Goal: Task Accomplishment & Management: Complete application form

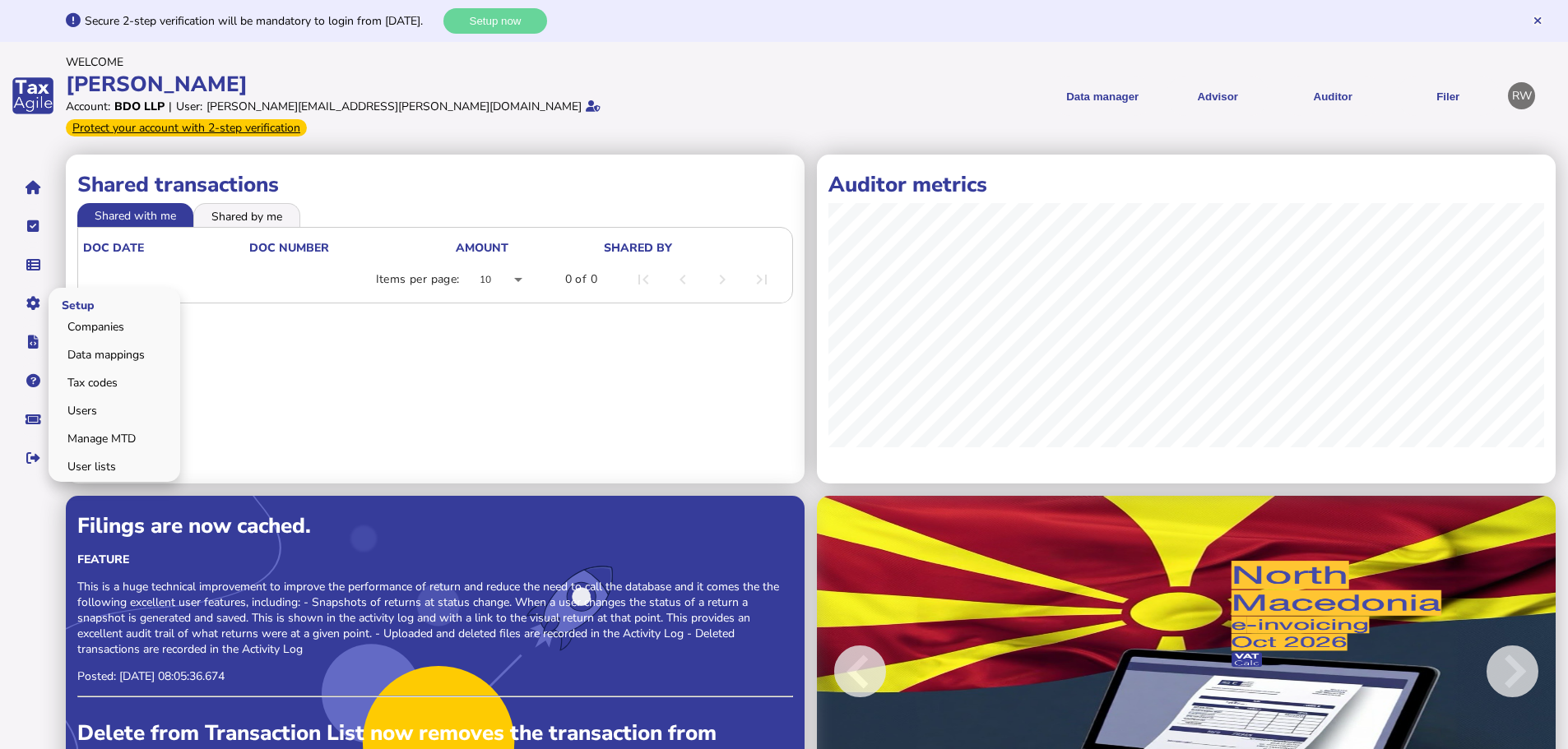
click at [66, 302] on span "Setup" at bounding box center [76, 304] width 55 height 38
click at [73, 314] on link "Companies" at bounding box center [114, 326] width 127 height 26
select select
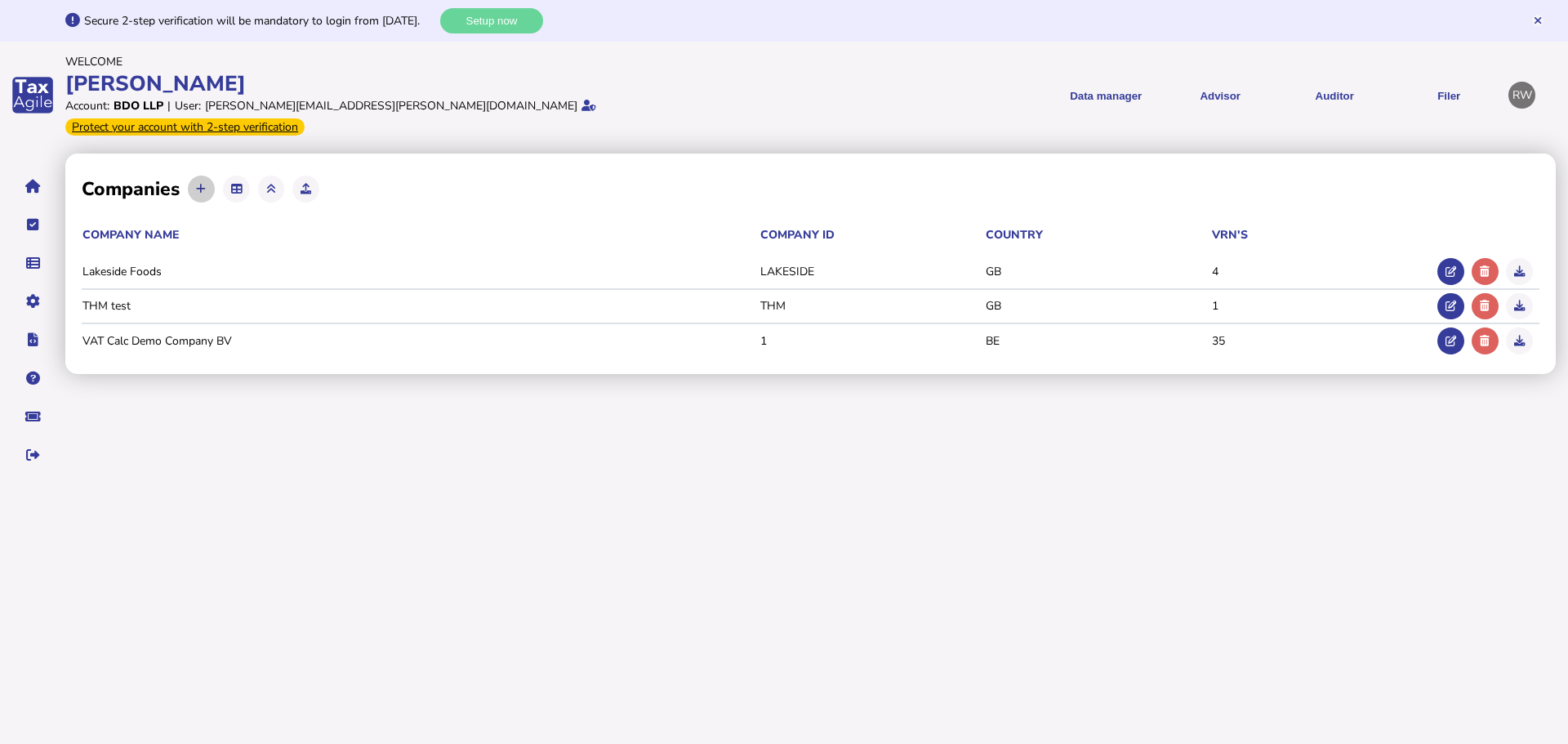
click at [191, 175] on button at bounding box center [201, 189] width 27 height 27
select select
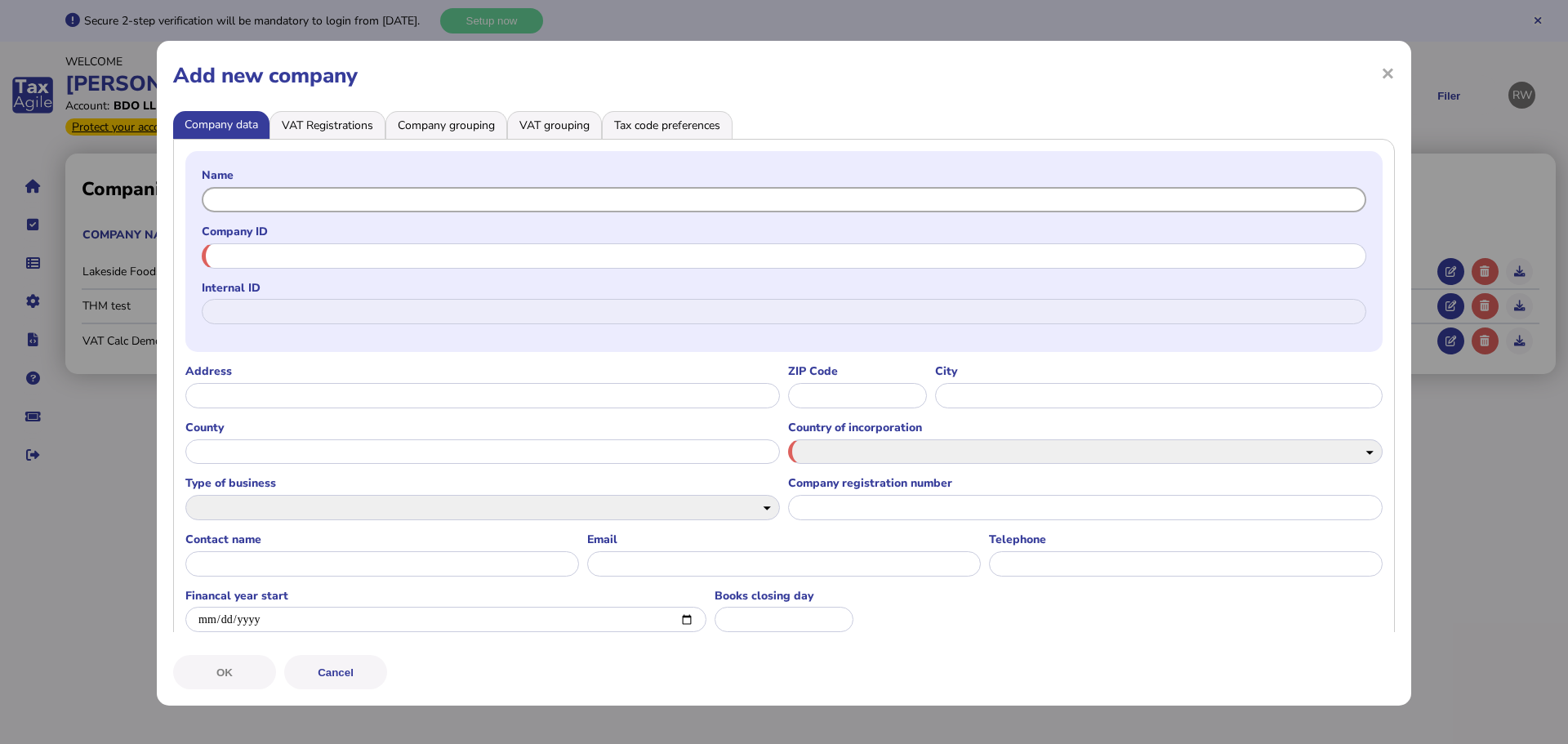
click at [255, 200] on input "text" at bounding box center [784, 199] width 1164 height 26
type input "*******"
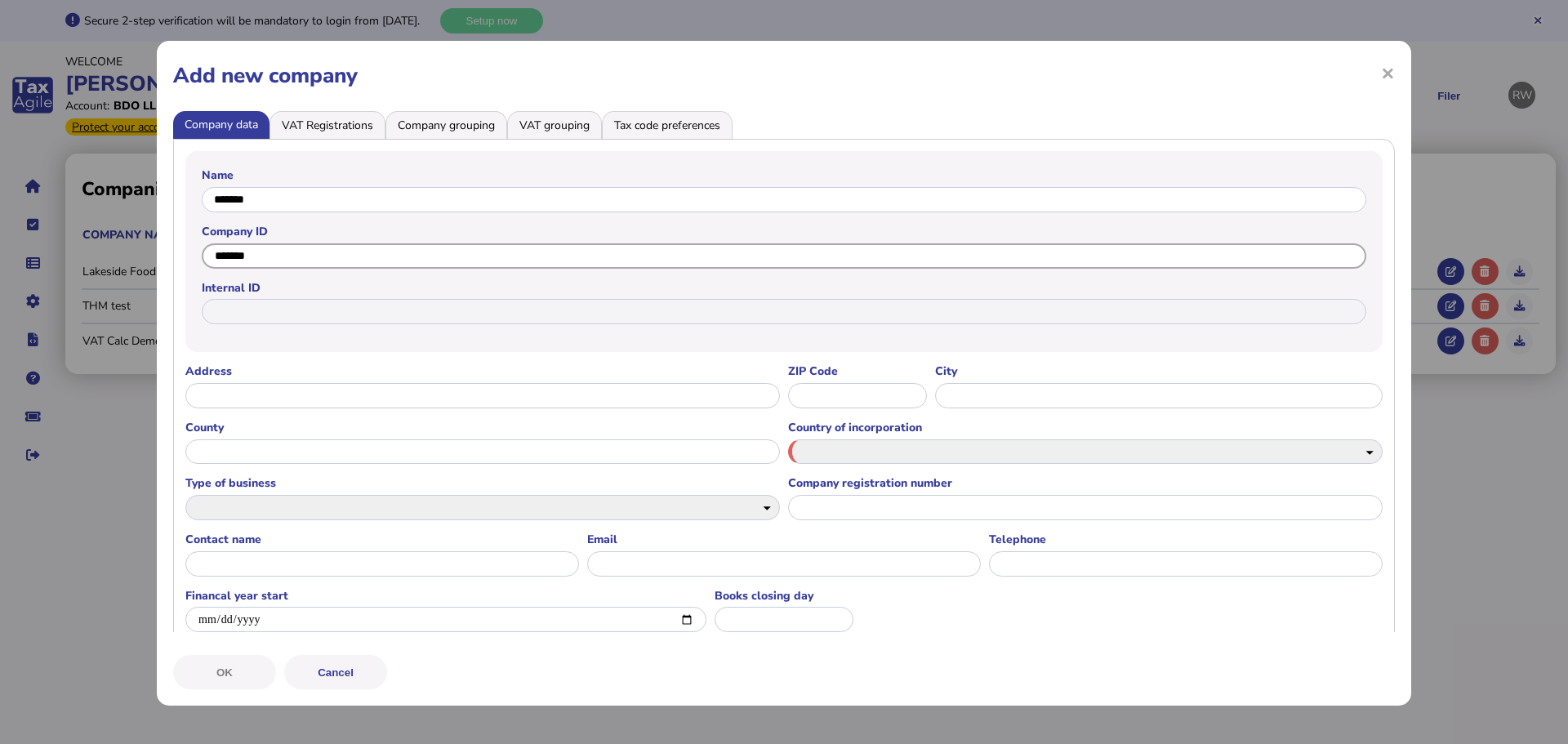
type input "*******"
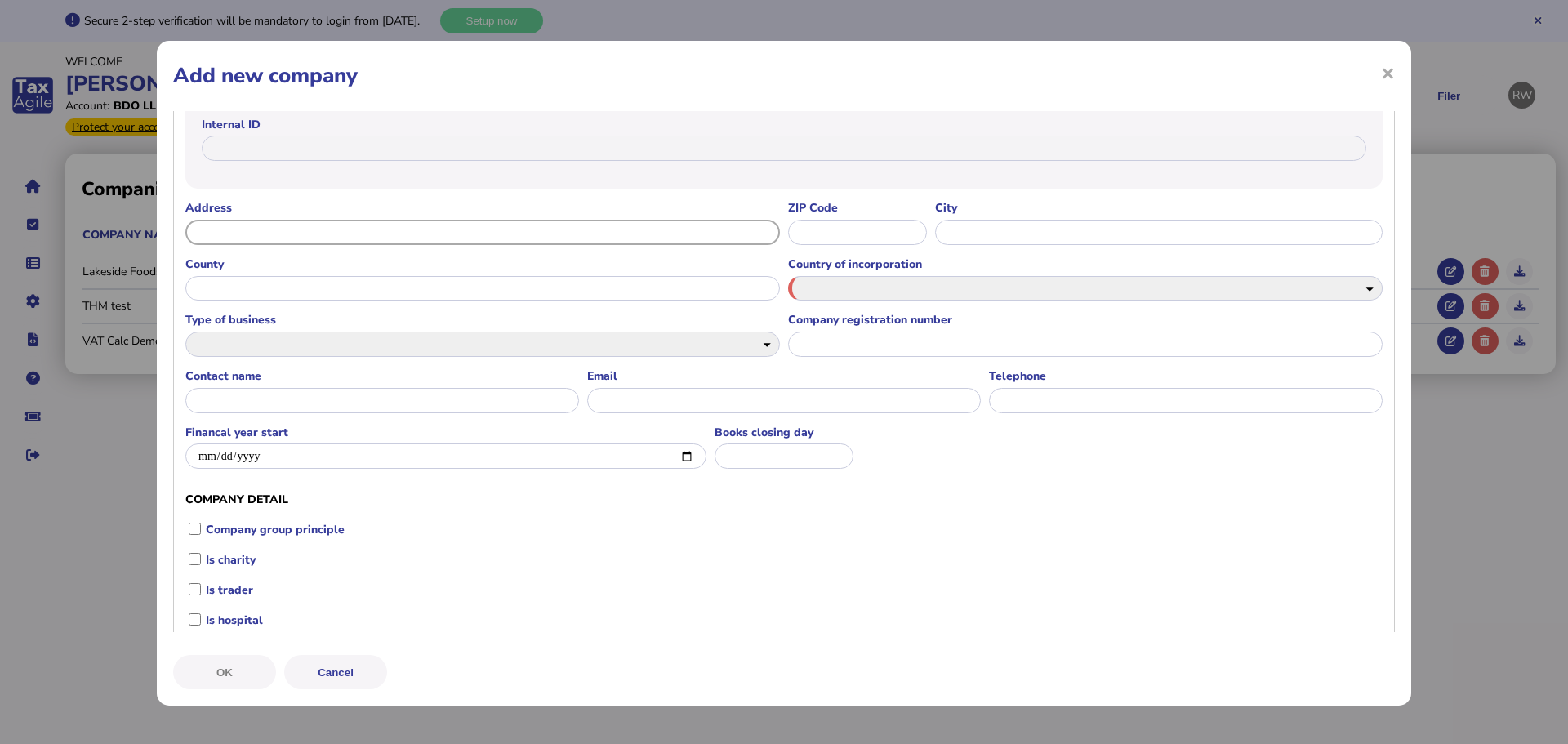
scroll to position [245, 0]
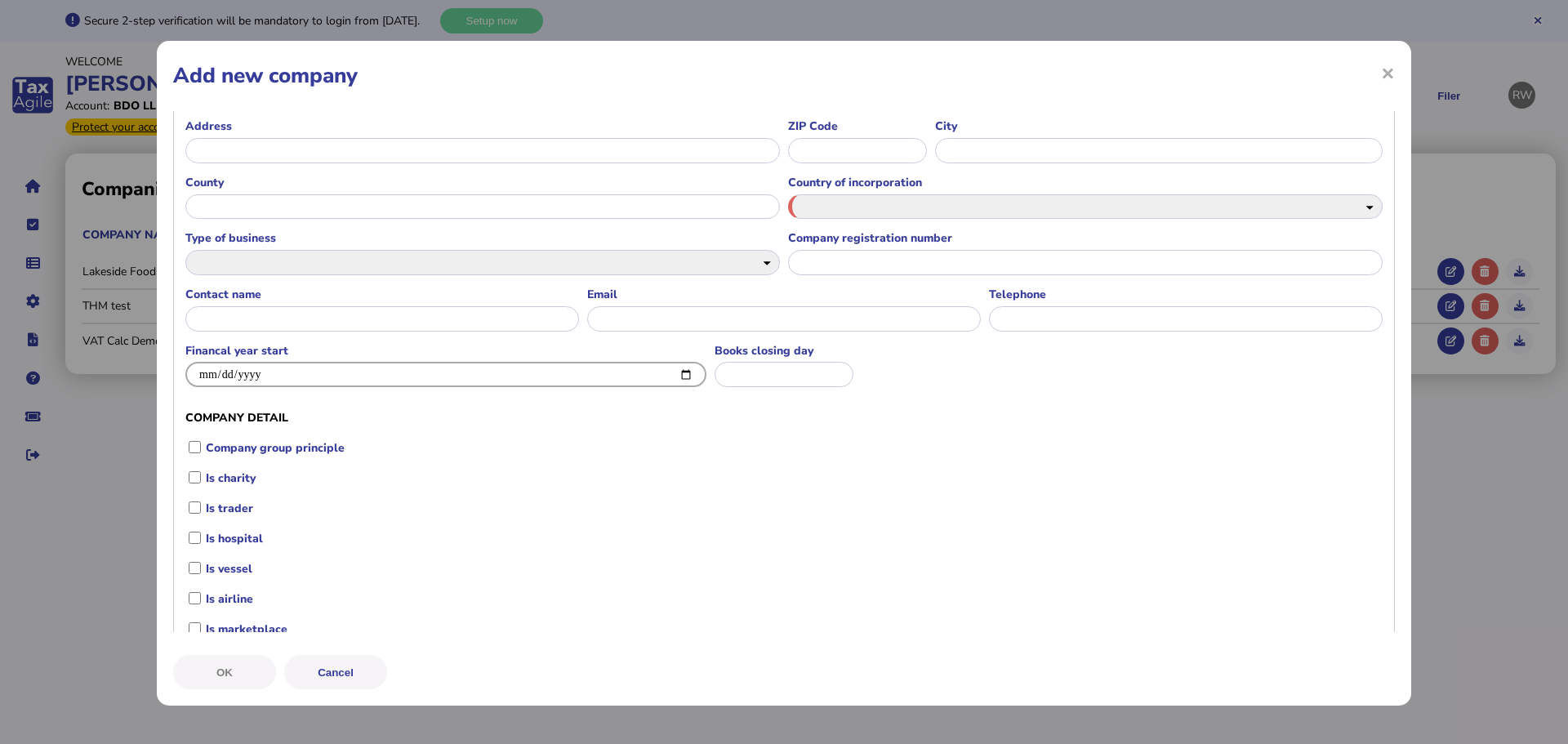
click at [668, 376] on input "date" at bounding box center [446, 374] width 521 height 26
click at [671, 376] on input "date" at bounding box center [446, 374] width 521 height 26
type input "**********"
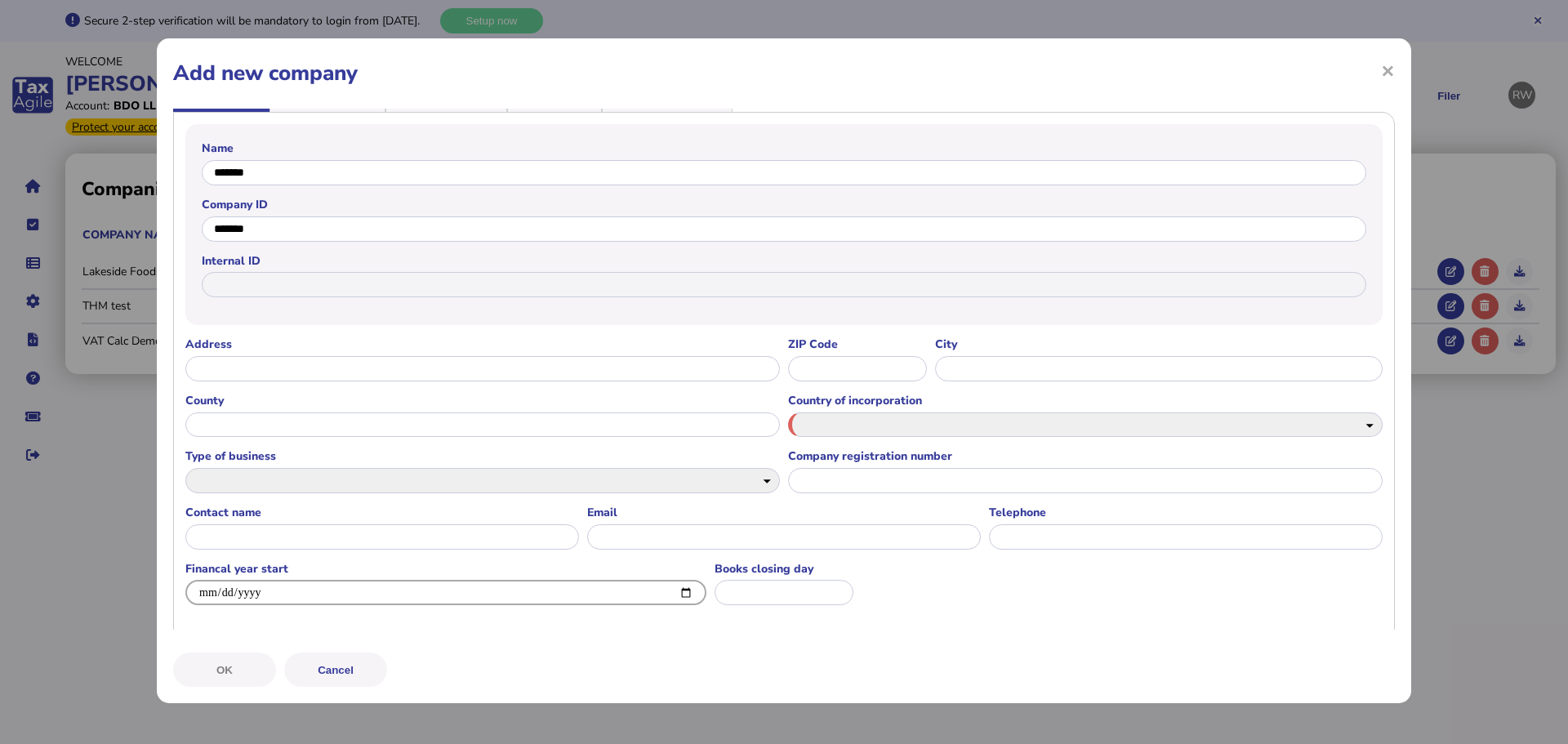
scroll to position [0, 0]
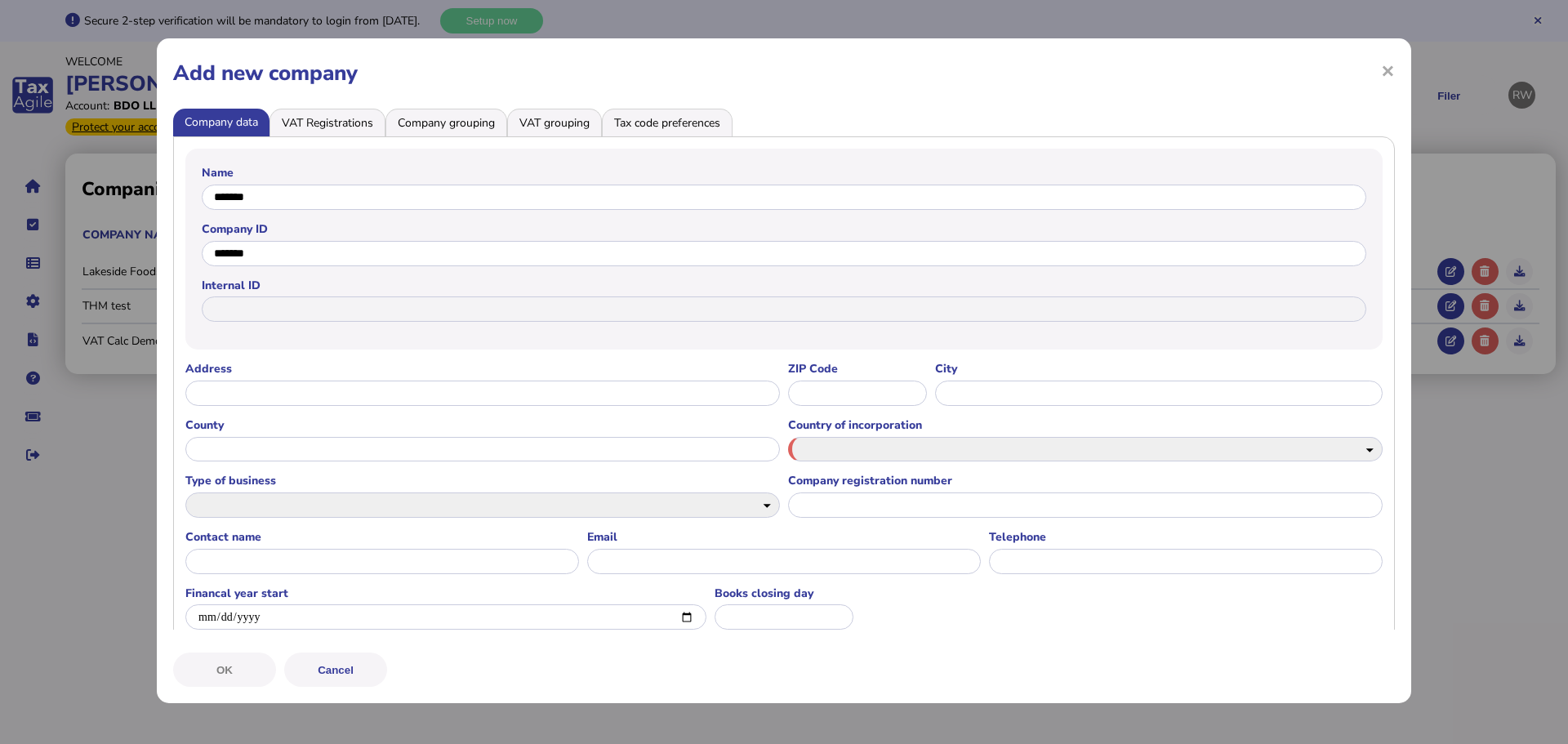
click at [306, 122] on li "VAT Registrations" at bounding box center [328, 122] width 116 height 28
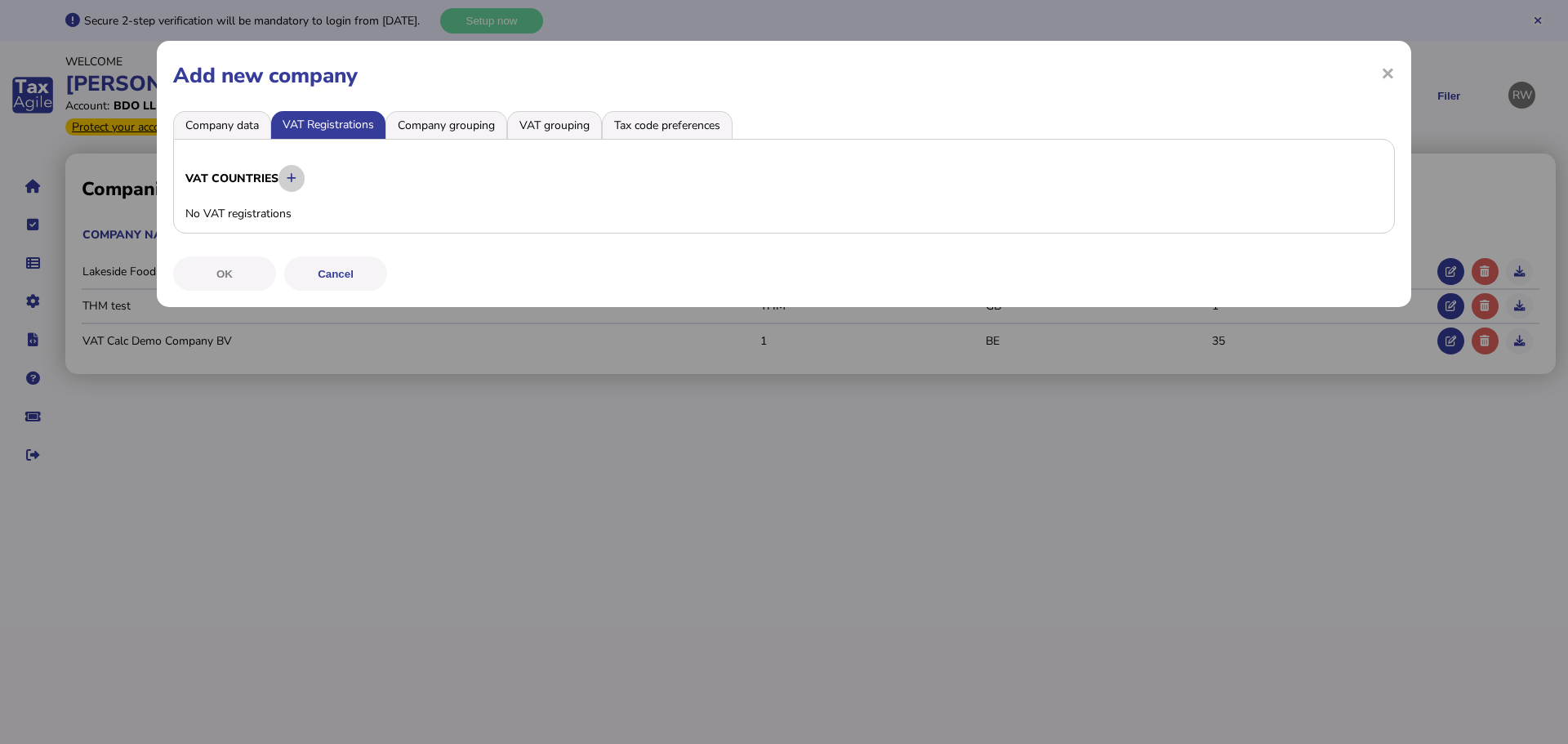
click at [301, 183] on button at bounding box center [291, 178] width 27 height 27
select select
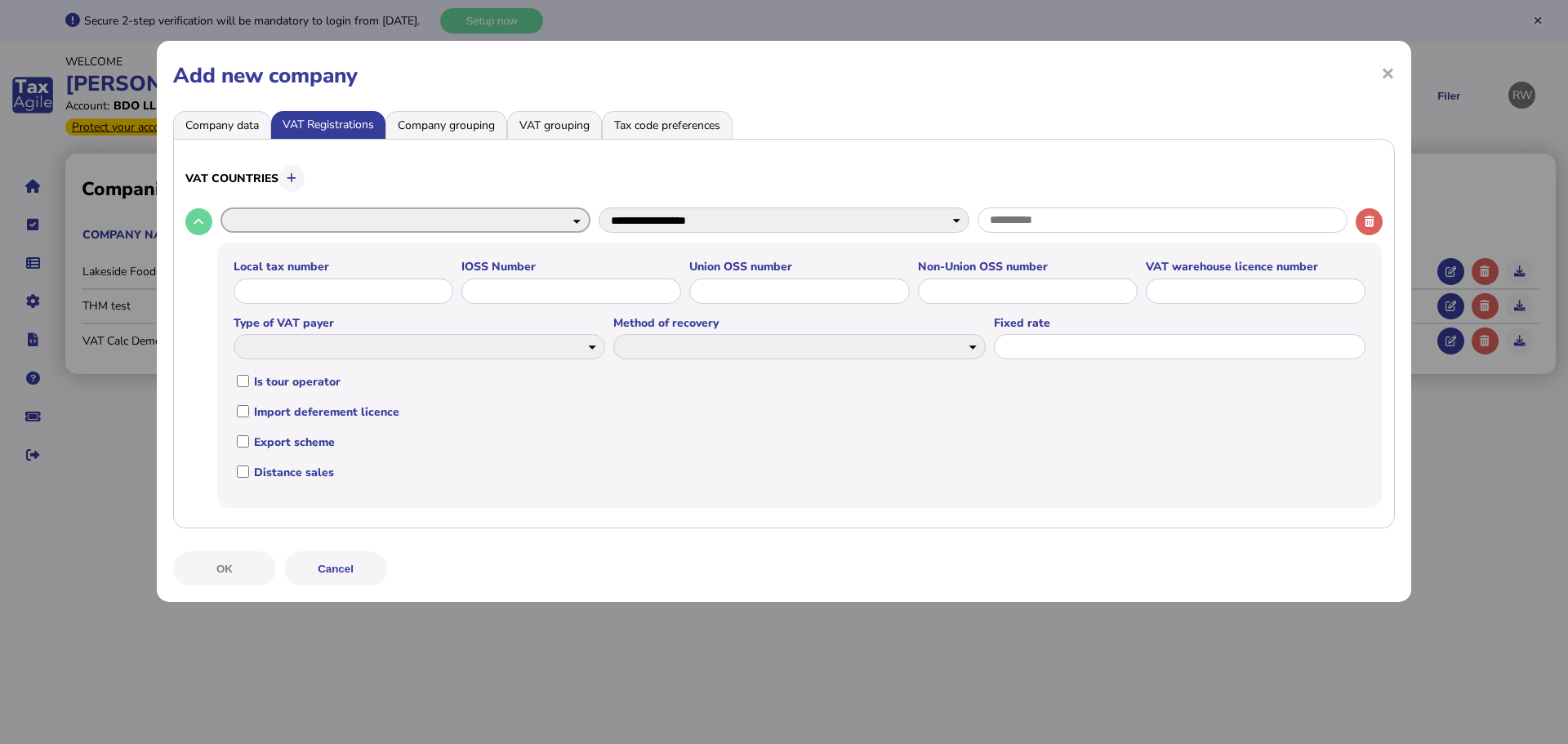
click at [303, 217] on select "**********" at bounding box center [405, 220] width 370 height 26
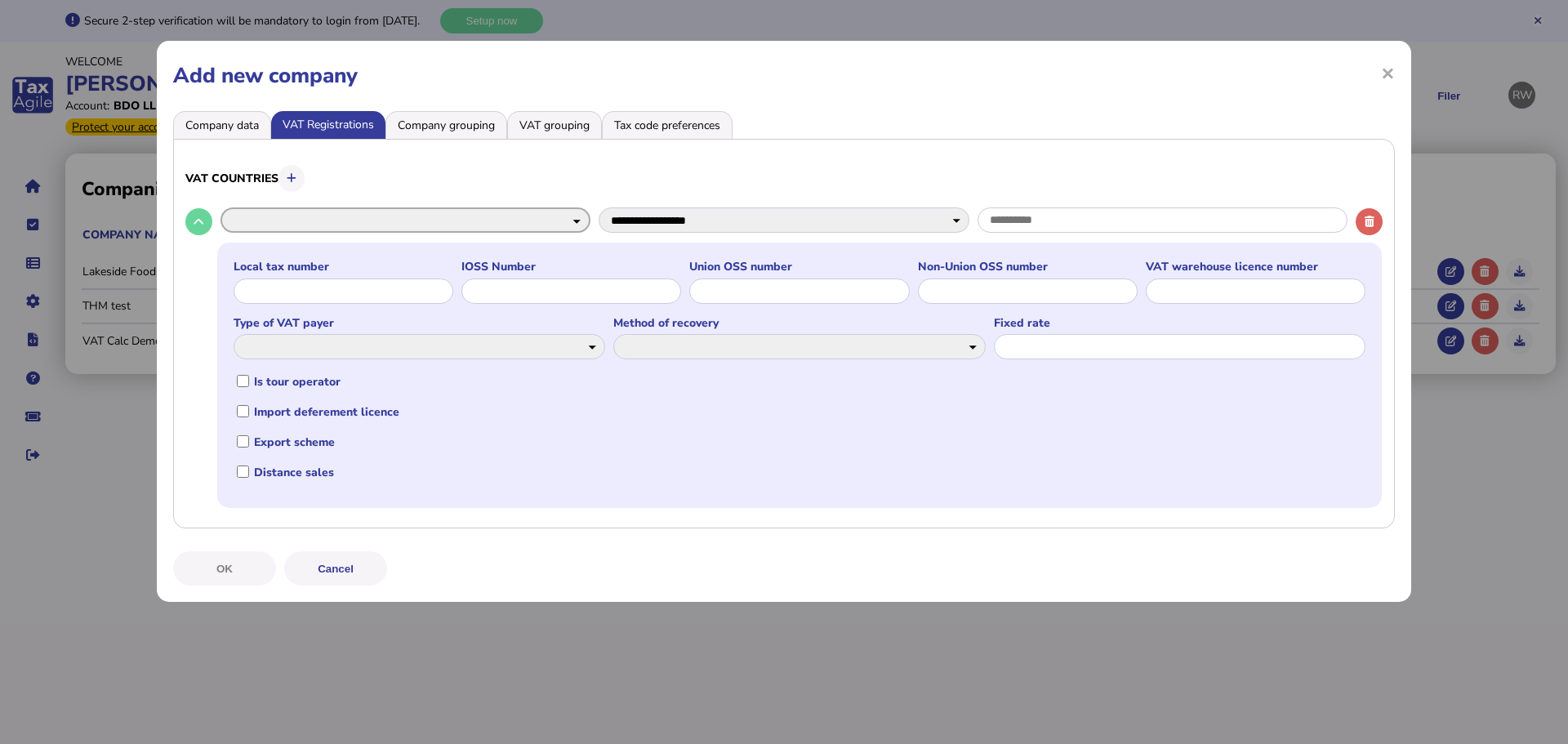
select select "**"
click at [220, 208] on select "**********" at bounding box center [405, 220] width 370 height 26
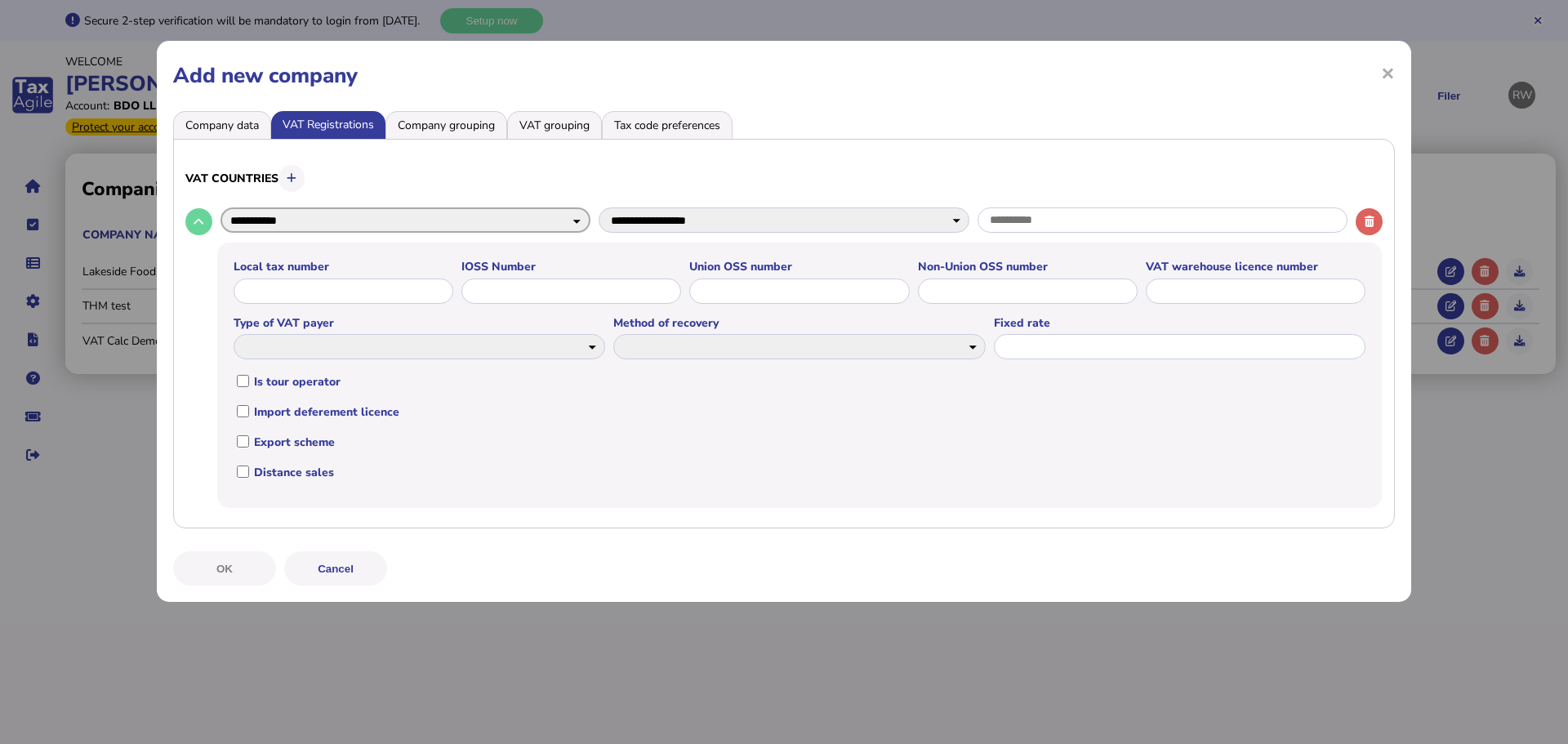
select select
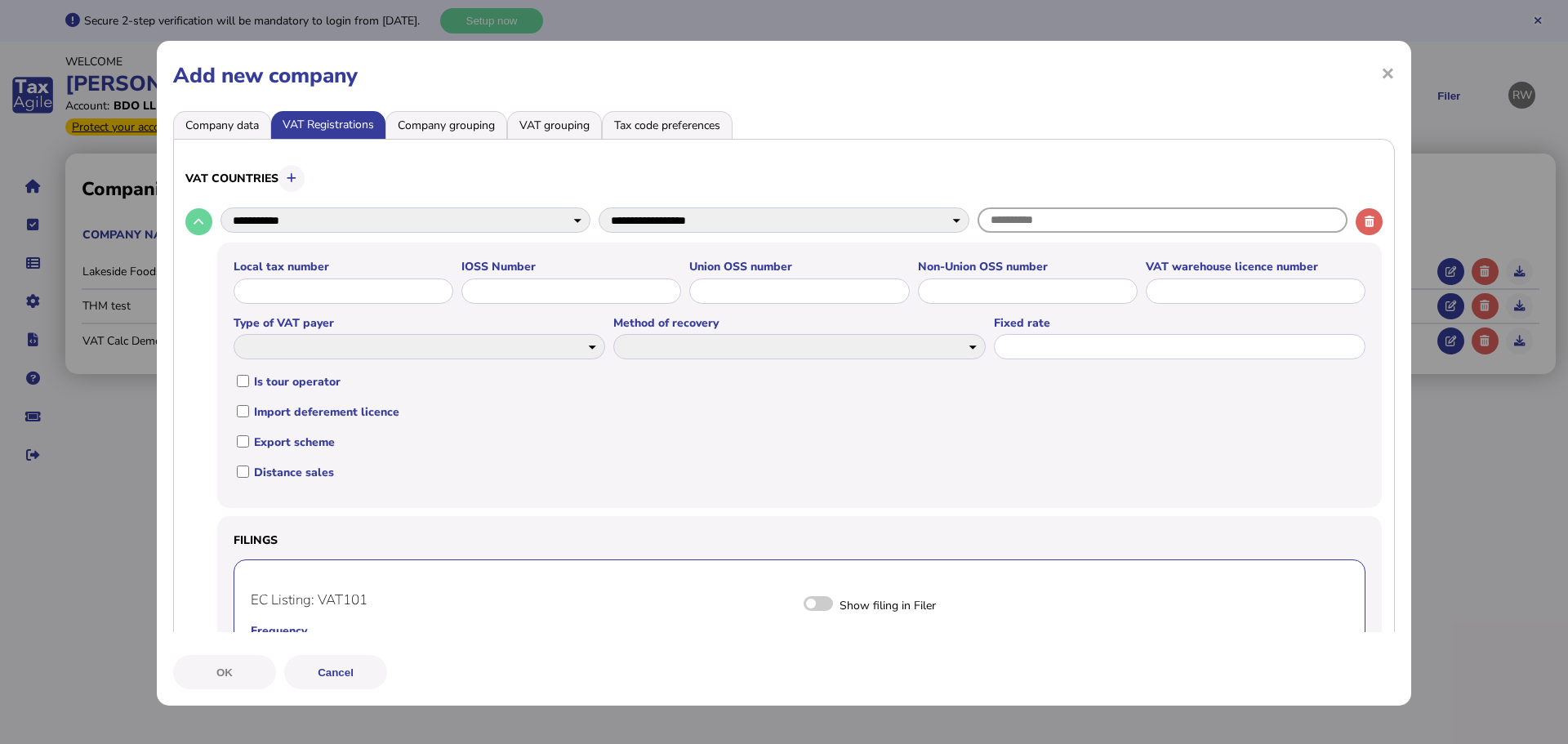
click at [1039, 222] on input "text" at bounding box center [1162, 220] width 370 height 26
type input "*********"
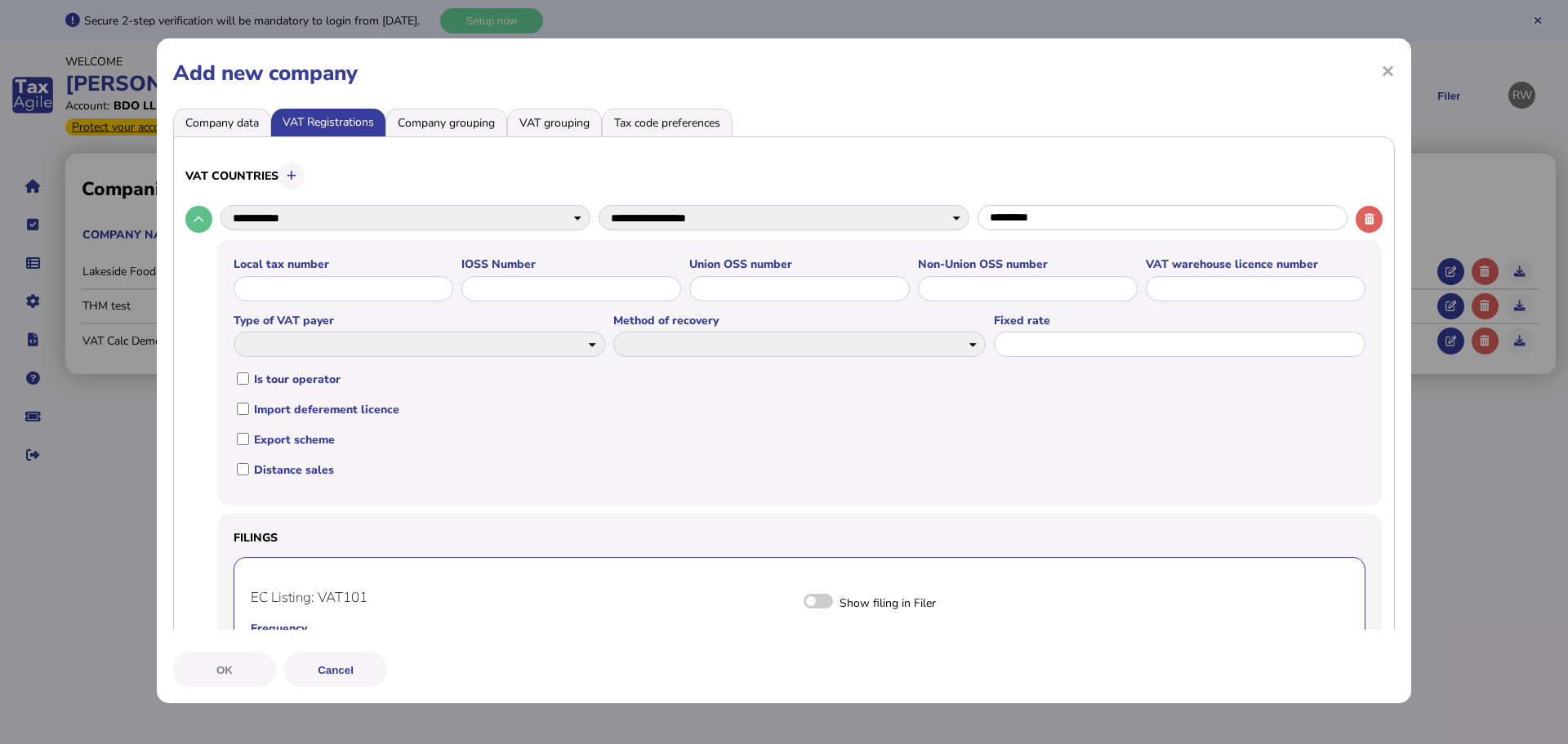
click at [201, 216] on icon at bounding box center [198, 219] width 10 height 10
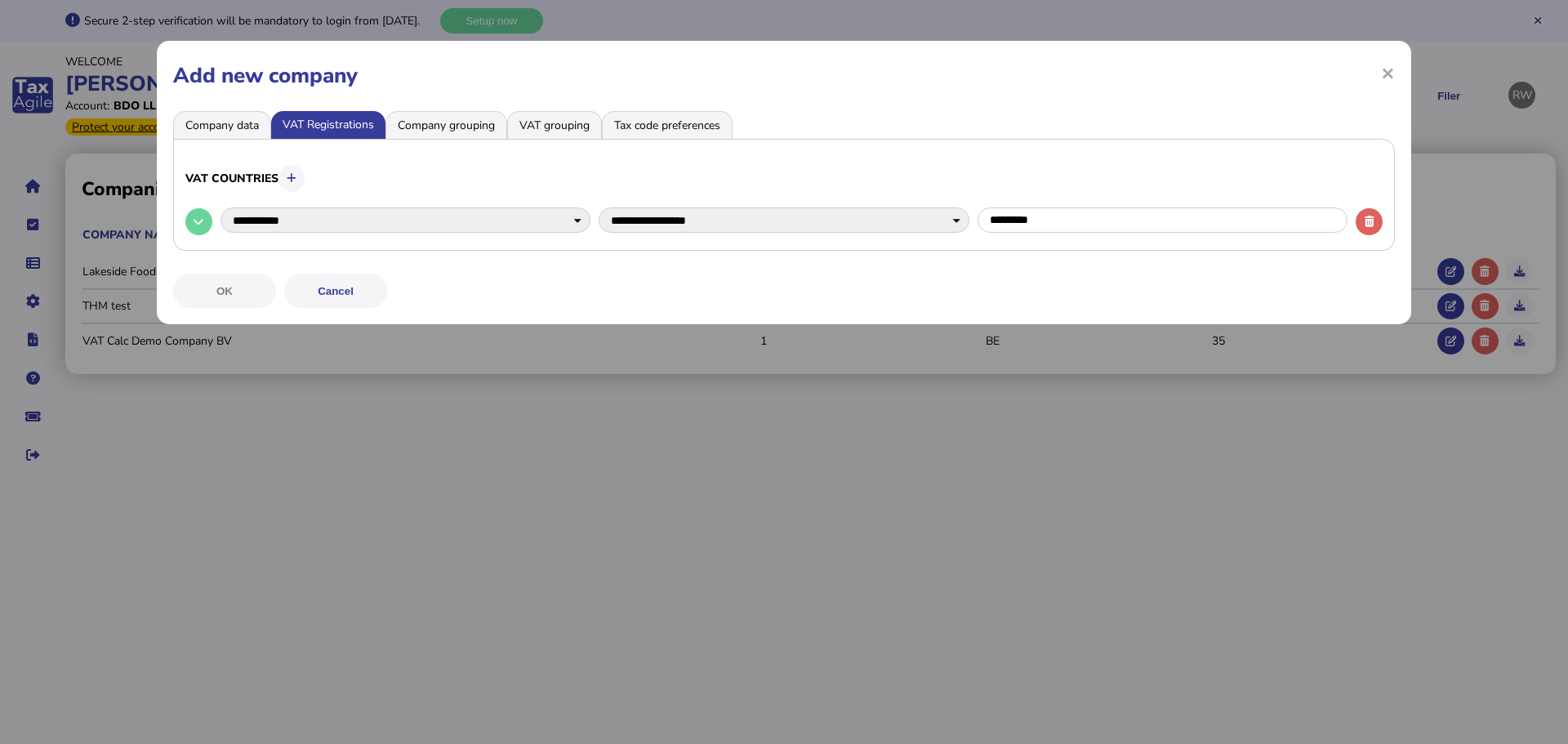
click at [413, 123] on li "Company grouping" at bounding box center [447, 125] width 122 height 28
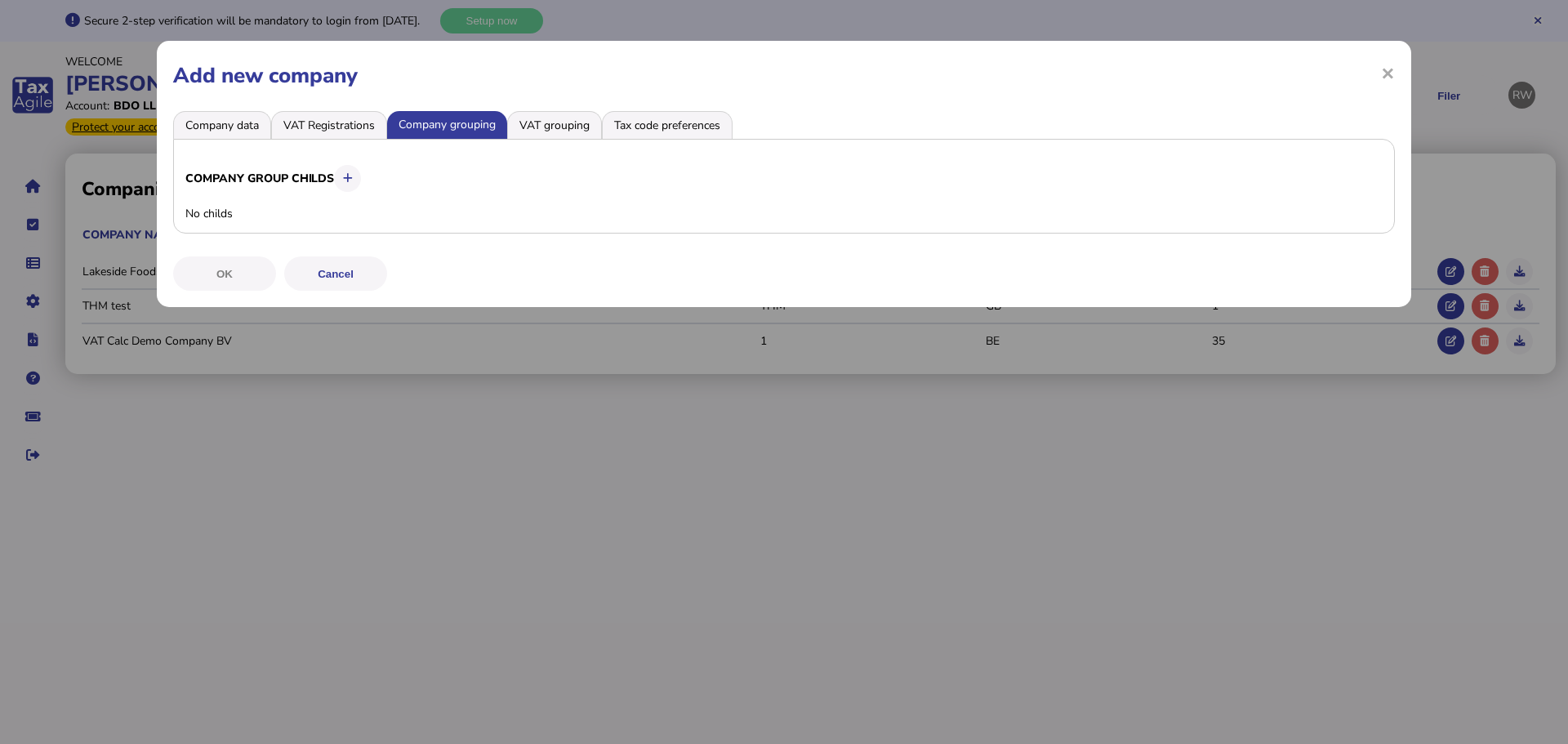
click at [560, 129] on li "VAT grouping" at bounding box center [553, 125] width 94 height 28
click at [660, 123] on li "Tax code preferences" at bounding box center [667, 125] width 131 height 28
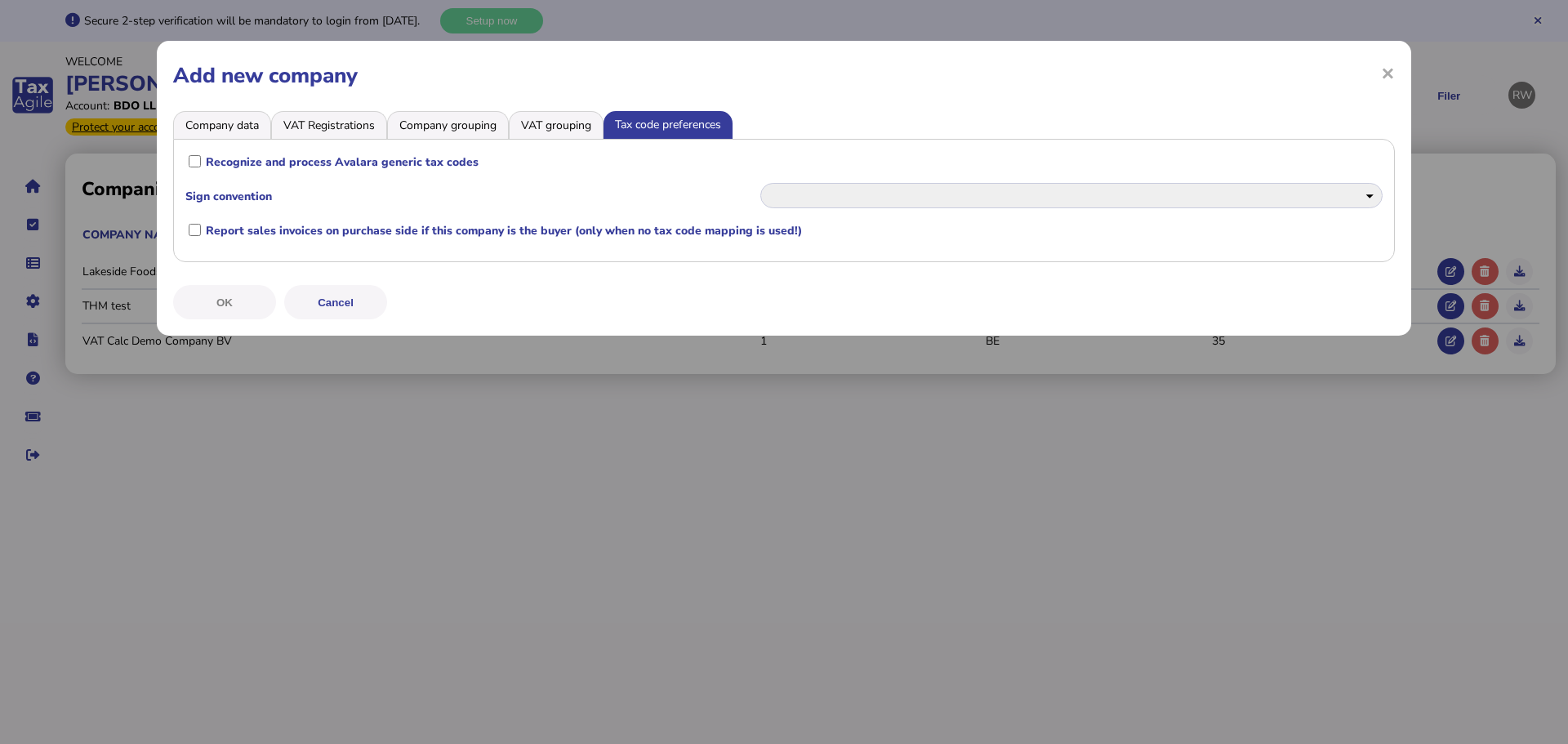
click at [243, 123] on li "Company data" at bounding box center [222, 125] width 98 height 28
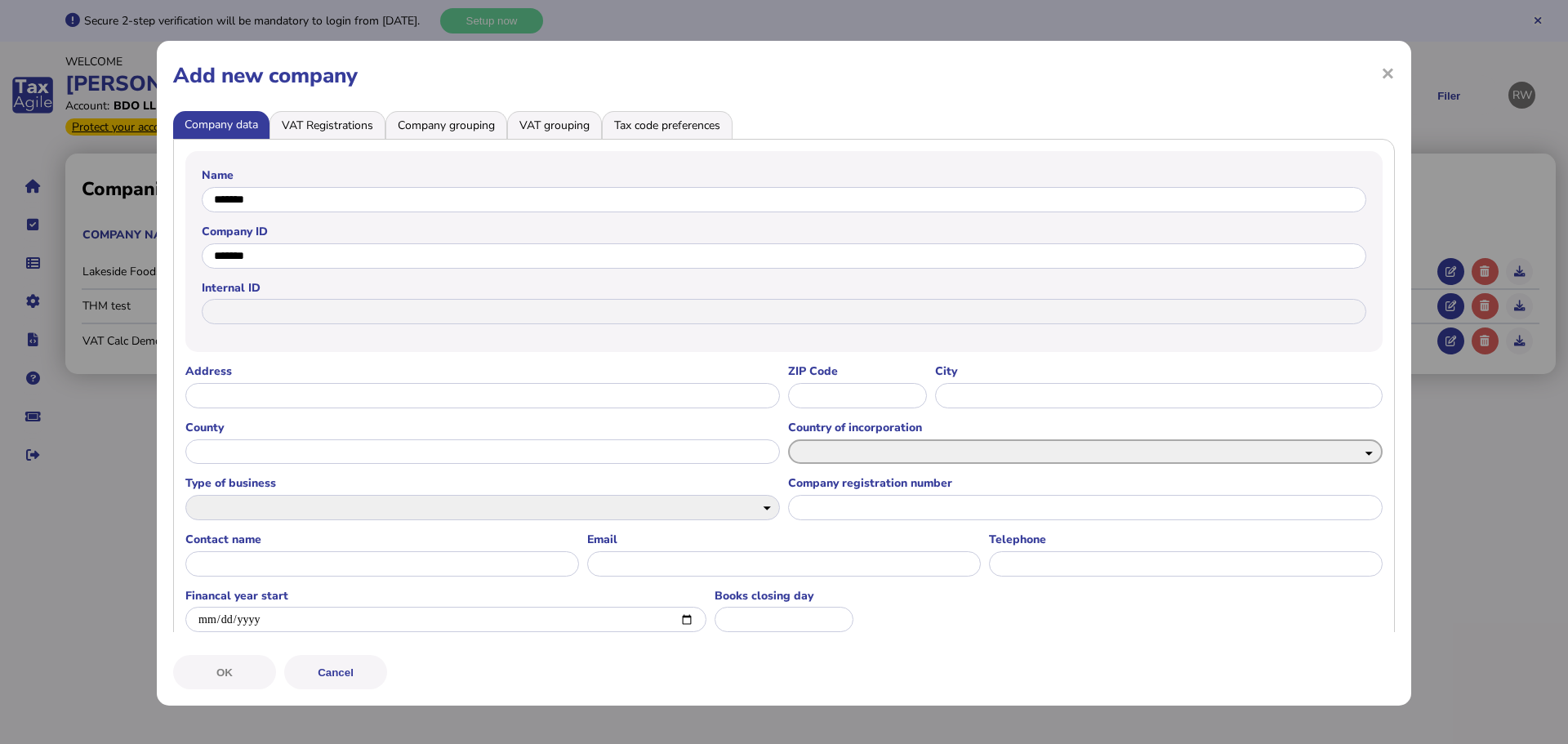
click at [820, 453] on select "**********" at bounding box center [1085, 452] width 594 height 26
select select "**"
click at [788, 439] on select "**********" at bounding box center [1085, 452] width 594 height 26
click at [0, 0] on button "OK" at bounding box center [0, 0] width 0 height 0
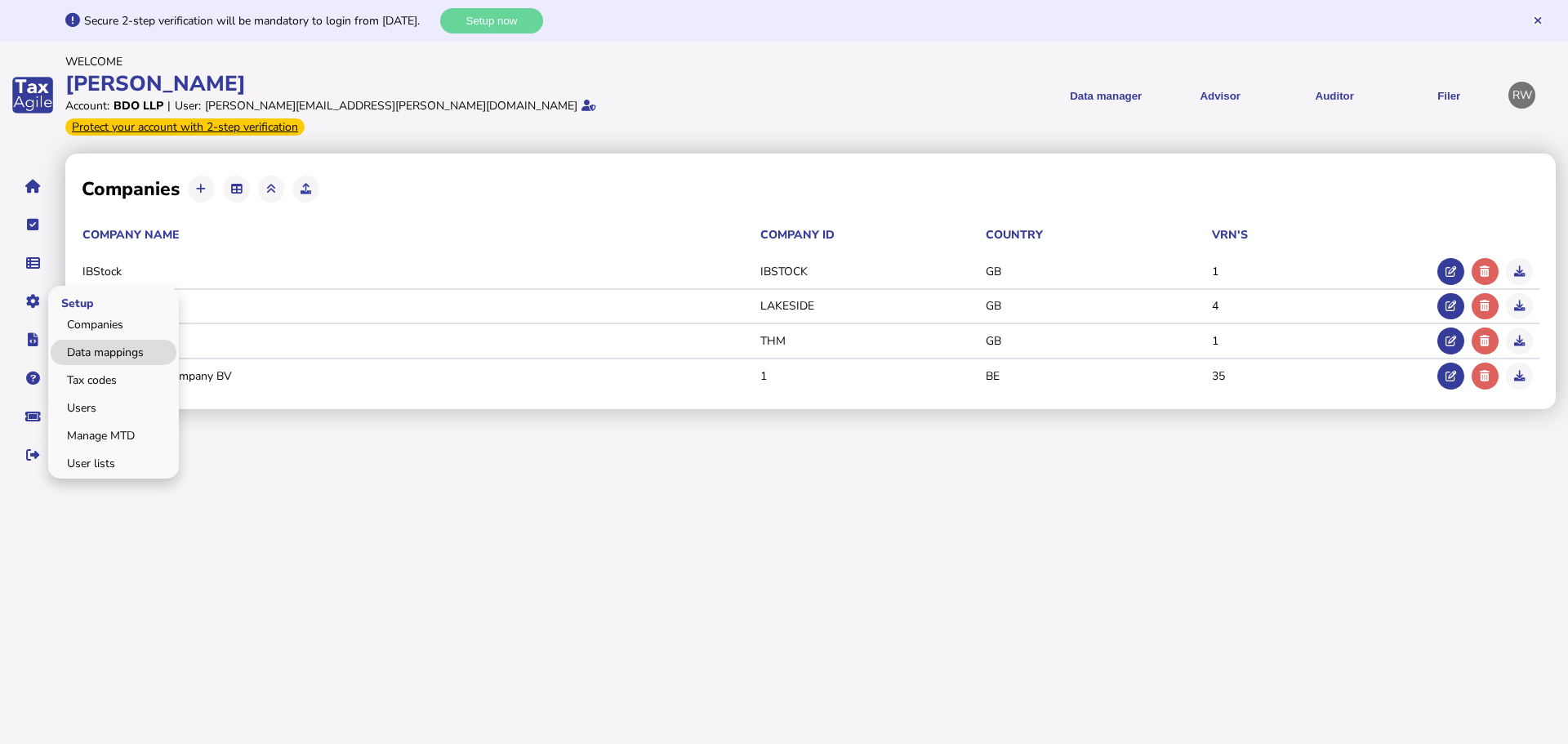
click at [86, 340] on link "Data mappings" at bounding box center [113, 352] width 126 height 26
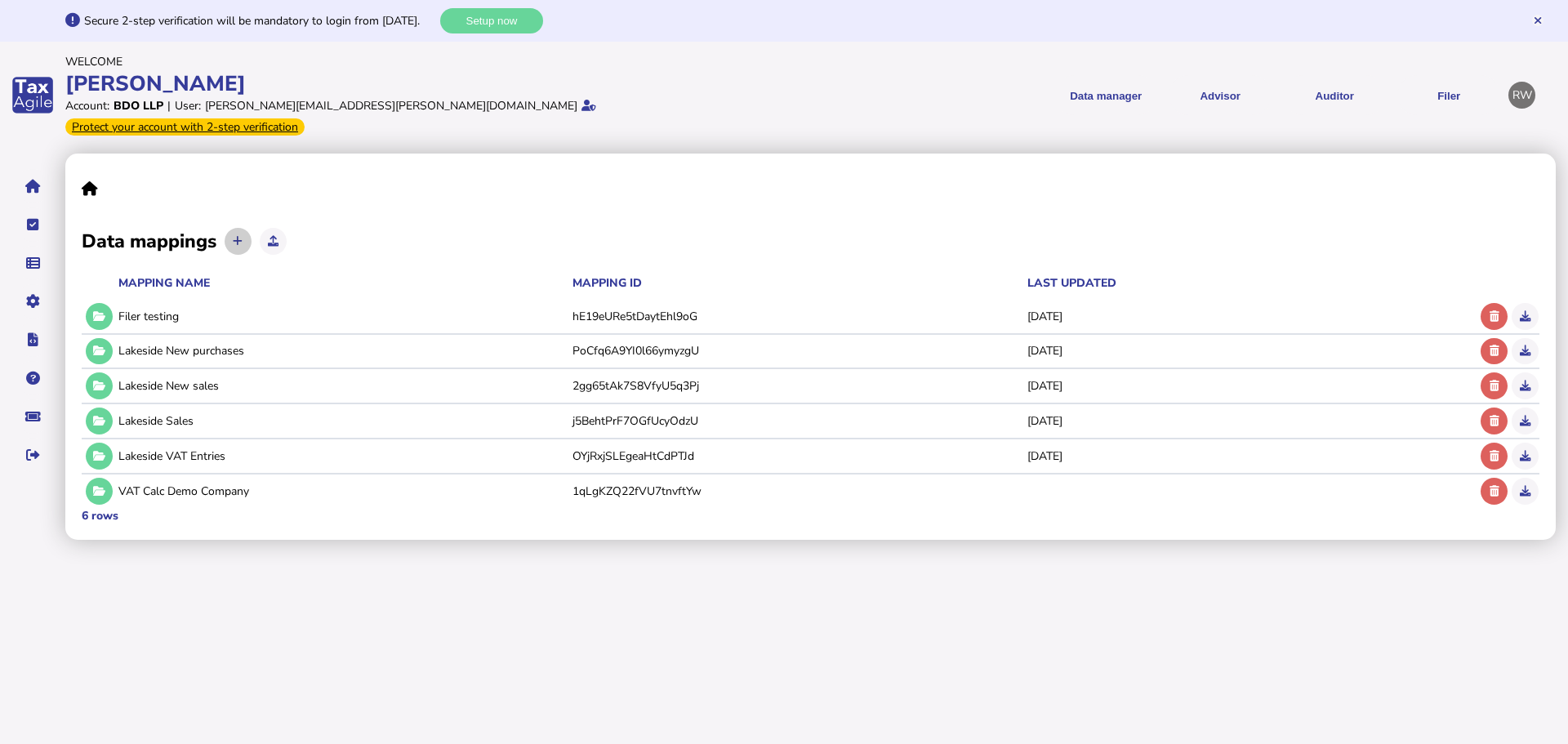
click at [245, 228] on button at bounding box center [238, 241] width 27 height 27
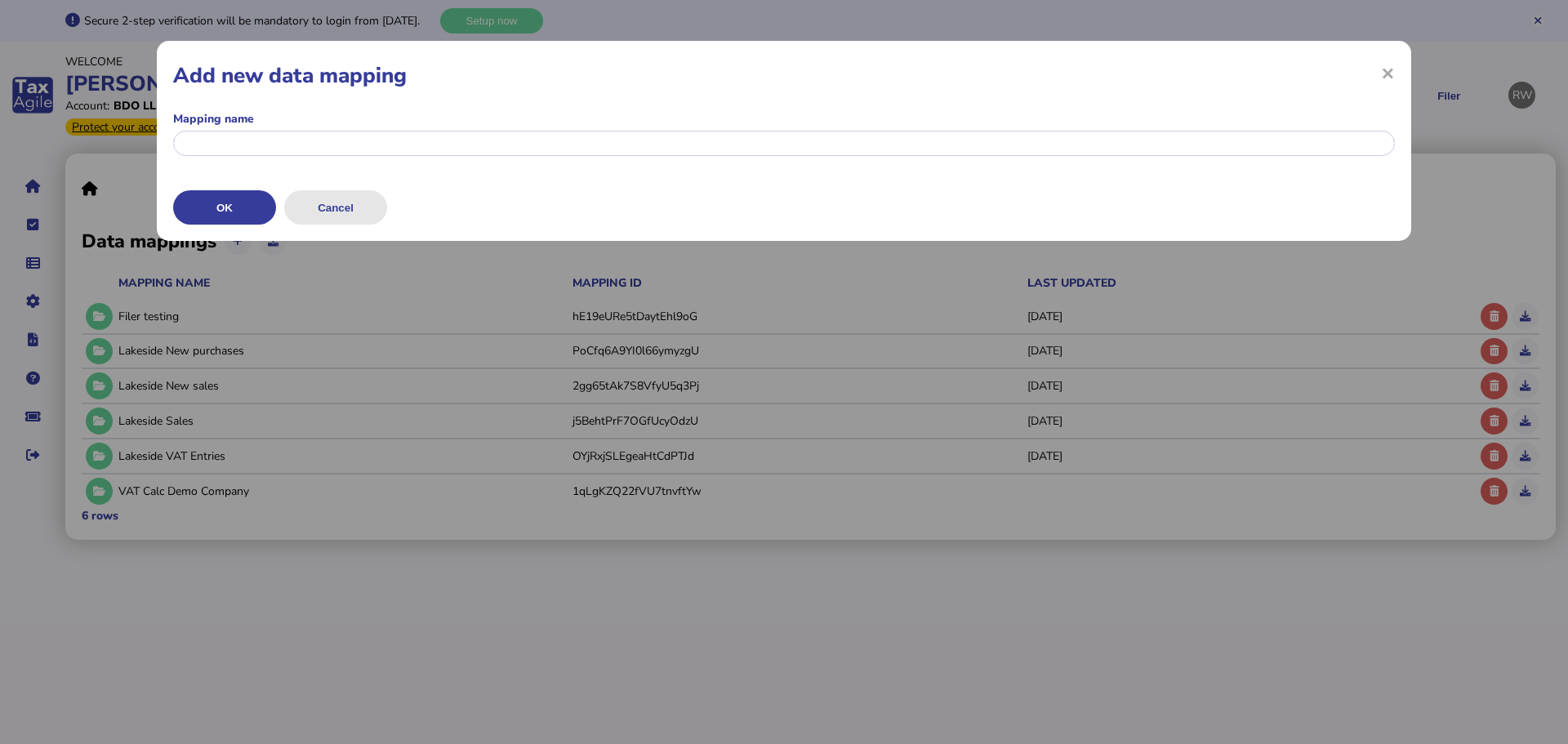
click at [0, 0] on button "Cancel" at bounding box center [0, 0] width 0 height 0
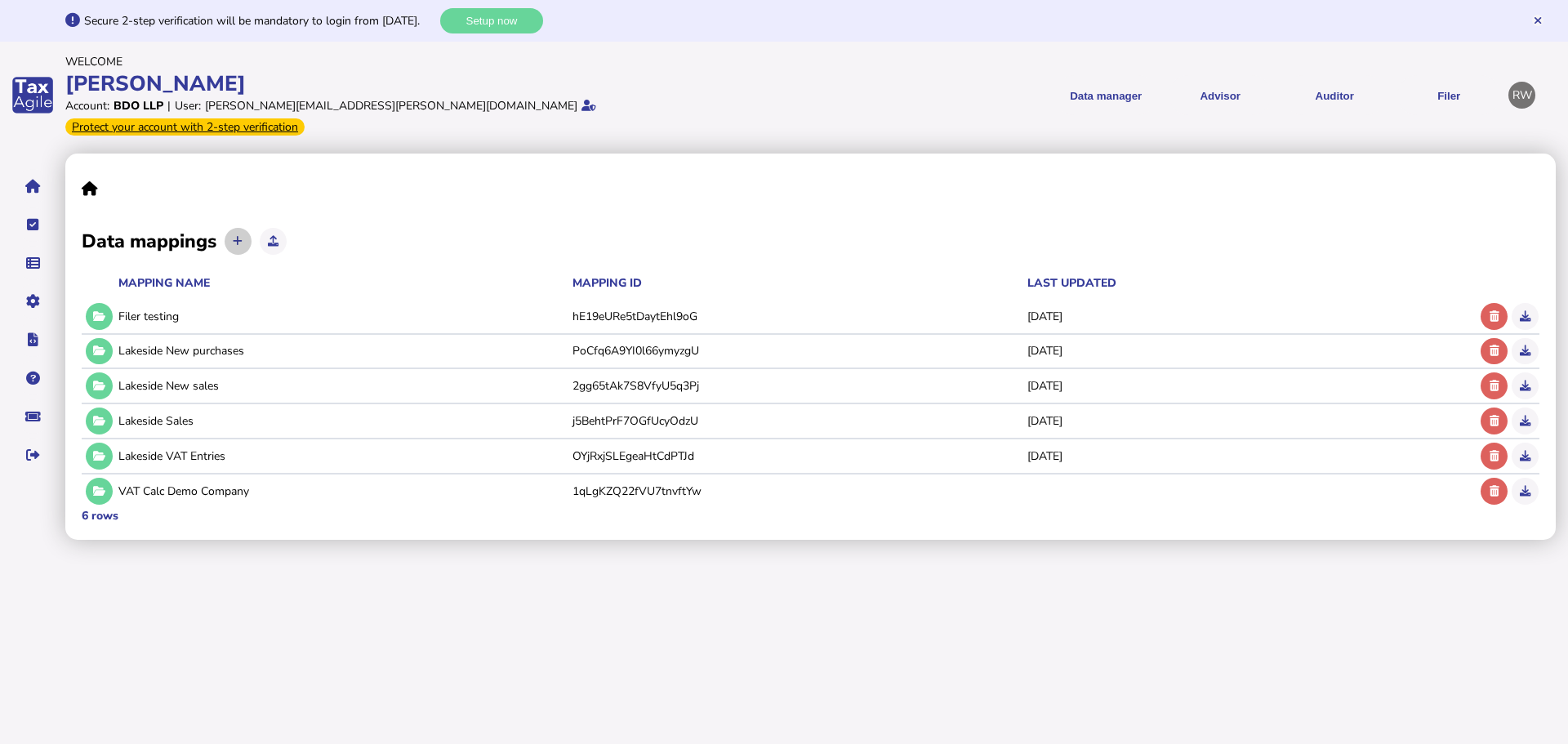
click at [239, 228] on button at bounding box center [238, 241] width 27 height 27
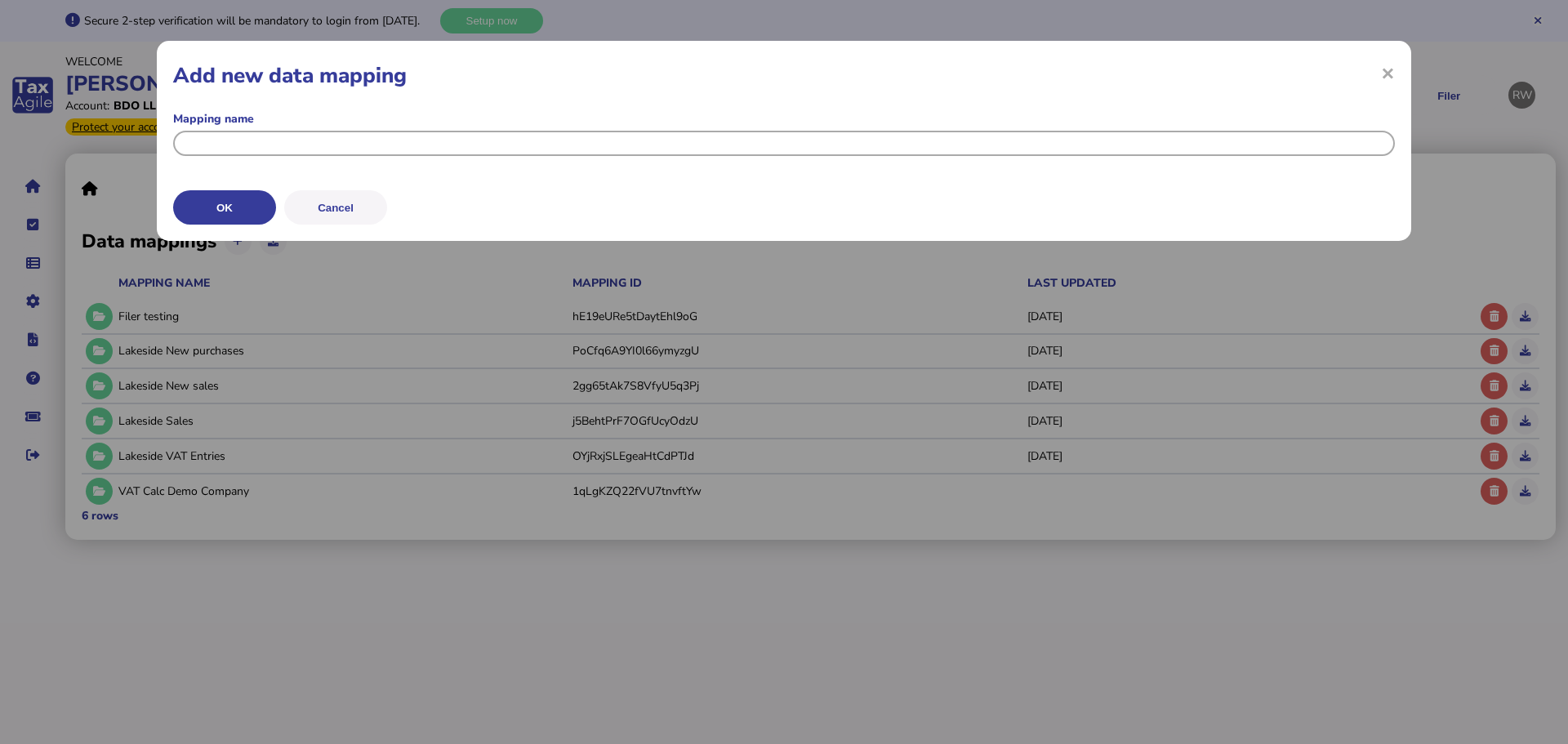
click at [201, 131] on input "input" at bounding box center [784, 143] width 1221 height 26
type input "**********"
click at [0, 0] on button "OK" at bounding box center [0, 0] width 0 height 0
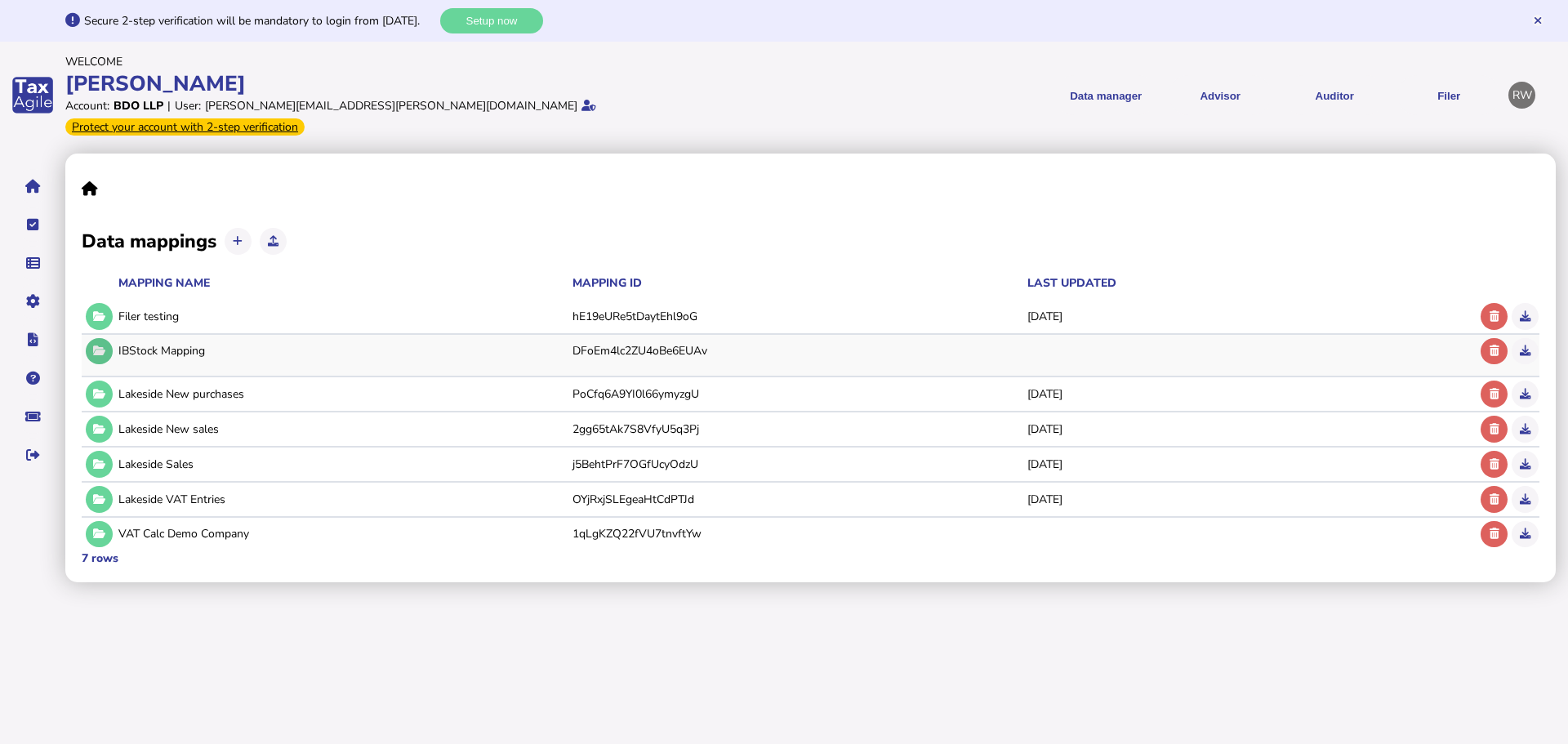
click at [105, 346] on icon at bounding box center [99, 351] width 12 height 10
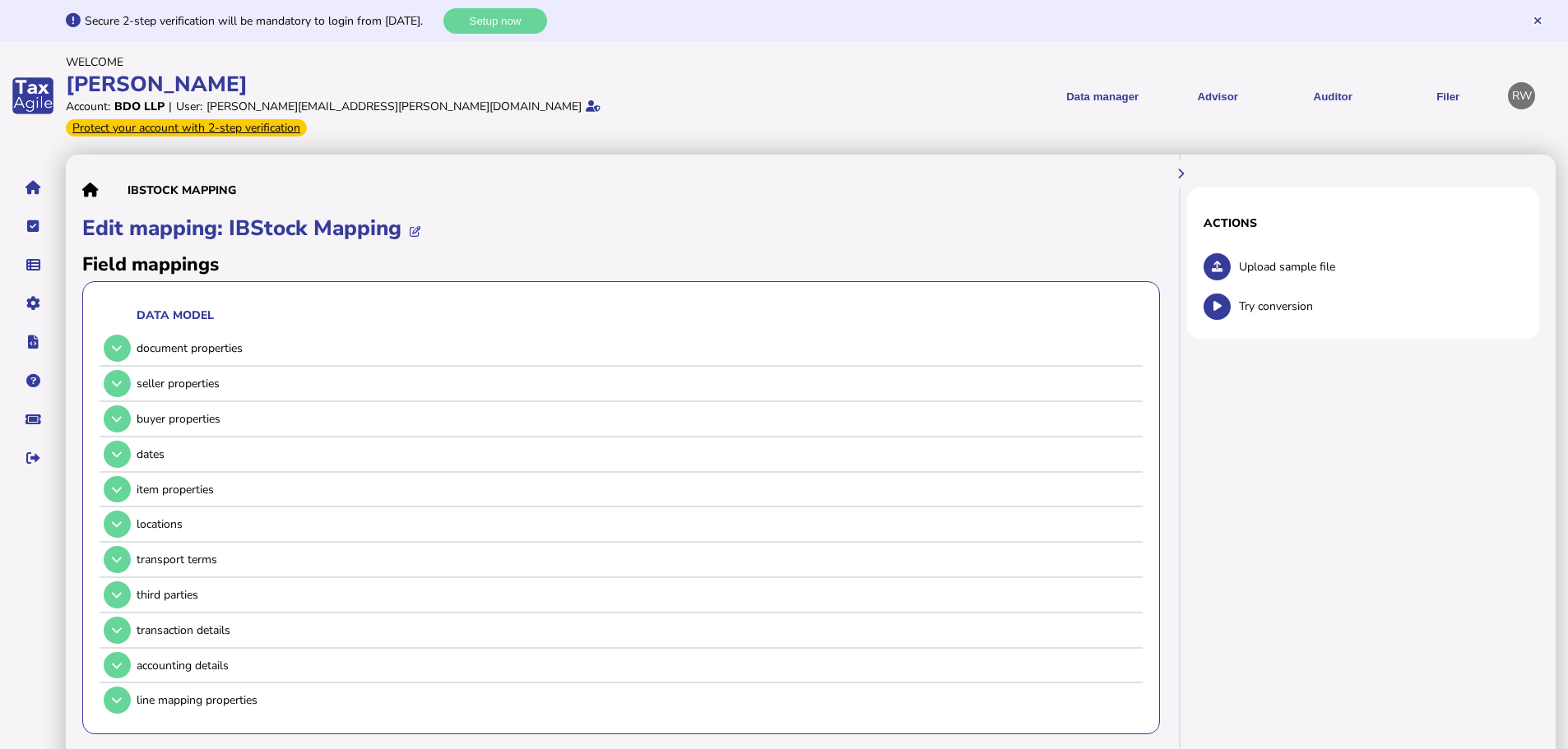
click at [1207, 253] on button at bounding box center [1217, 267] width 27 height 27
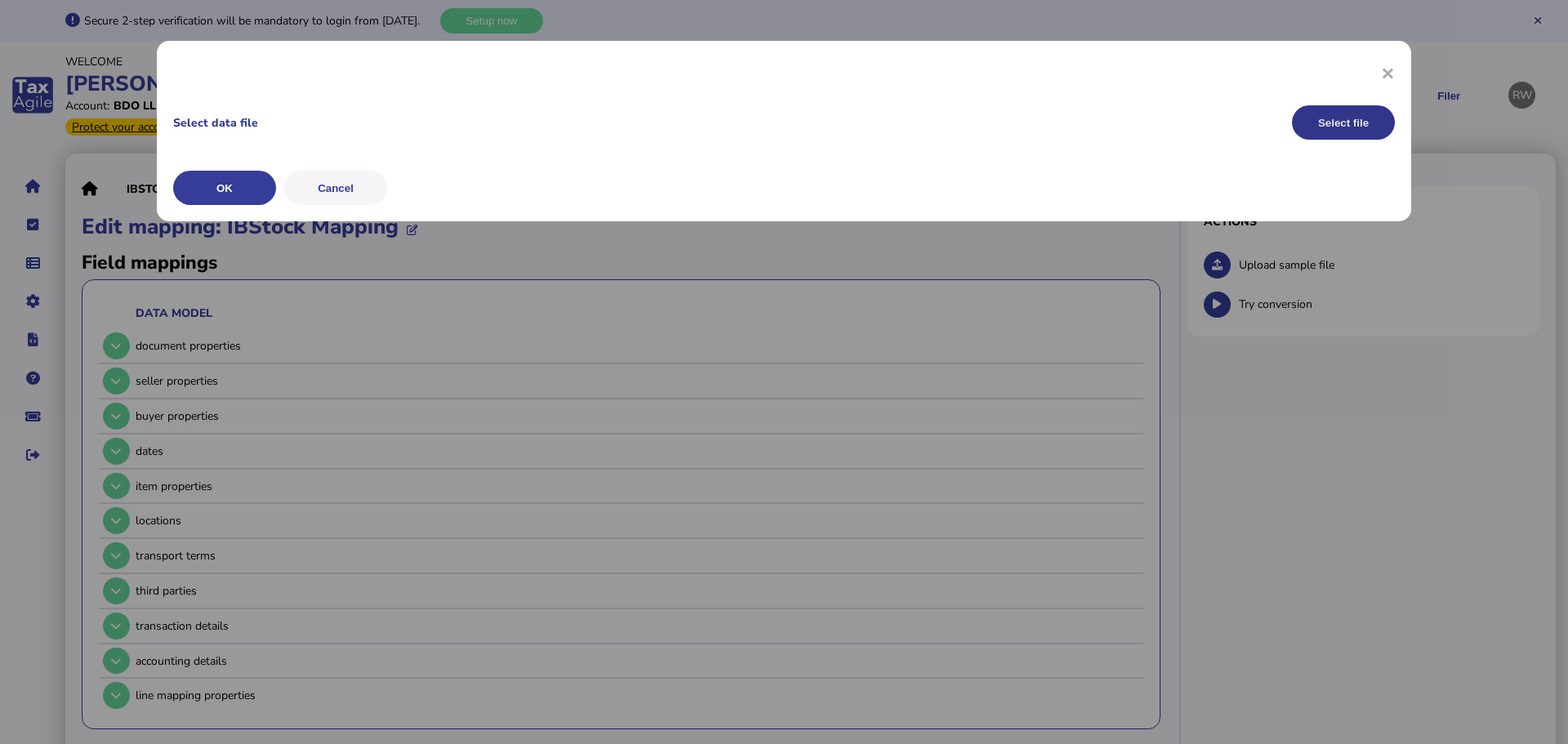
click at [1360, 114] on button "Select file" at bounding box center [1343, 123] width 103 height 34
click at [0, 0] on button "OK" at bounding box center [0, 0] width 0 height 0
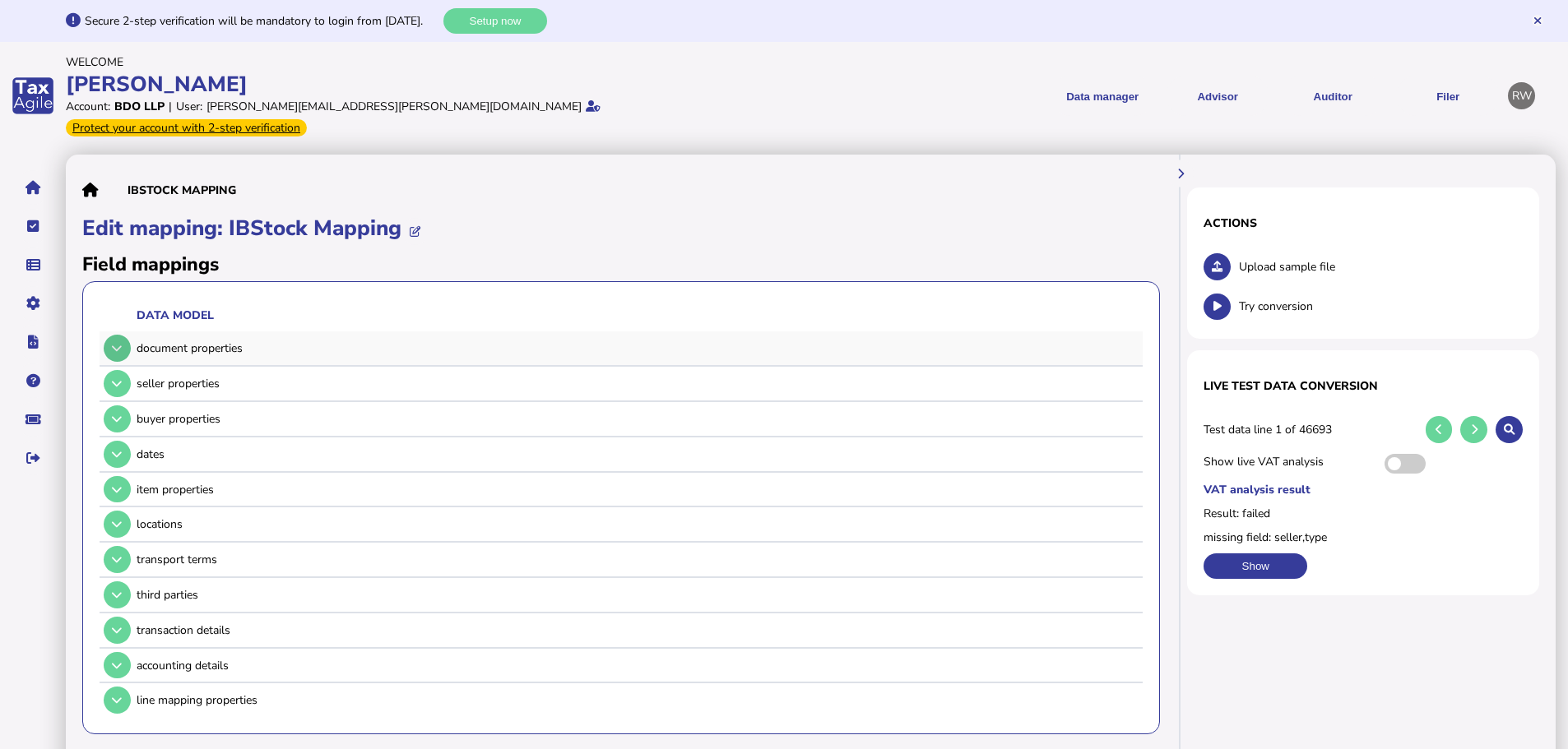
click at [115, 342] on icon at bounding box center [117, 347] width 10 height 11
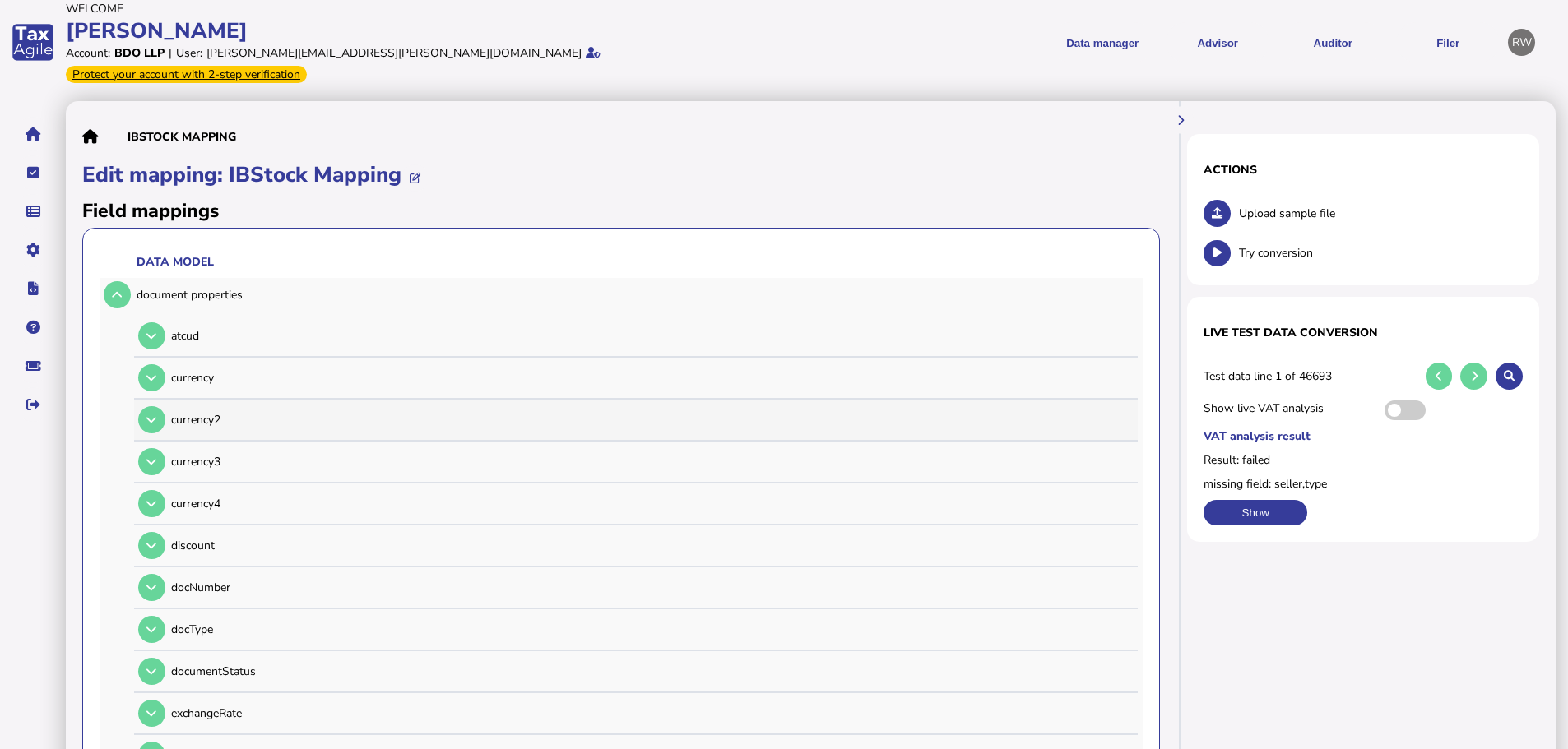
scroll to position [82, 0]
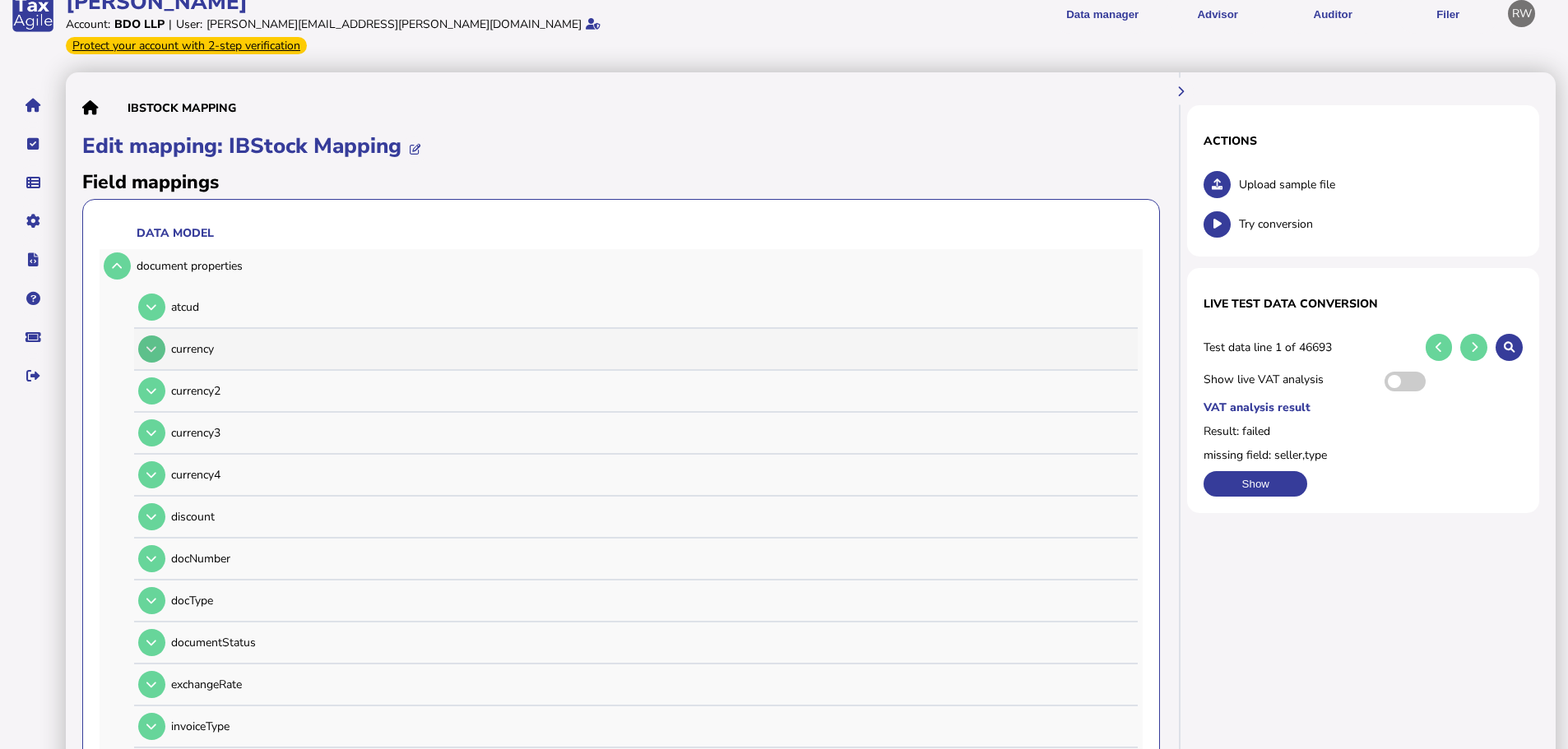
click at [154, 343] on icon at bounding box center [152, 348] width 10 height 11
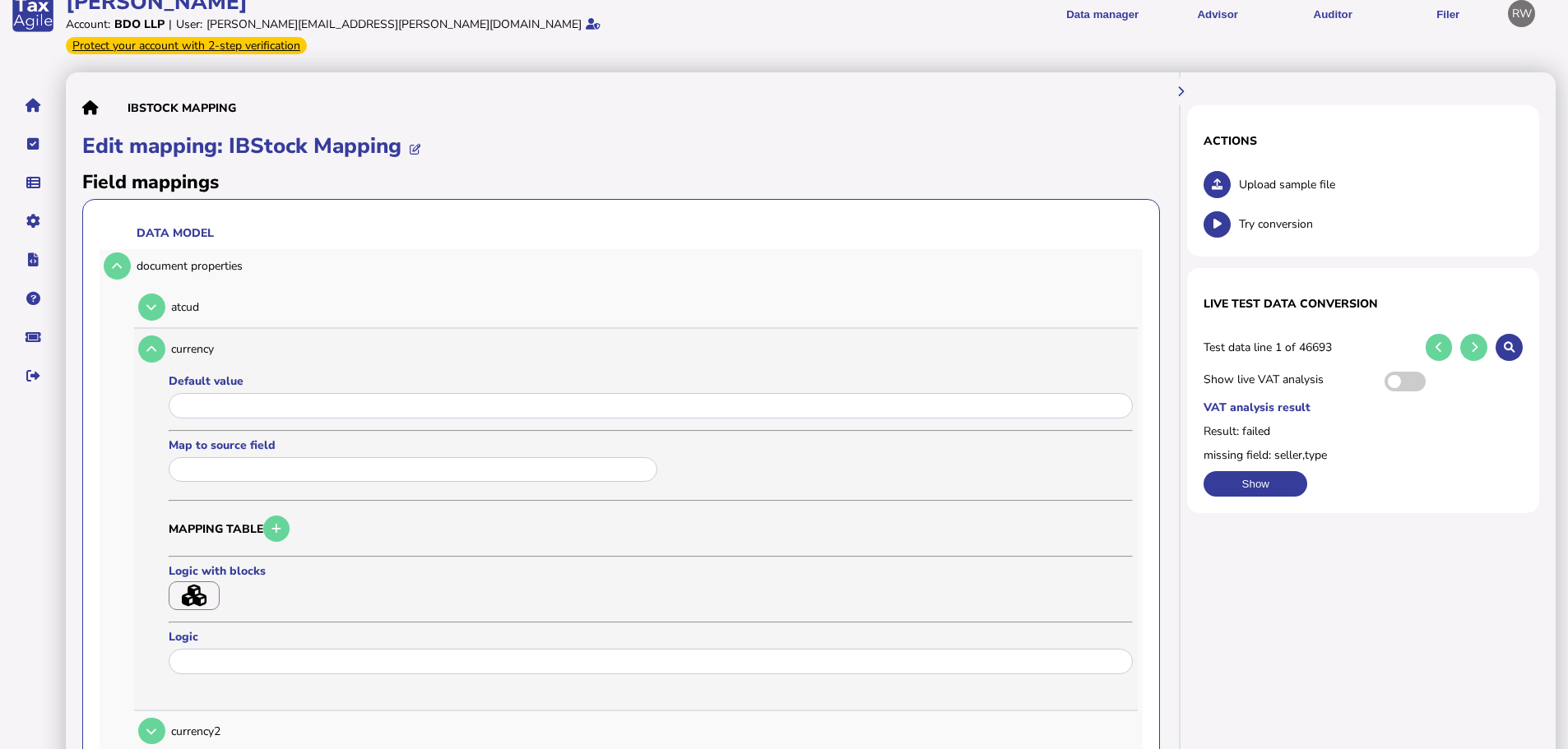
click at [238, 391] on div at bounding box center [651, 408] width 964 height 33
click at [239, 393] on input "input" at bounding box center [651, 406] width 964 height 26
click at [252, 457] on input "text" at bounding box center [413, 470] width 488 height 26
click at [107, 233] on div at bounding box center [784, 374] width 1568 height 749
click at [122, 261] on icon at bounding box center [117, 266] width 10 height 11
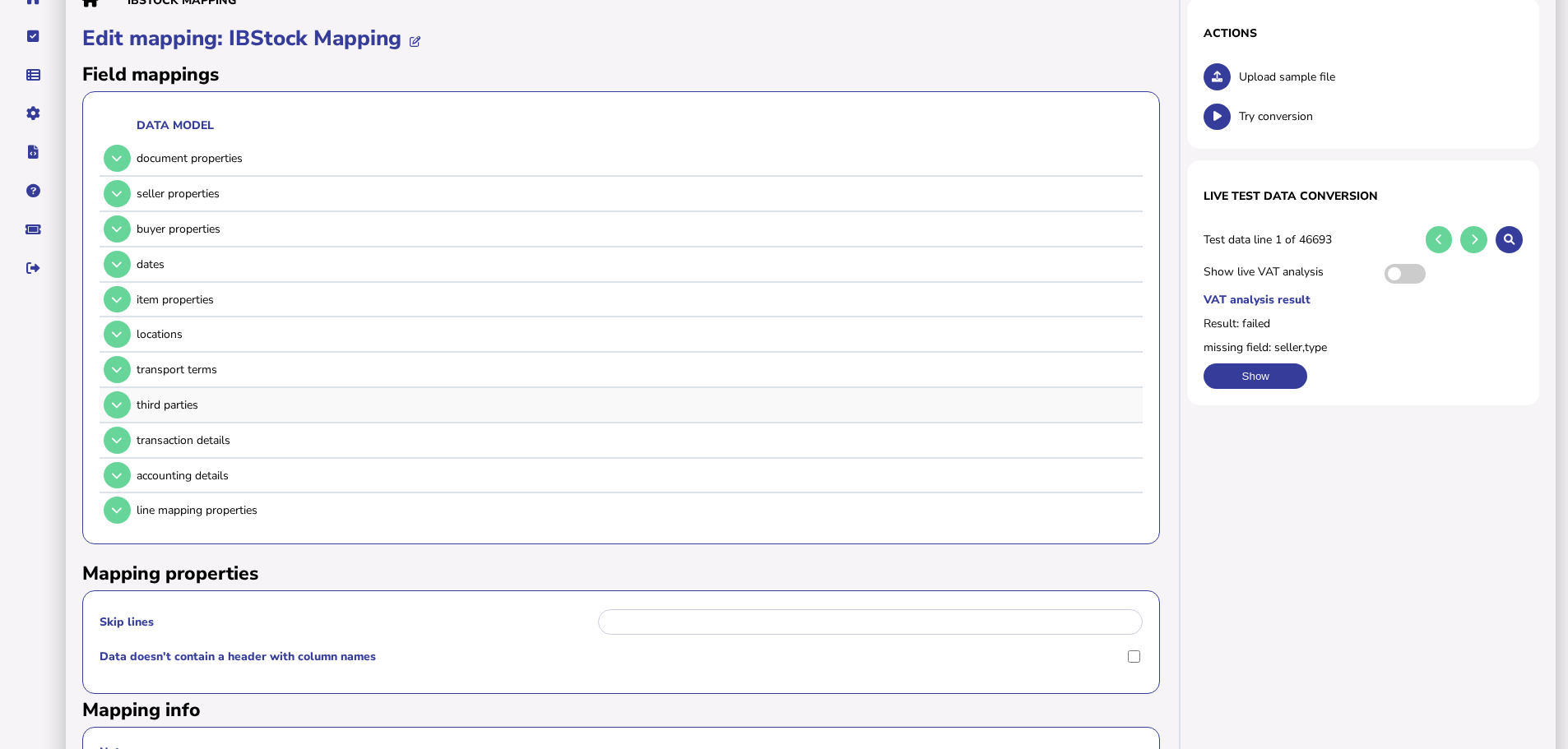
scroll to position [66, 0]
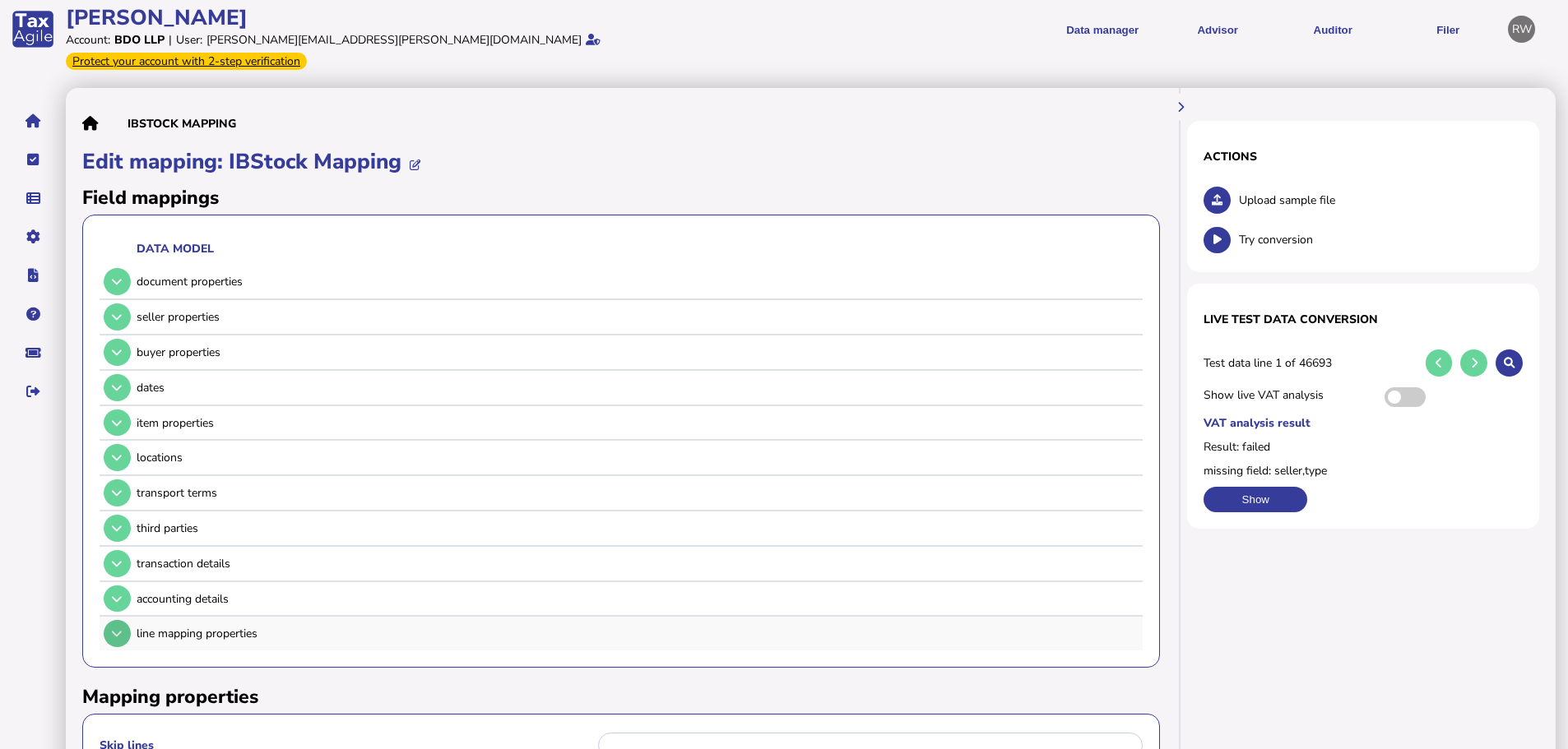
click at [116, 620] on button at bounding box center [117, 633] width 27 height 27
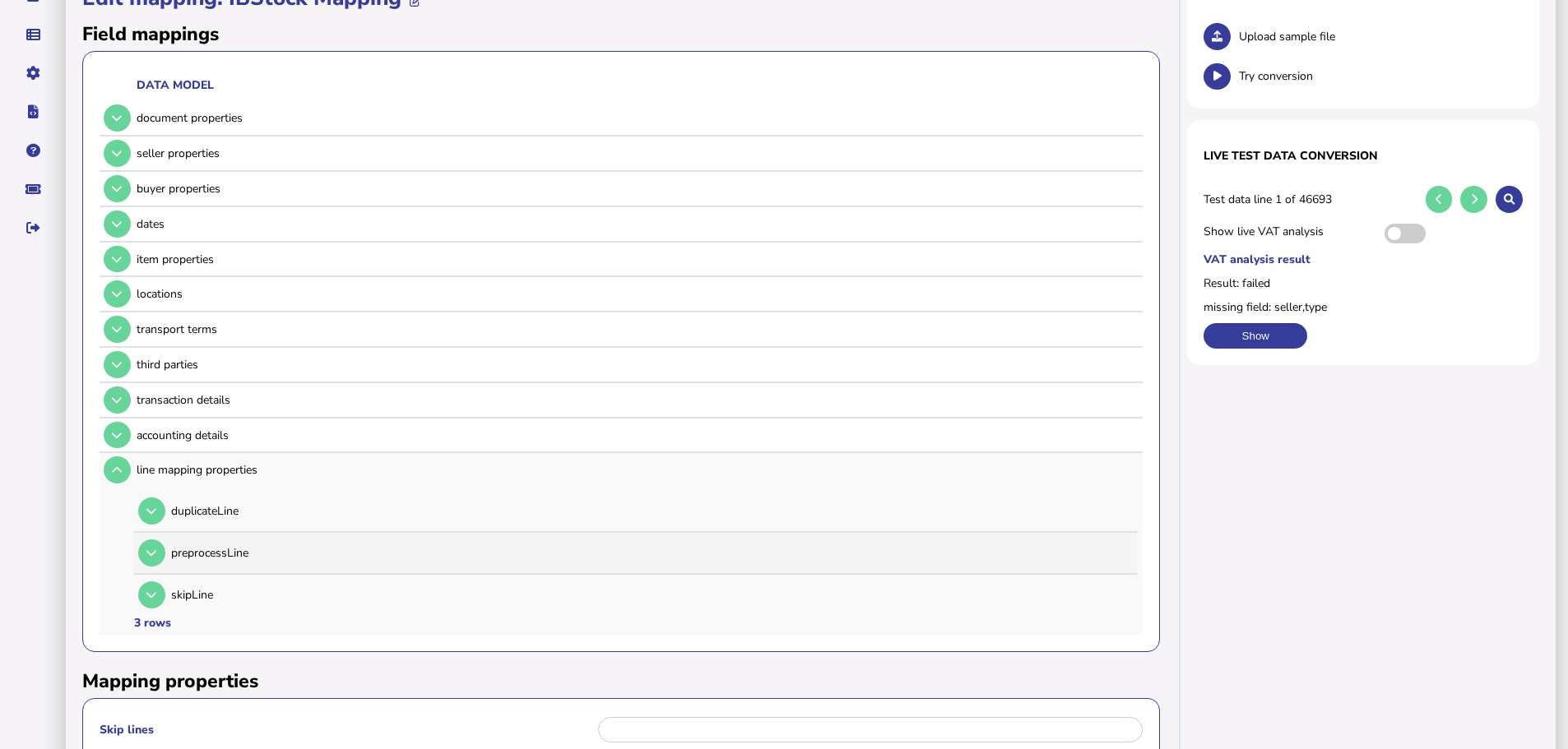
scroll to position [231, 0]
click at [152, 580] on button at bounding box center [152, 594] width 27 height 27
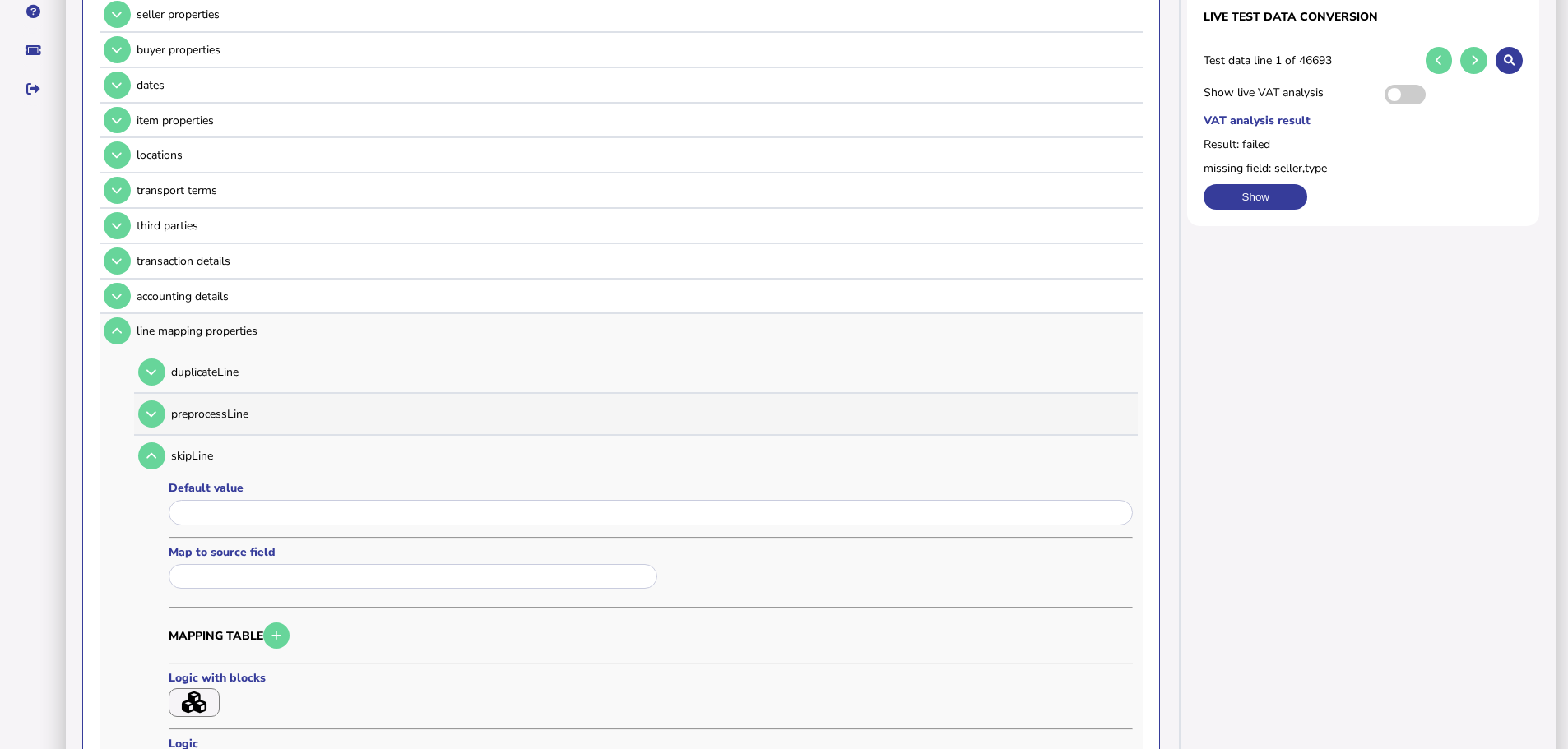
scroll to position [395, 0]
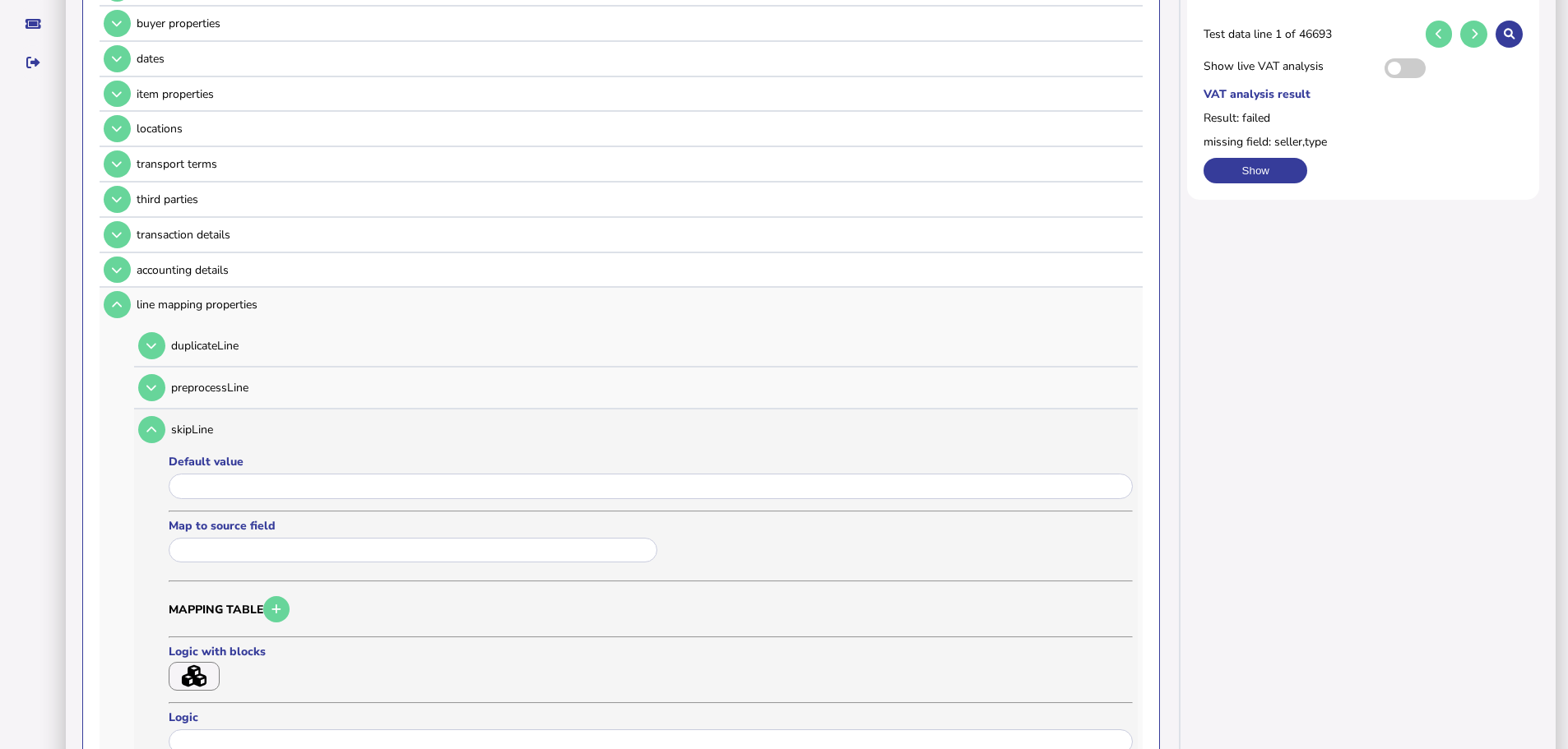
click at [273, 538] on input "text" at bounding box center [413, 550] width 488 height 26
click at [268, 463] on div at bounding box center [784, 374] width 1568 height 749
click at [264, 480] on div at bounding box center [651, 488] width 964 height 33
click at [259, 474] on input "input" at bounding box center [651, 486] width 964 height 26
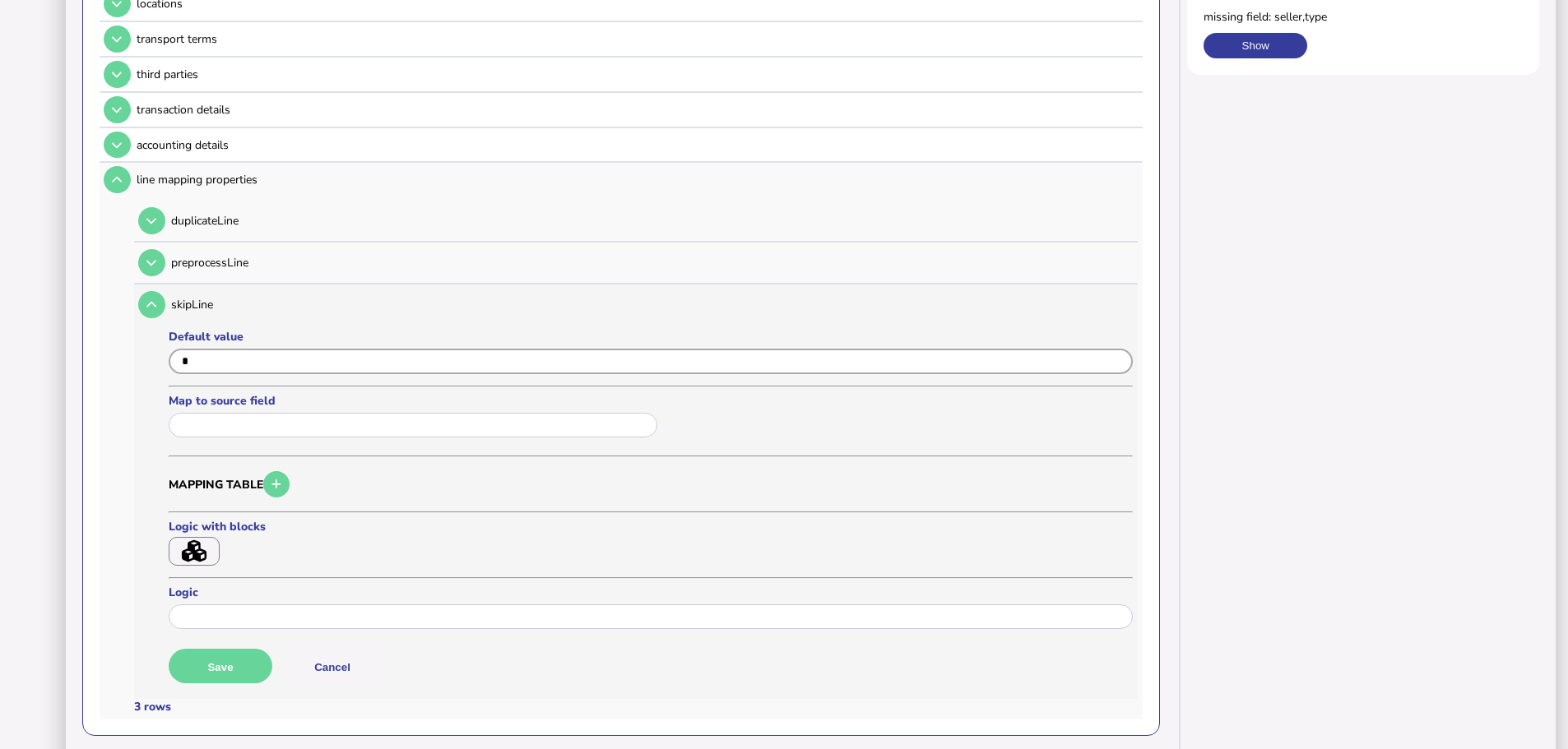
scroll to position [642, 0]
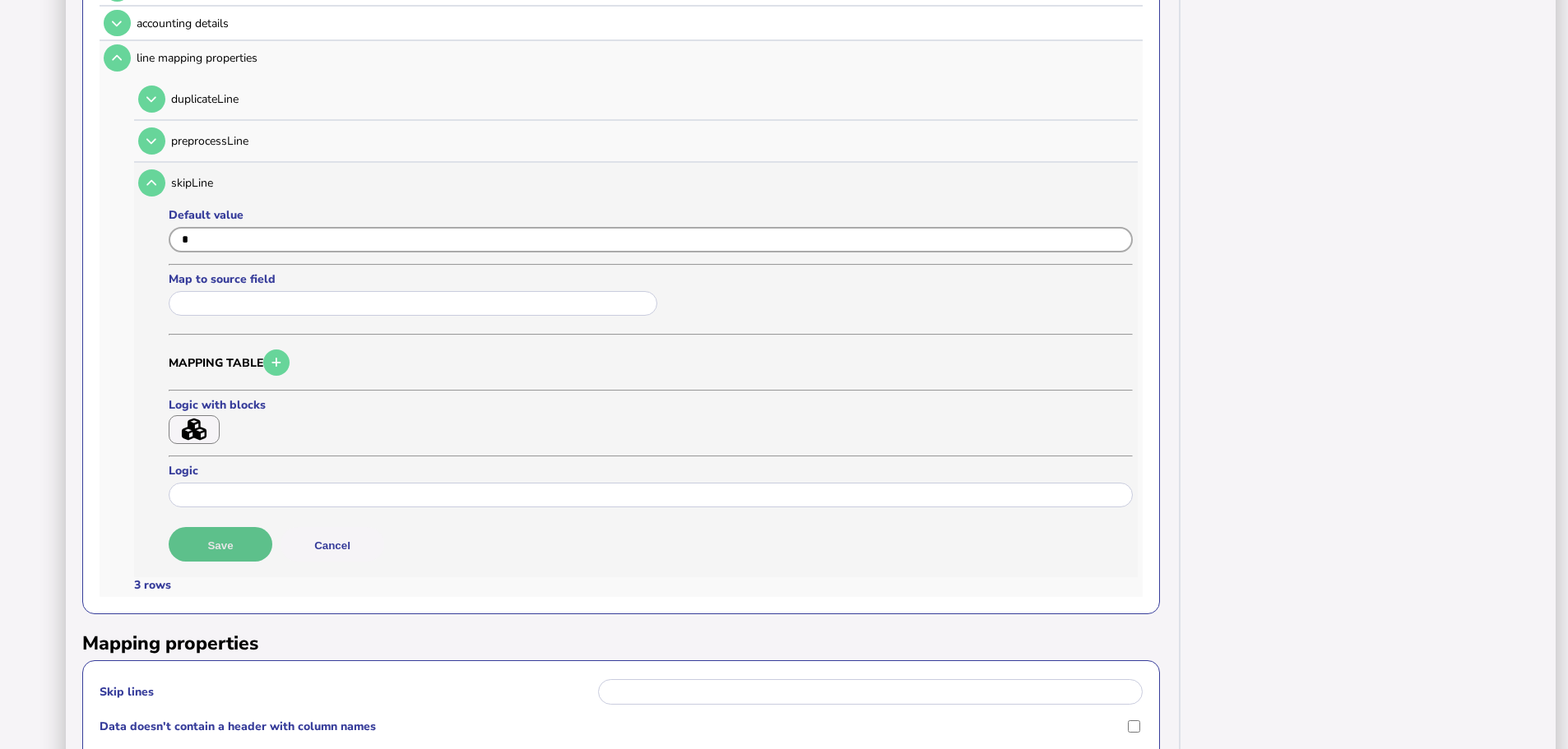
type input "*"
click at [239, 527] on button "Save" at bounding box center [221, 544] width 104 height 35
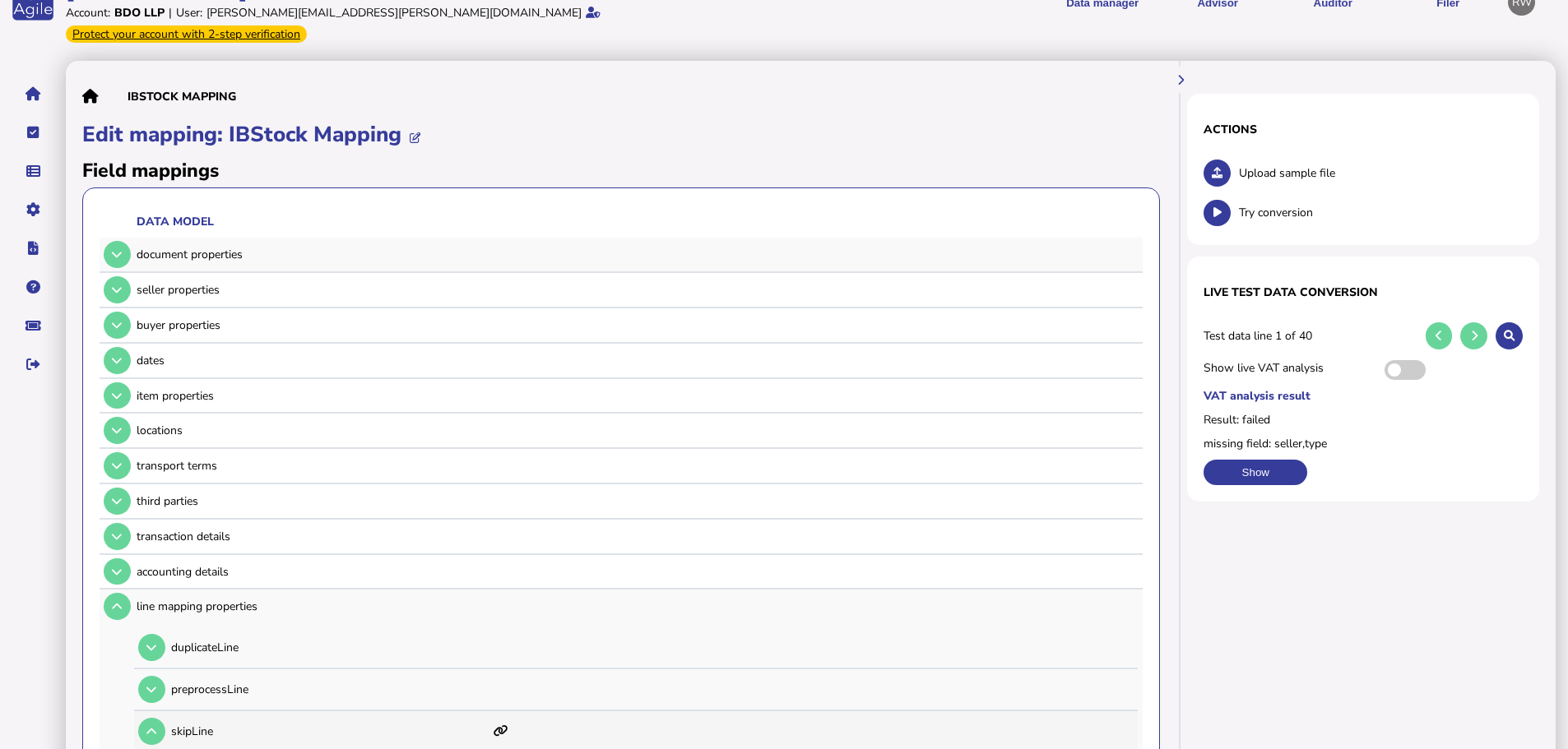
scroll to position [0, 0]
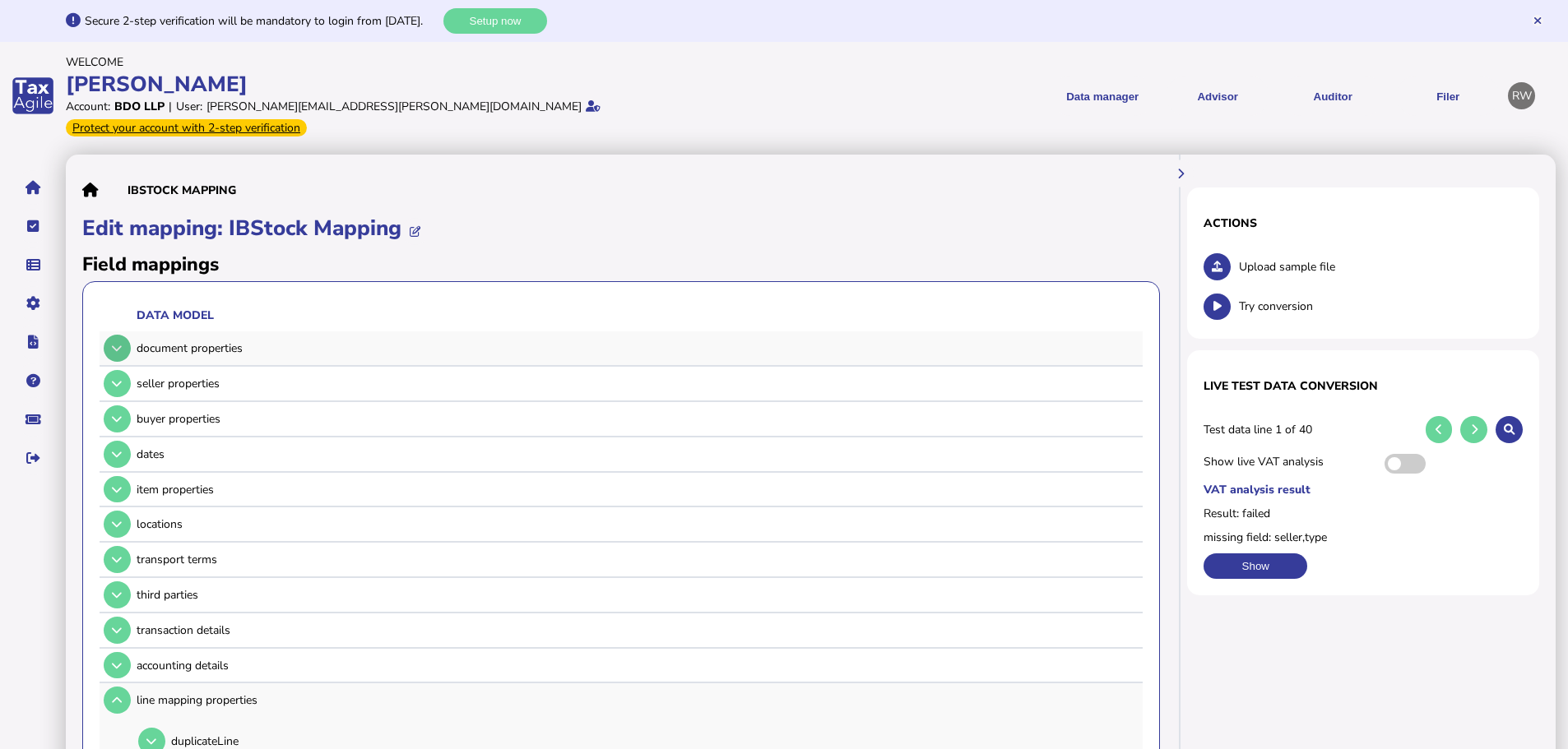
click at [110, 335] on button at bounding box center [117, 348] width 27 height 27
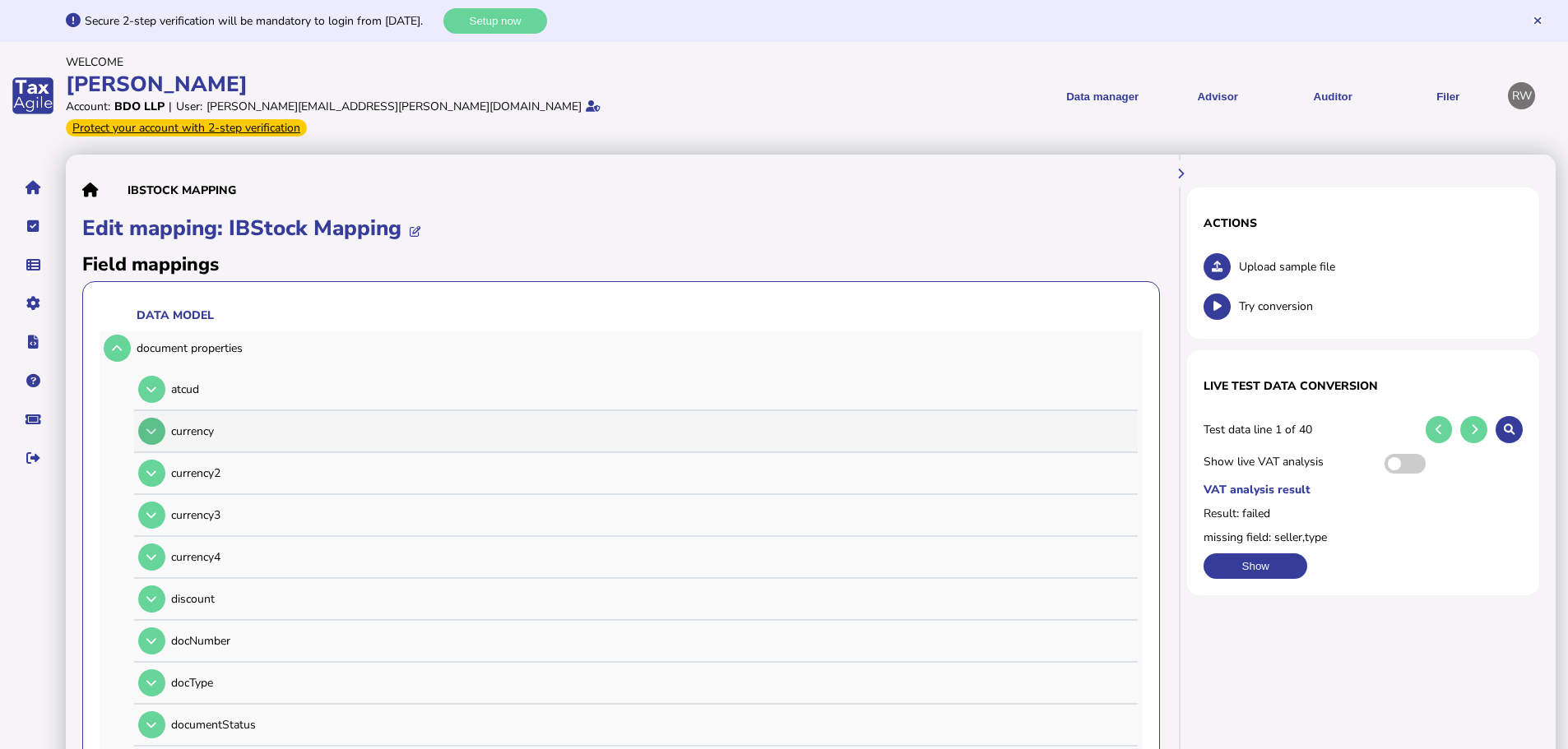
click at [159, 417] on button at bounding box center [152, 431] width 27 height 27
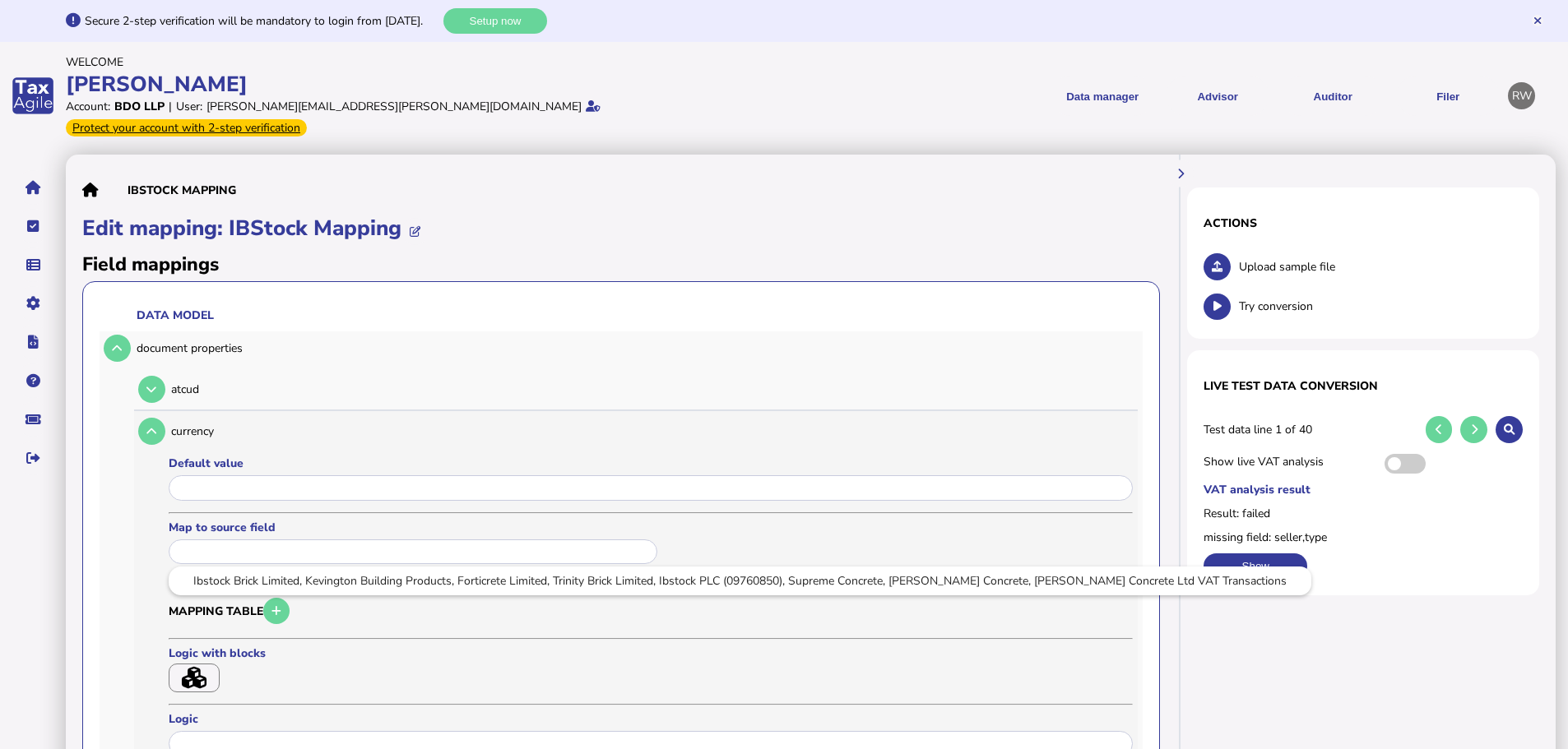
click at [243, 539] on input "text" at bounding box center [413, 551] width 488 height 26
click at [125, 330] on div at bounding box center [784, 374] width 1568 height 749
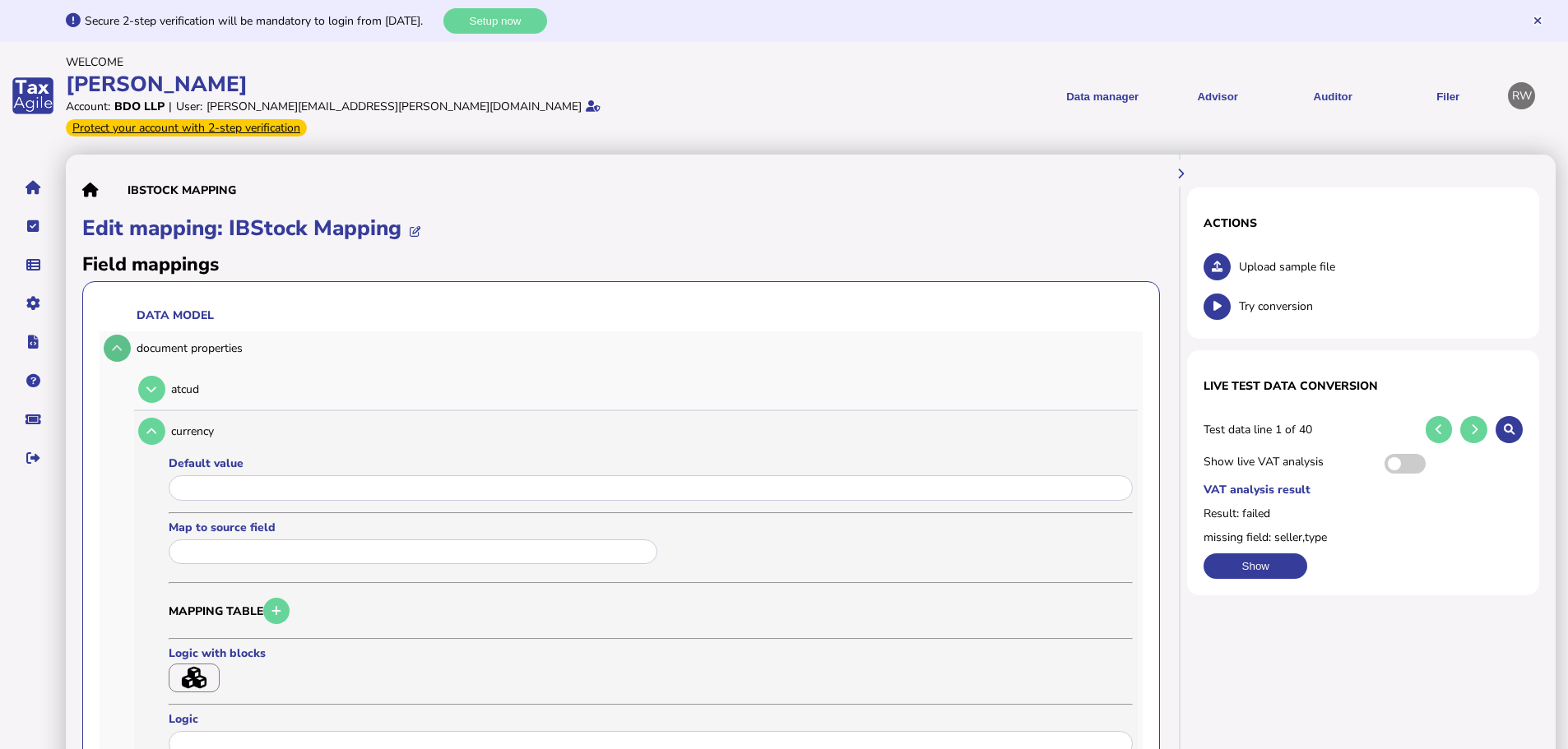
click at [119, 342] on icon at bounding box center [117, 347] width 10 height 11
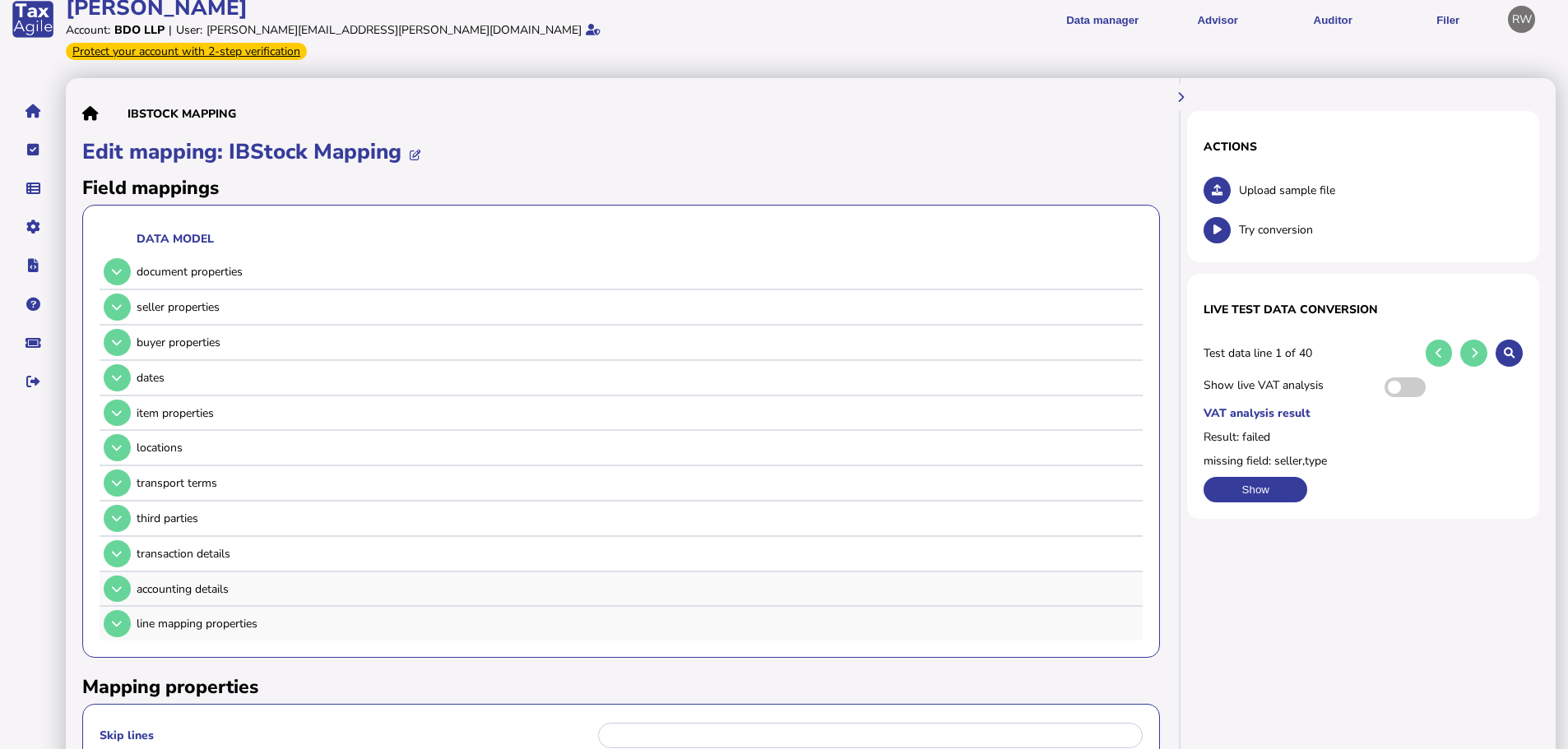
scroll to position [164, 0]
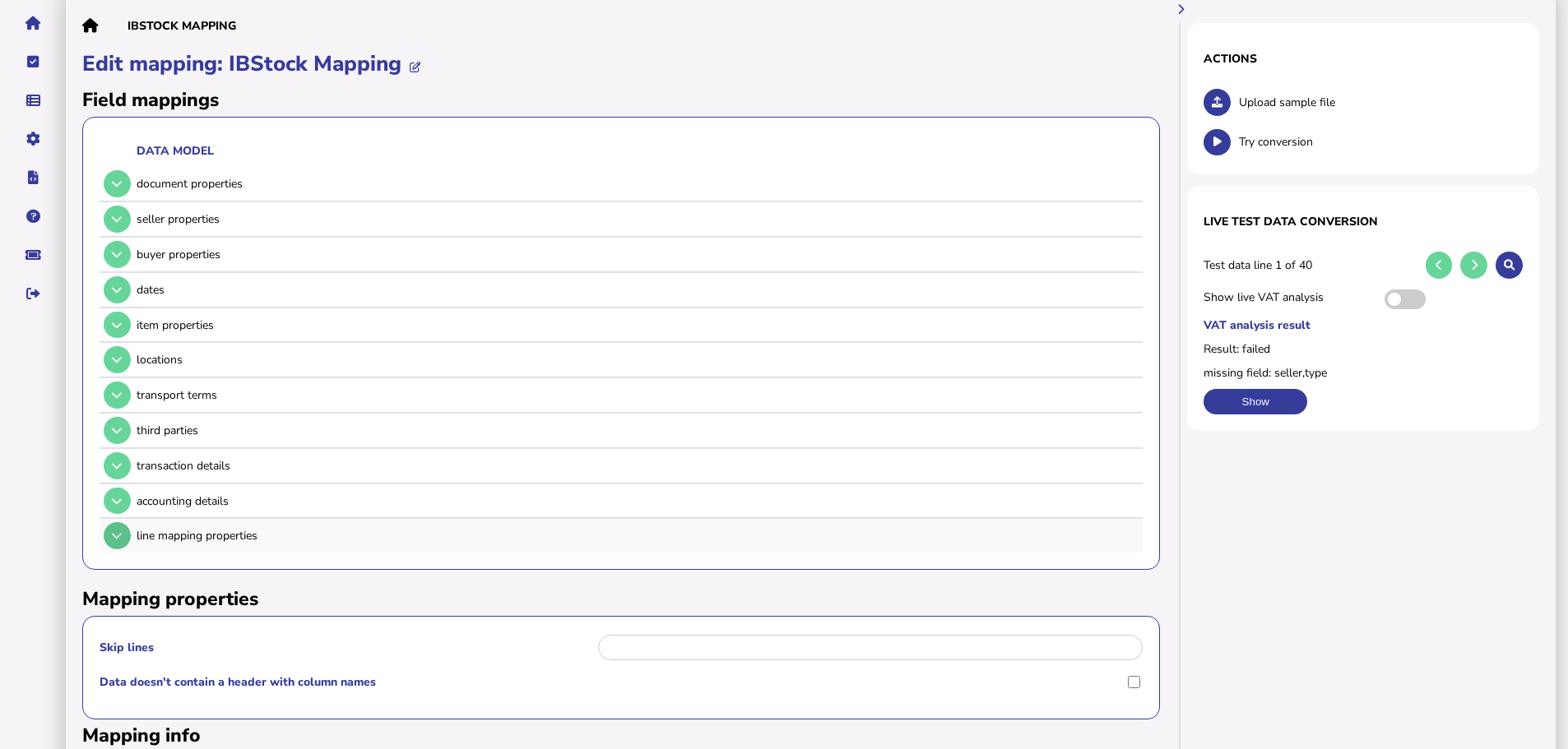
click at [127, 522] on button at bounding box center [117, 535] width 27 height 27
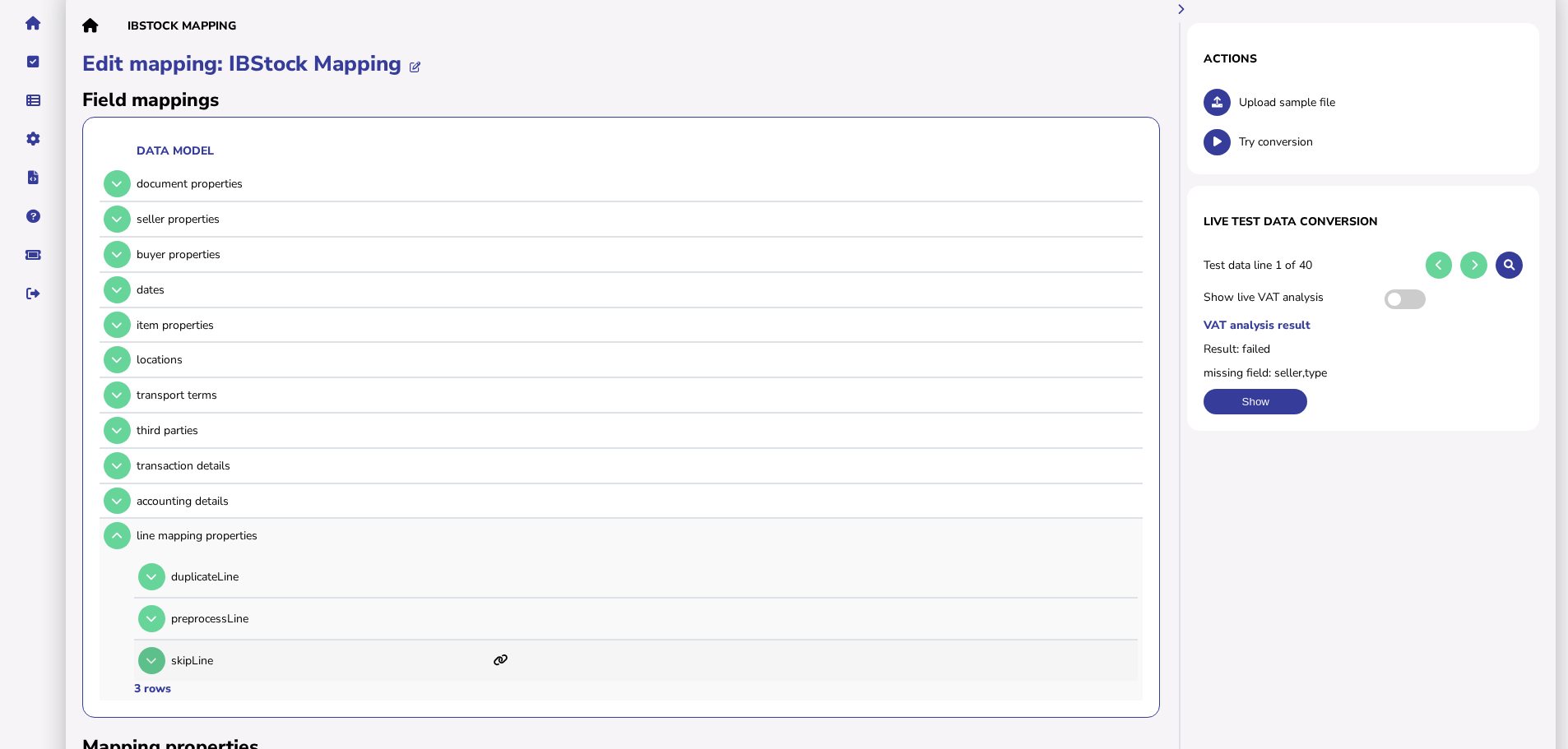
click at [162, 647] on button at bounding box center [152, 661] width 27 height 27
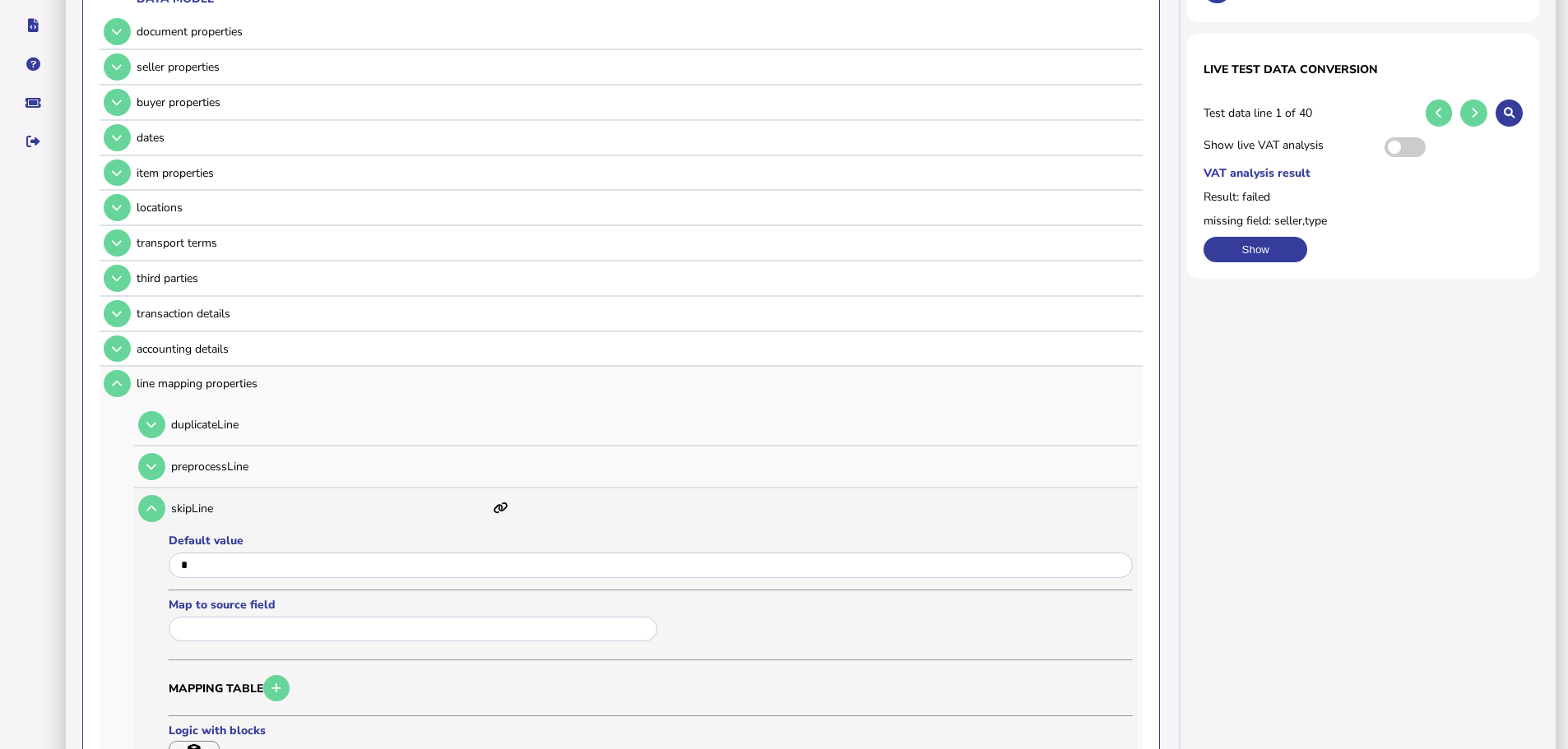
scroll to position [329, 0]
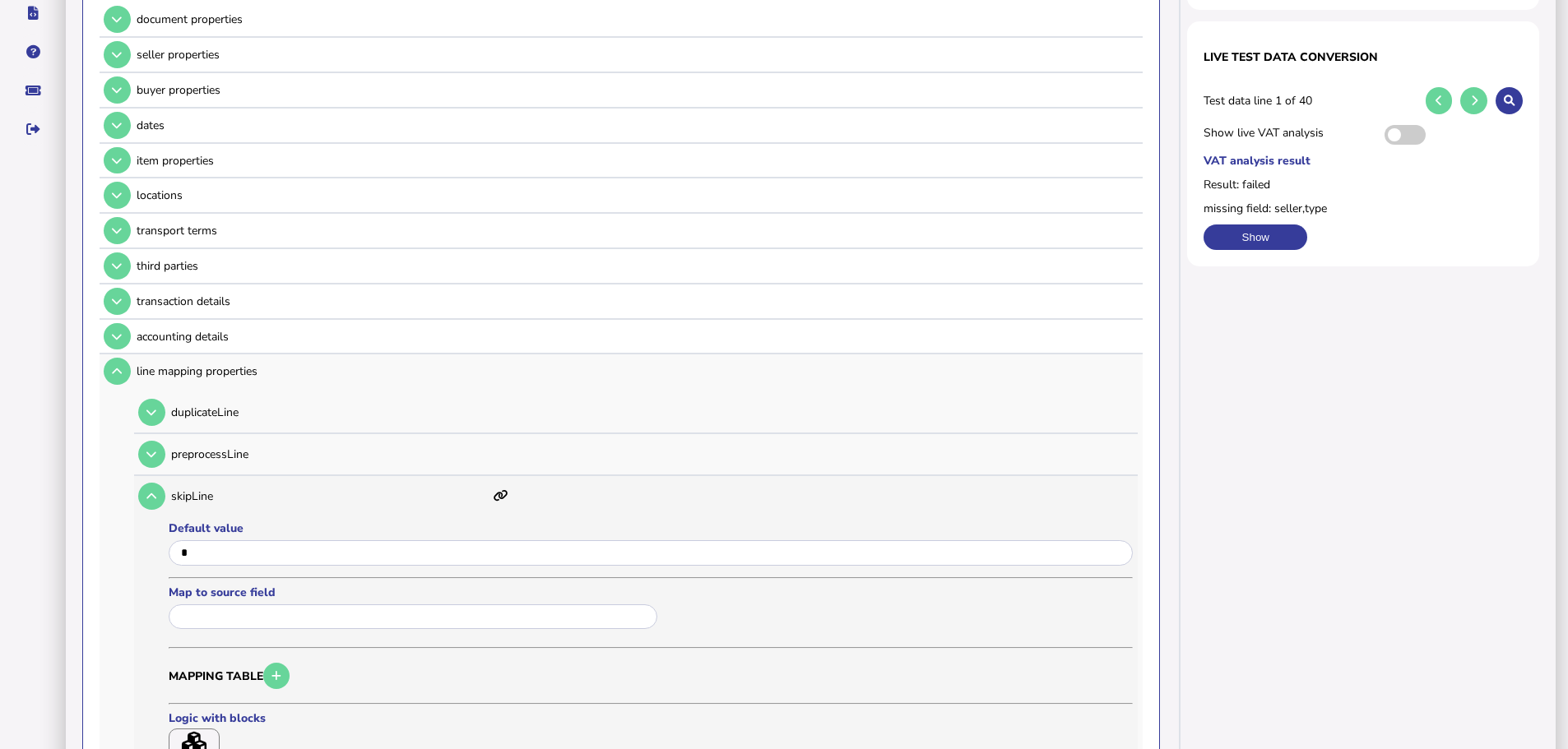
click at [223, 604] on input "text" at bounding box center [413, 617] width 488 height 26
click at [253, 544] on div at bounding box center [784, 374] width 1568 height 749
click at [249, 540] on input "input" at bounding box center [651, 552] width 964 height 26
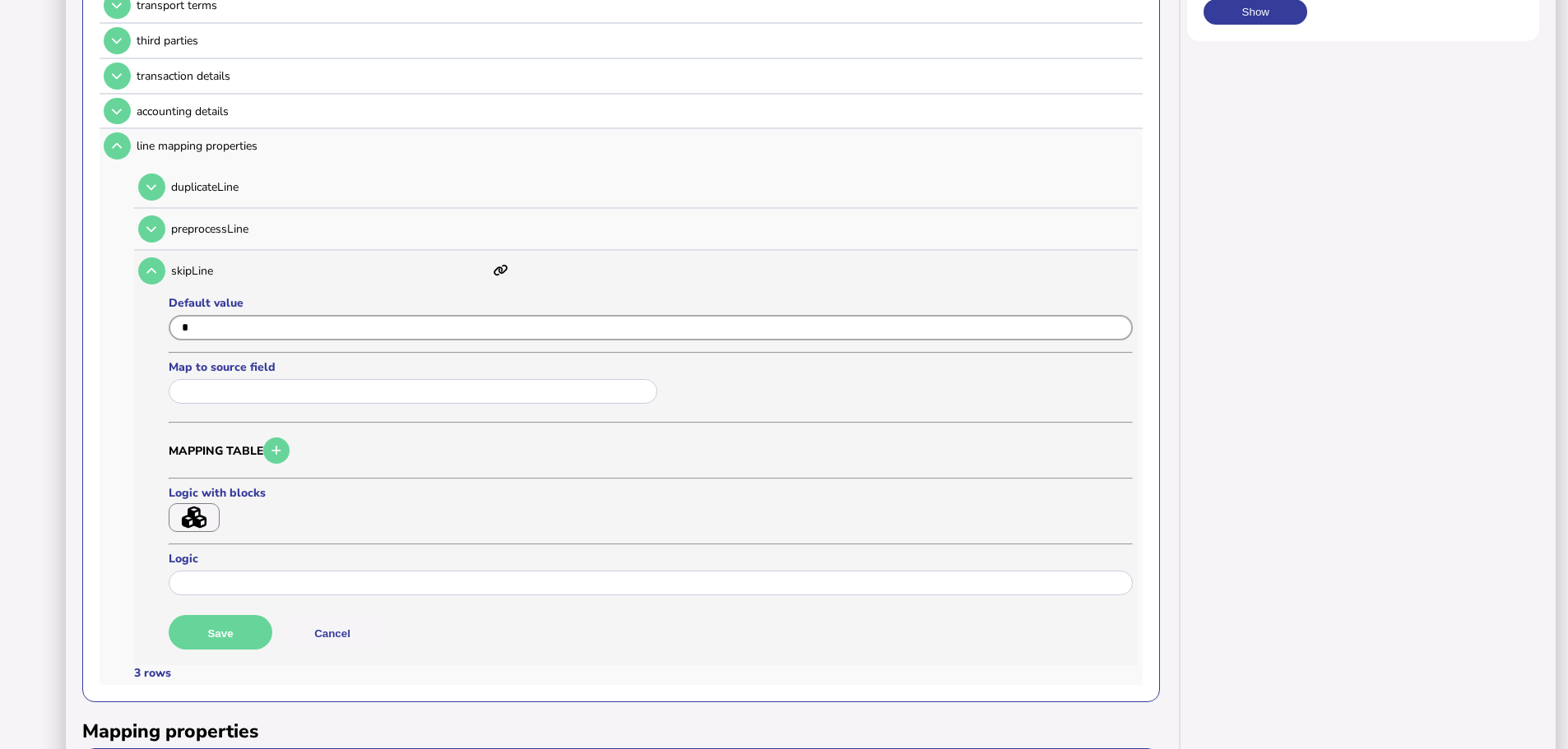
scroll to position [575, 0]
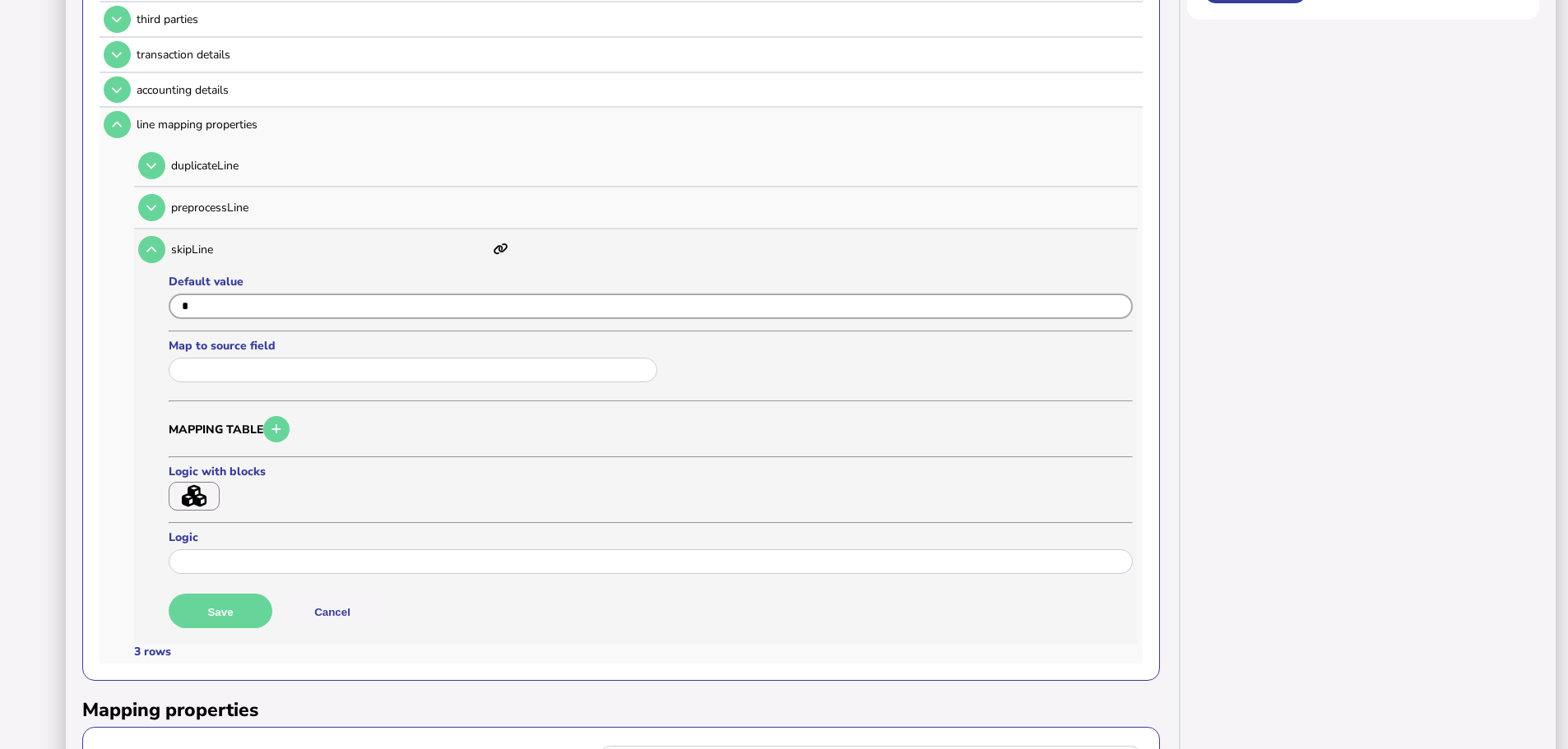
type input "*"
click at [248, 594] on button "Save" at bounding box center [221, 611] width 104 height 35
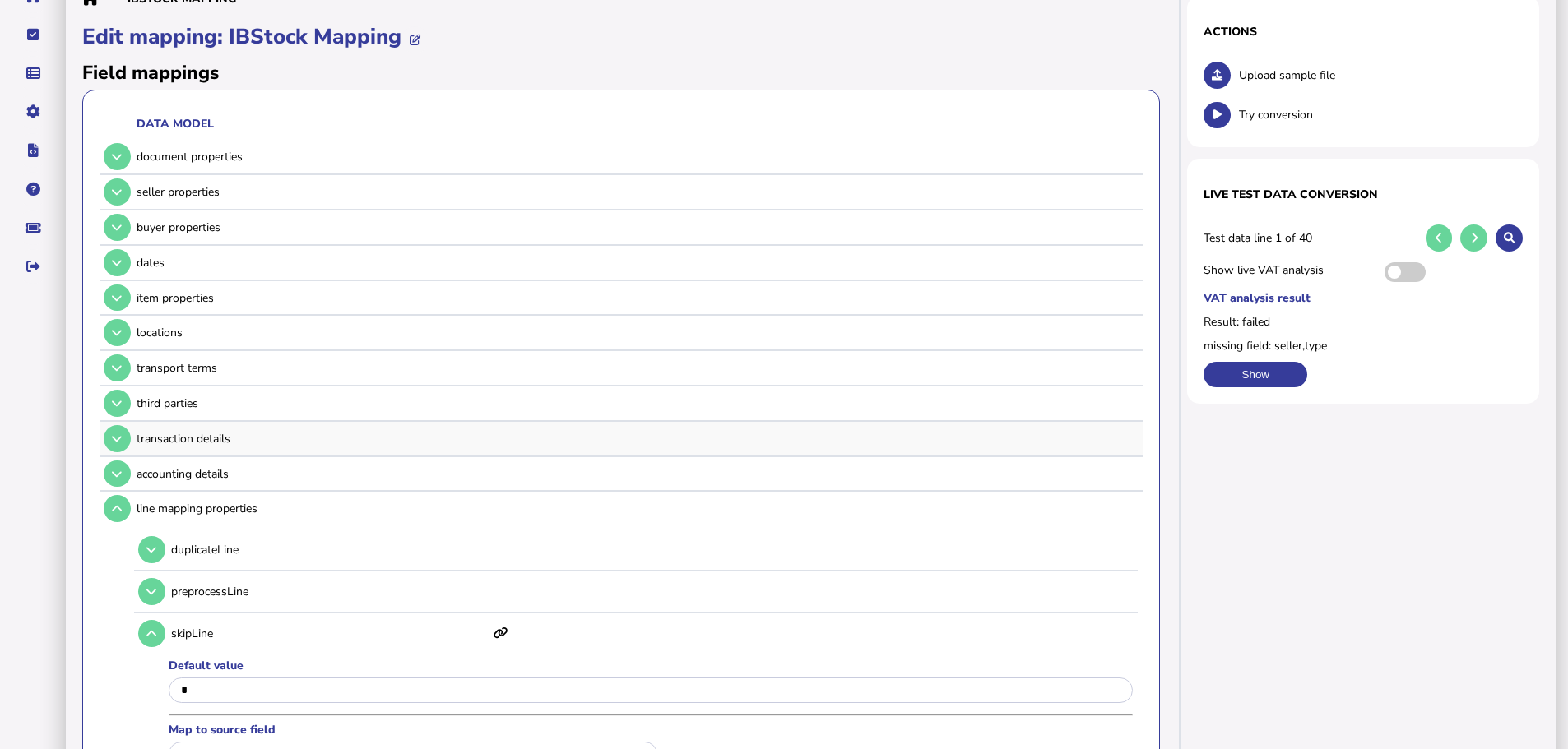
scroll to position [82, 0]
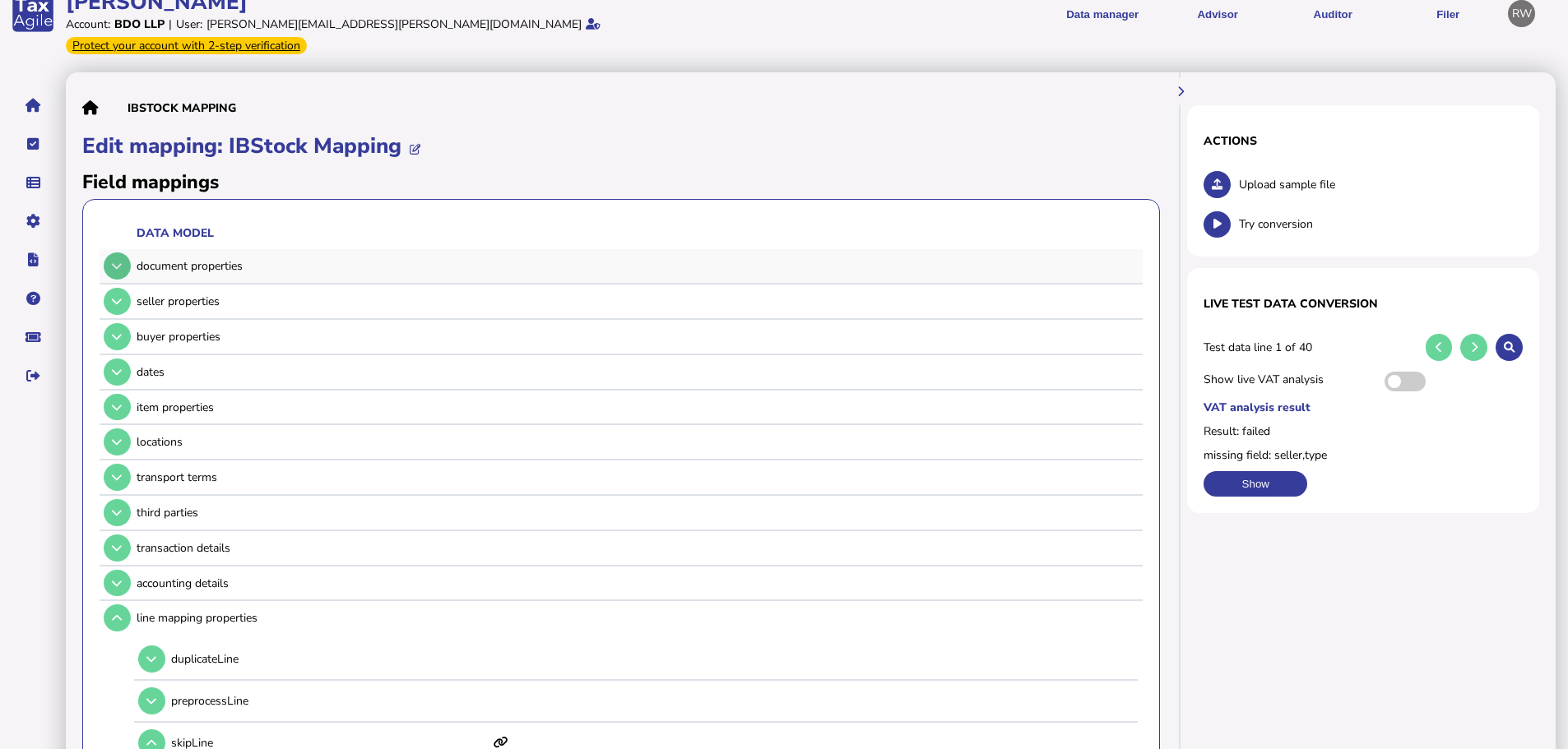
click at [115, 261] on icon at bounding box center [117, 266] width 10 height 11
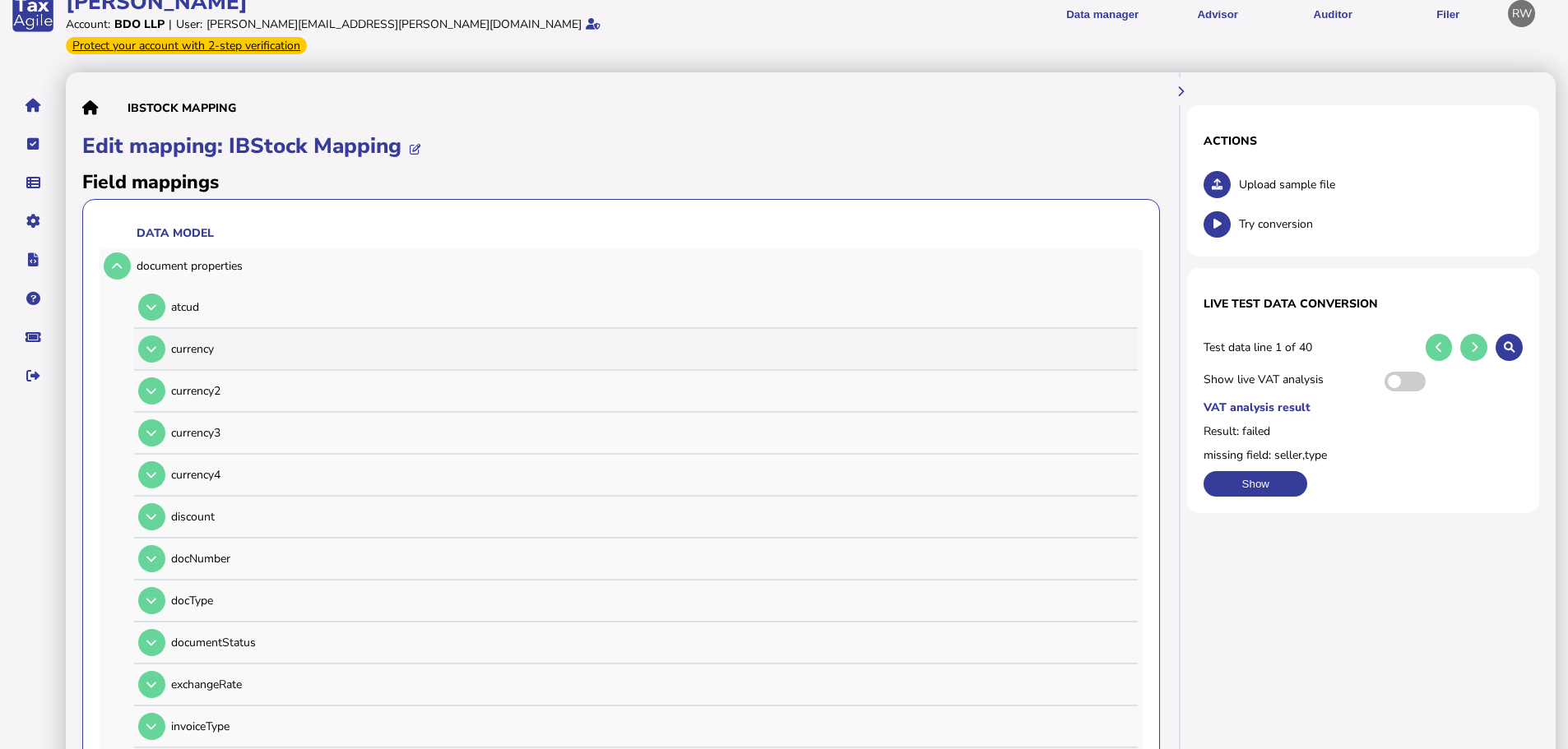
click at [165, 338] on div "currency" at bounding box center [633, 349] width 999 height 40
click at [165, 338] on td at bounding box center [150, 348] width 32 height 34
click at [162, 337] on button at bounding box center [152, 349] width 27 height 27
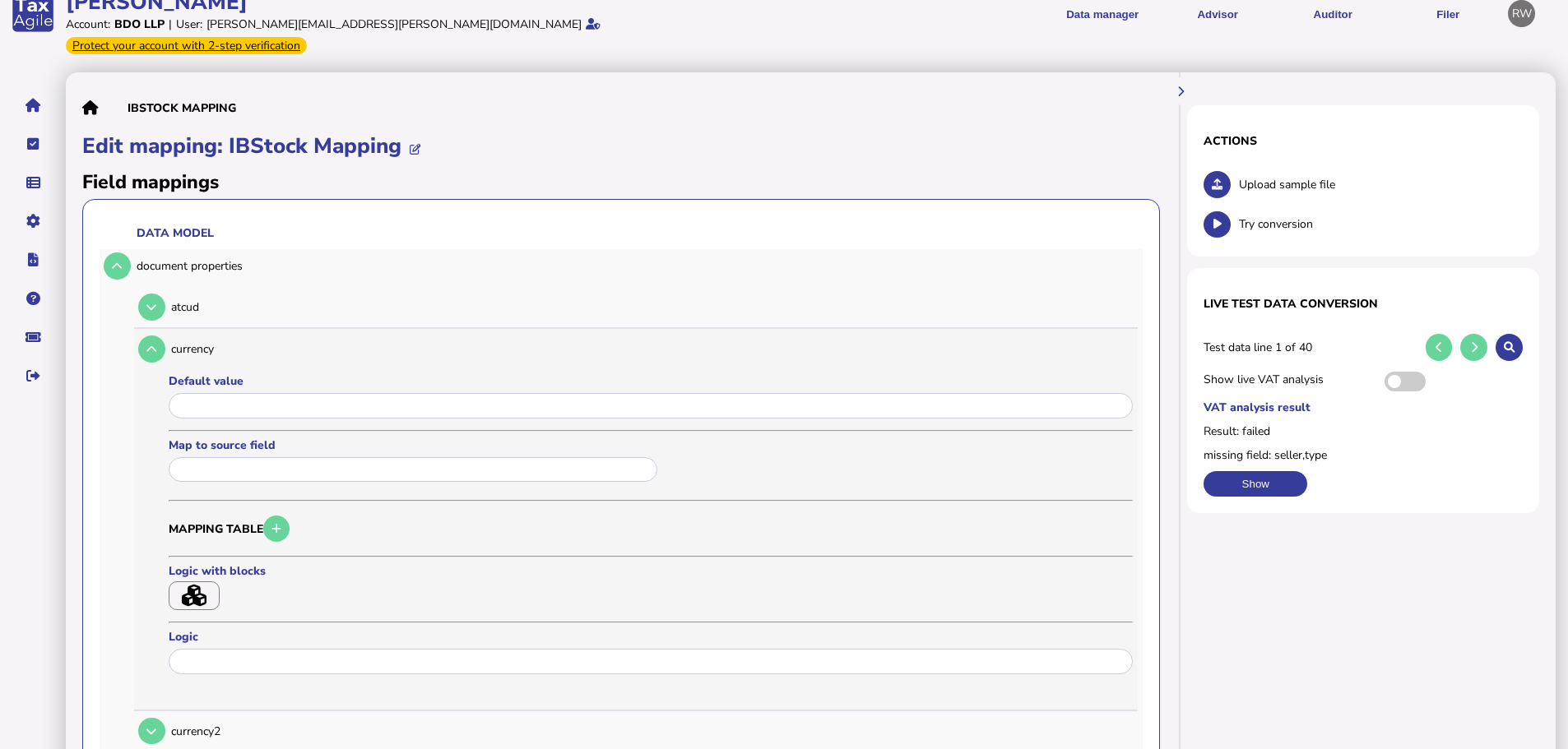
click at [231, 437] on label "Map to source field" at bounding box center [416, 445] width 493 height 15
click at [235, 457] on input "text" at bounding box center [413, 470] width 488 height 26
click at [1209, 163] on div at bounding box center [784, 374] width 1568 height 749
click at [1213, 179] on icon at bounding box center [1217, 184] width 11 height 11
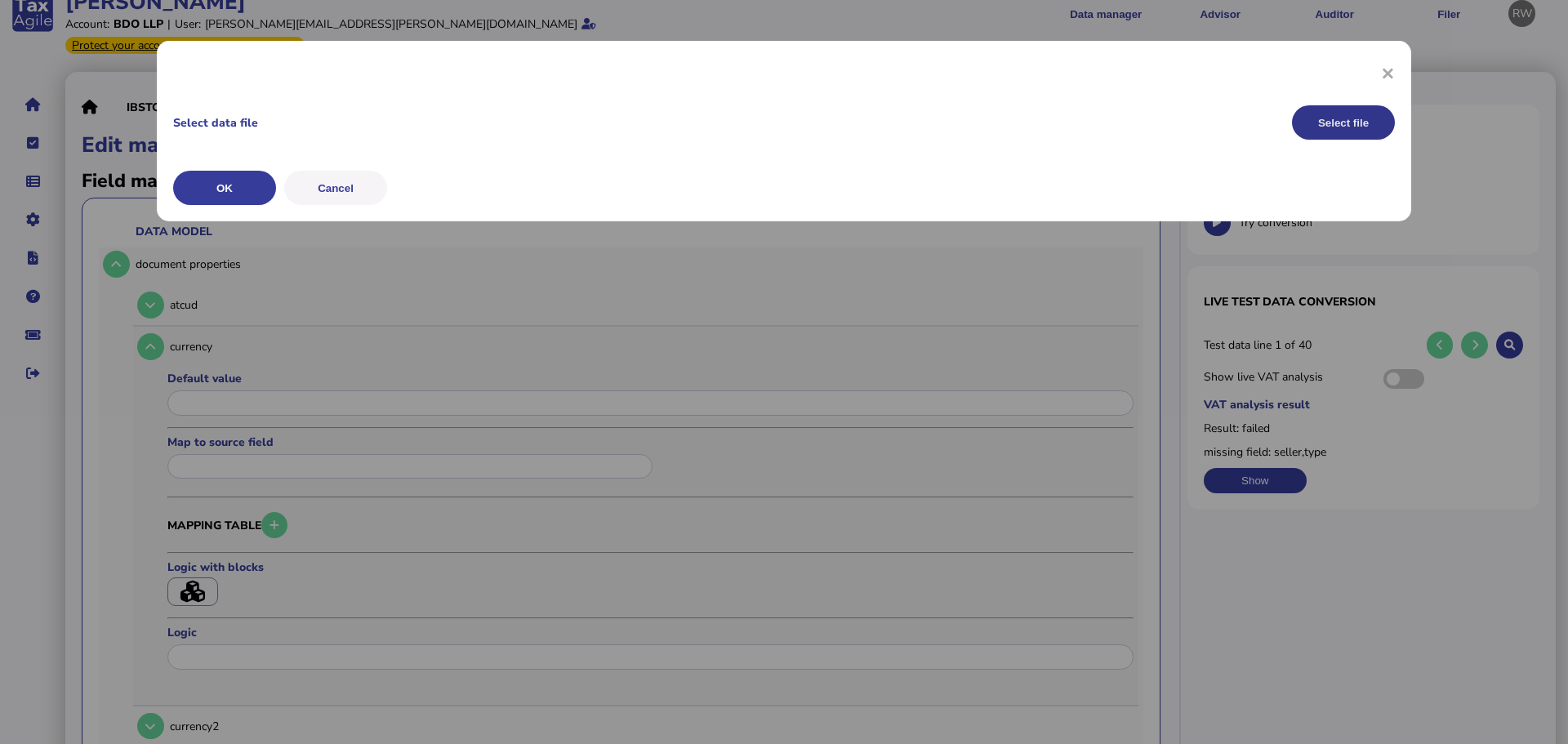
click at [1306, 115] on button "Select file" at bounding box center [1343, 123] width 103 height 34
click at [0, 0] on button "OK" at bounding box center [0, 0] width 0 height 0
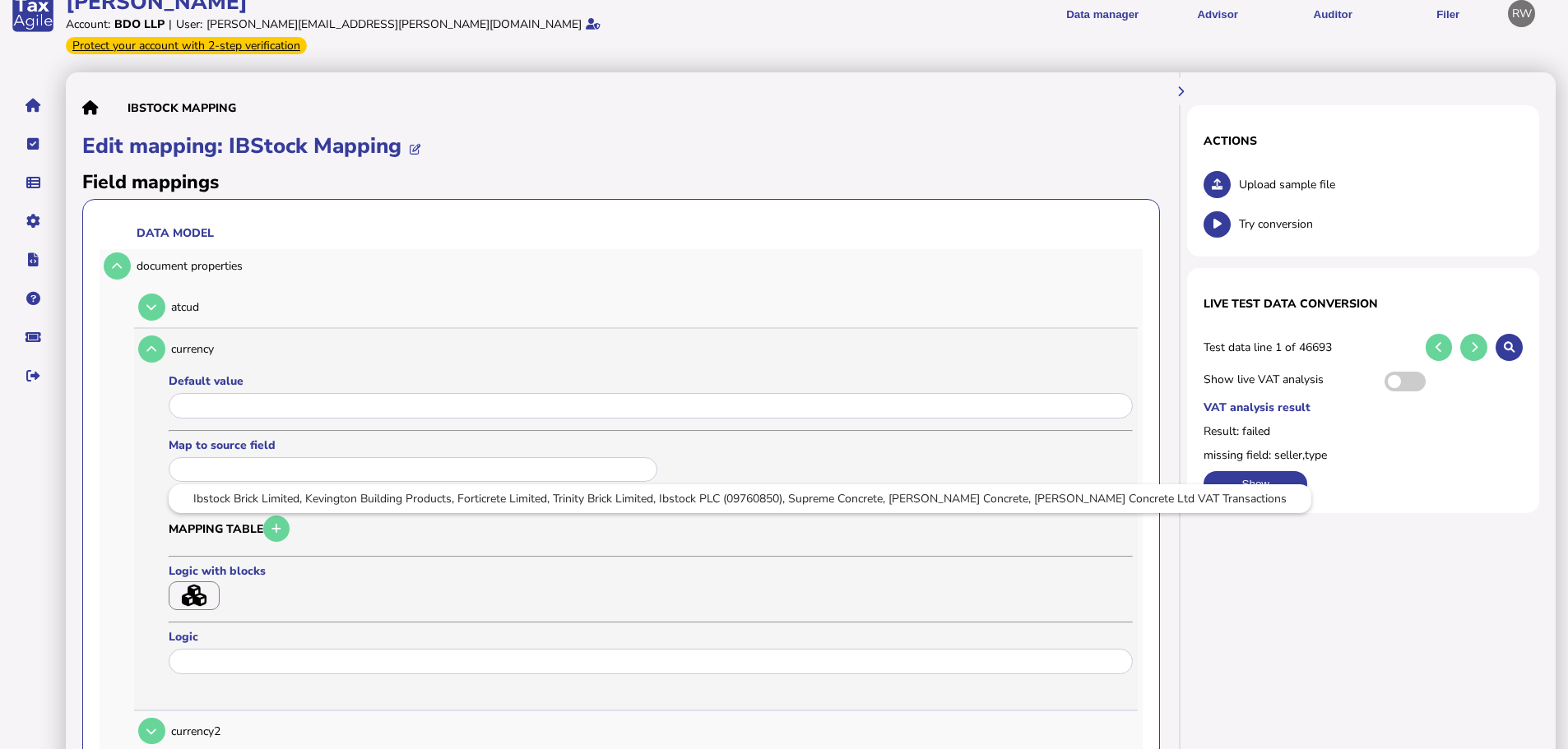
click at [299, 457] on input "text" at bounding box center [413, 470] width 488 height 26
click at [332, 416] on div at bounding box center [784, 374] width 1568 height 749
click at [118, 256] on button at bounding box center [117, 266] width 27 height 27
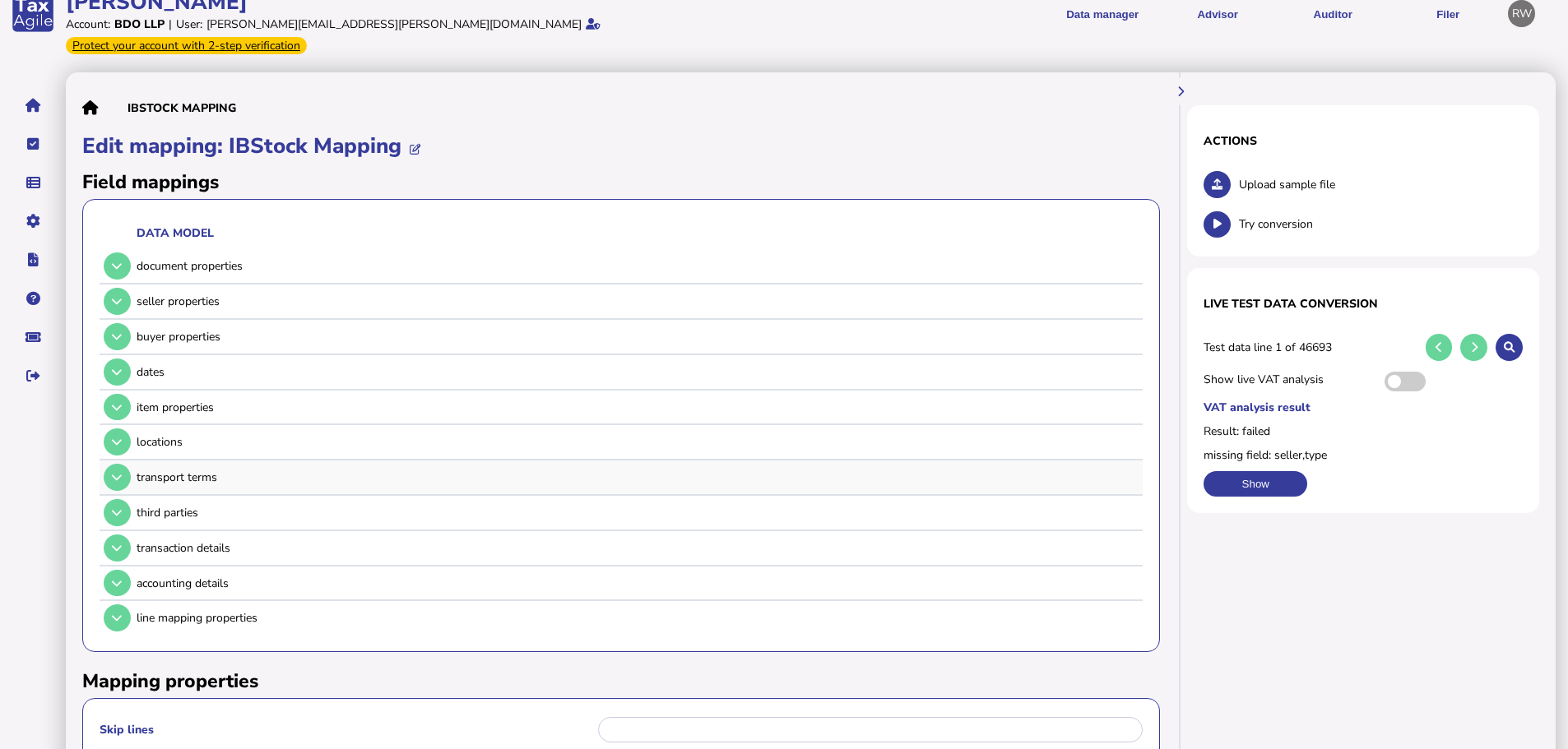
scroll to position [164, 0]
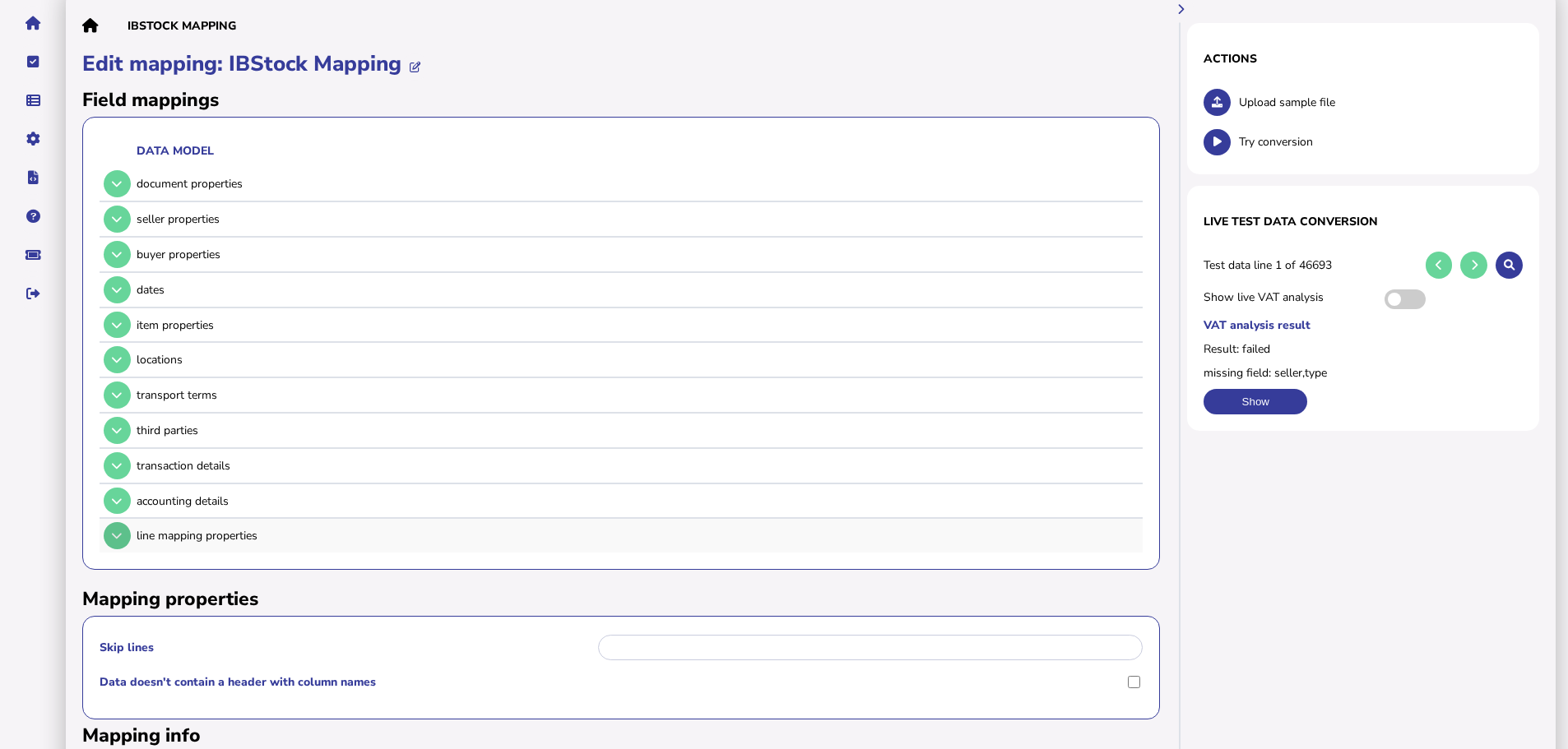
click at [119, 522] on button at bounding box center [117, 535] width 27 height 27
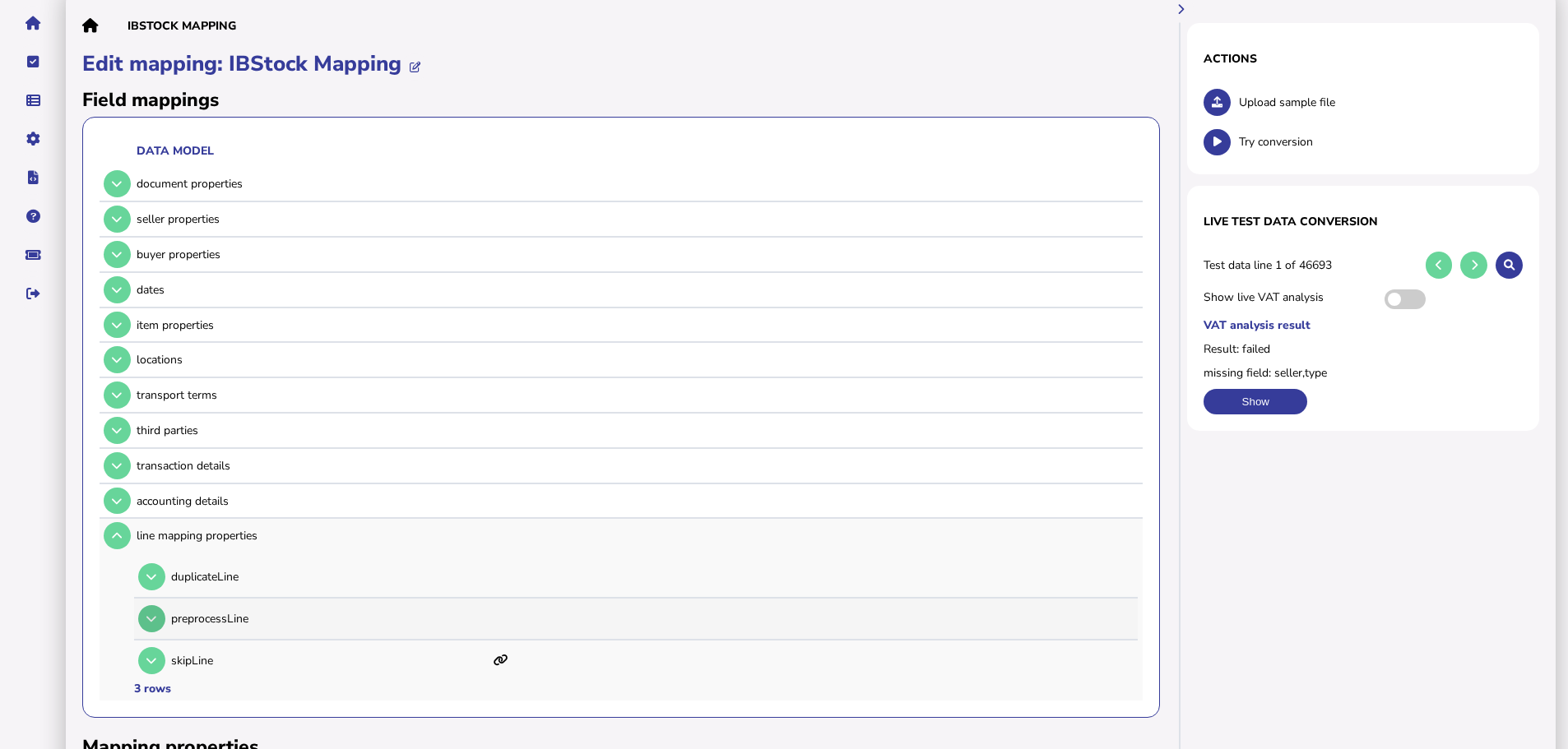
click at [155, 605] on button at bounding box center [152, 619] width 27 height 27
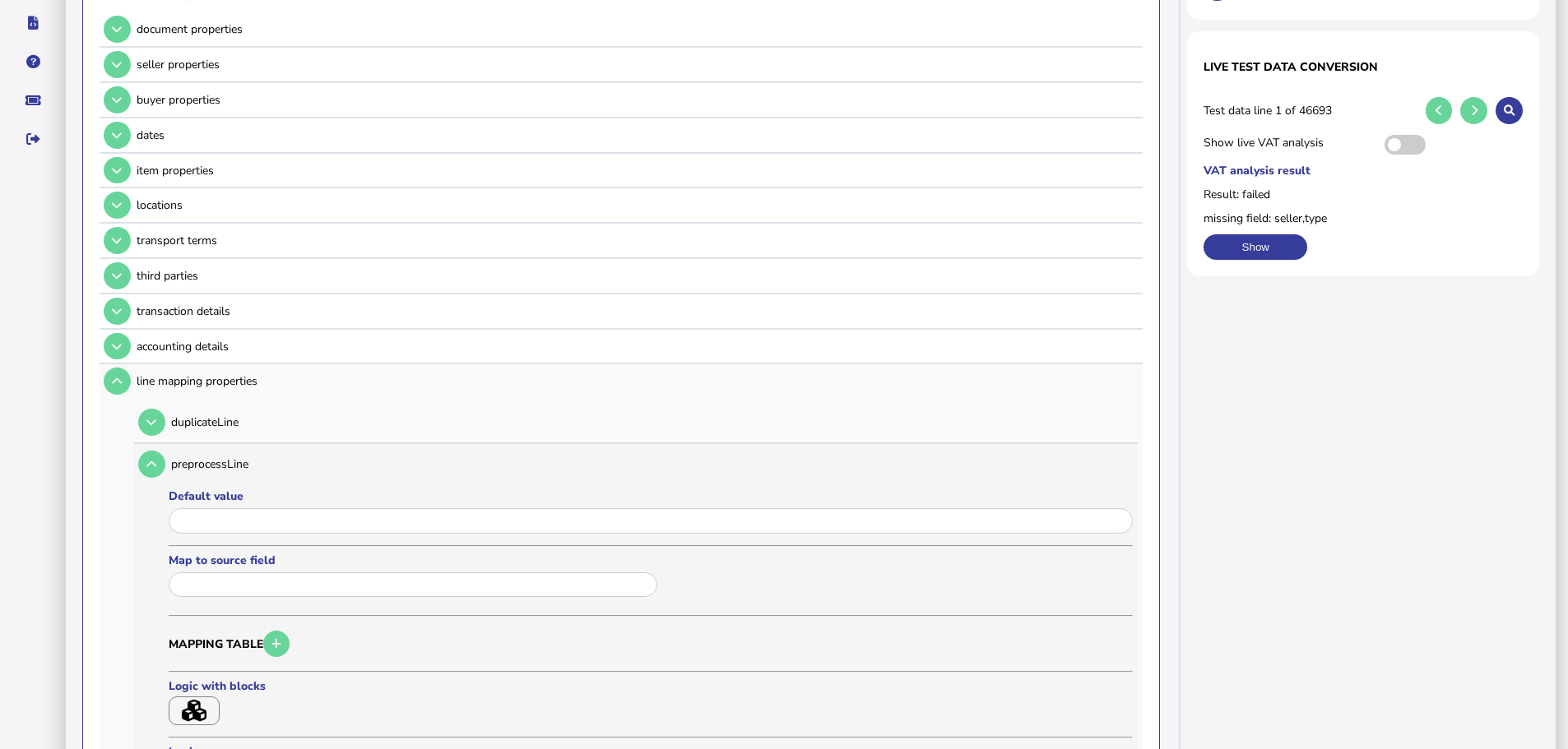
scroll to position [329, 0]
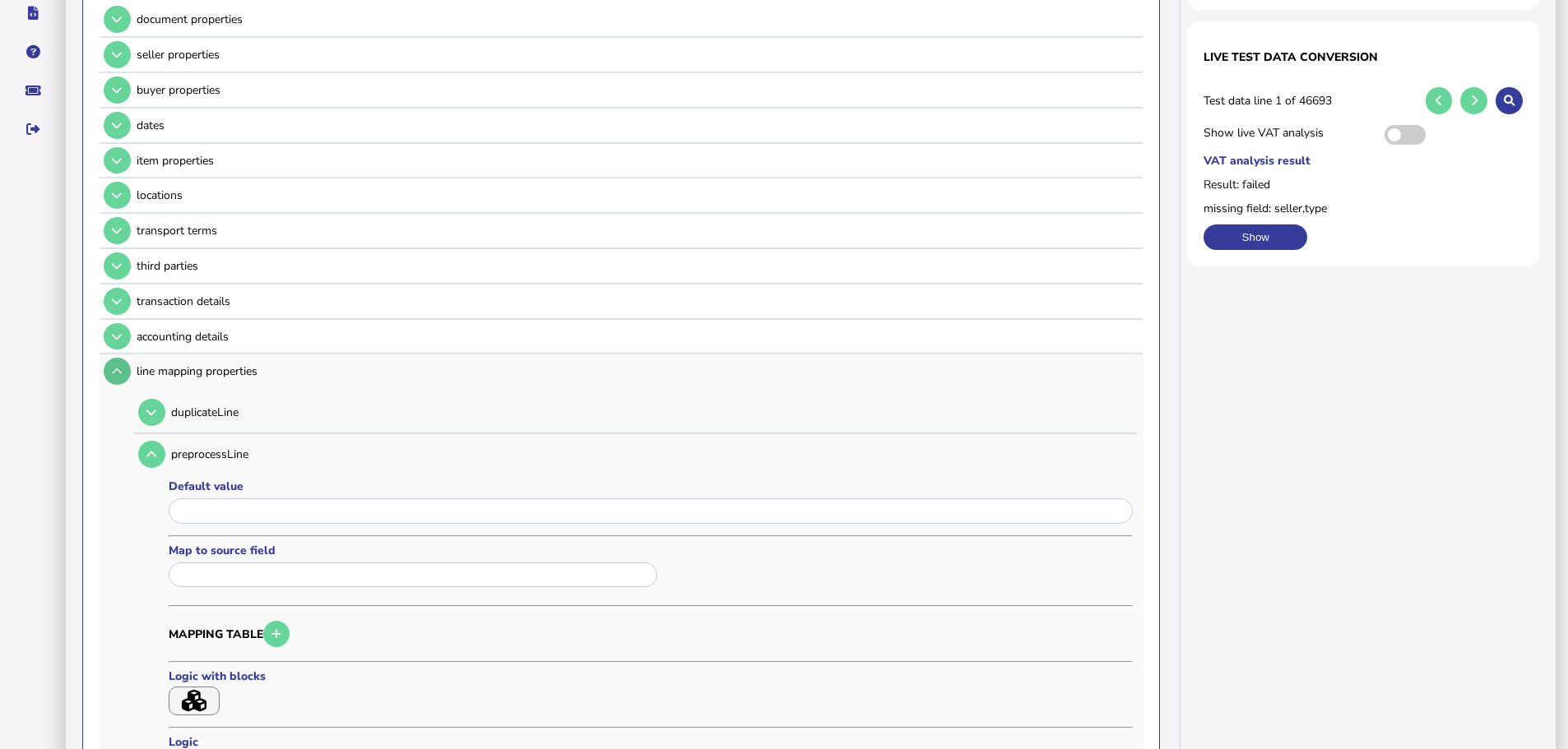
click at [114, 365] on icon at bounding box center [117, 370] width 10 height 11
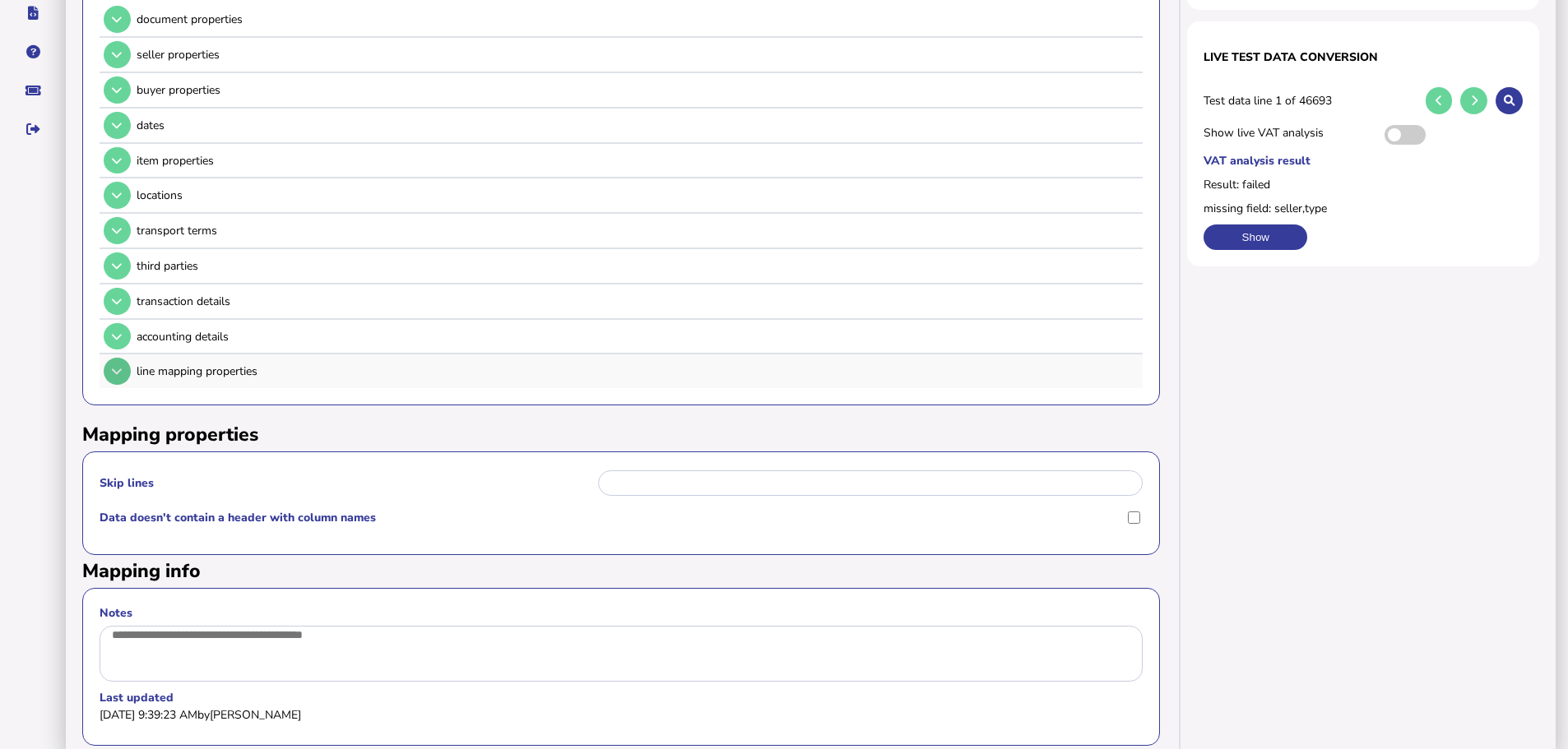
click at [107, 360] on button at bounding box center [117, 371] width 27 height 27
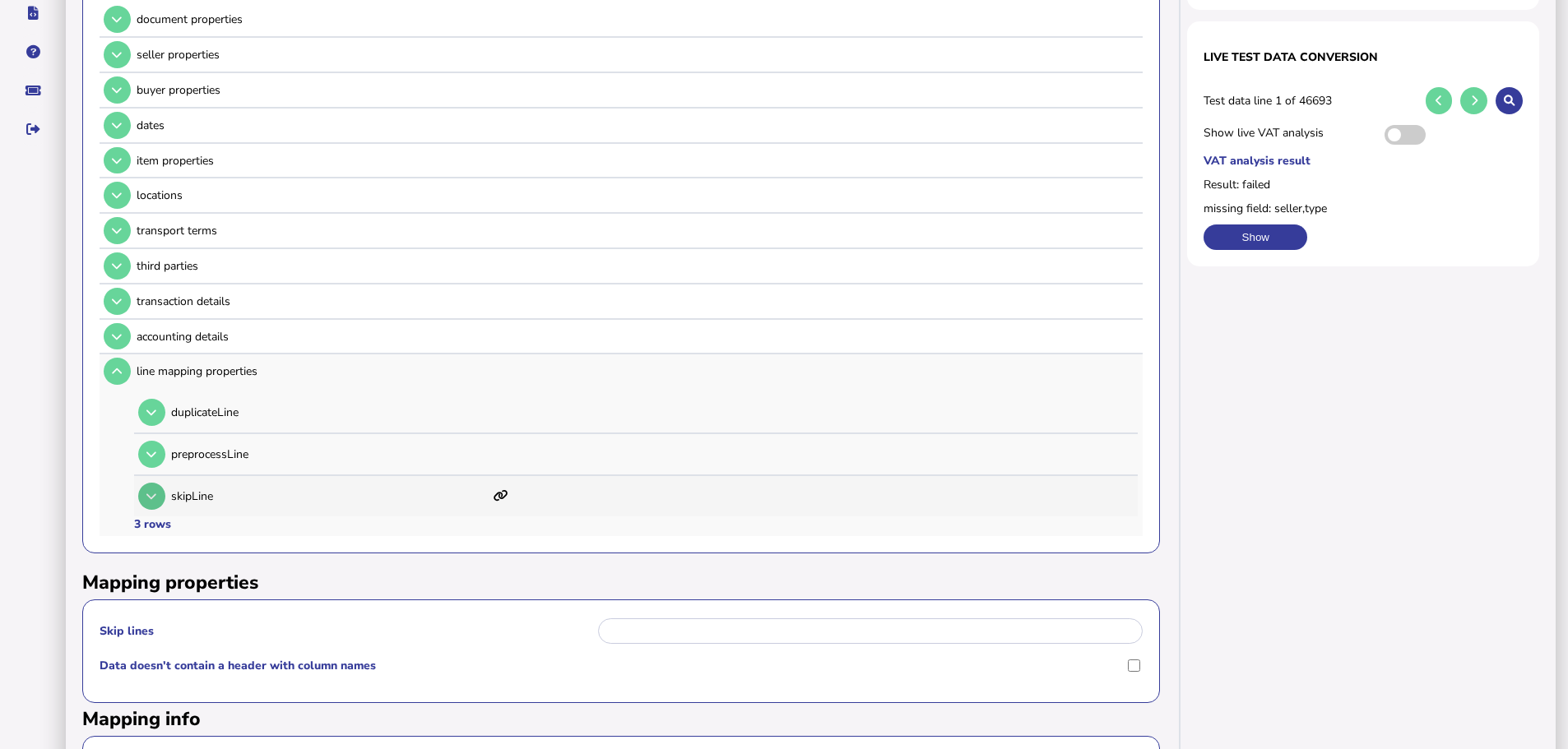
click at [153, 482] on button at bounding box center [152, 496] width 27 height 27
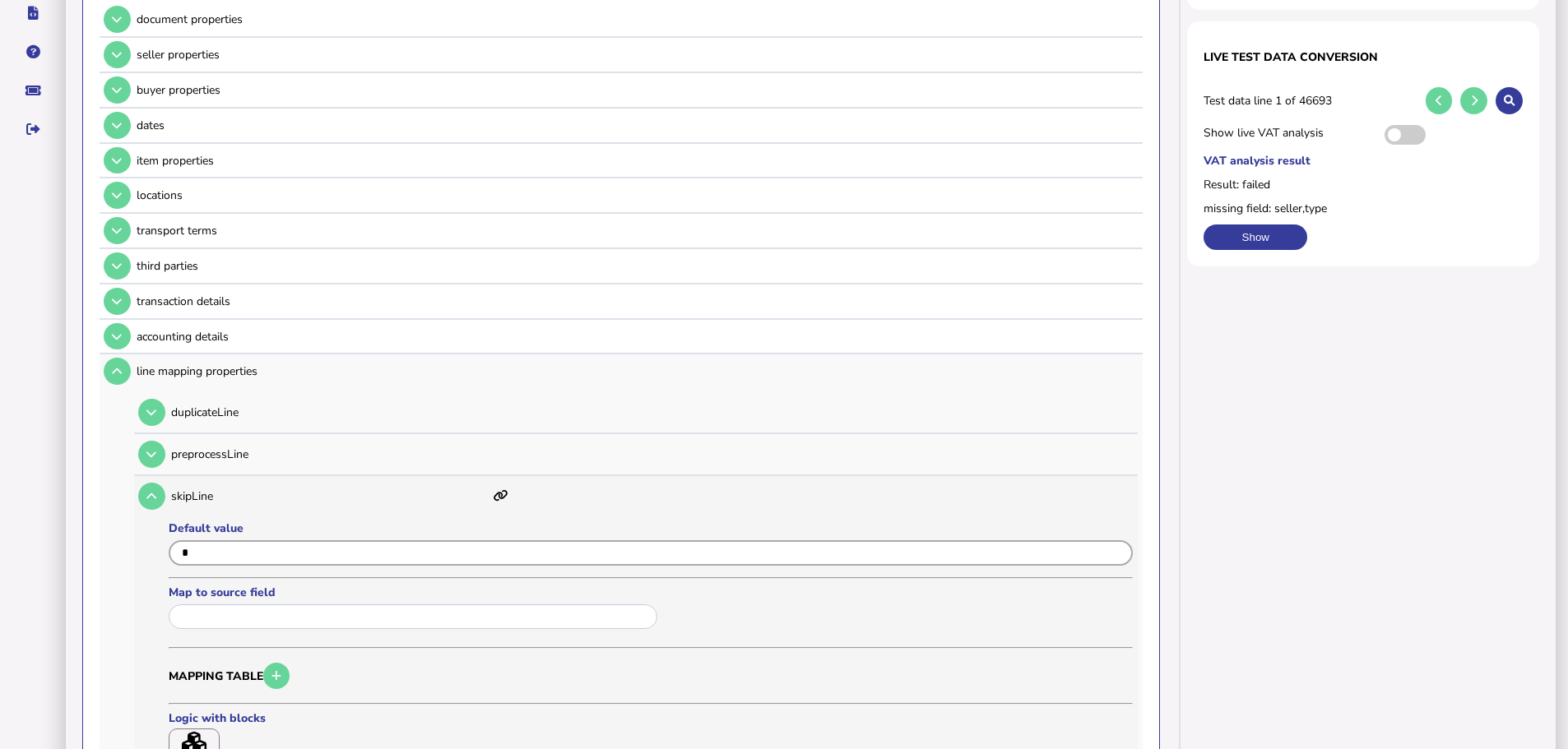
click at [223, 540] on input "input" at bounding box center [651, 552] width 964 height 26
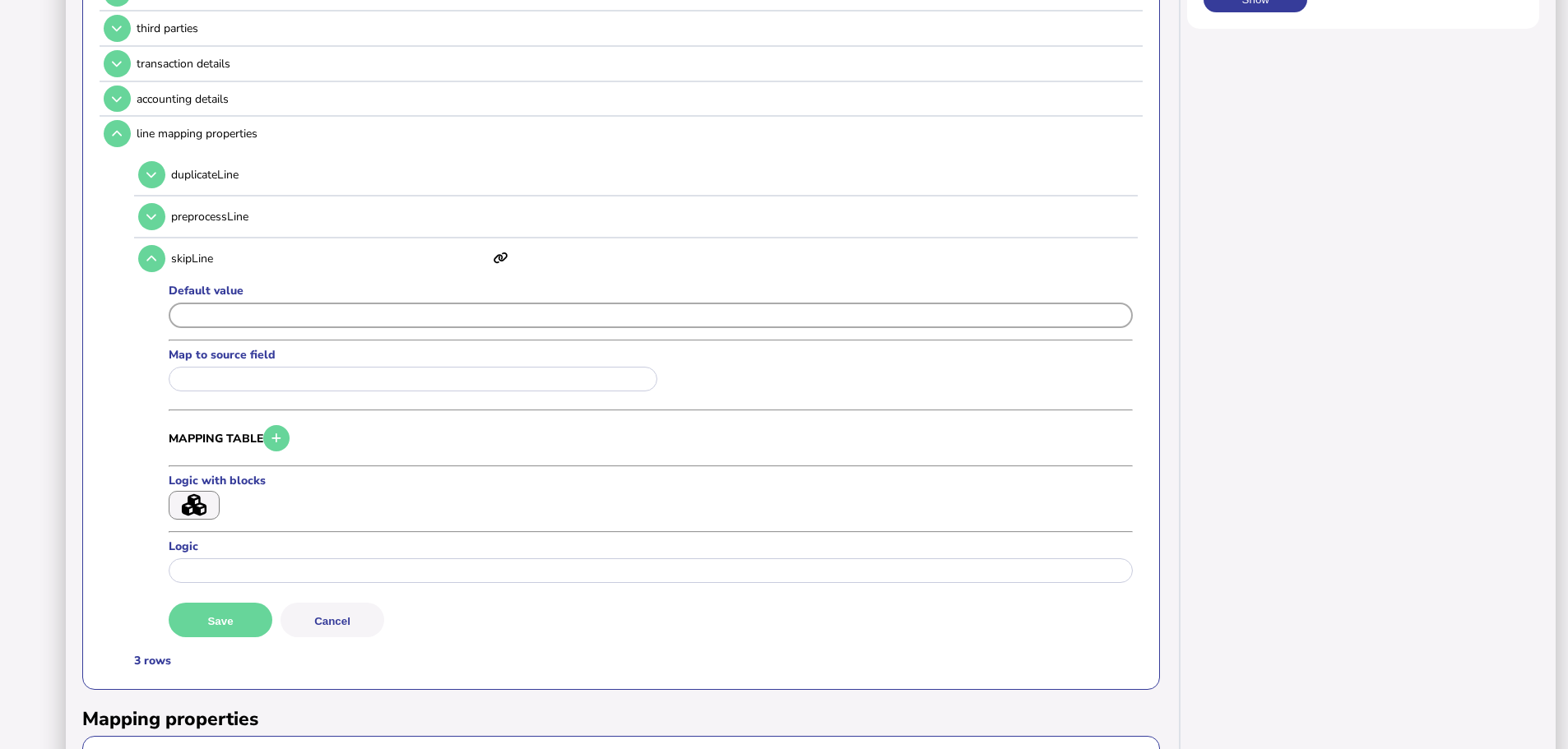
scroll to position [575, 0]
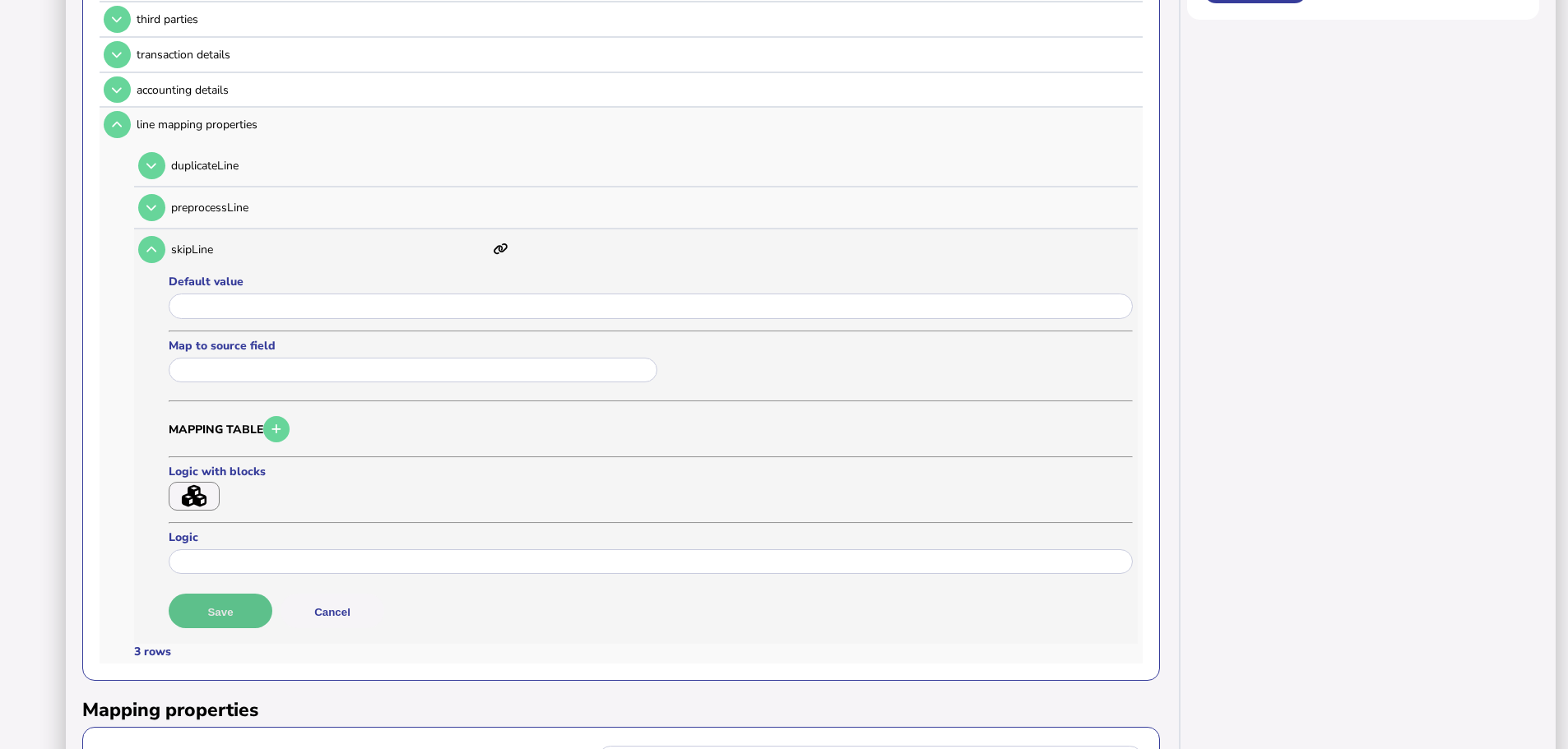
click at [223, 594] on button "Save" at bounding box center [221, 611] width 104 height 35
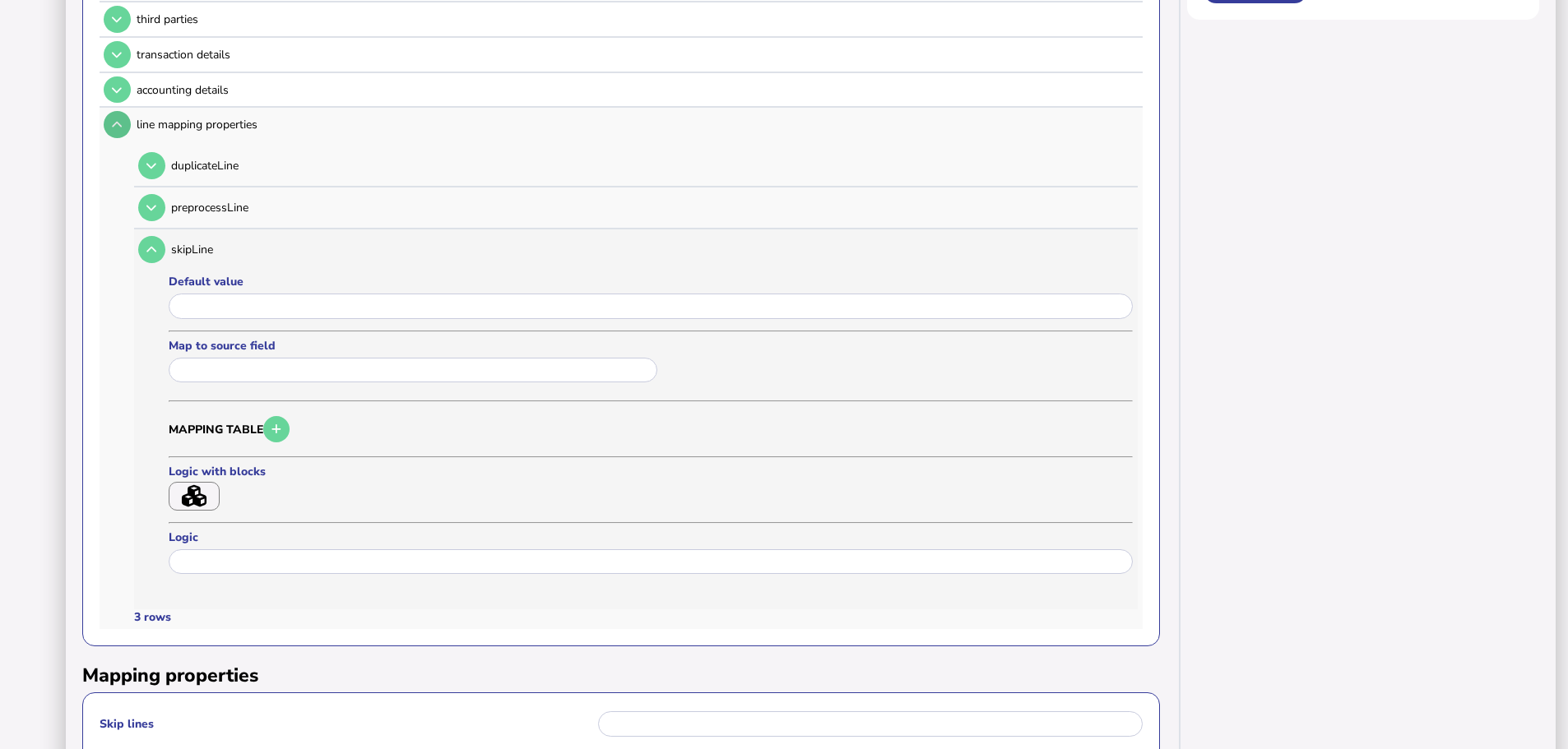
click at [118, 116] on button at bounding box center [117, 125] width 27 height 27
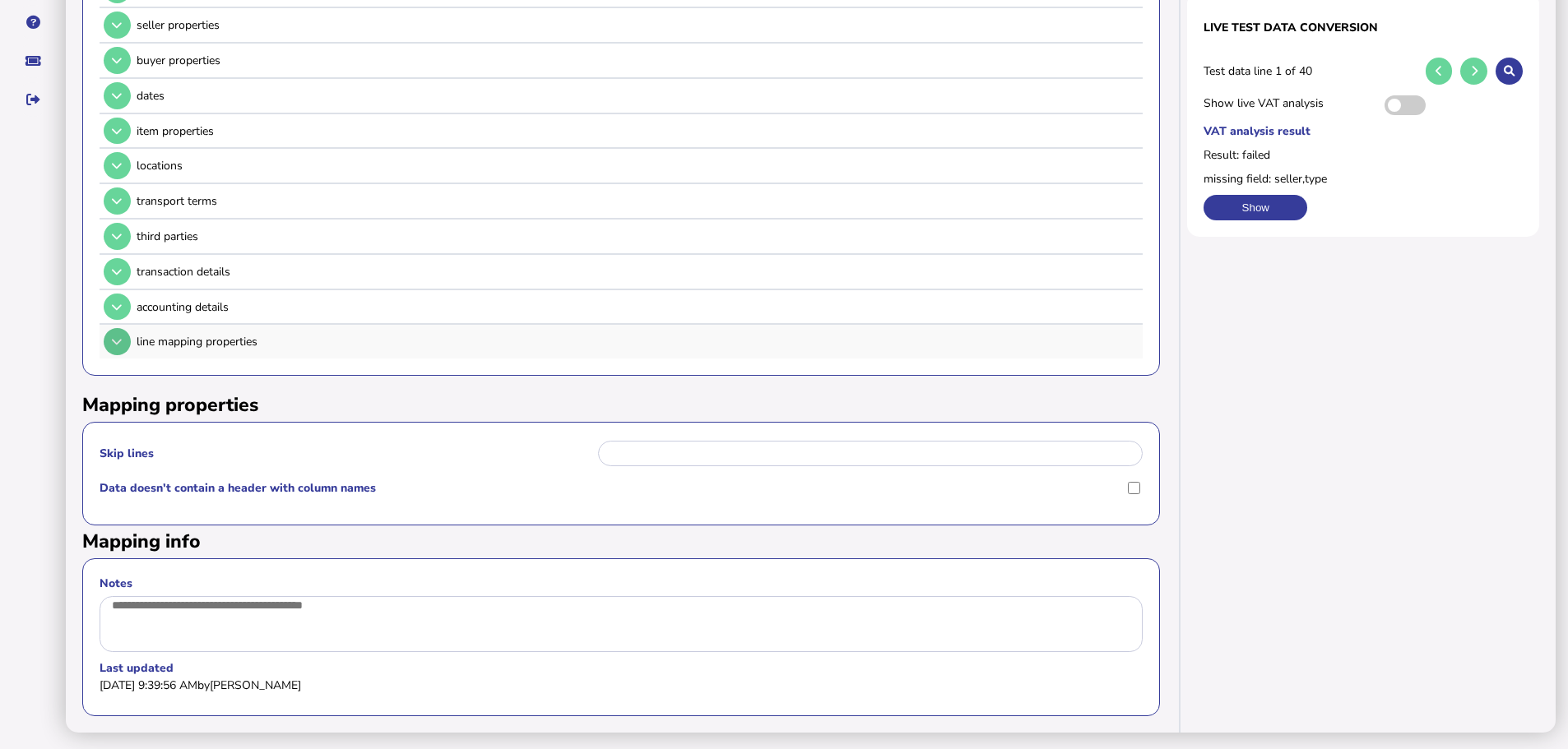
scroll to position [352, 0]
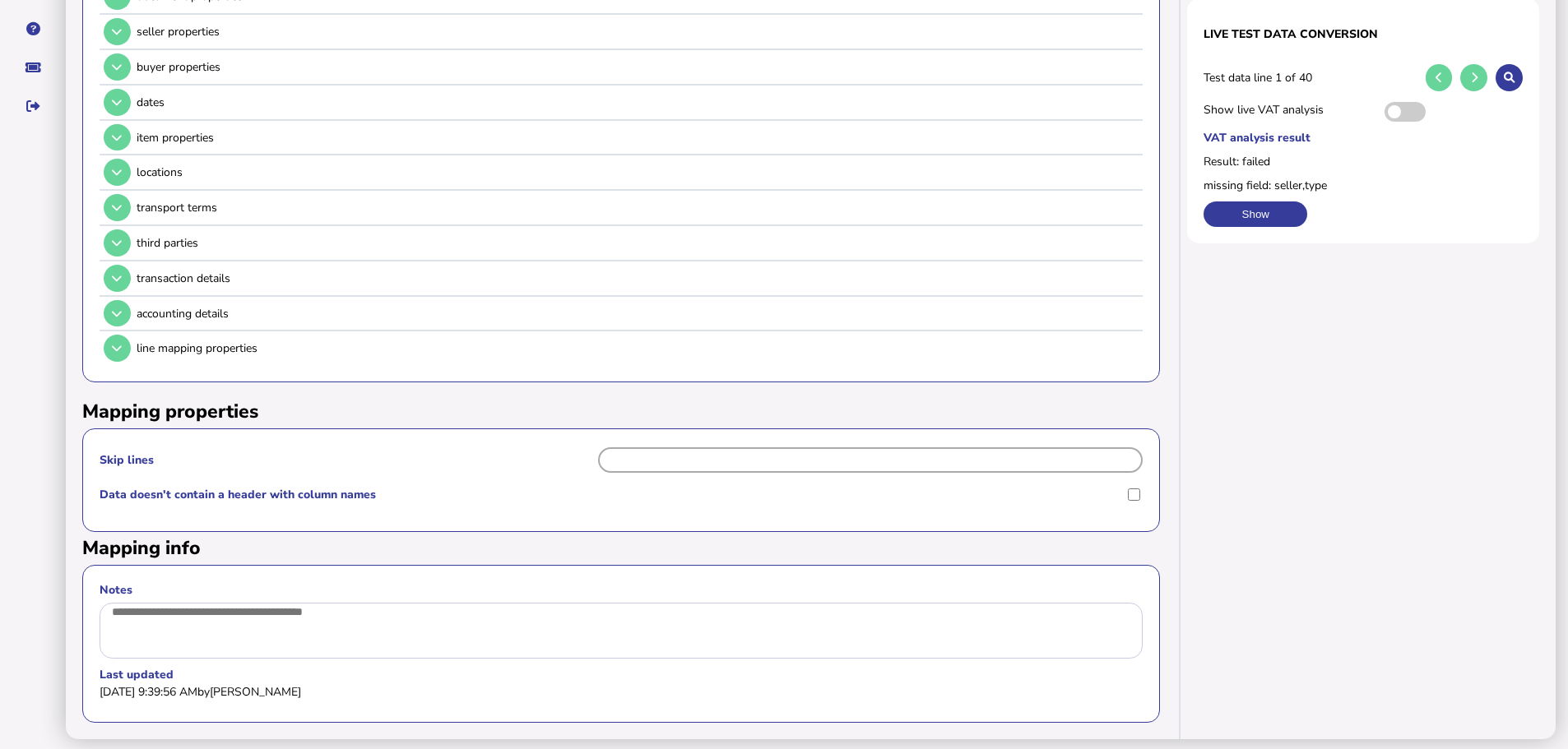
click at [687, 447] on input "Skip lines" at bounding box center [870, 459] width 545 height 26
type input "*"
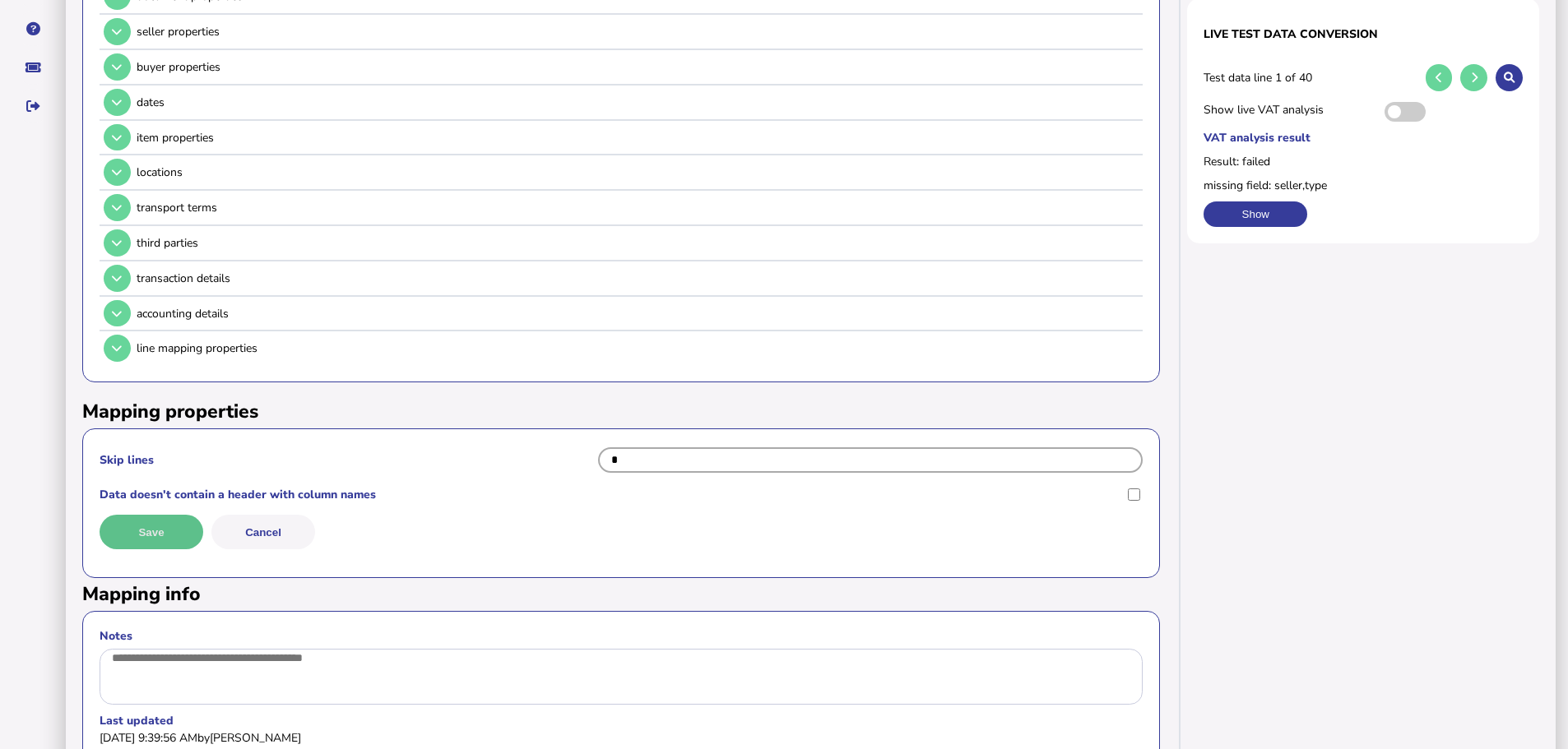
type input "*"
click at [155, 515] on button "Save" at bounding box center [152, 532] width 104 height 35
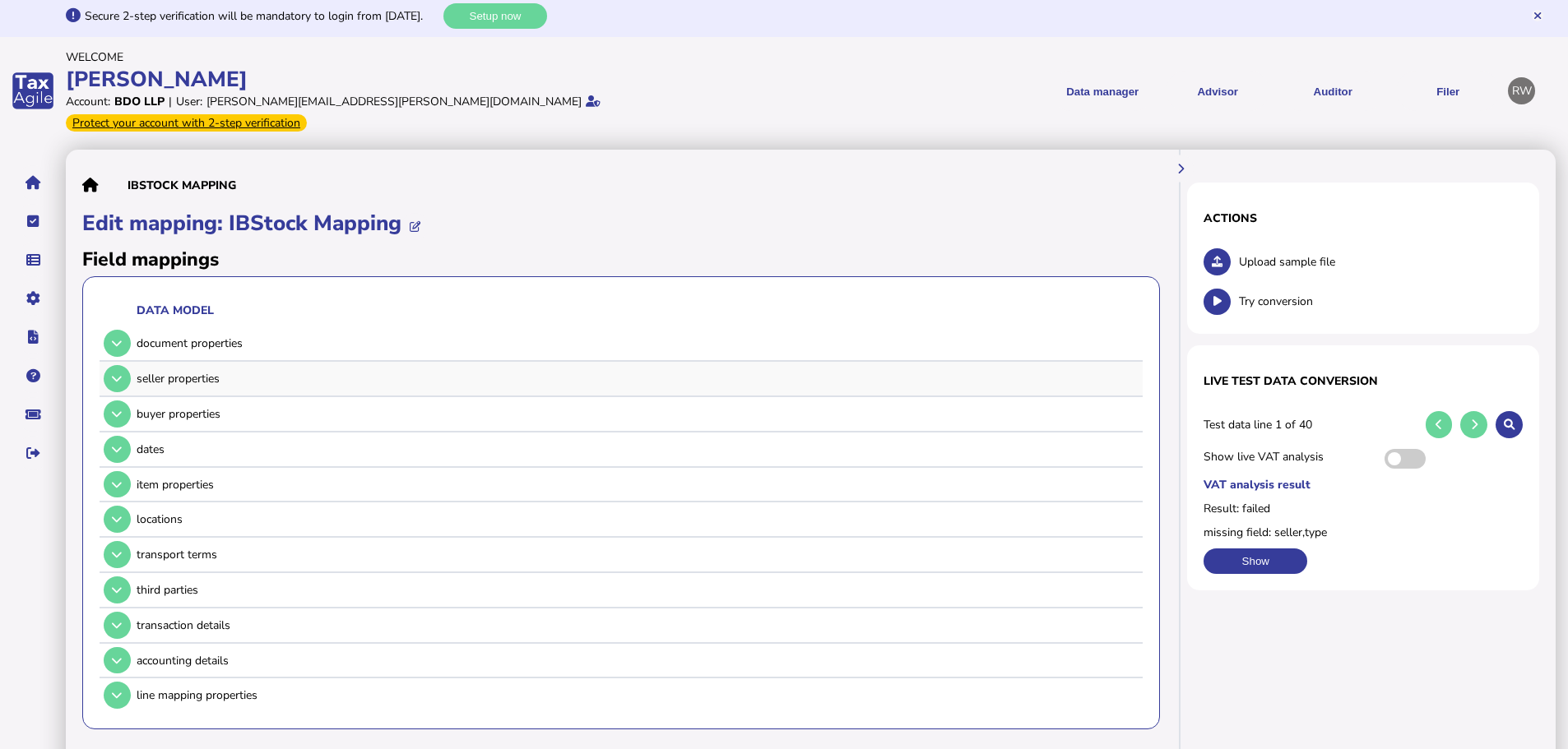
scroll to position [0, 0]
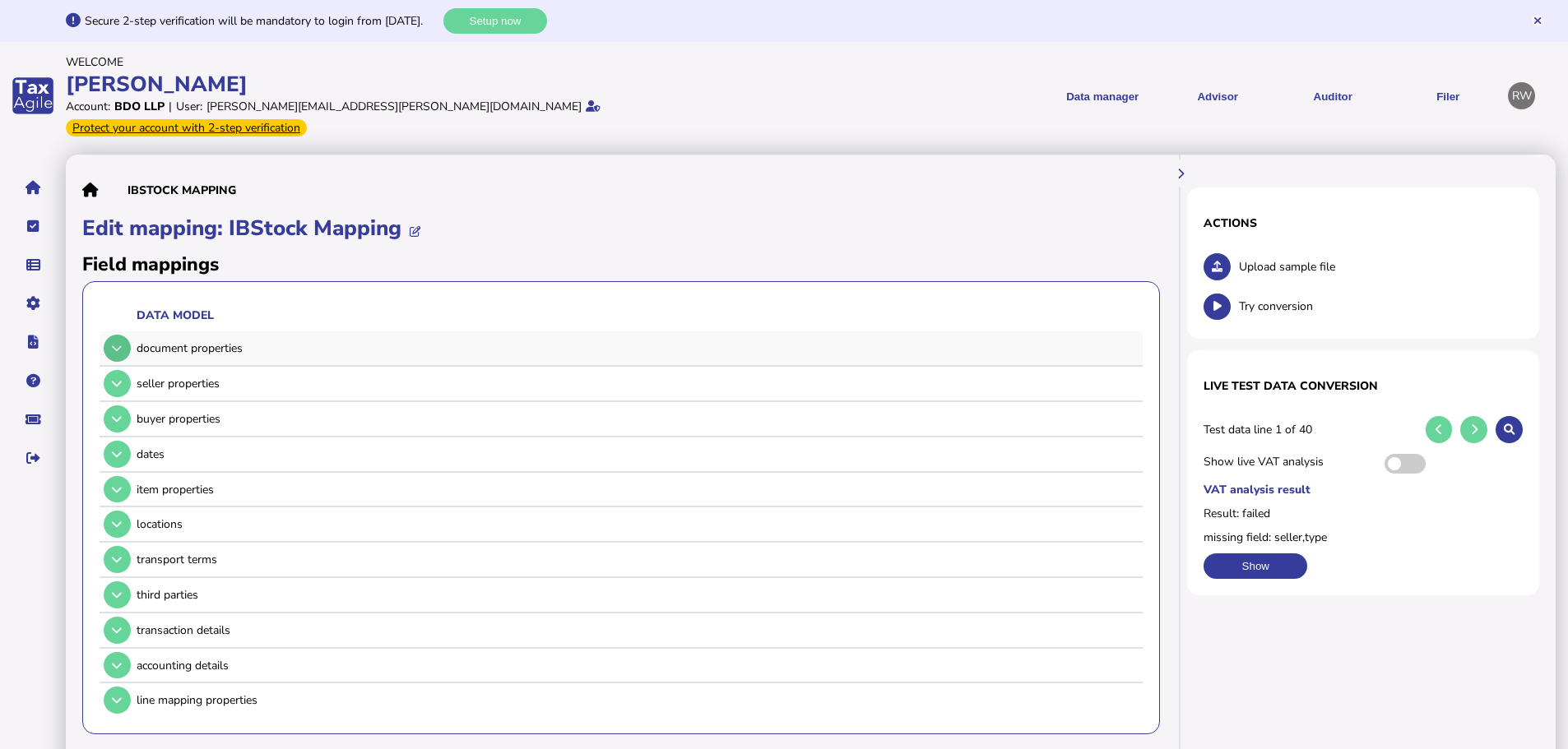
click at [119, 336] on button at bounding box center [117, 348] width 27 height 27
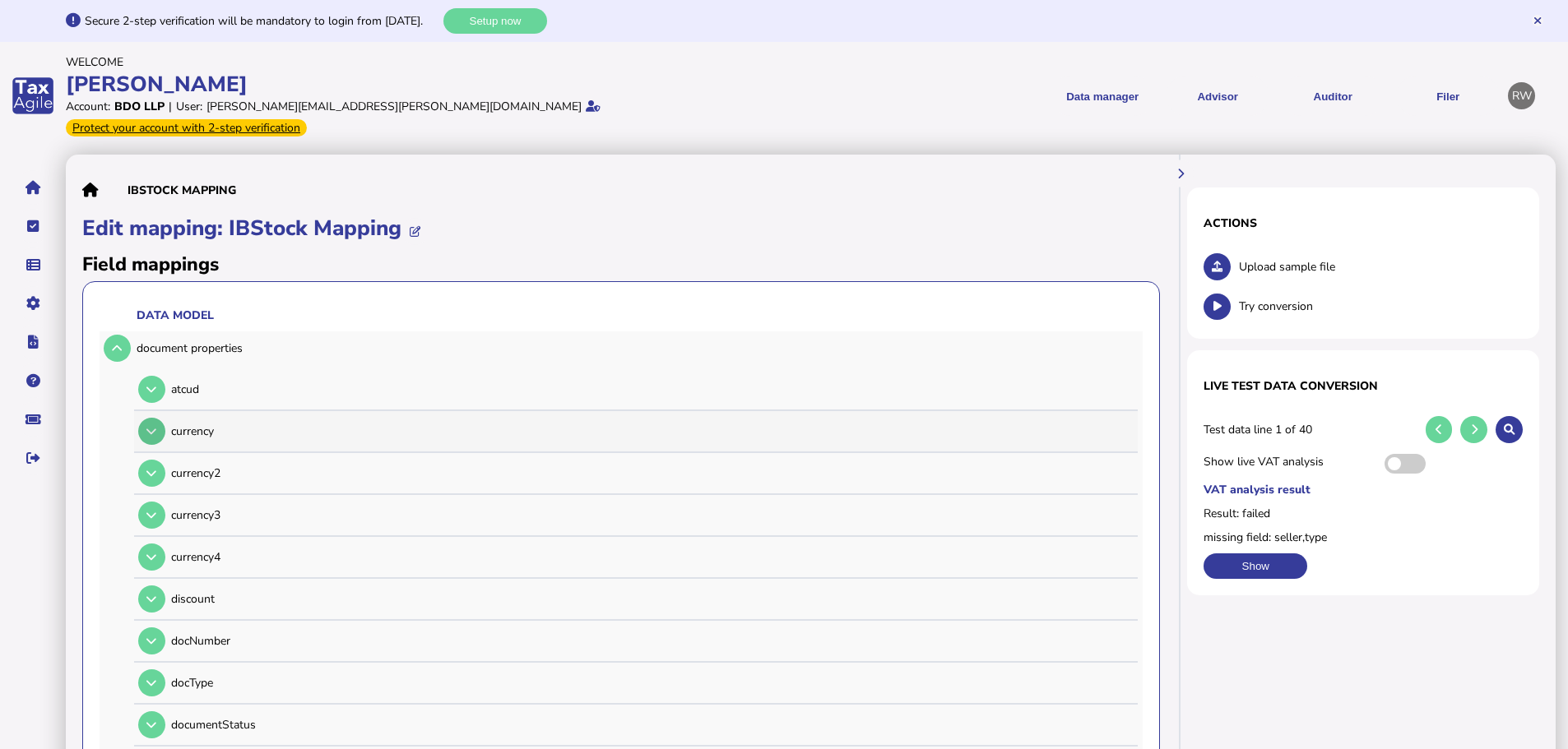
click at [164, 417] on button at bounding box center [152, 431] width 27 height 27
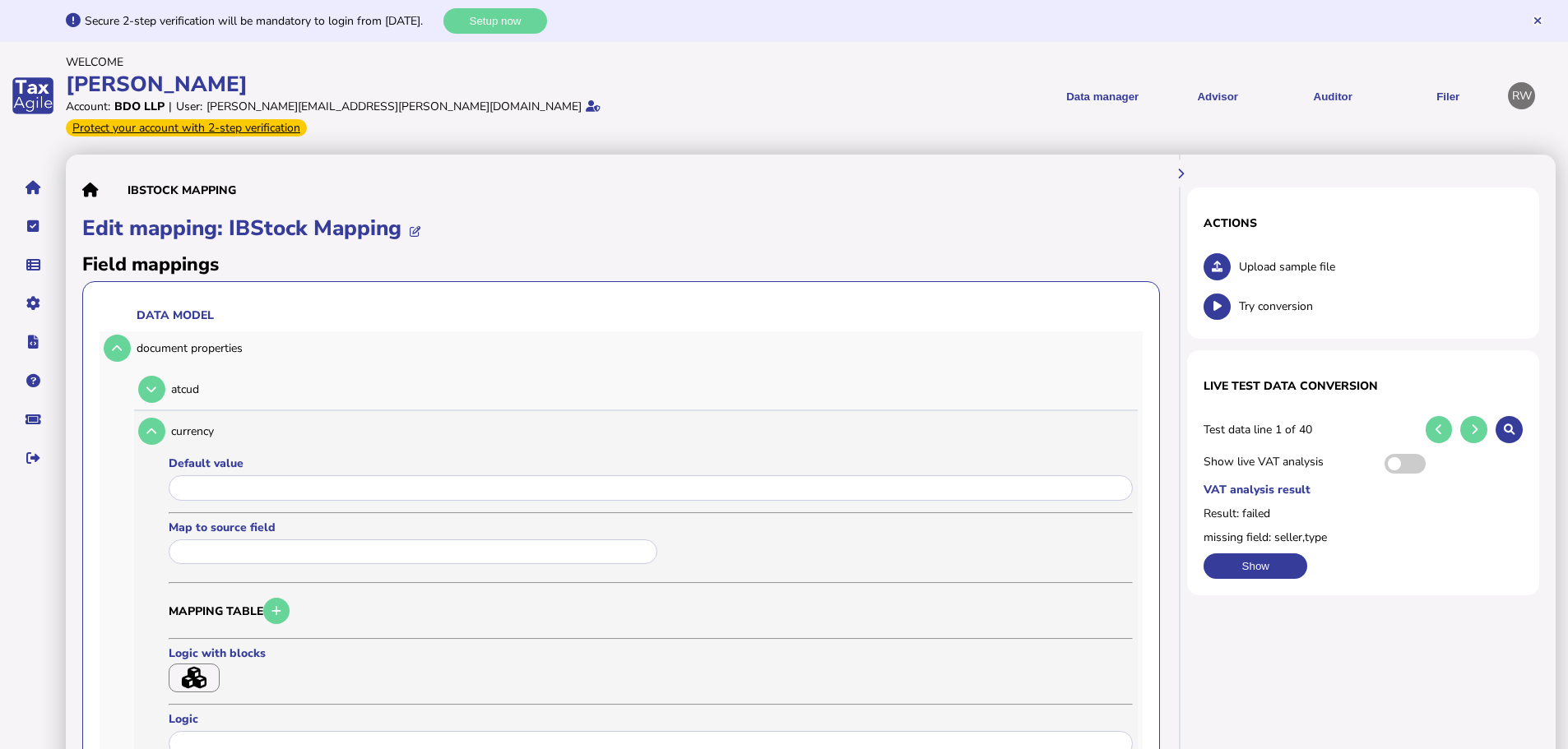
click at [218, 539] on input "text" at bounding box center [413, 551] width 488 height 26
click at [104, 340] on div at bounding box center [784, 374] width 1568 height 749
click at [113, 342] on td at bounding box center [115, 347] width 32 height 34
click at [114, 339] on button at bounding box center [117, 348] width 27 height 27
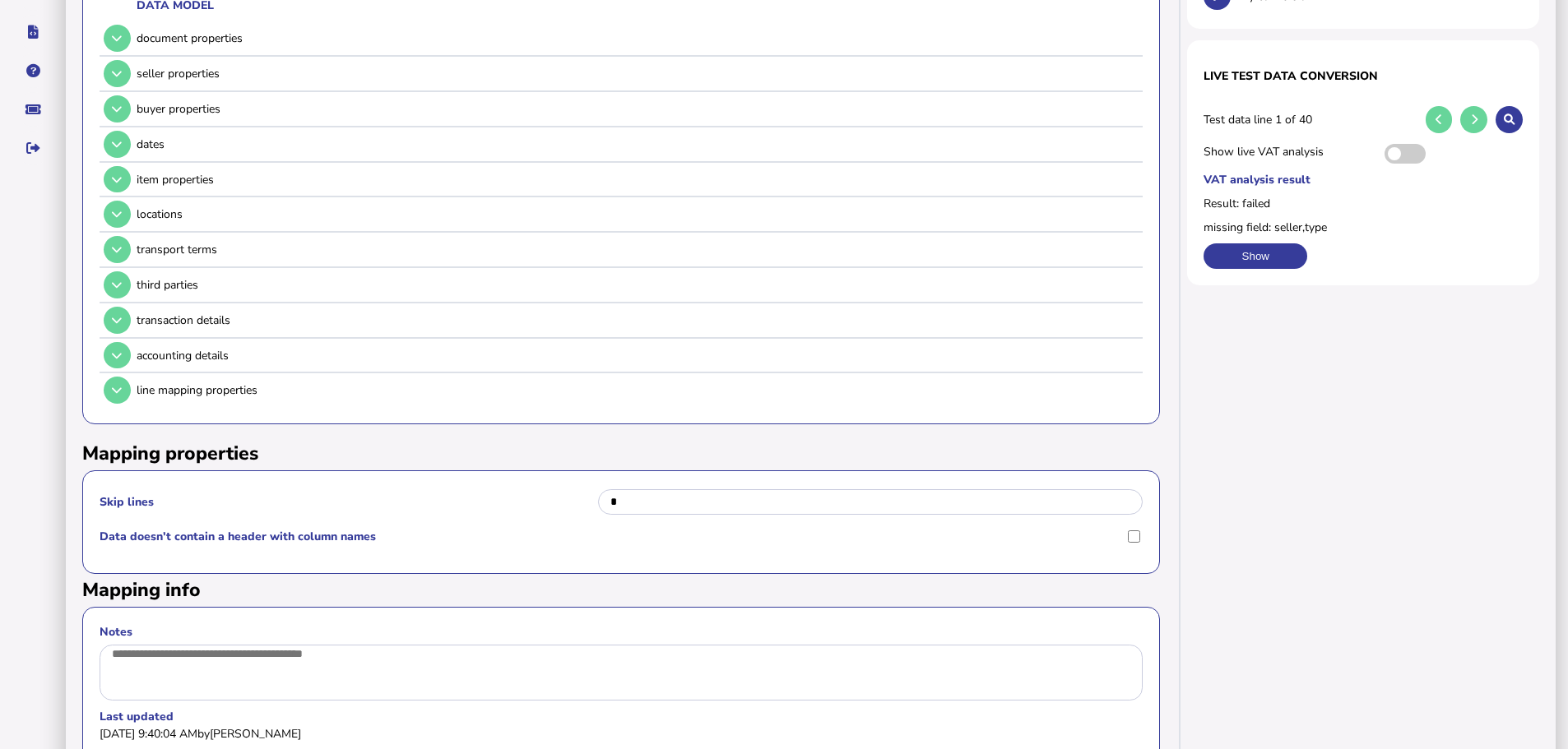
scroll to position [352, 0]
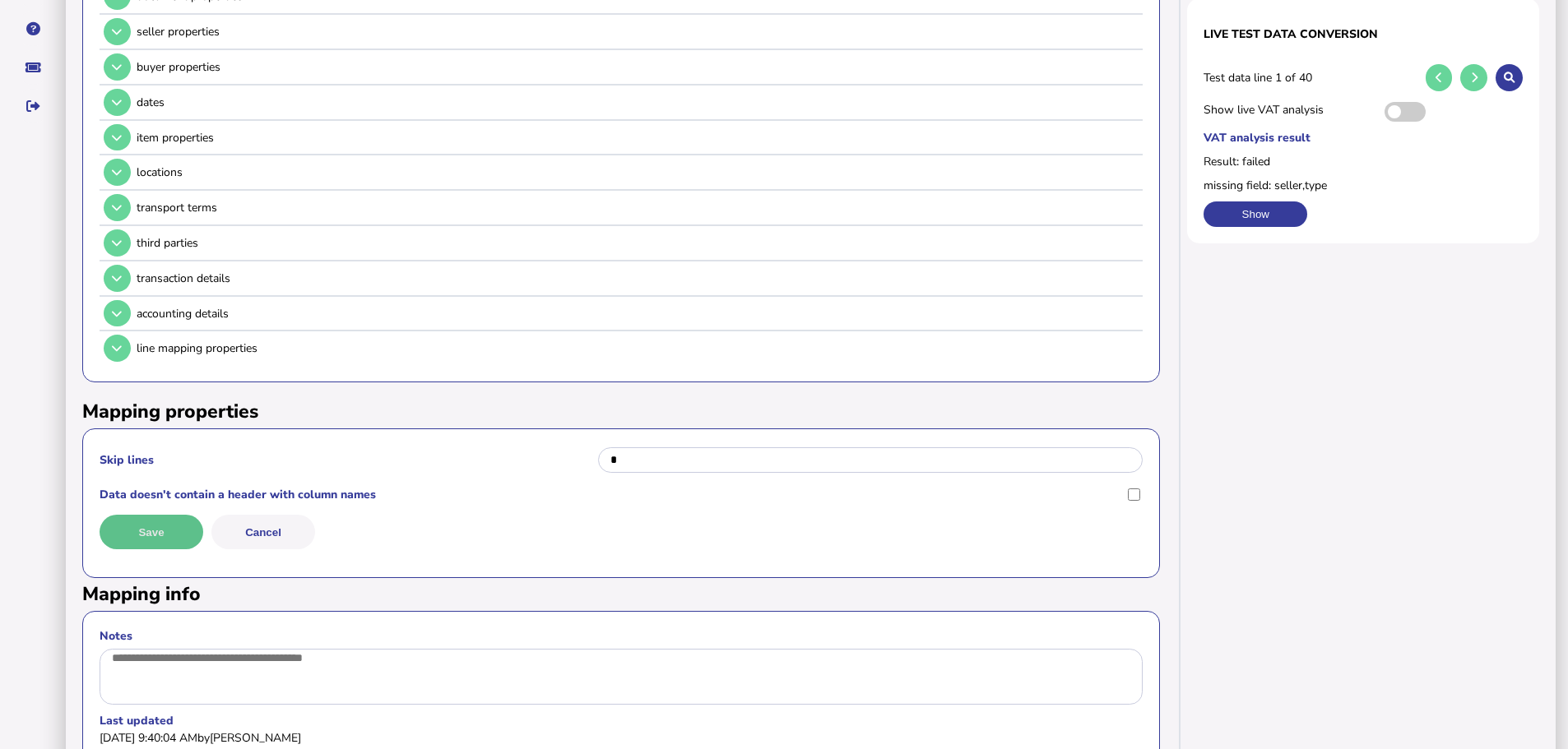
click at [192, 515] on button "Save" at bounding box center [152, 532] width 104 height 35
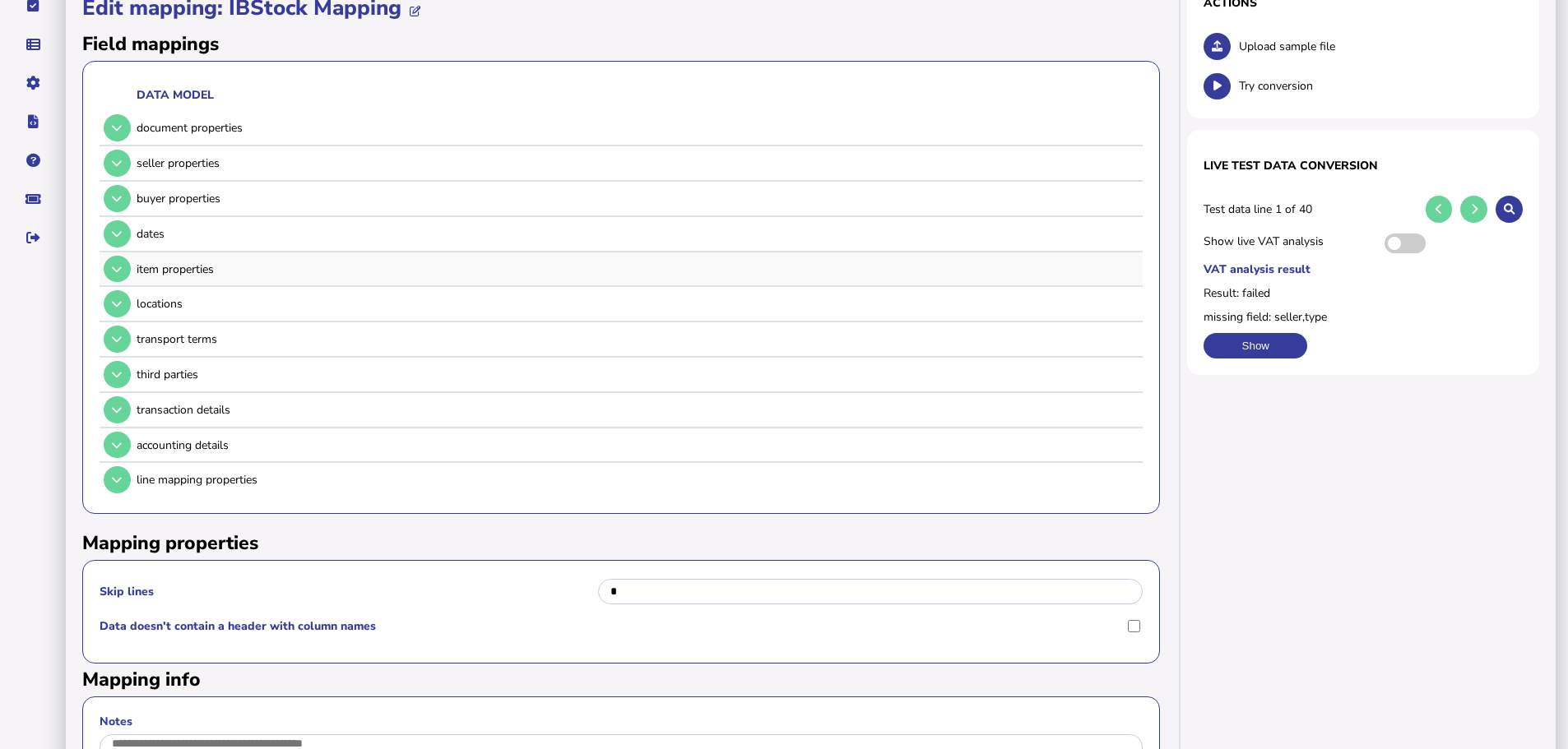
scroll to position [0, 0]
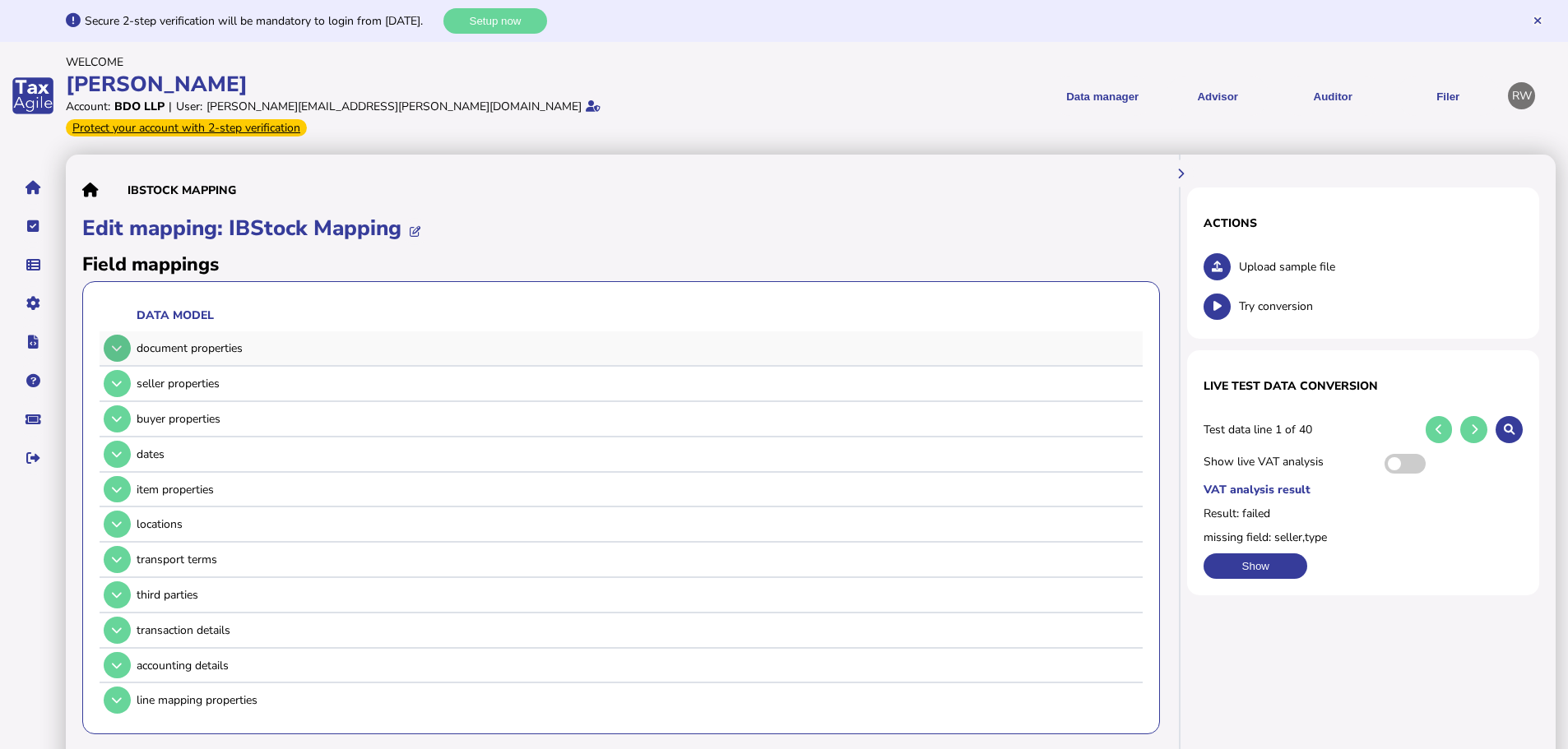
click at [118, 342] on icon at bounding box center [117, 347] width 10 height 11
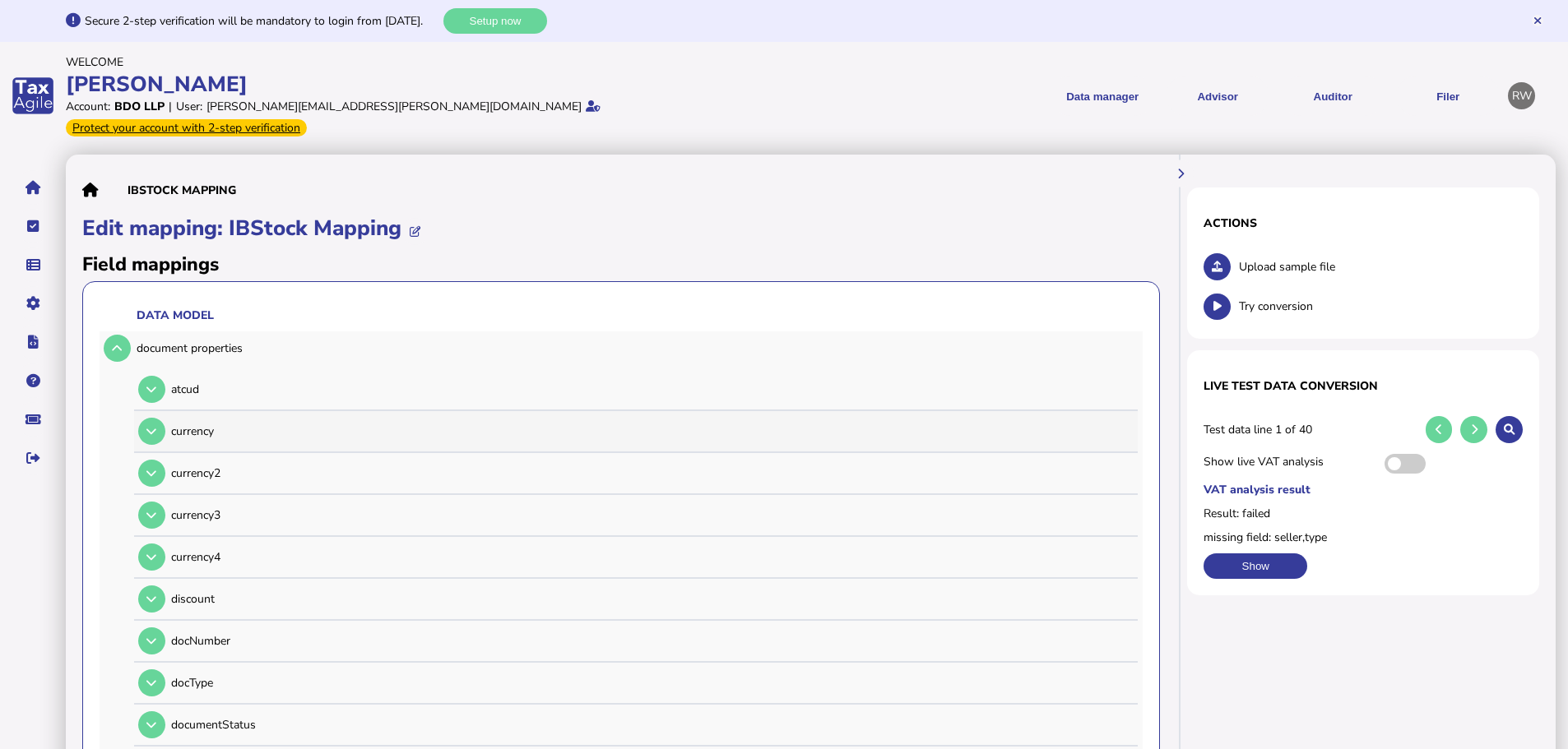
click at [161, 414] on td at bounding box center [150, 431] width 32 height 34
click at [159, 417] on button at bounding box center [152, 431] width 27 height 27
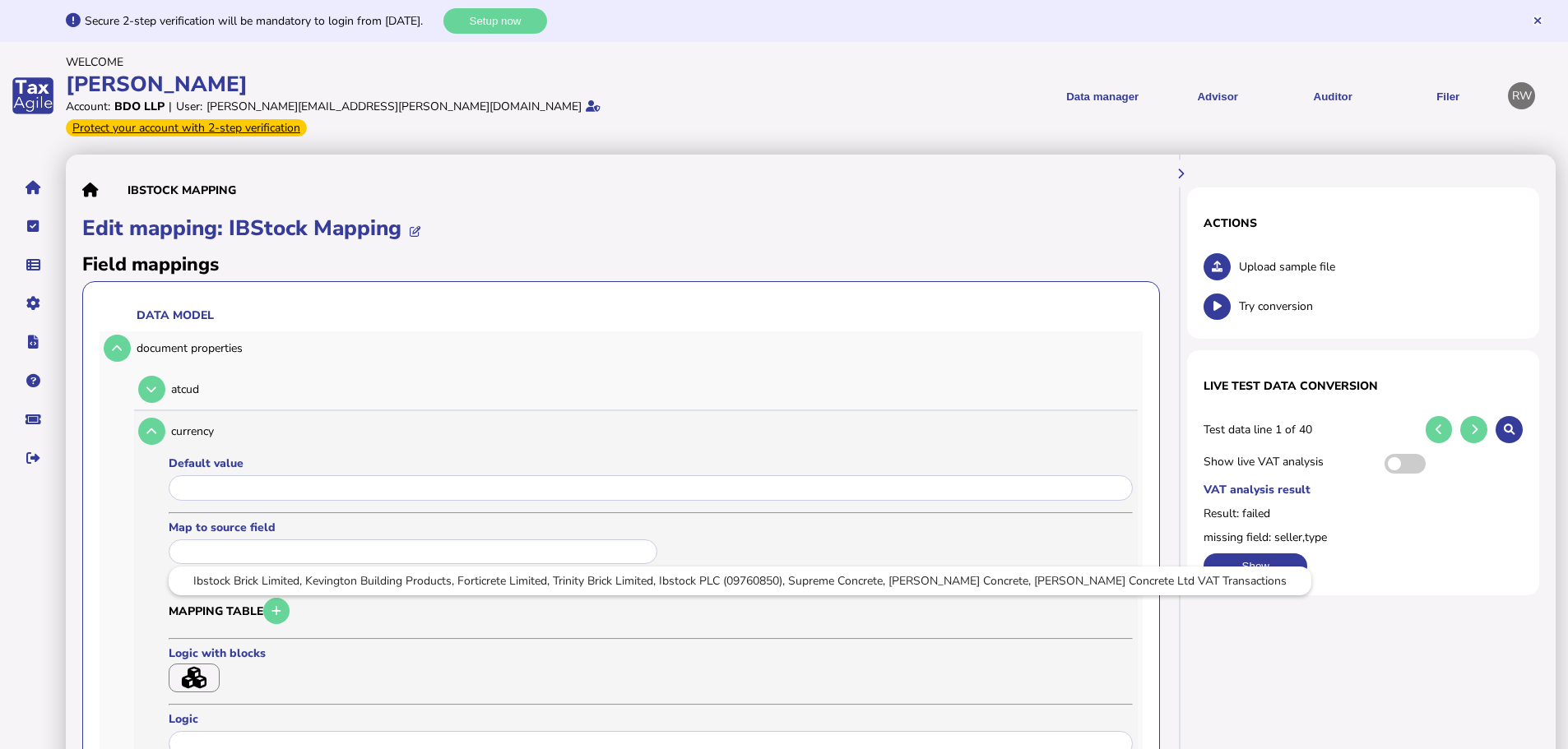
click at [218, 539] on input "text" at bounding box center [413, 551] width 488 height 26
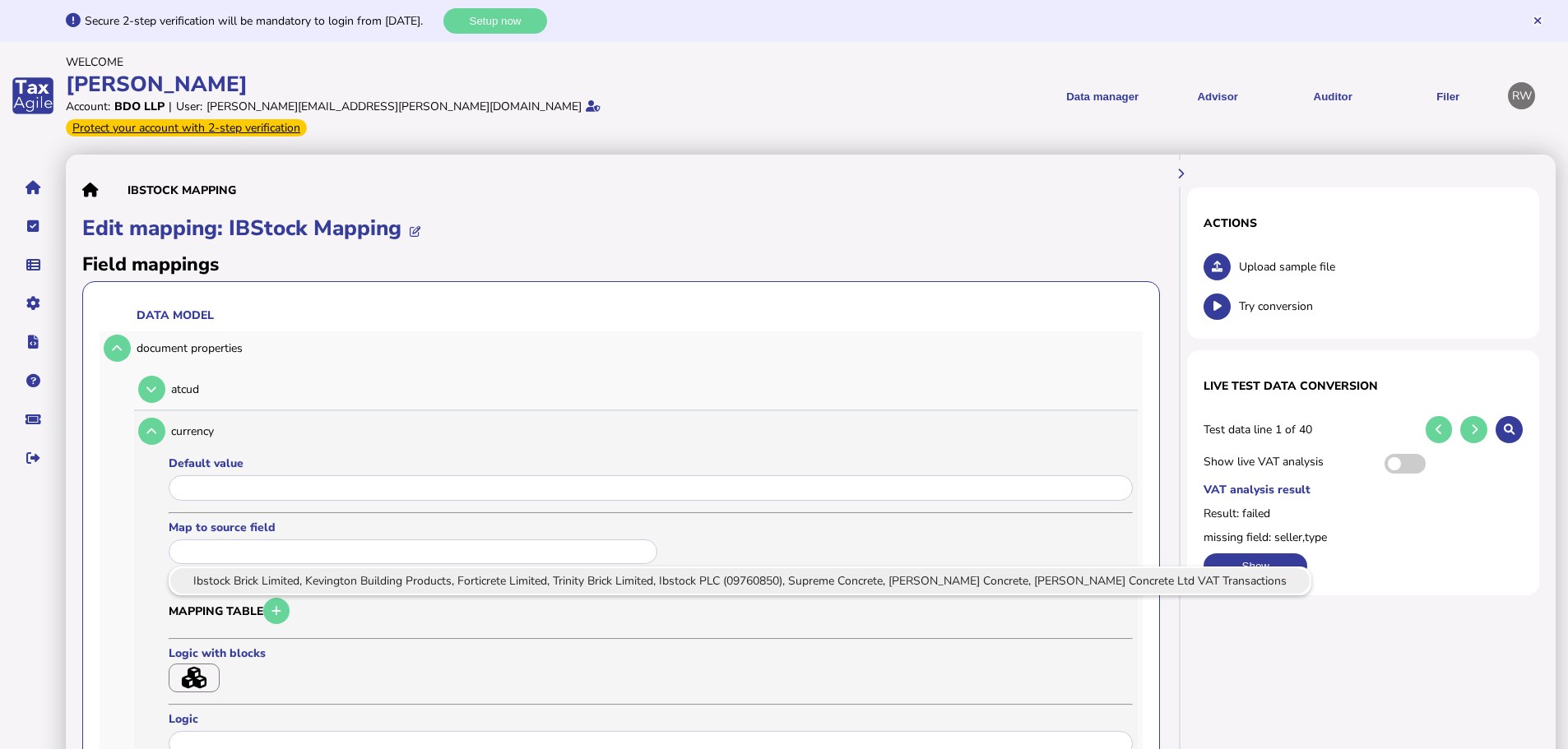
click at [273, 571] on link "Ibstock Brick Limited, Kevington Building Products, Forticrete Limited, Trinity…" at bounding box center [739, 580] width 1116 height 20
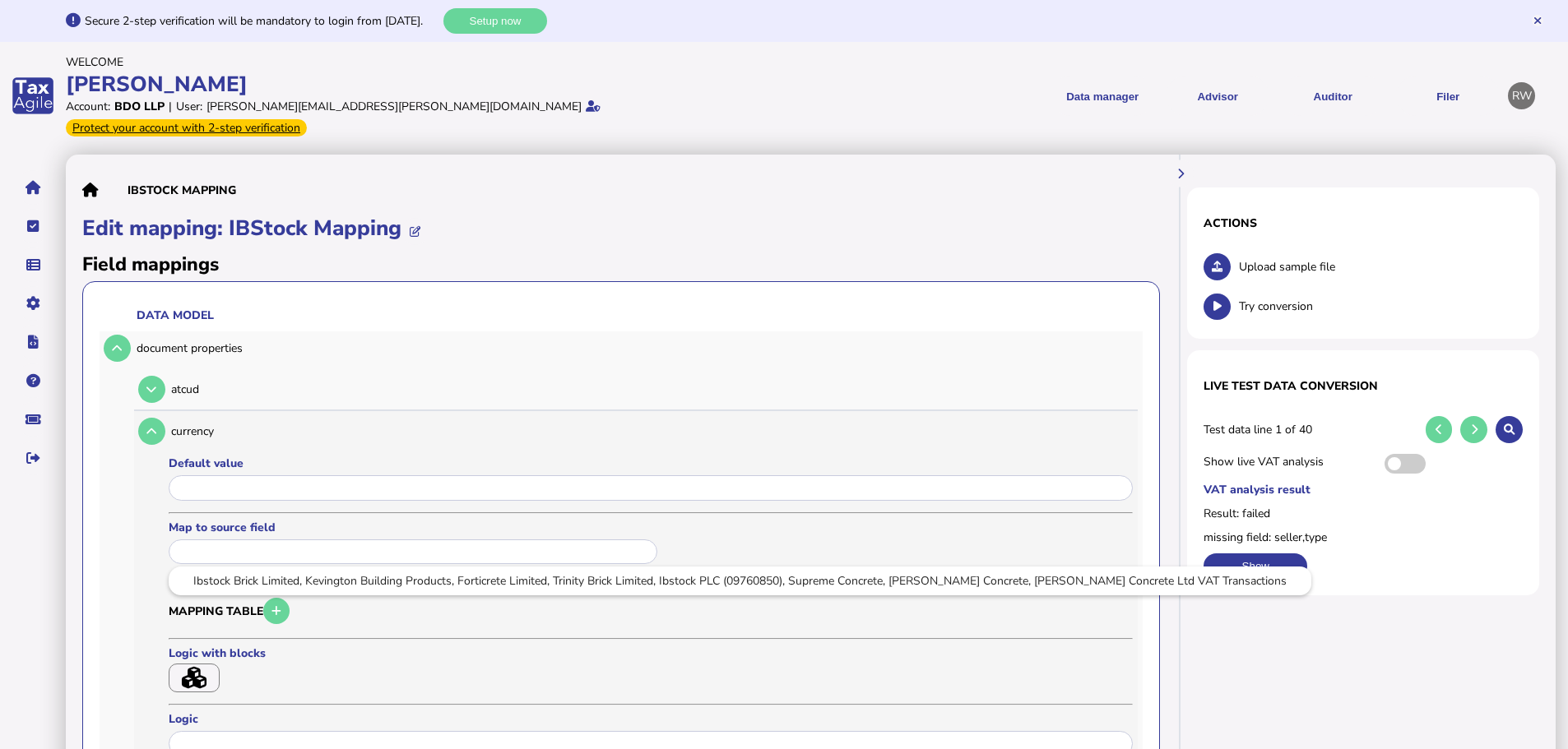
type input "**********"
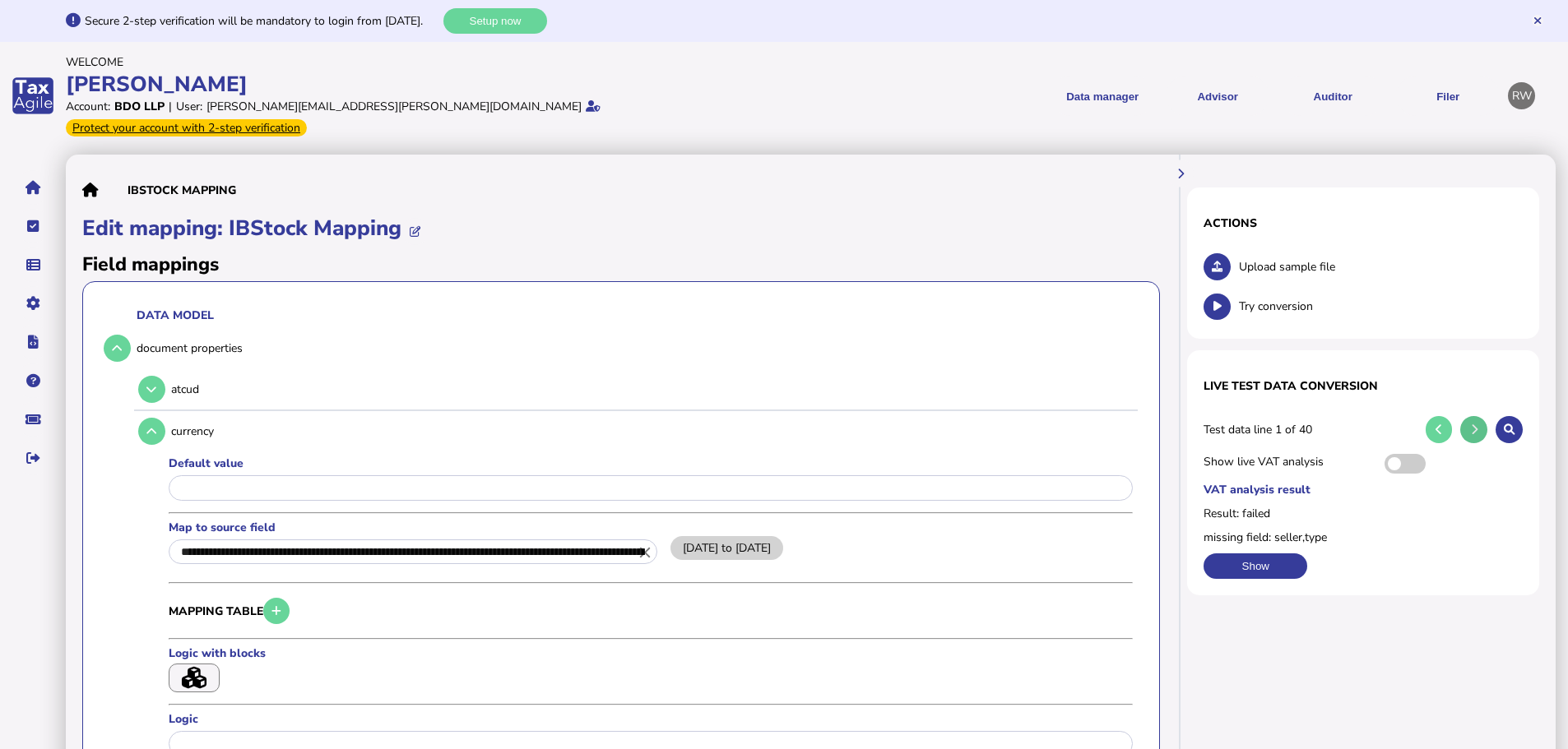
click at [1472, 424] on icon at bounding box center [1474, 429] width 7 height 11
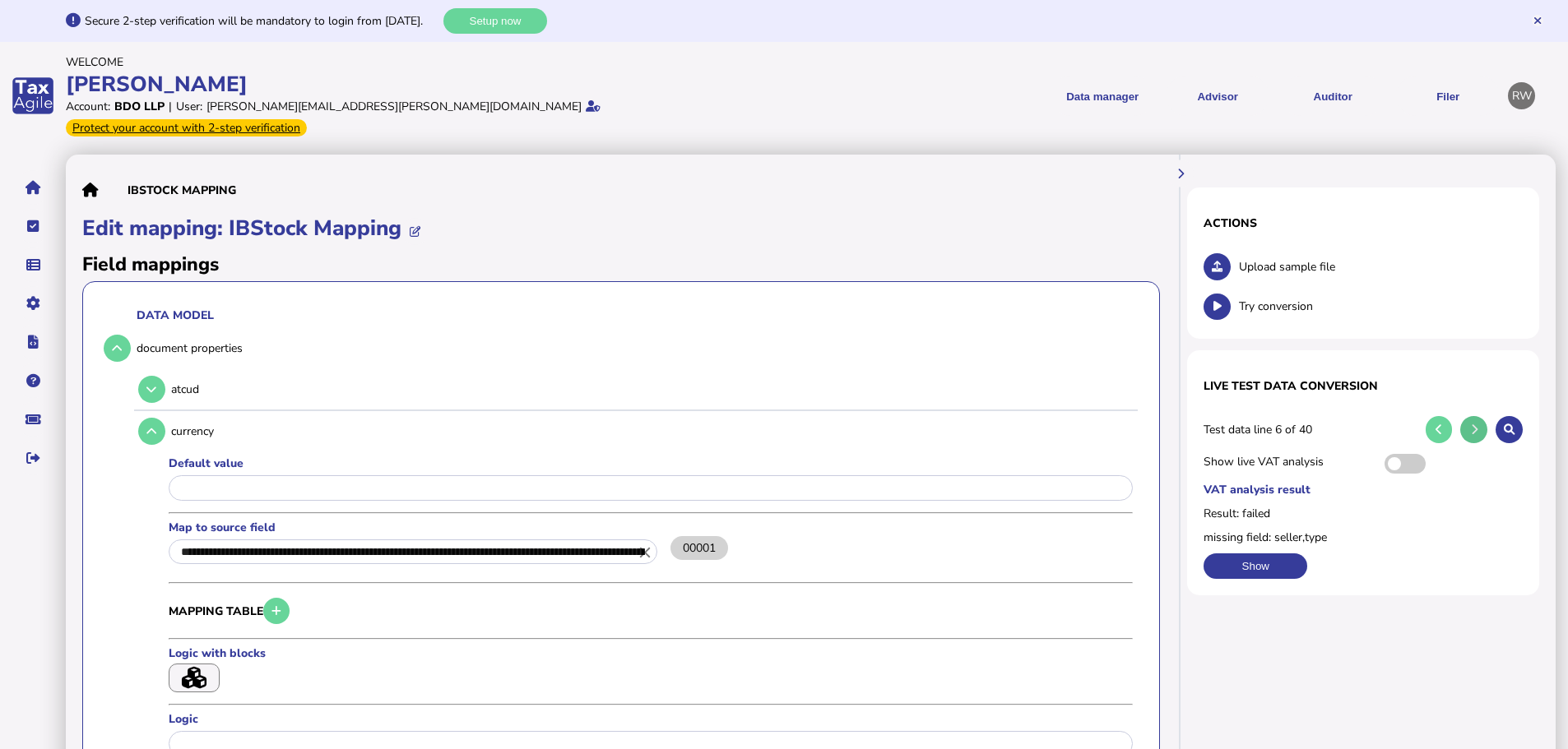
click at [1472, 424] on icon at bounding box center [1474, 429] width 7 height 11
click at [1440, 424] on icon at bounding box center [1438, 429] width 7 height 11
click at [1445, 416] on button at bounding box center [1439, 430] width 27 height 27
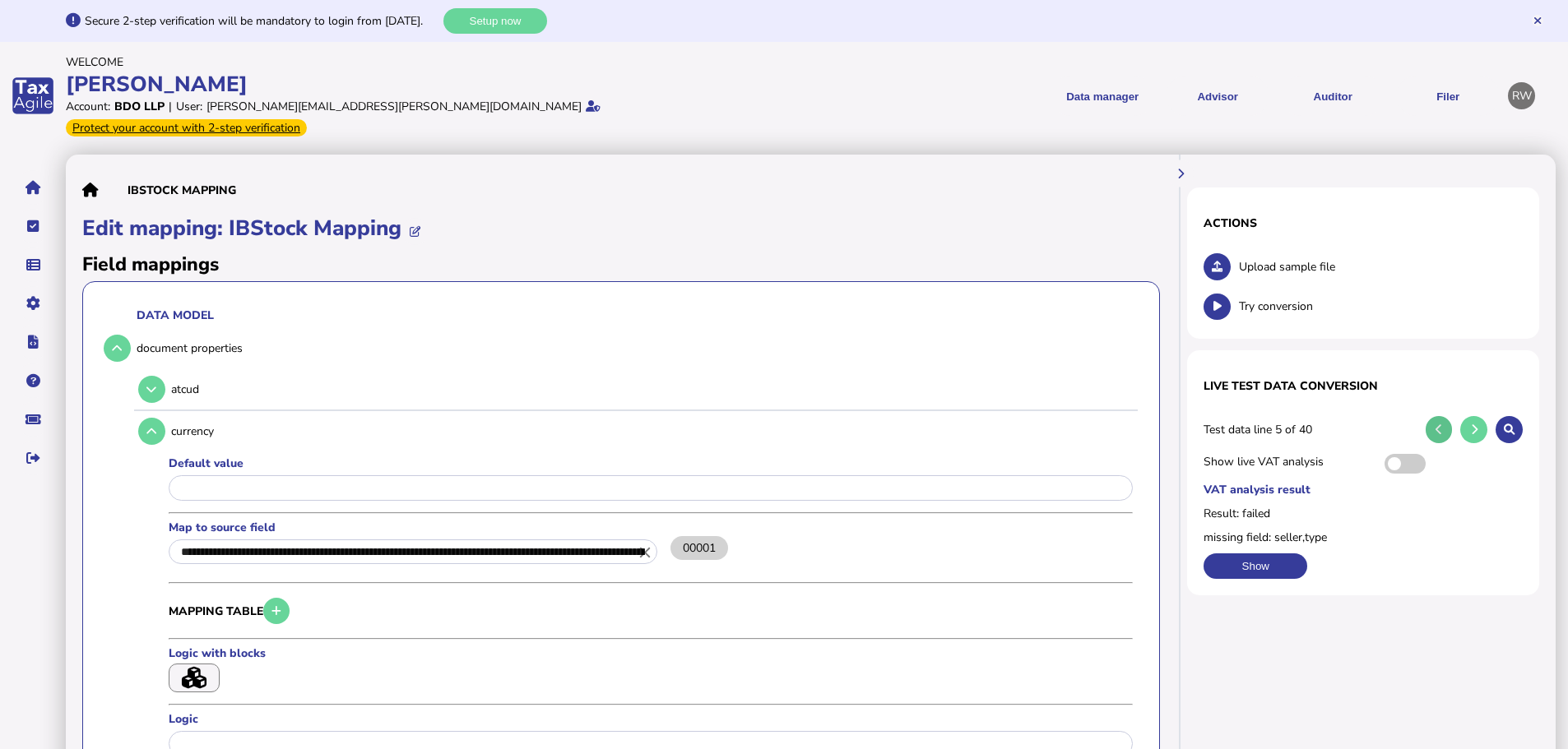
click at [1445, 416] on button at bounding box center [1439, 430] width 27 height 27
click at [1444, 416] on button at bounding box center [1439, 430] width 27 height 27
click at [1435, 416] on button at bounding box center [1439, 430] width 27 height 27
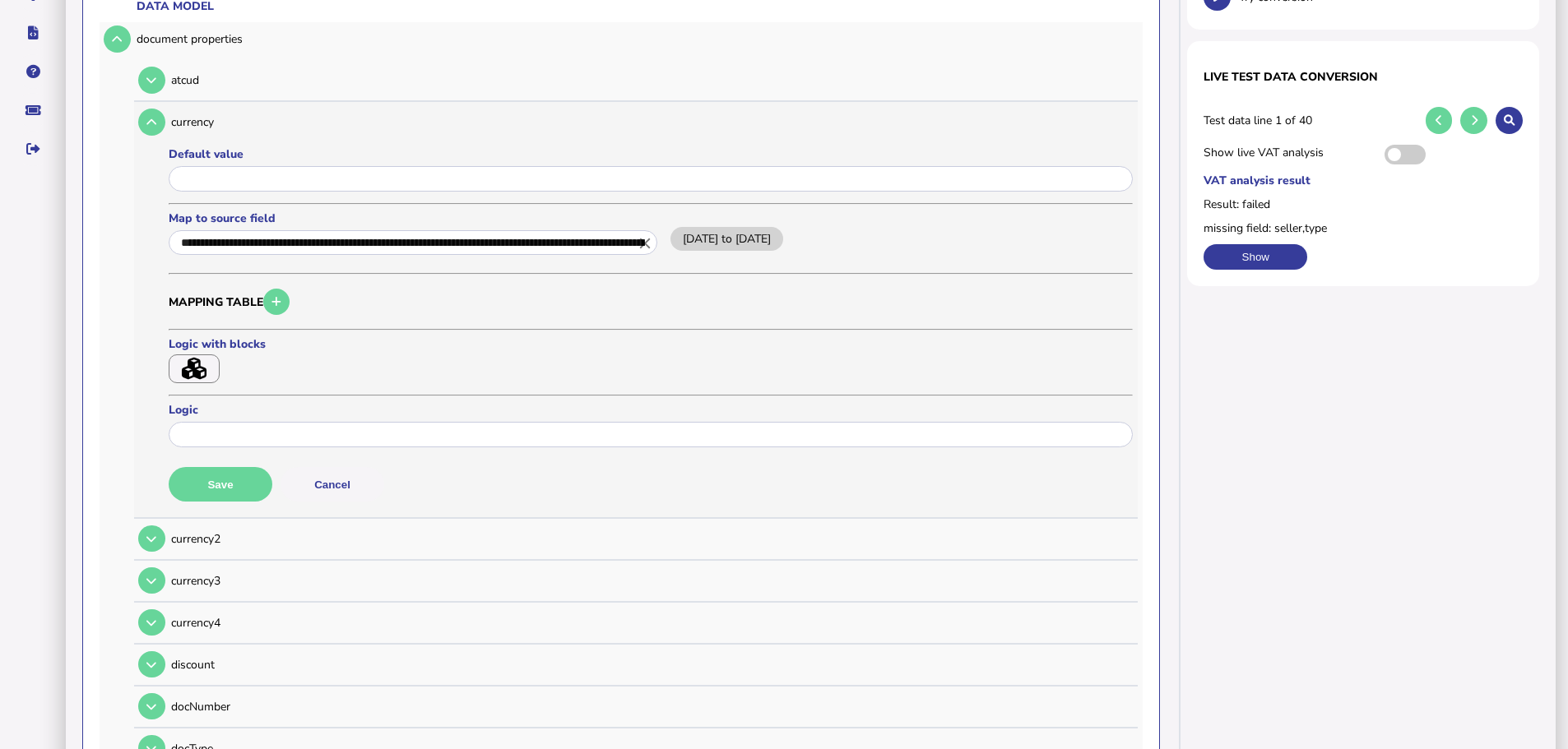
scroll to position [246, 0]
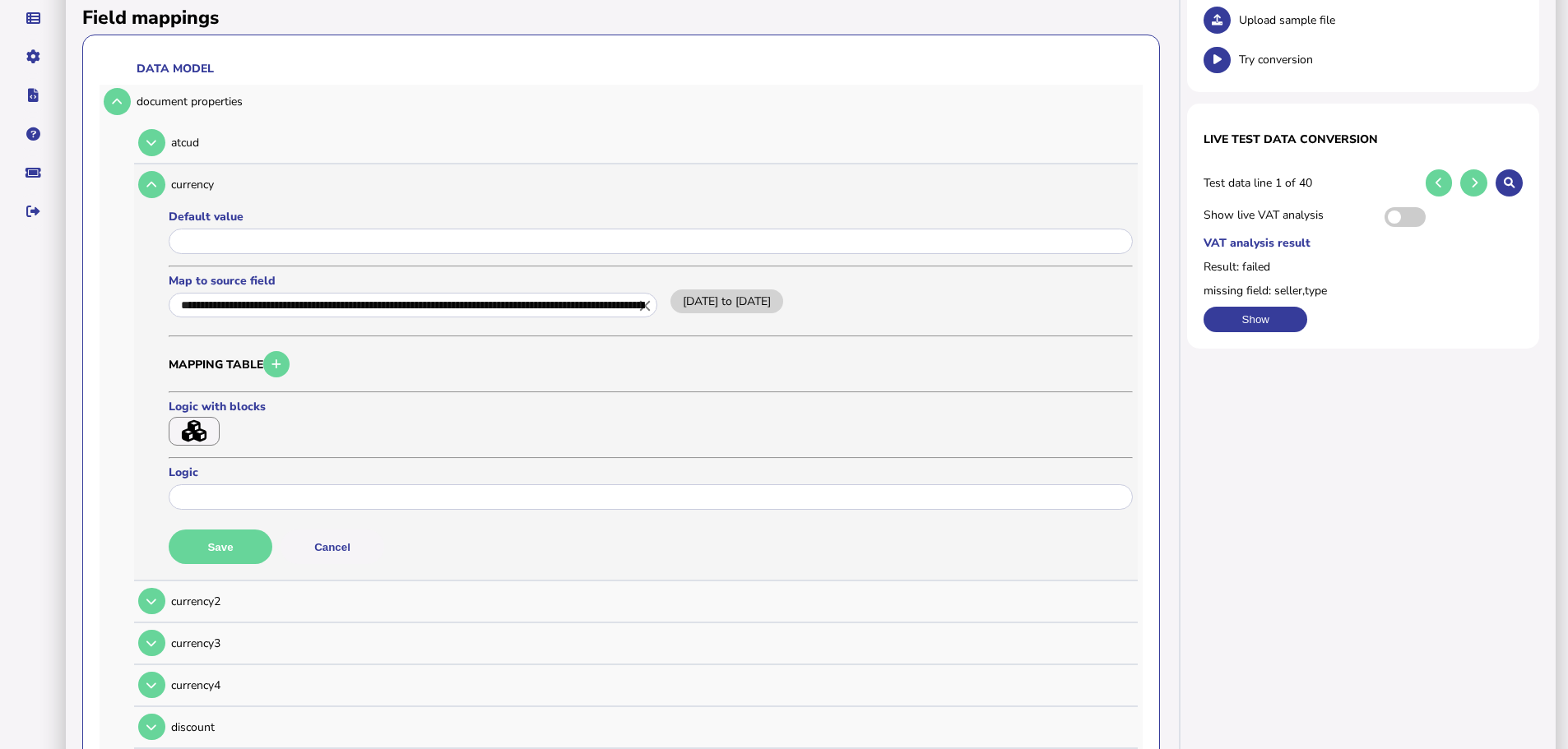
click at [302, 529] on button "Cancel" at bounding box center [332, 547] width 104 height 35
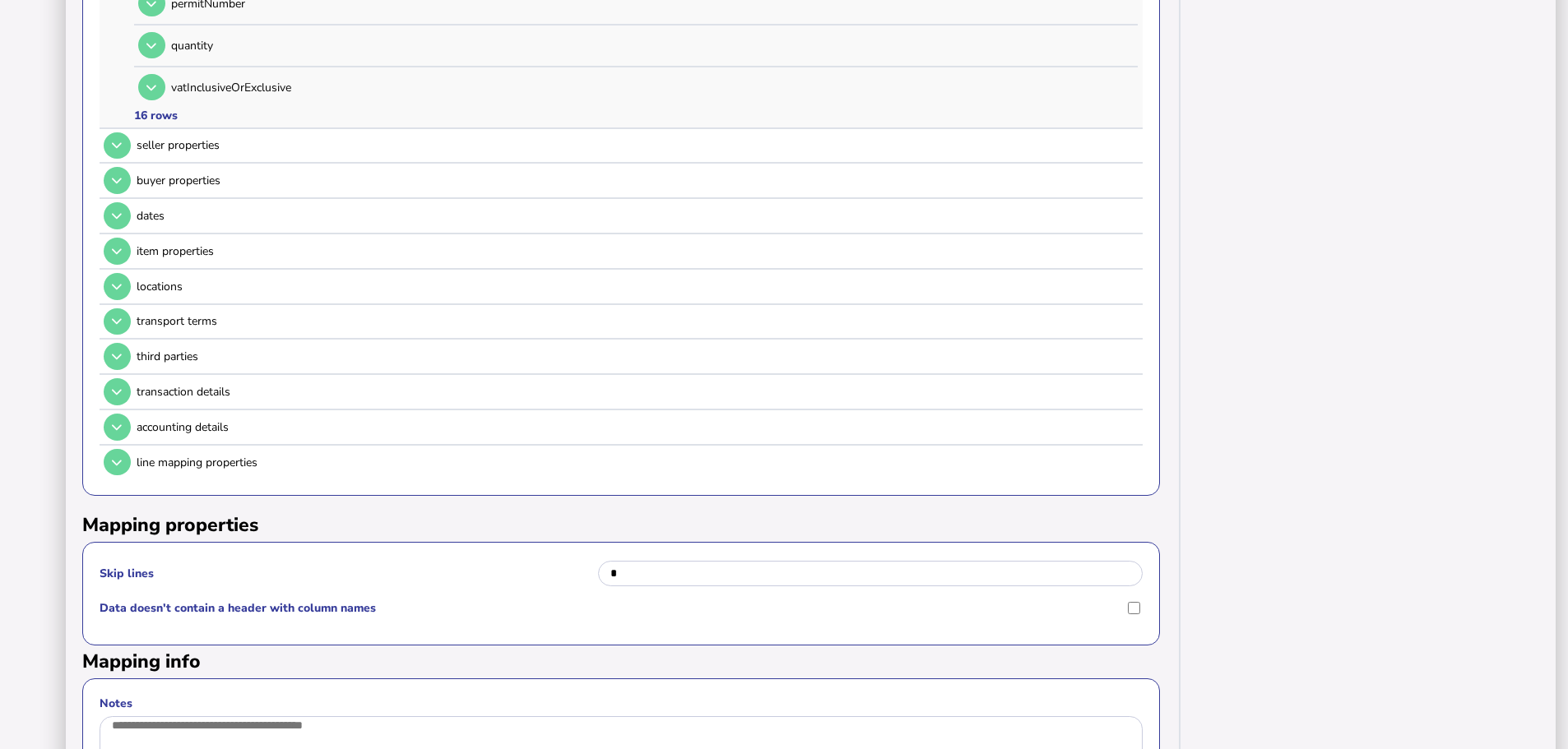
scroll to position [1385, 0]
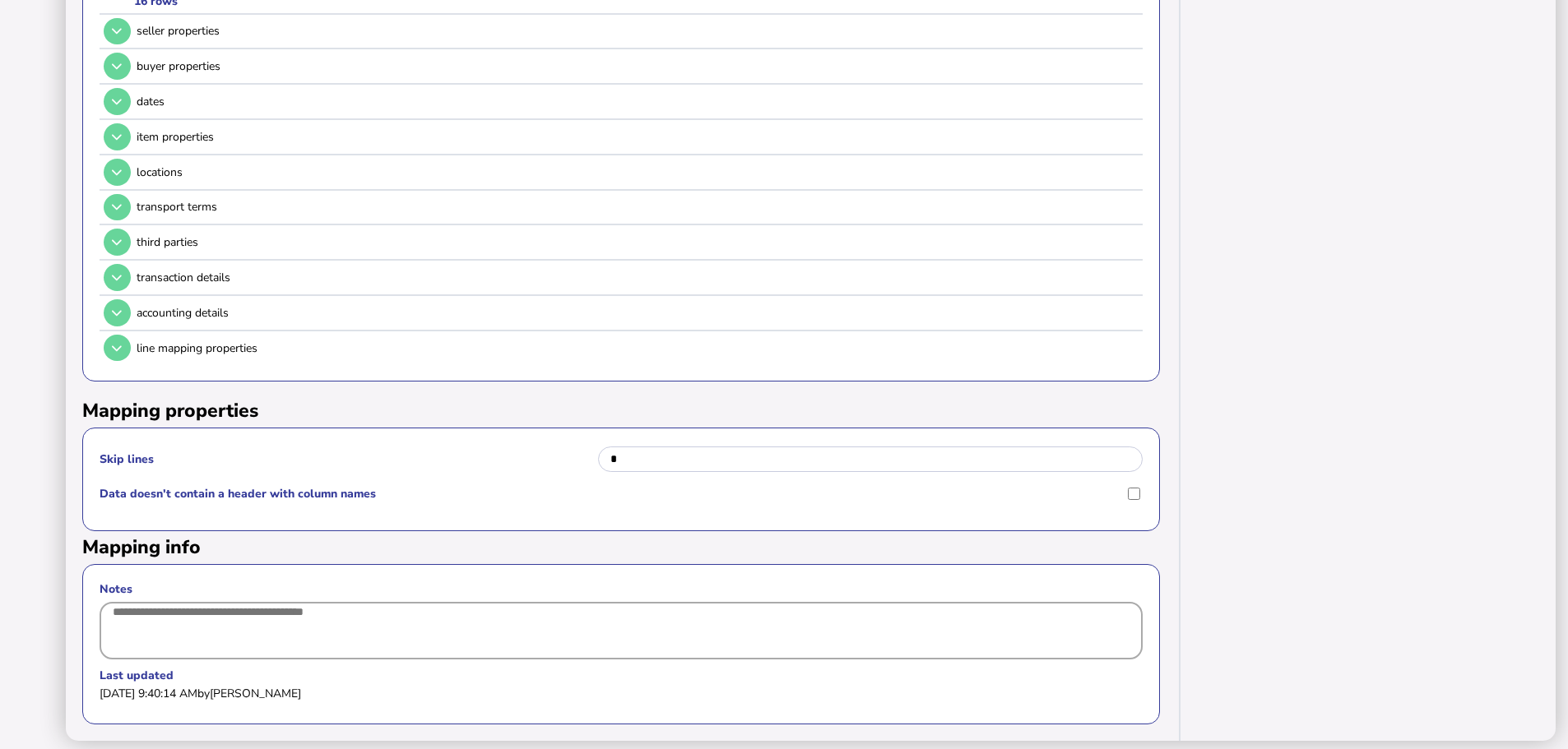
click at [540, 601] on textarea "Notes" at bounding box center [621, 630] width 1043 height 58
click at [1126, 483] on div "Data doesn't contain a header with column names" at bounding box center [621, 496] width 1043 height 25
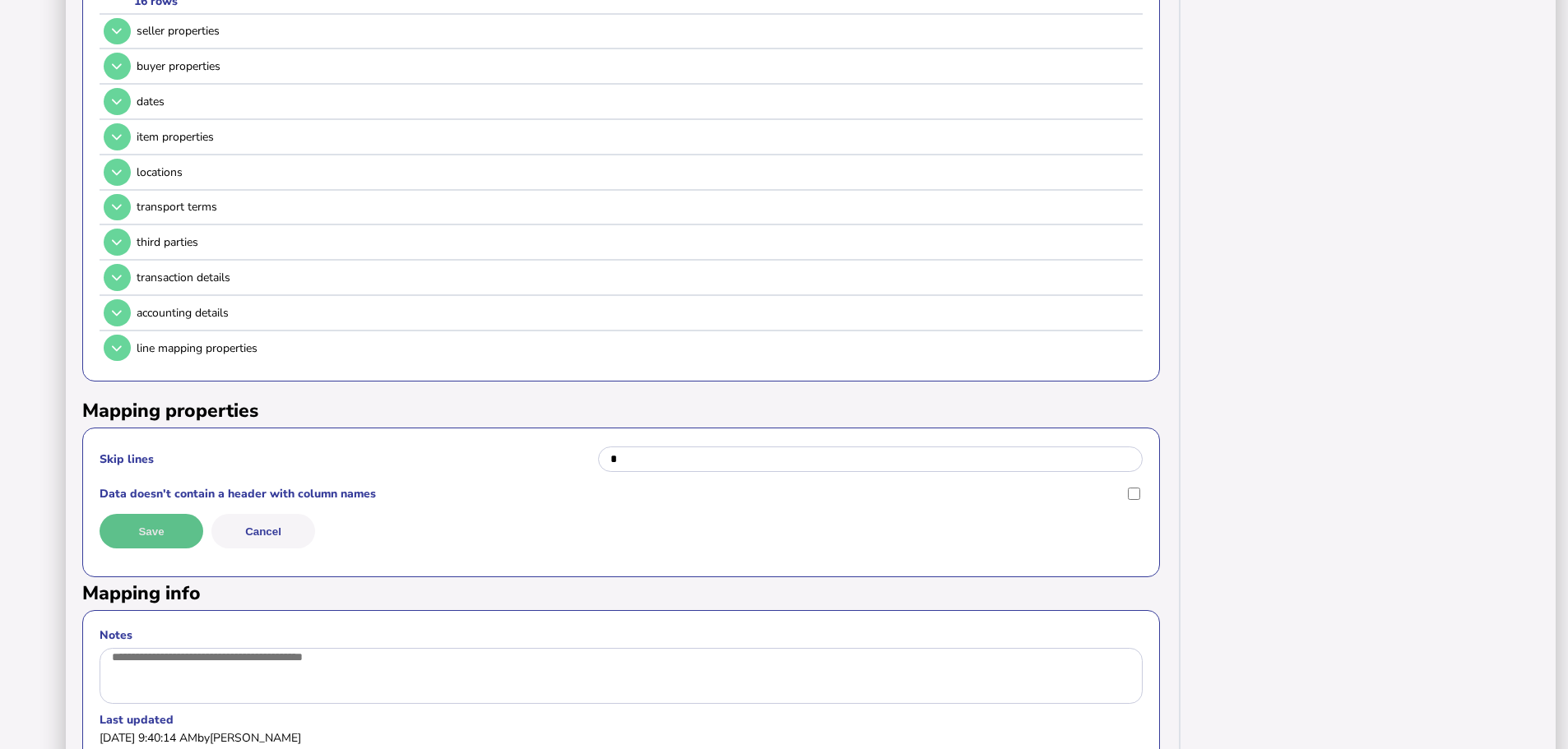
click at [172, 514] on button "Save" at bounding box center [152, 531] width 104 height 35
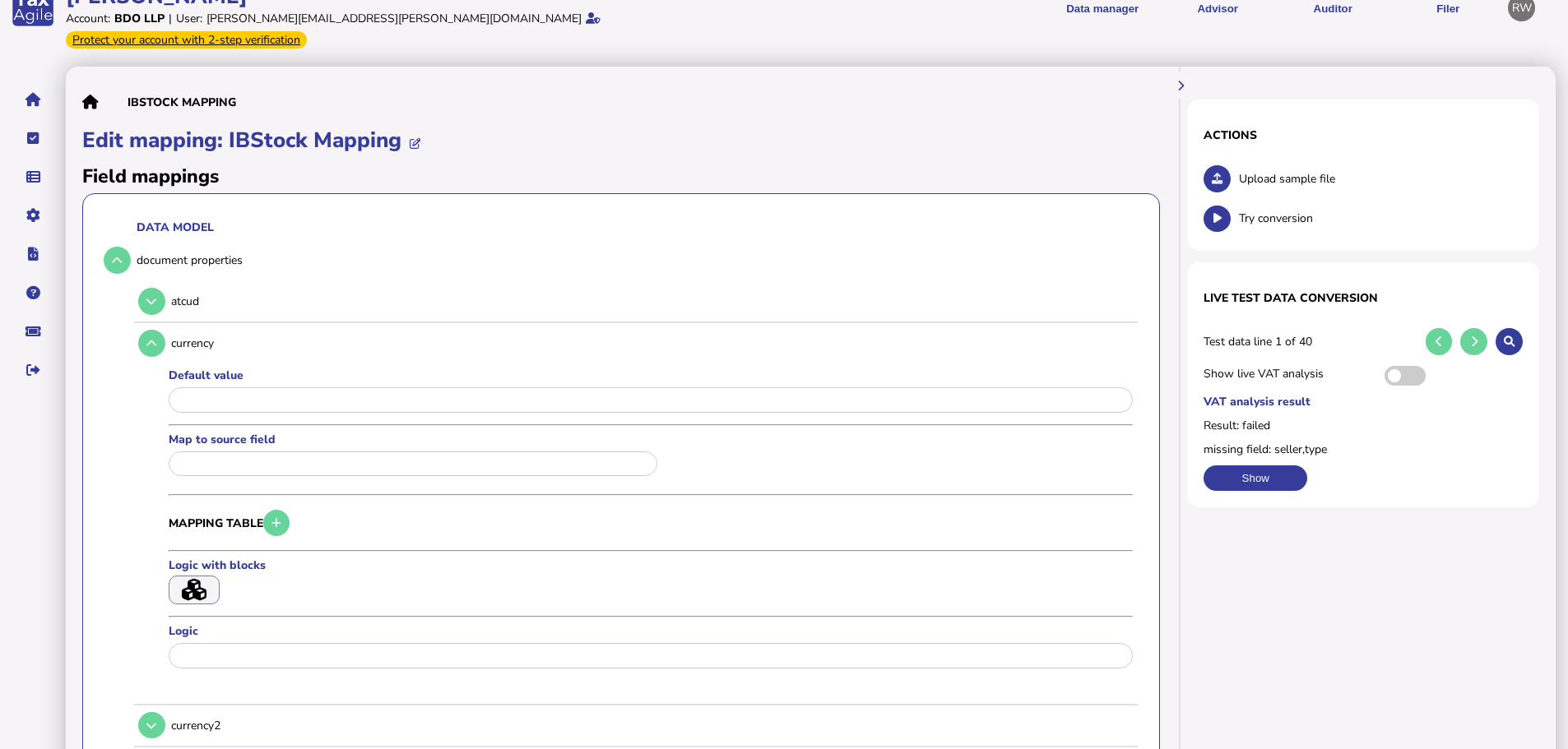
scroll to position [70, 0]
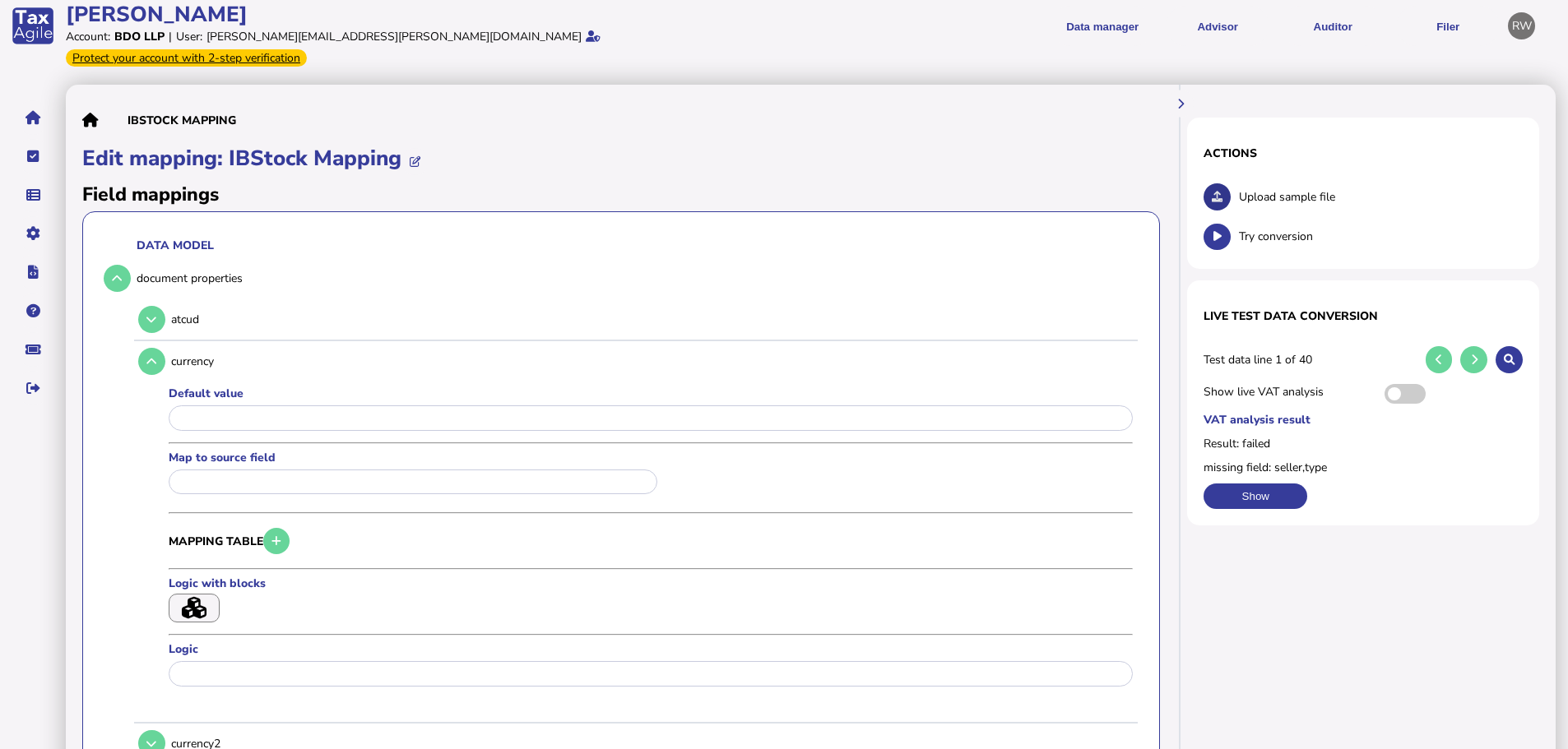
click at [1213, 183] on button at bounding box center [1217, 197] width 27 height 27
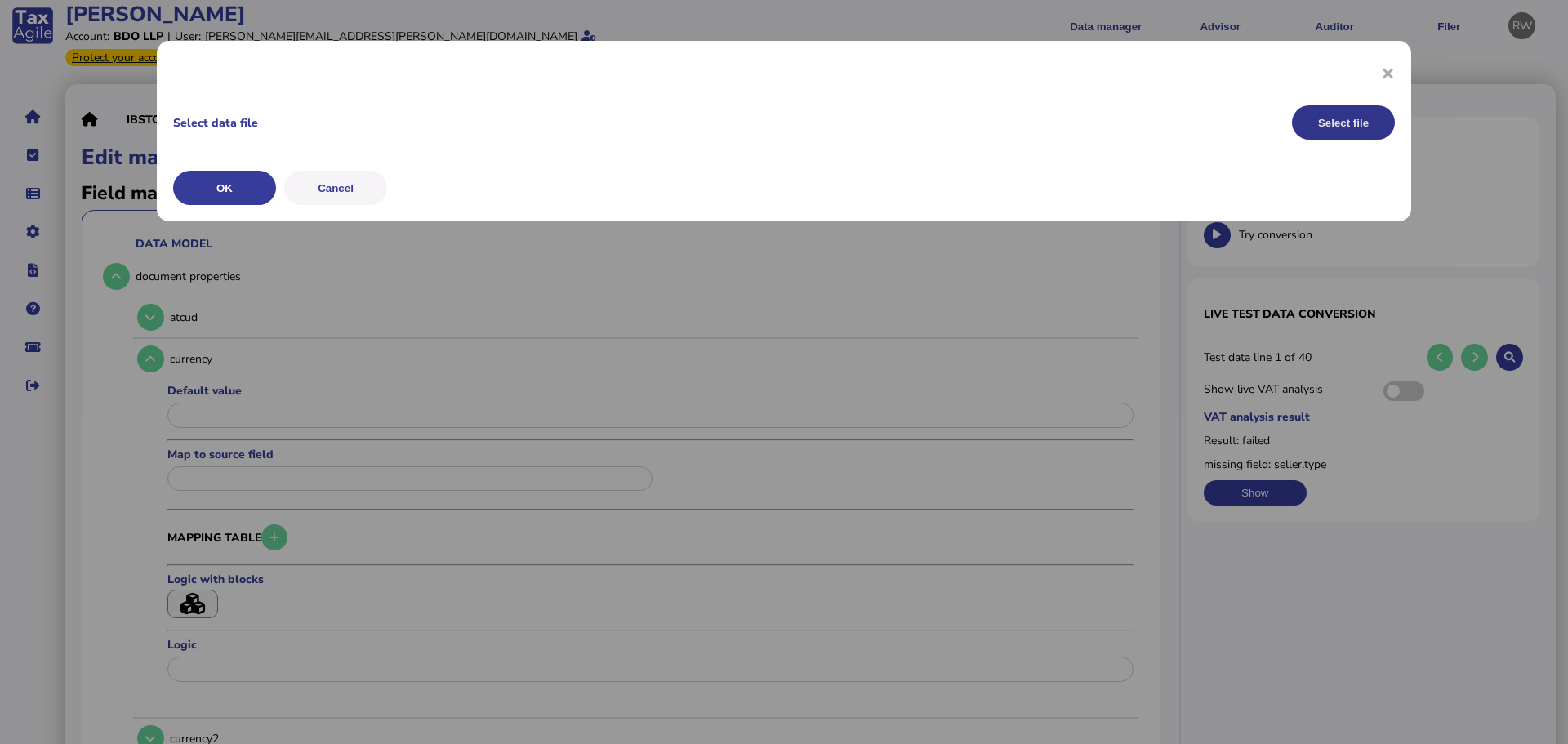
click at [1336, 130] on button "Select file" at bounding box center [1343, 123] width 103 height 34
click at [0, 0] on button "OK" at bounding box center [0, 0] width 0 height 0
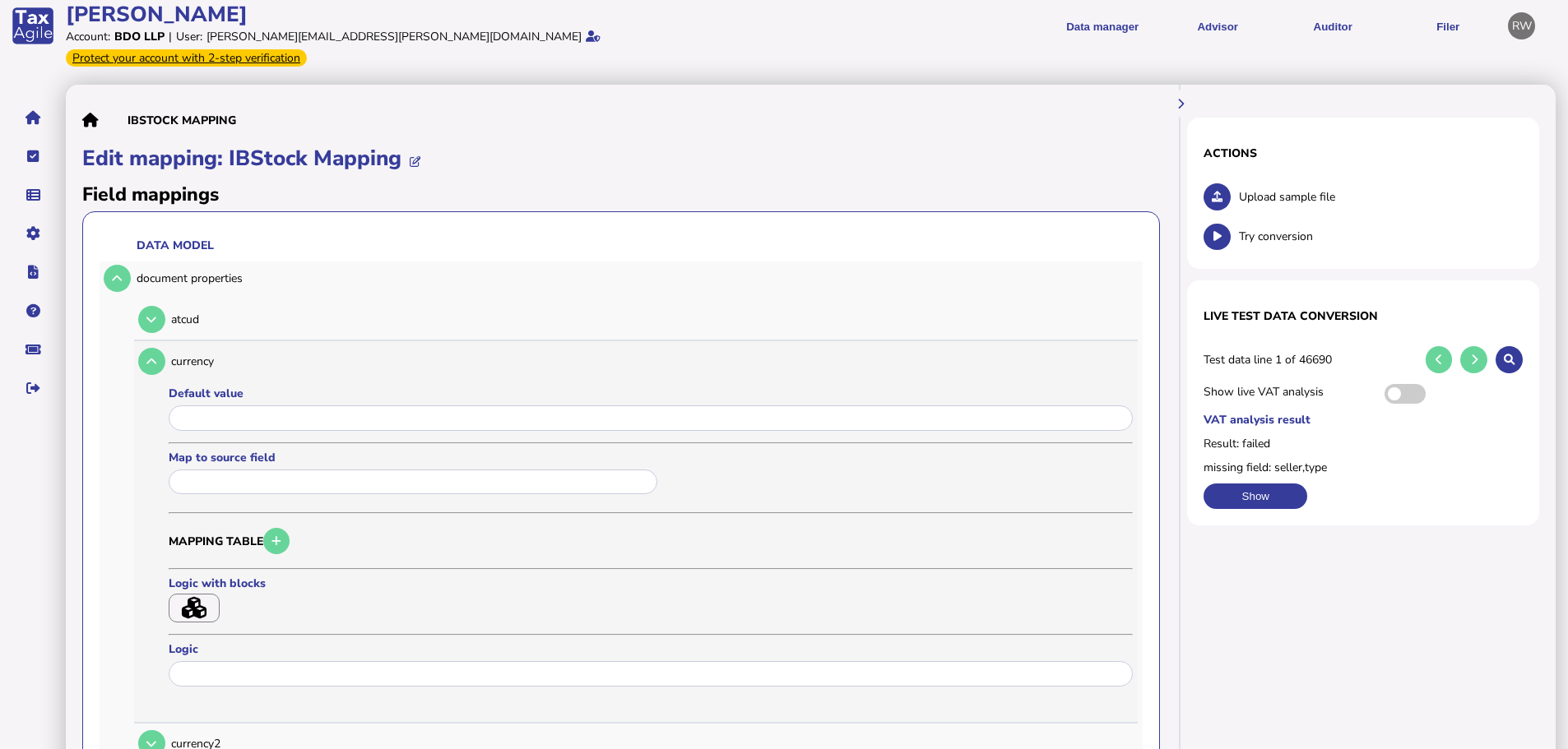
click at [203, 450] on label "Map to source field" at bounding box center [416, 457] width 493 height 15
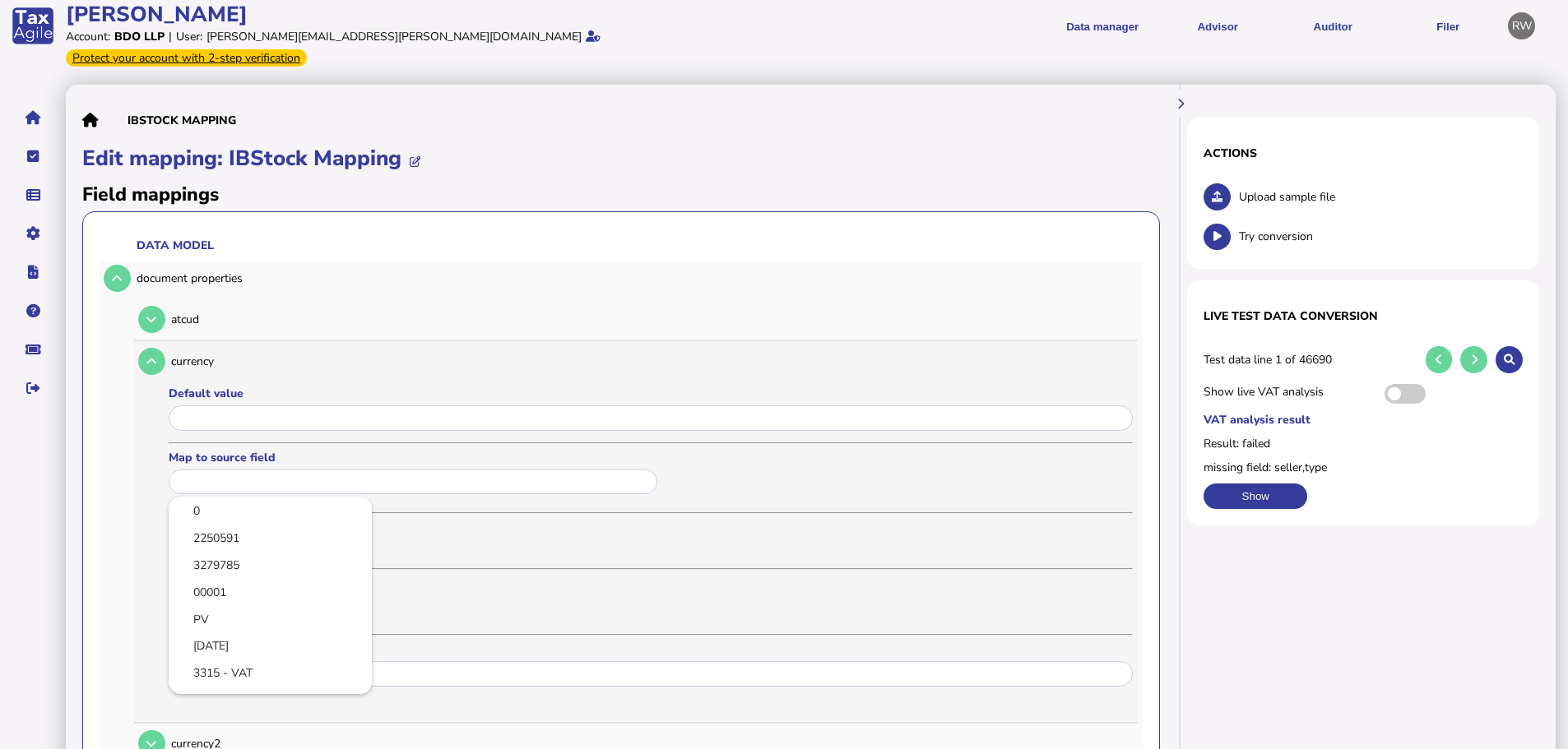
drag, startPoint x: 225, startPoint y: 467, endPoint x: 226, endPoint y: 458, distance: 9.1
click at [226, 469] on input "text" at bounding box center [413, 481] width 488 height 26
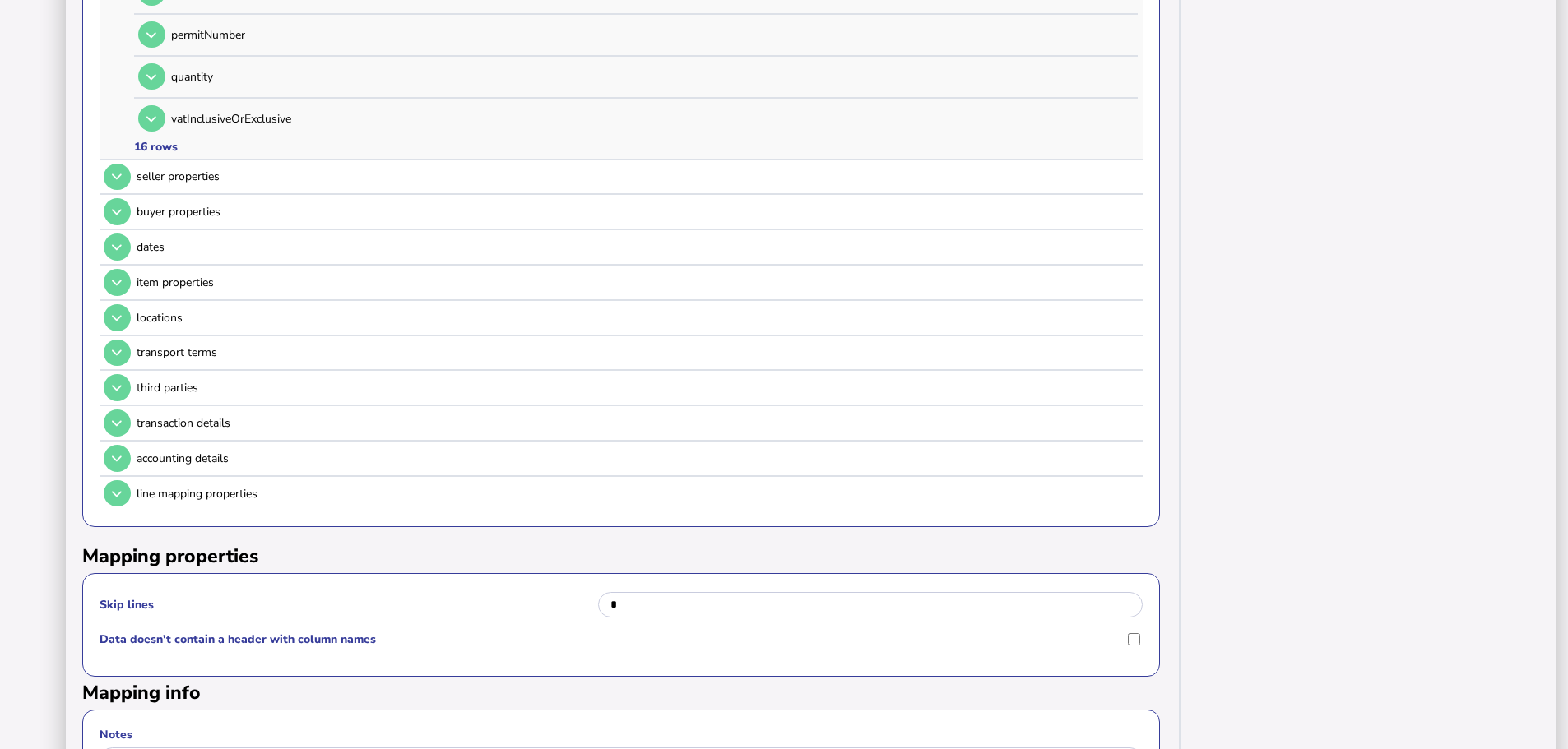
scroll to position [1385, 0]
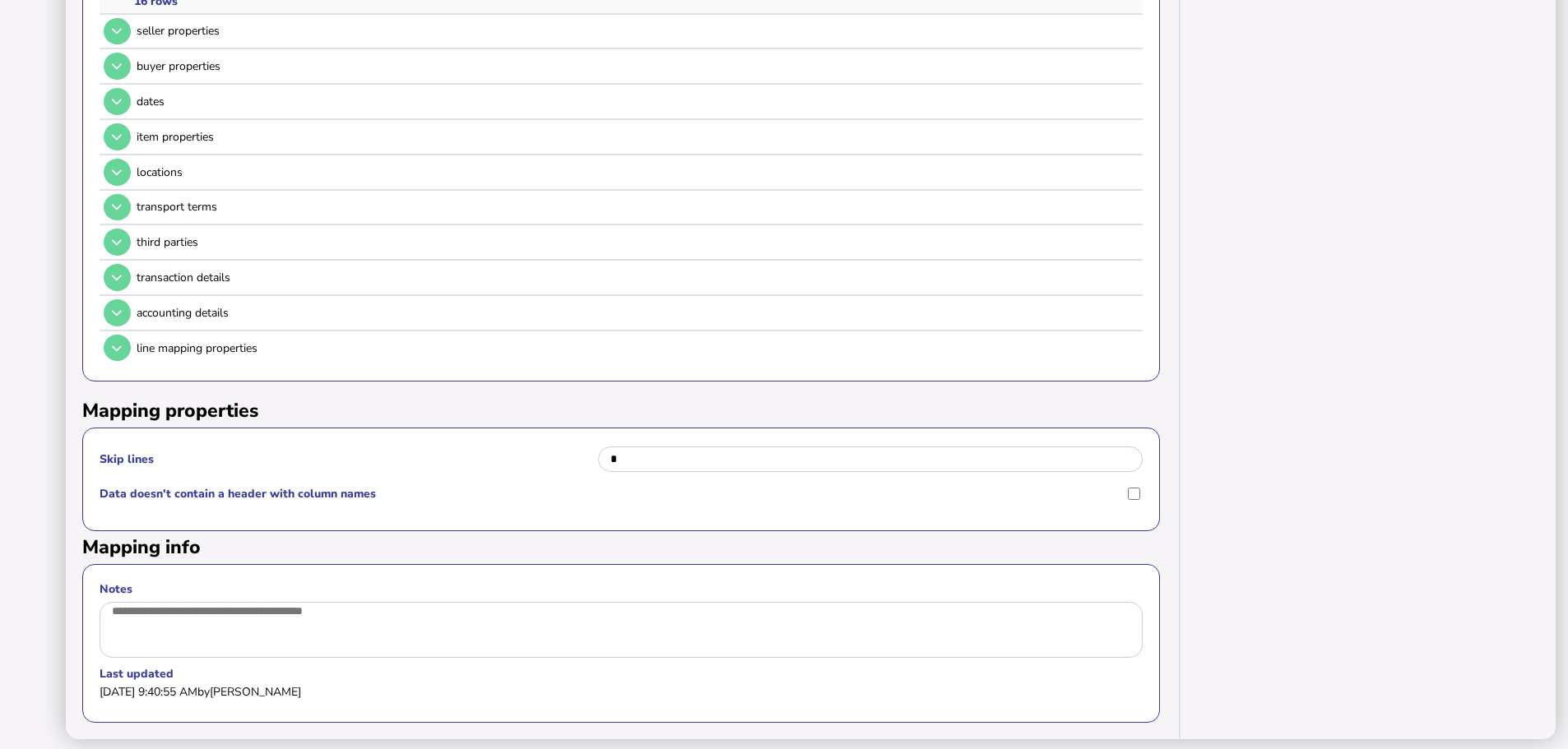
click at [701, 426] on div at bounding box center [784, 374] width 1568 height 749
click at [687, 447] on input "*" at bounding box center [870, 458] width 545 height 26
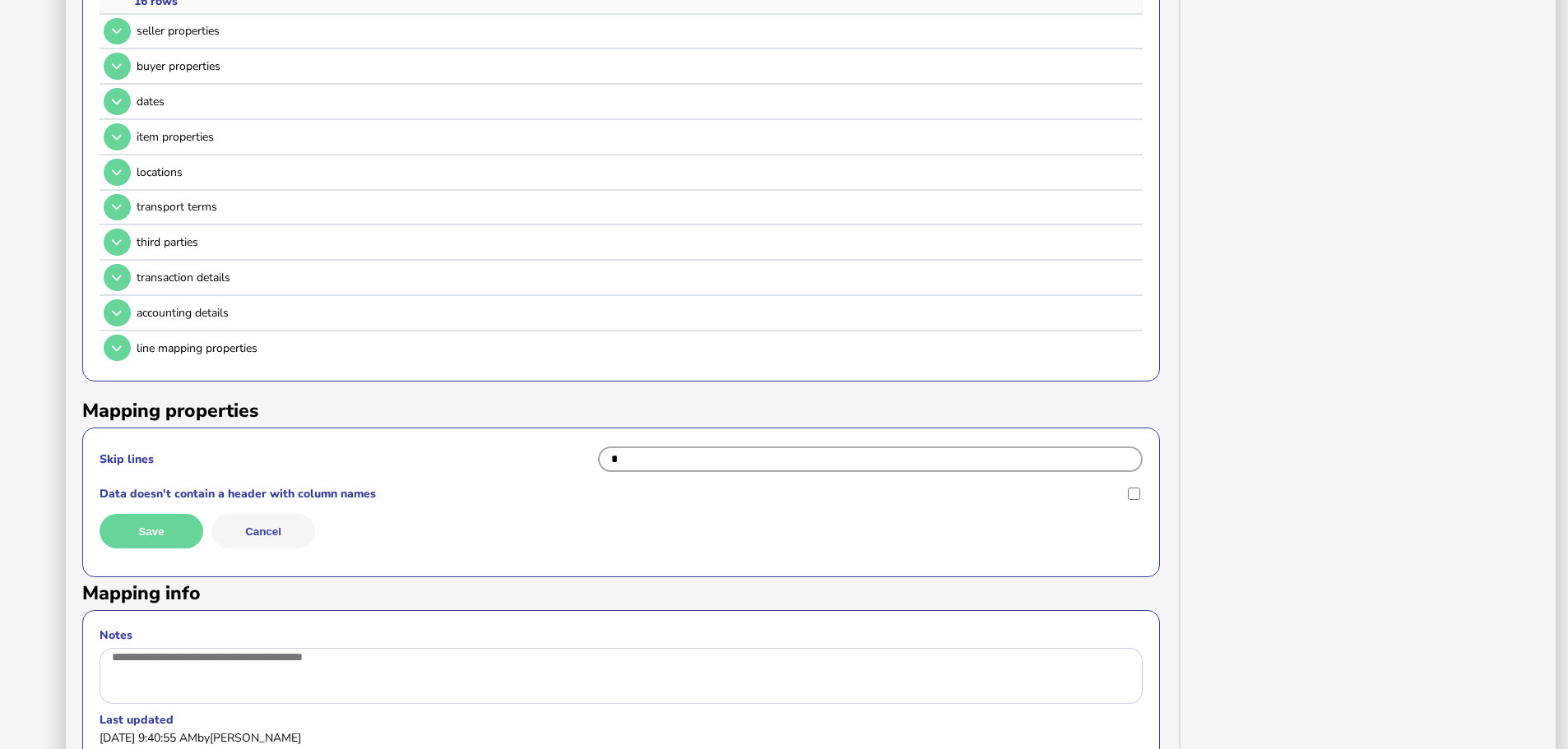
type input "*"
click at [172, 514] on button "Save" at bounding box center [152, 531] width 104 height 35
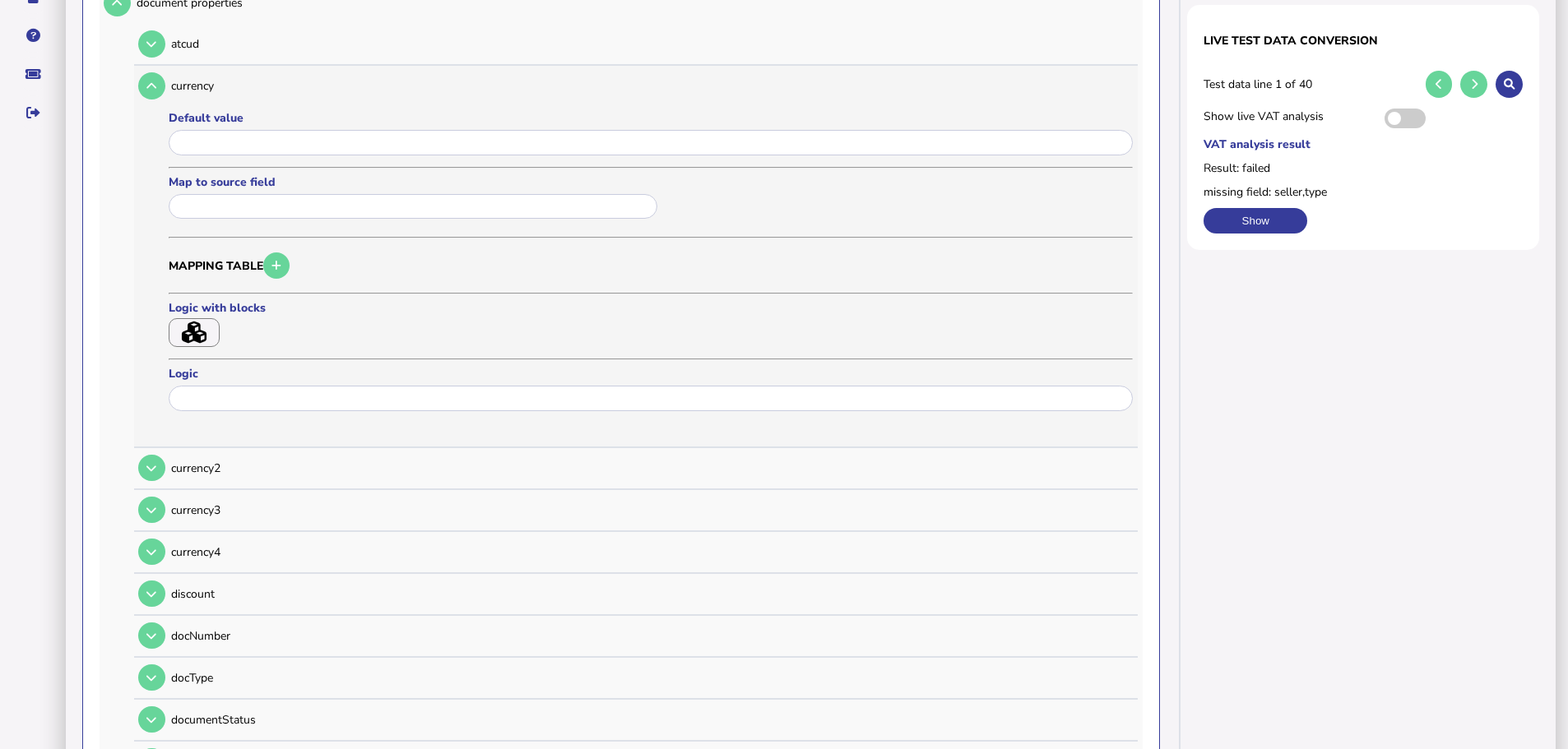
scroll to position [152, 0]
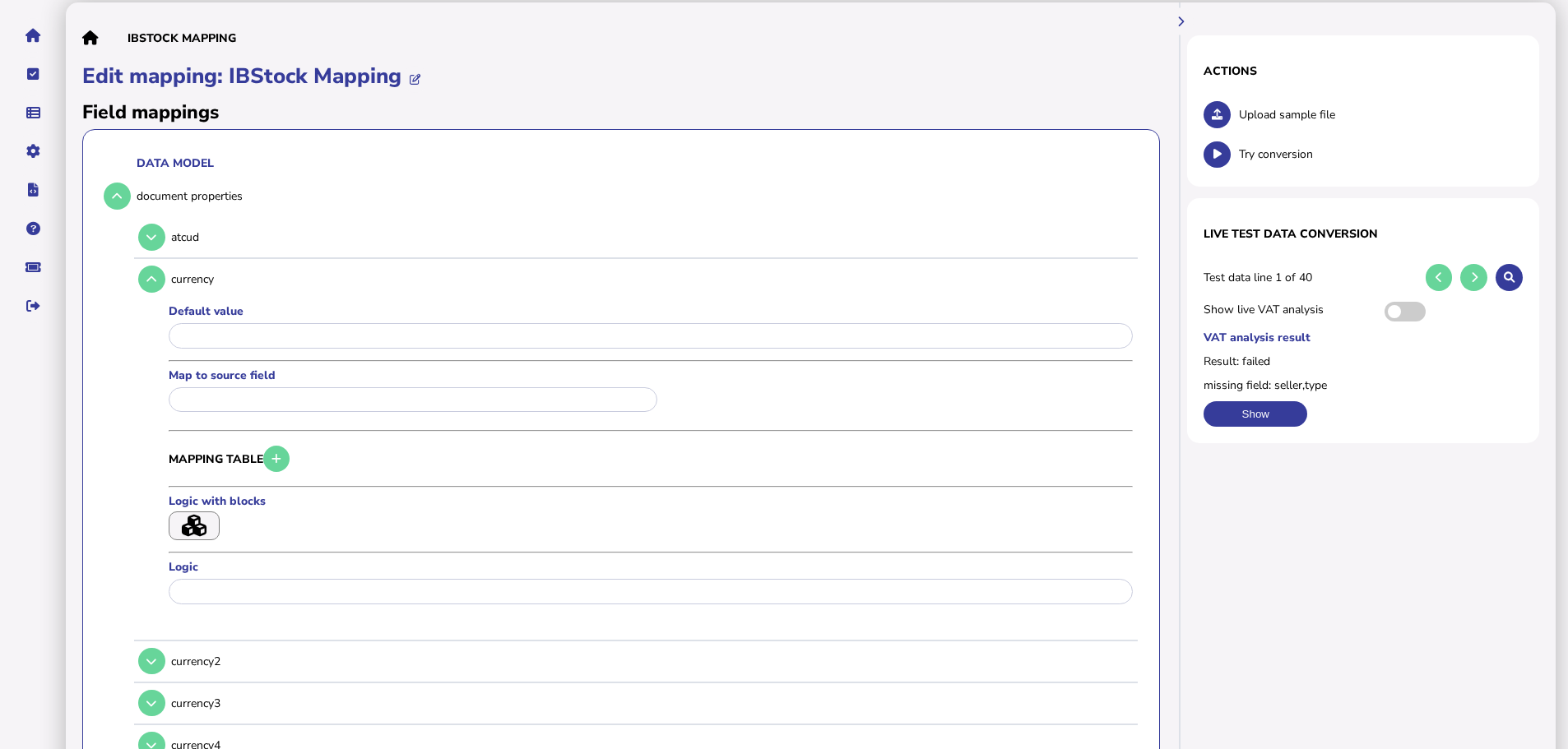
click at [258, 367] on div "Map to source field" at bounding box center [416, 392] width 493 height 51
click at [259, 387] on input "text" at bounding box center [413, 400] width 488 height 26
click at [808, 357] on div at bounding box center [784, 374] width 1568 height 749
click at [1212, 109] on icon at bounding box center [1217, 114] width 11 height 11
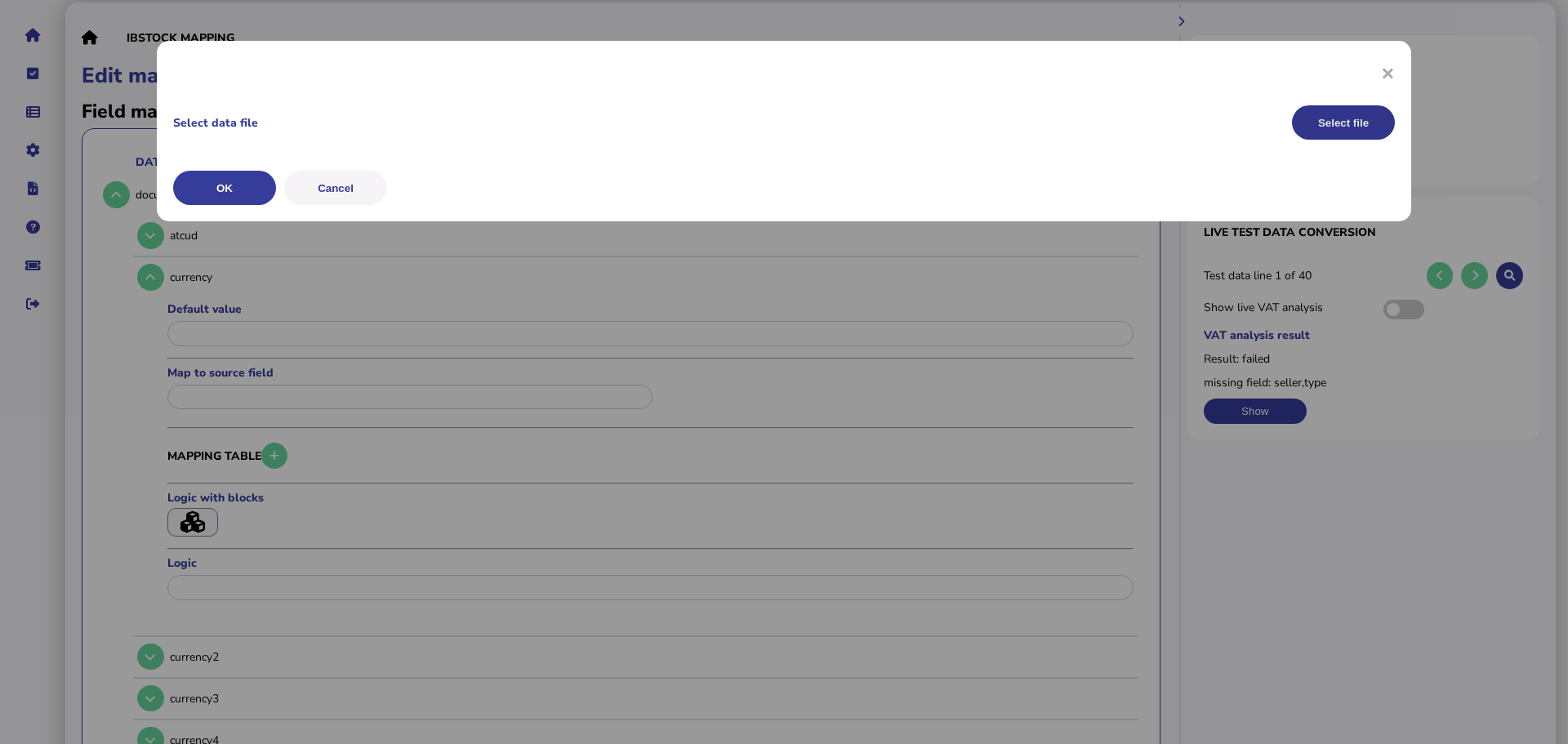
click at [1354, 119] on button "Select file" at bounding box center [1343, 123] width 103 height 34
click at [0, 0] on button "OK" at bounding box center [0, 0] width 0 height 0
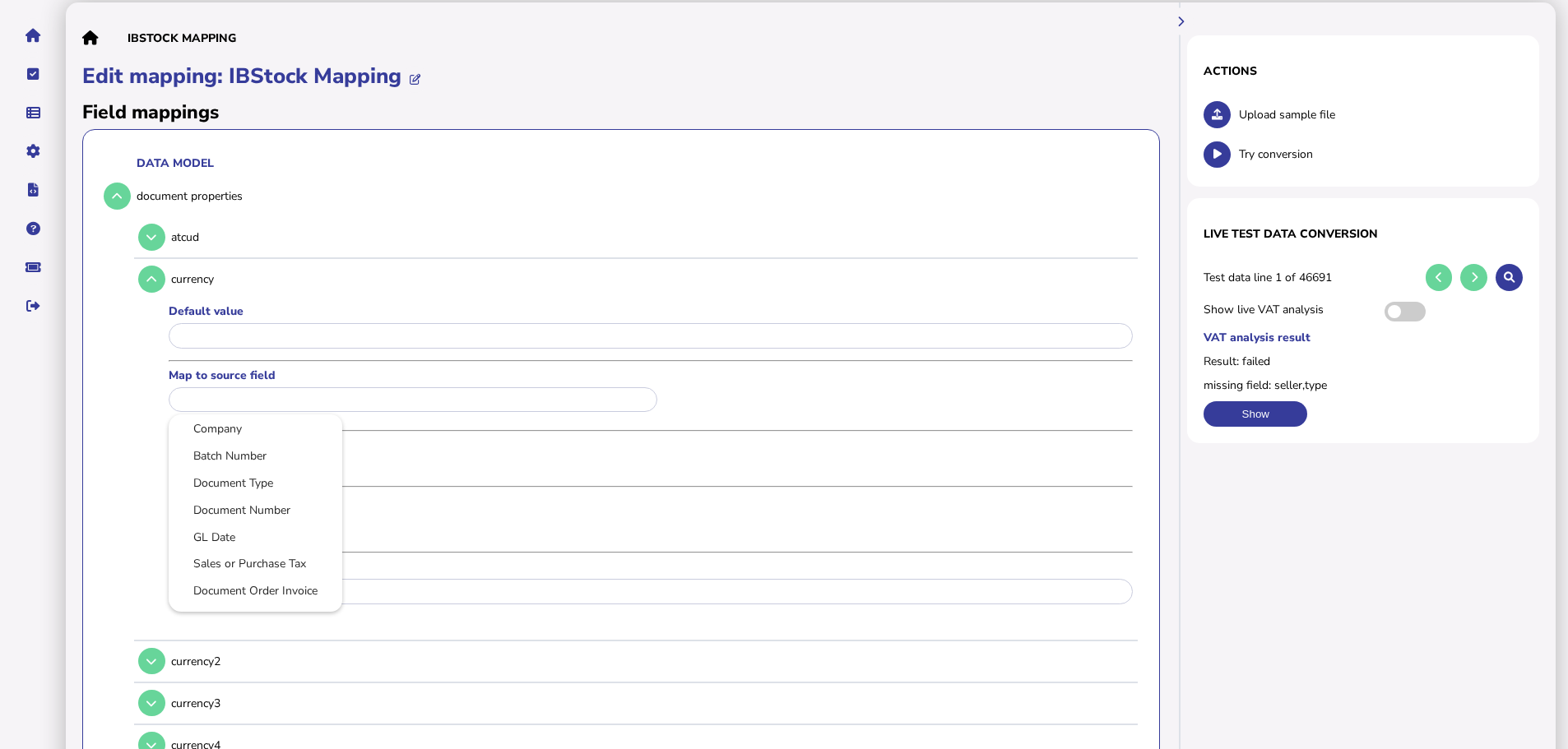
click at [280, 387] on input "text" at bounding box center [413, 400] width 488 height 26
click at [256, 536] on li "Currency" at bounding box center [254, 544] width 170 height 26
click at [217, 533] on link "Currency" at bounding box center [254, 543] width 147 height 20
type input "********"
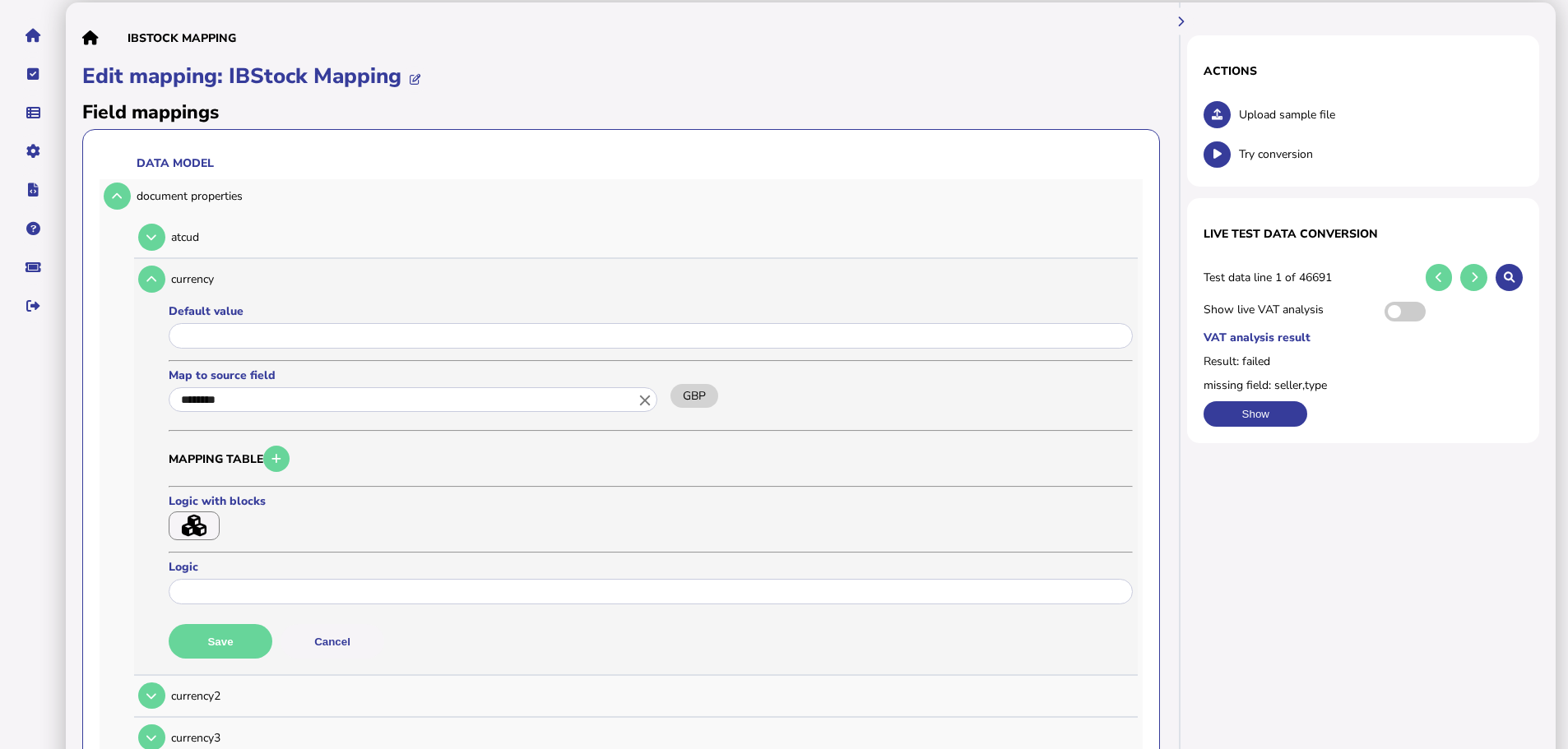
scroll to position [0, 0]
click at [225, 624] on button "Save" at bounding box center [221, 642] width 104 height 35
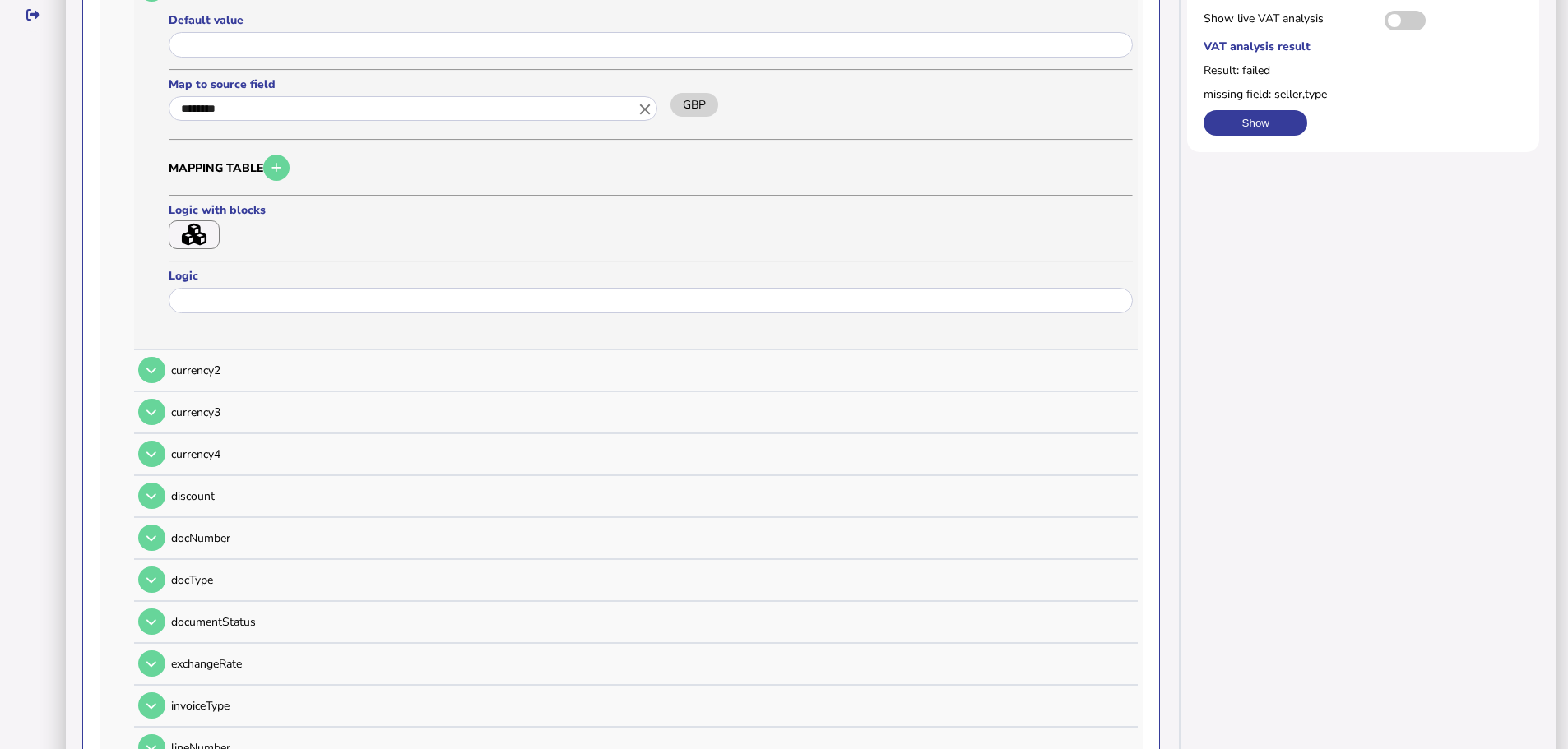
scroll to position [480, 0]
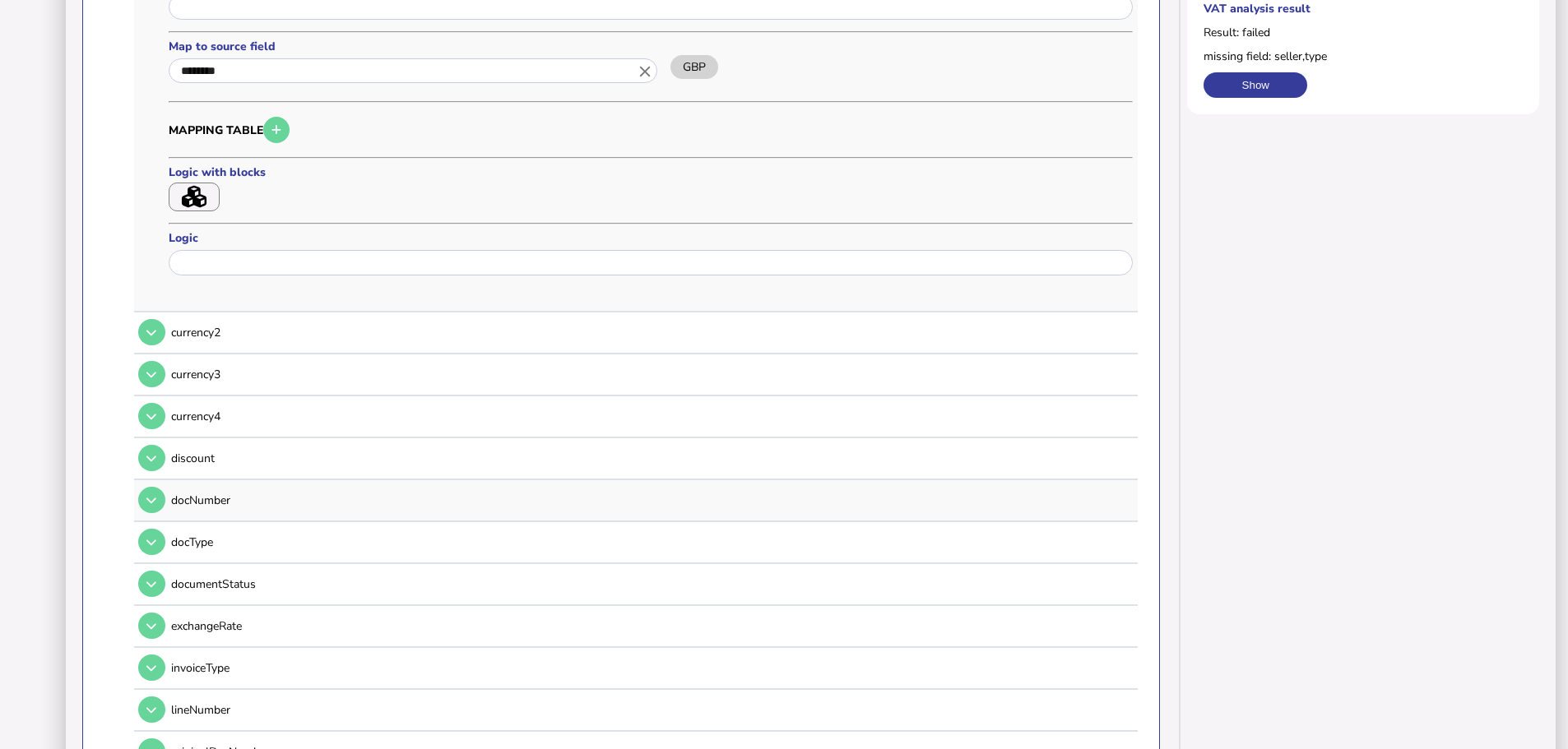
click at [150, 495] on icon at bounding box center [152, 500] width 10 height 11
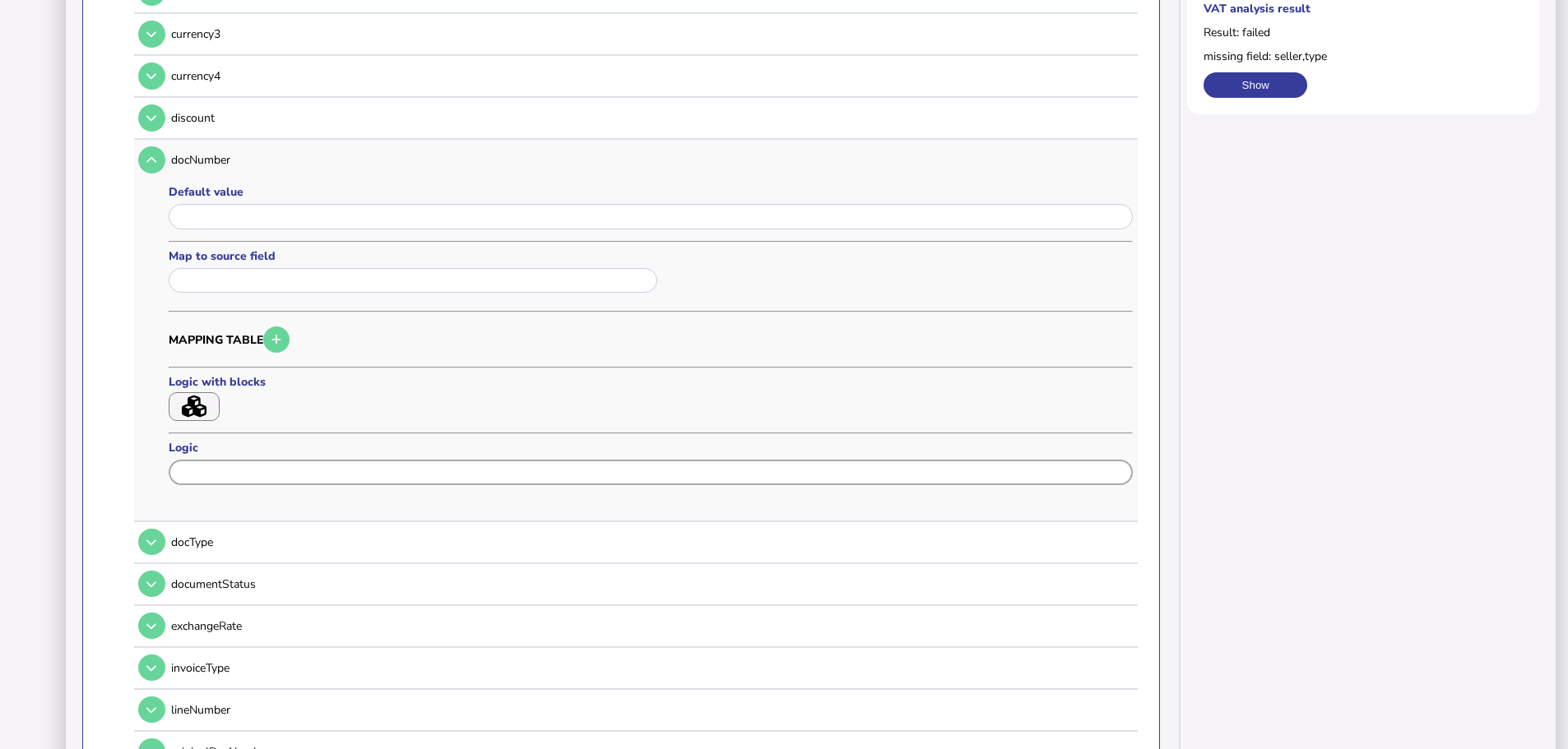
click at [251, 459] on input "input" at bounding box center [651, 472] width 964 height 26
click at [319, 268] on input "text" at bounding box center [413, 280] width 488 height 26
click at [219, 379] on link "Document Order Invoice" at bounding box center [254, 388] width 147 height 20
type input "**********"
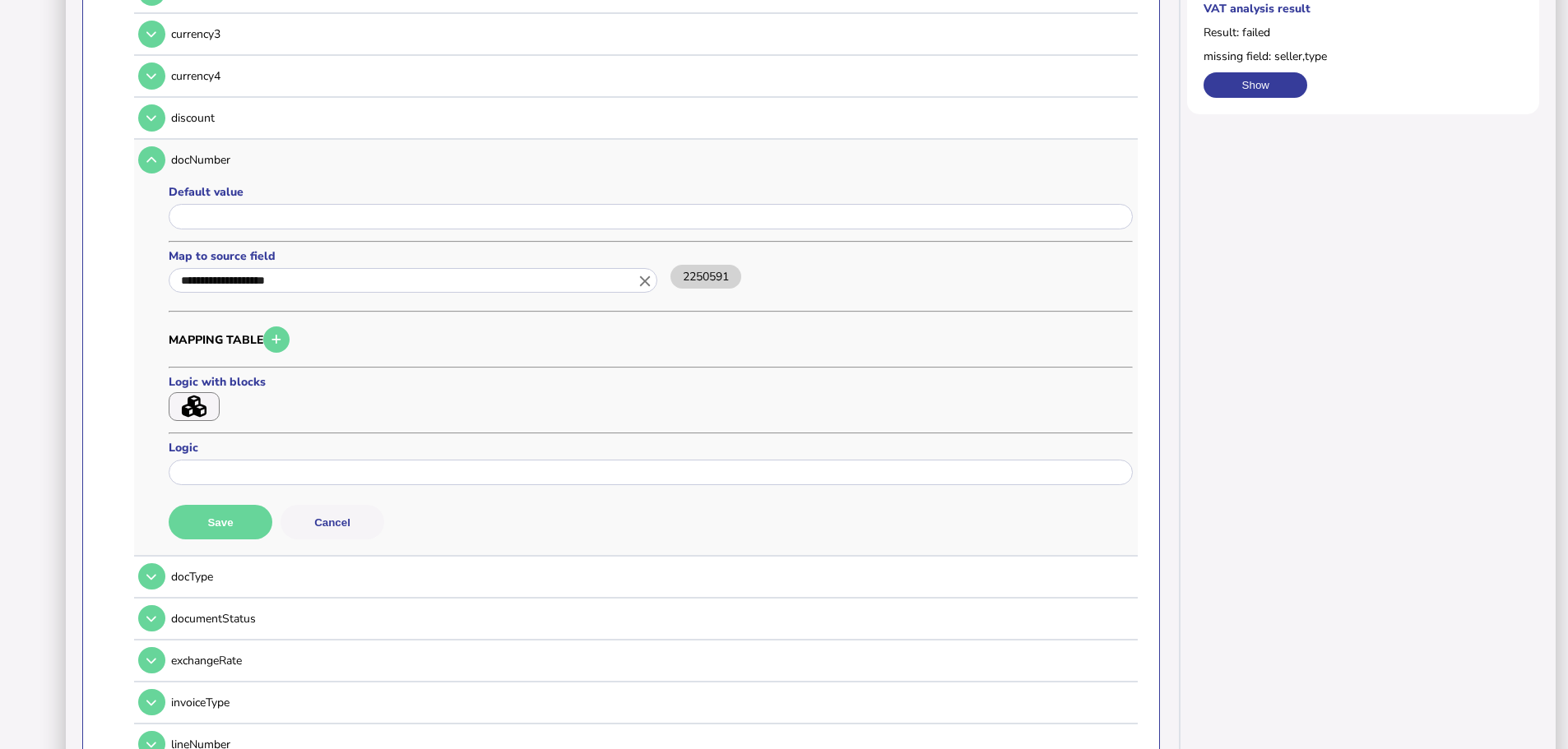
scroll to position [0, 0]
click at [230, 504] on button "Save" at bounding box center [221, 522] width 104 height 35
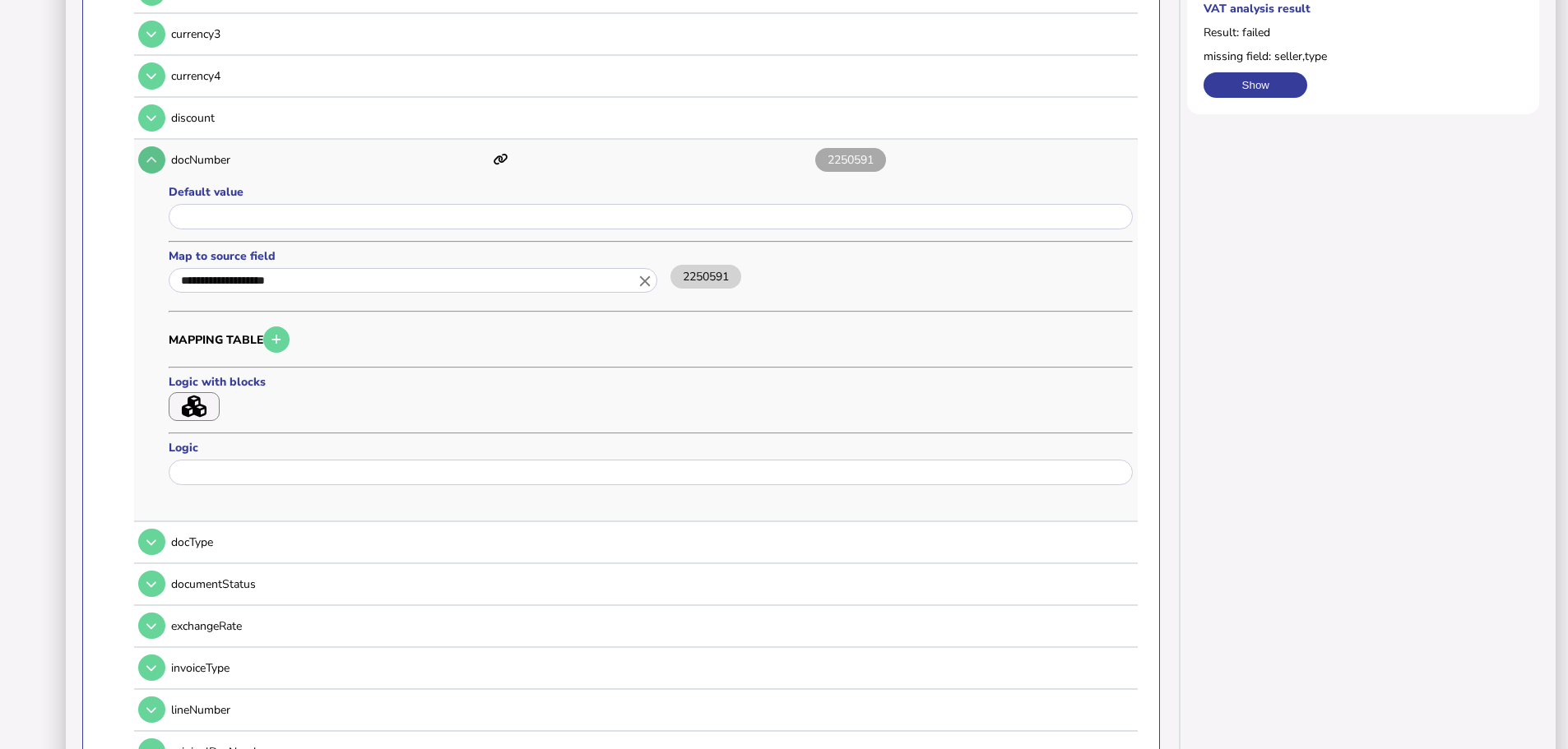
click at [152, 151] on button at bounding box center [152, 160] width 27 height 27
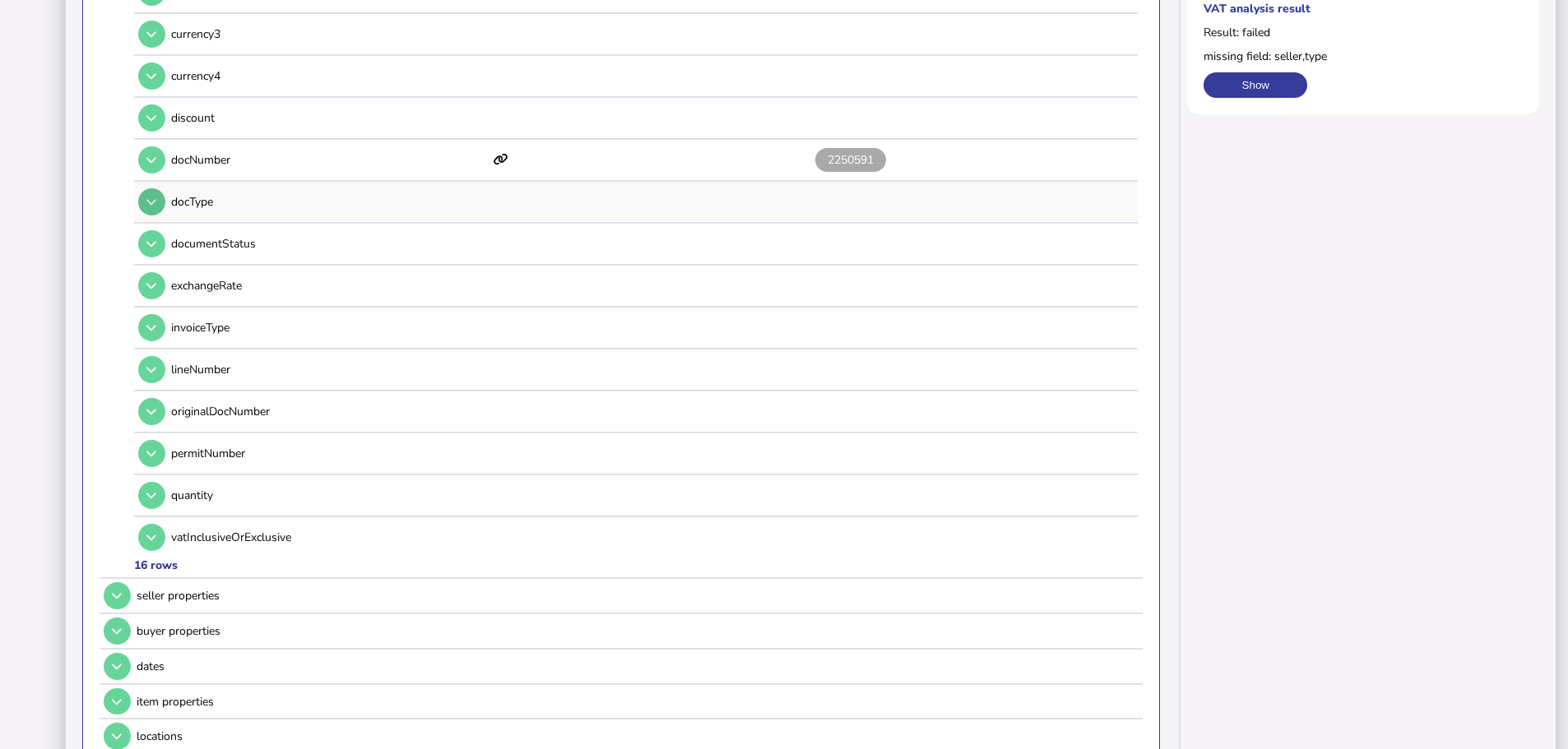
click at [151, 197] on icon at bounding box center [152, 201] width 10 height 11
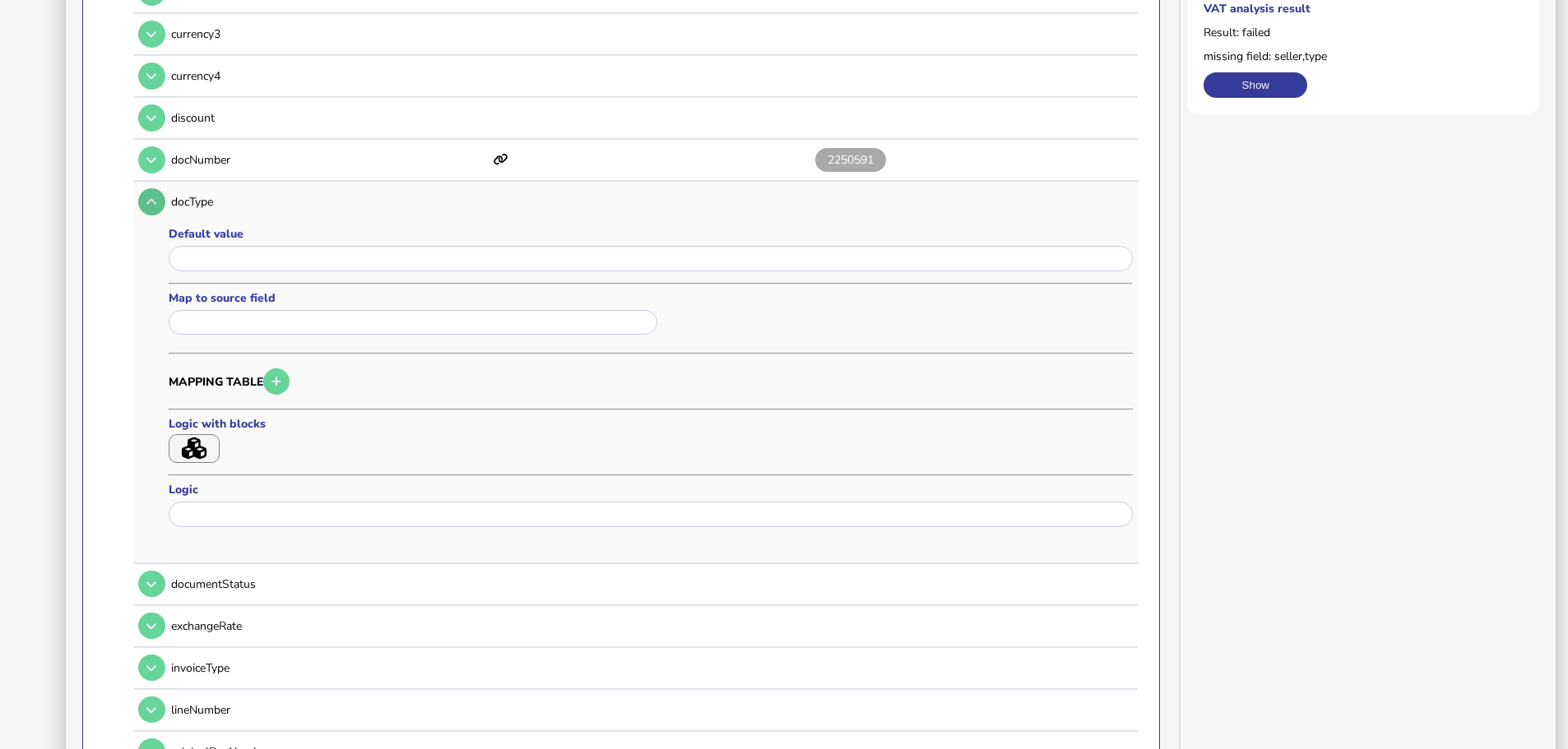
click at [147, 197] on icon at bounding box center [152, 201] width 10 height 11
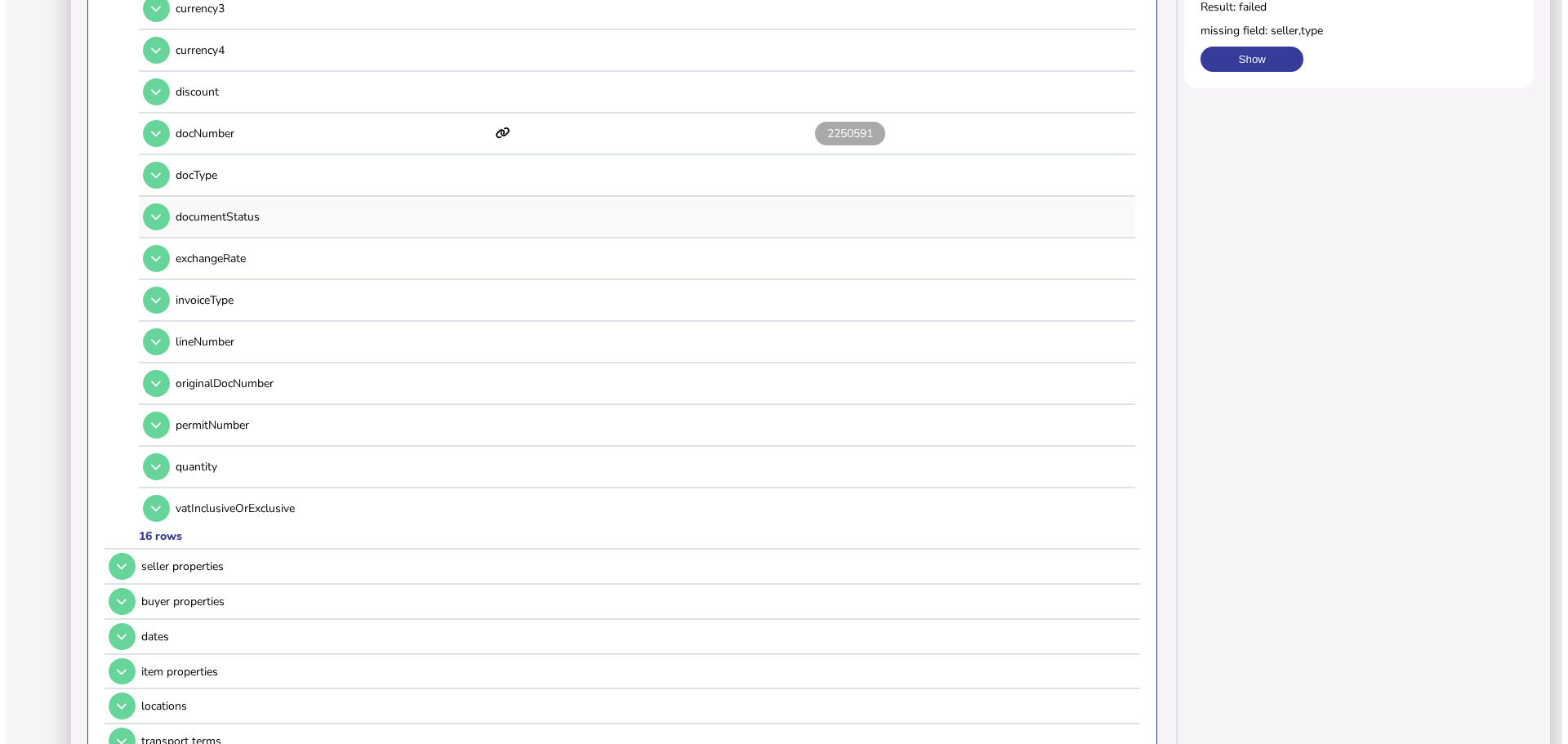
scroll to position [477, 0]
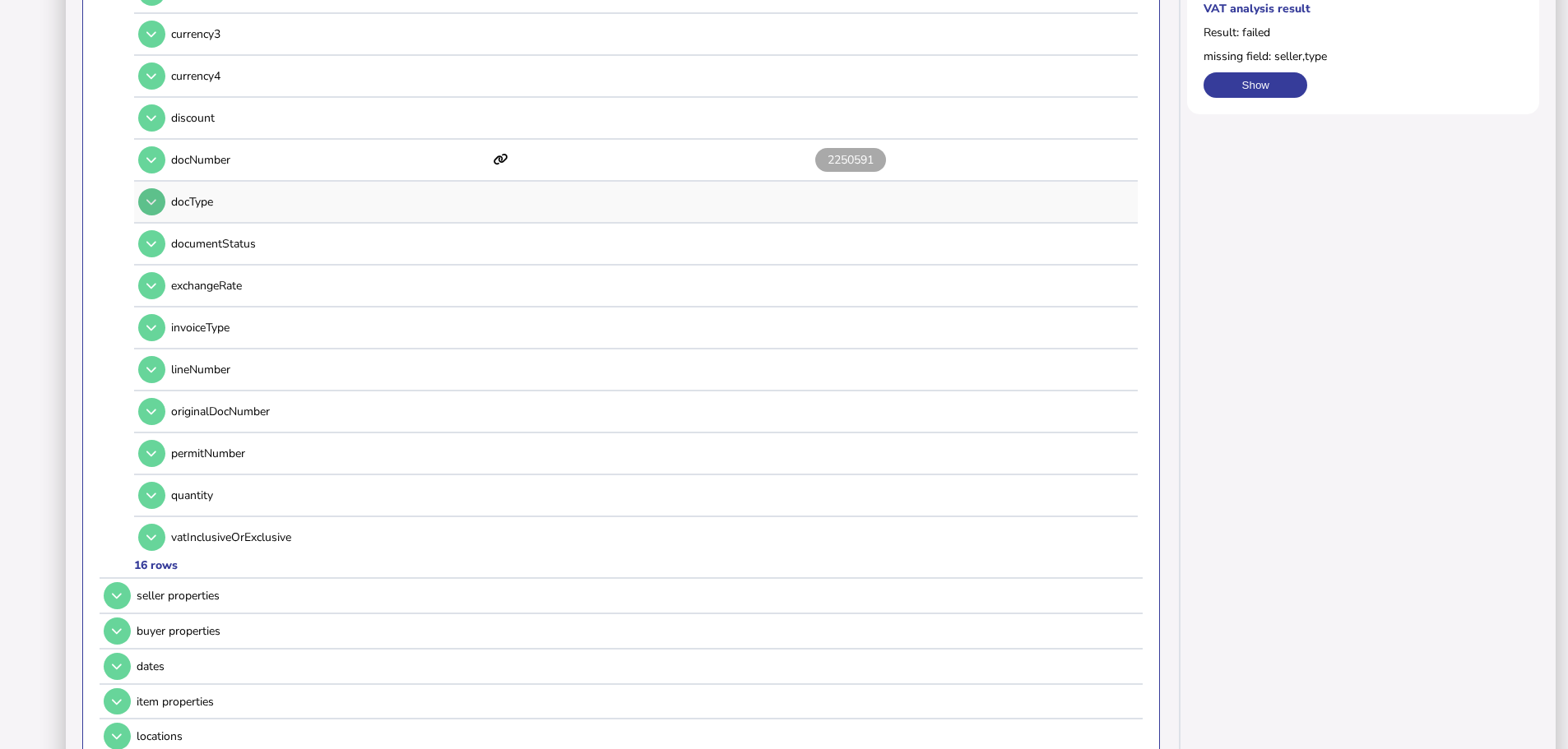
click at [153, 197] on icon at bounding box center [152, 201] width 10 height 11
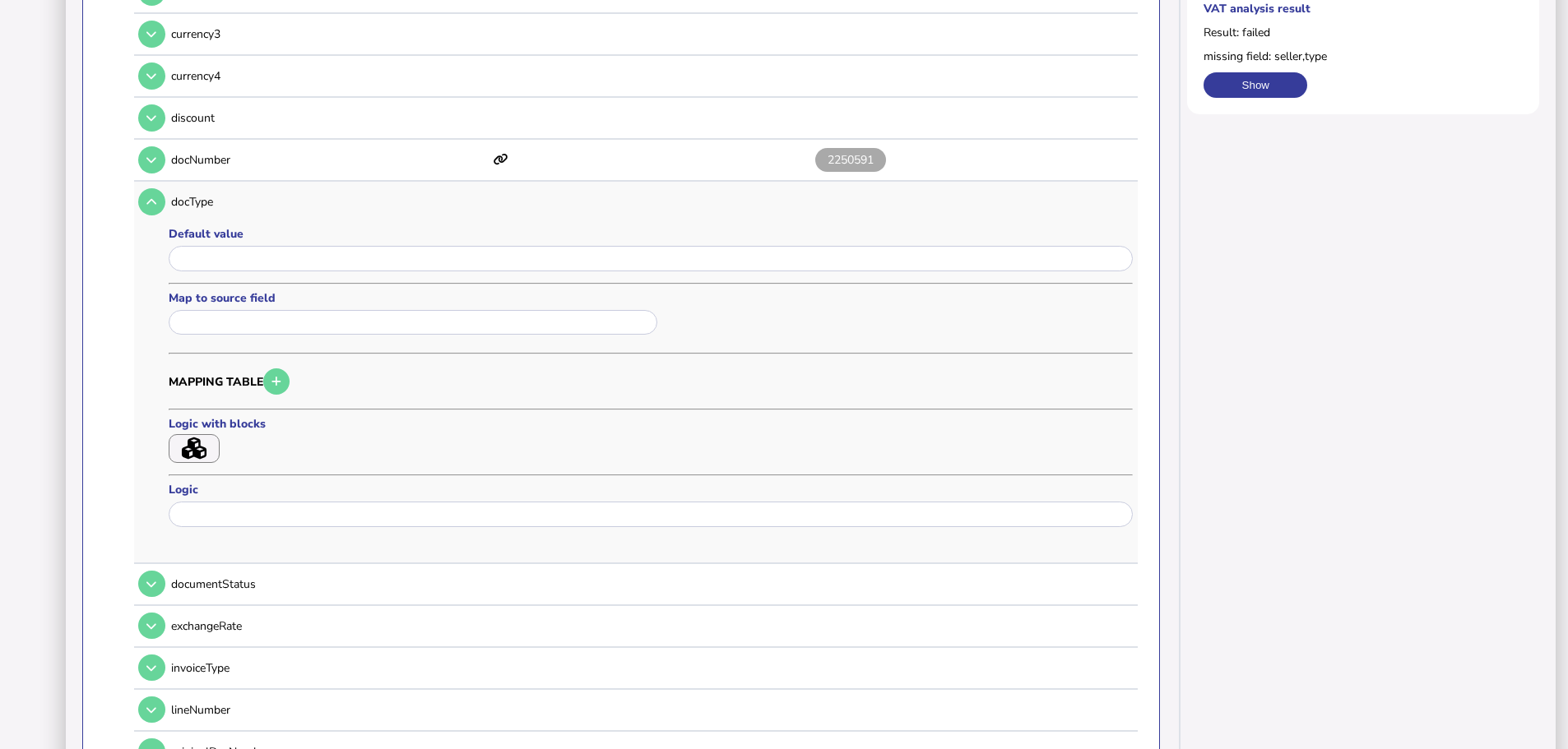
click at [222, 416] on div "Logic with blocks" at bounding box center [239, 439] width 140 height 46
click at [217, 434] on button "button" at bounding box center [194, 449] width 51 height 29
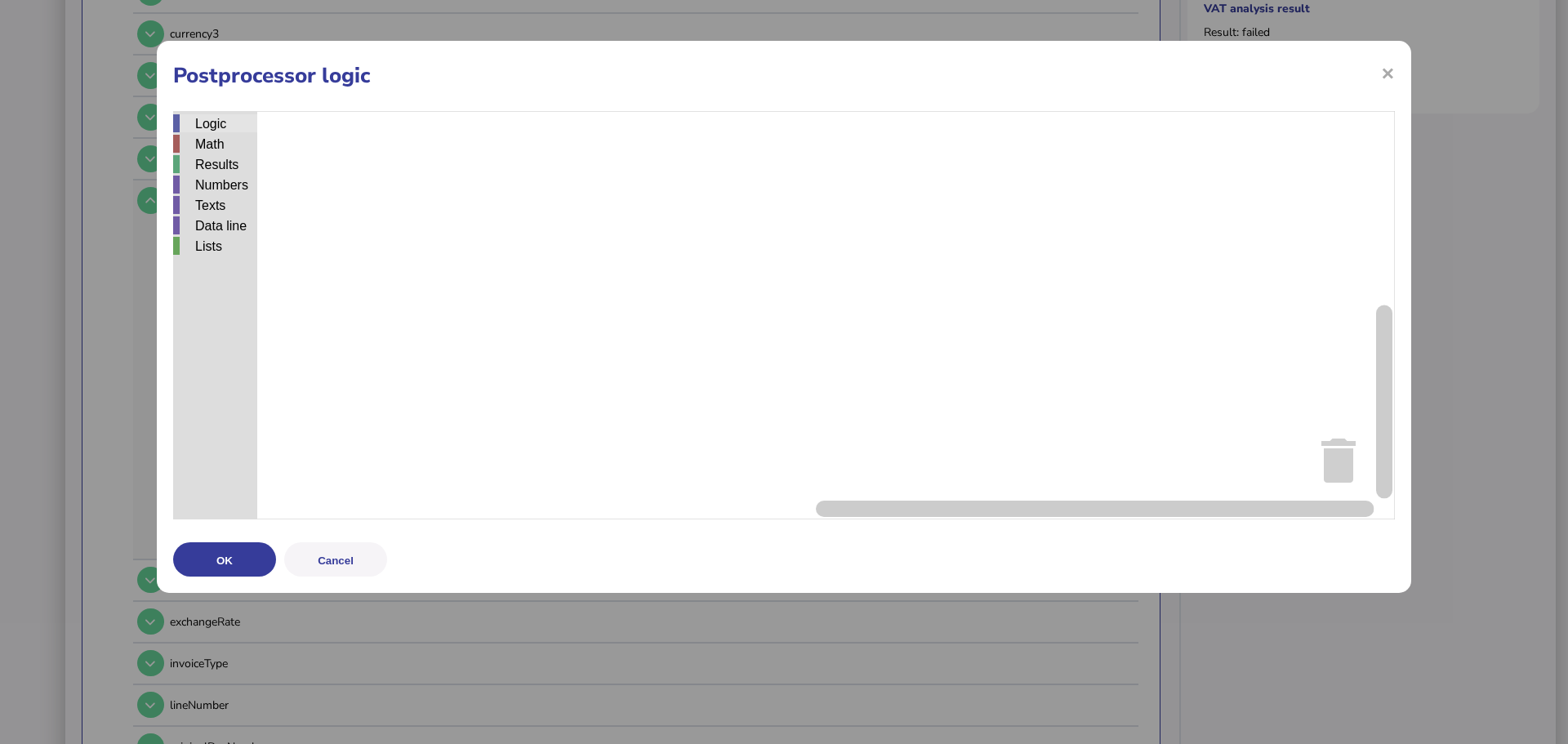
click at [211, 124] on div "Logic" at bounding box center [215, 123] width 84 height 18
click at [556, 226] on div "Logic Math Results Numbers Texts Data line Lists if do = ▾ 2 ▾ x and ▾ true ▾ n…" at bounding box center [784, 315] width 1221 height 409
click at [228, 117] on div "Logic" at bounding box center [215, 123] width 84 height 18
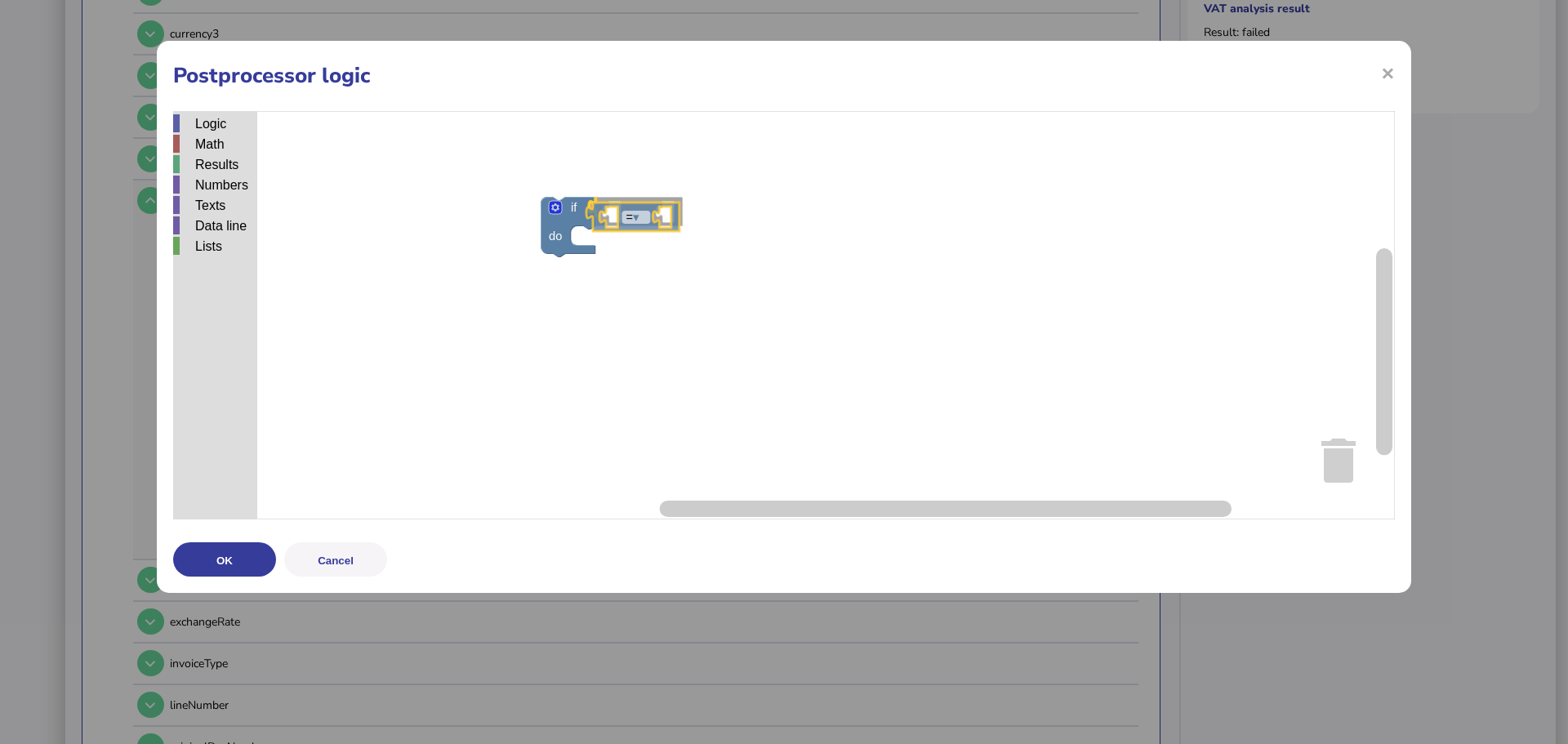
click at [619, 216] on div "Logic Math Results Numbers Texts Data line Lists if do = ▾ if do = ▾ 2 ▾ x and …" at bounding box center [784, 315] width 1221 height 409
click at [232, 147] on div "Math" at bounding box center [215, 143] width 84 height 18
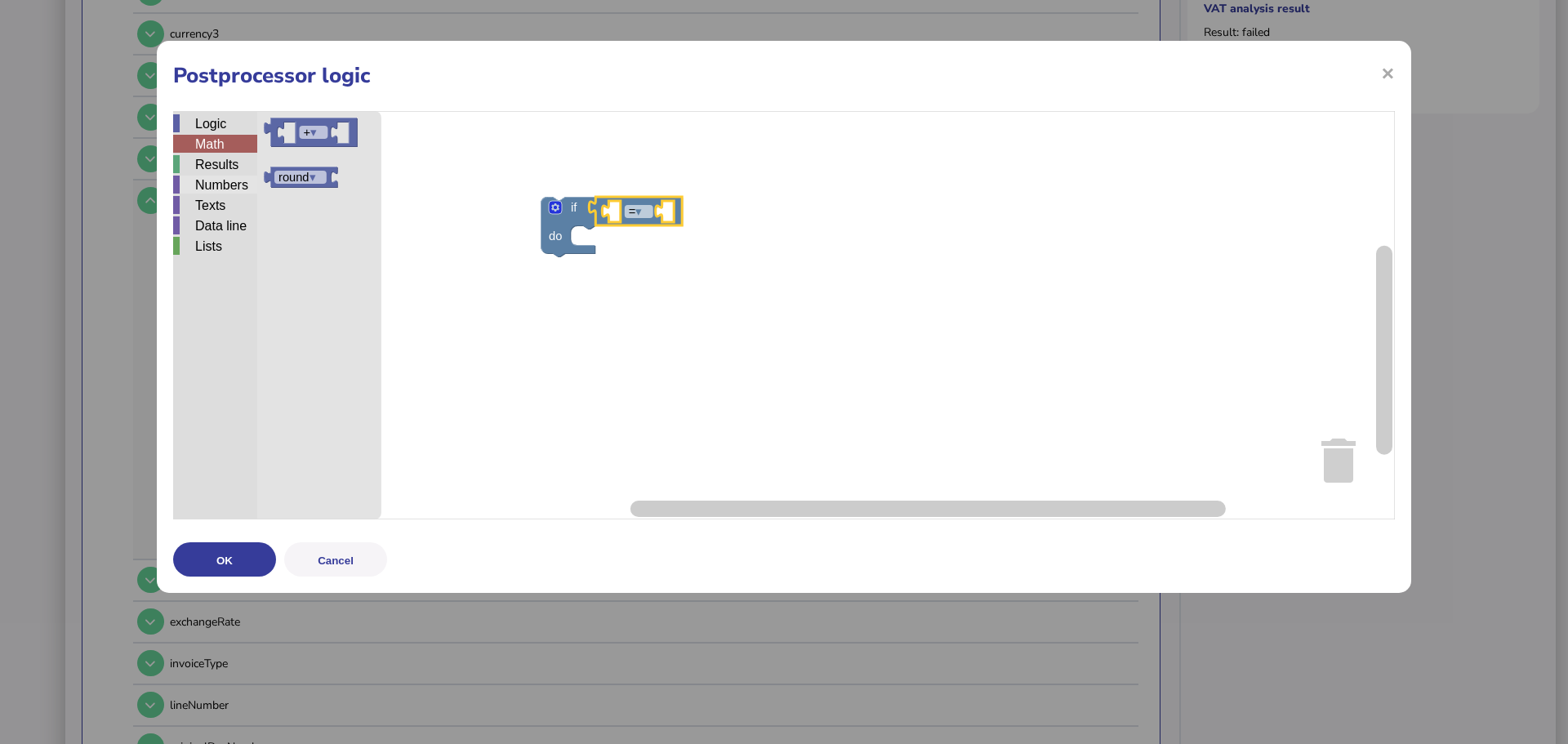
click at [223, 191] on div "Numbers" at bounding box center [215, 184] width 84 height 18
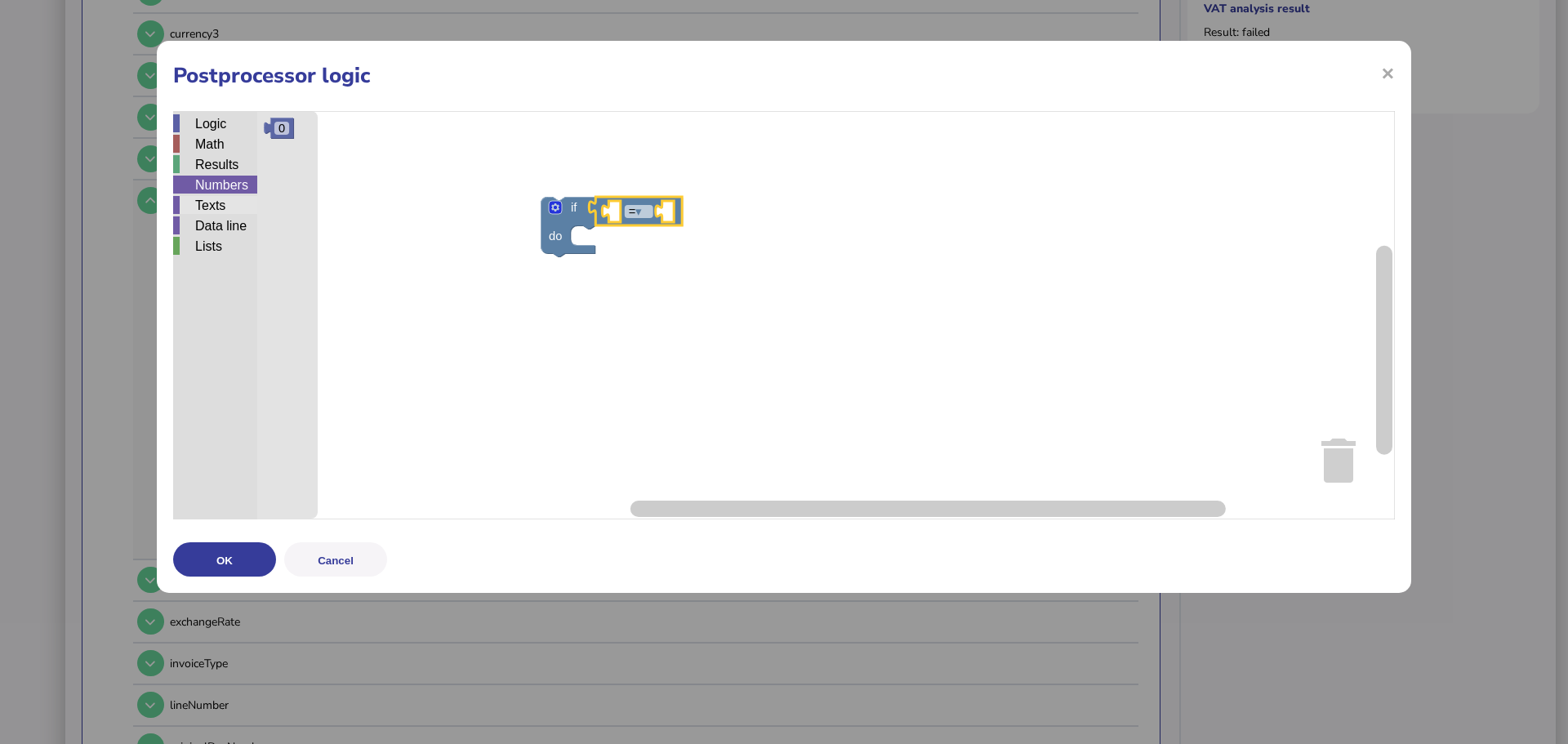
click at [215, 210] on div "Texts" at bounding box center [215, 205] width 84 height 18
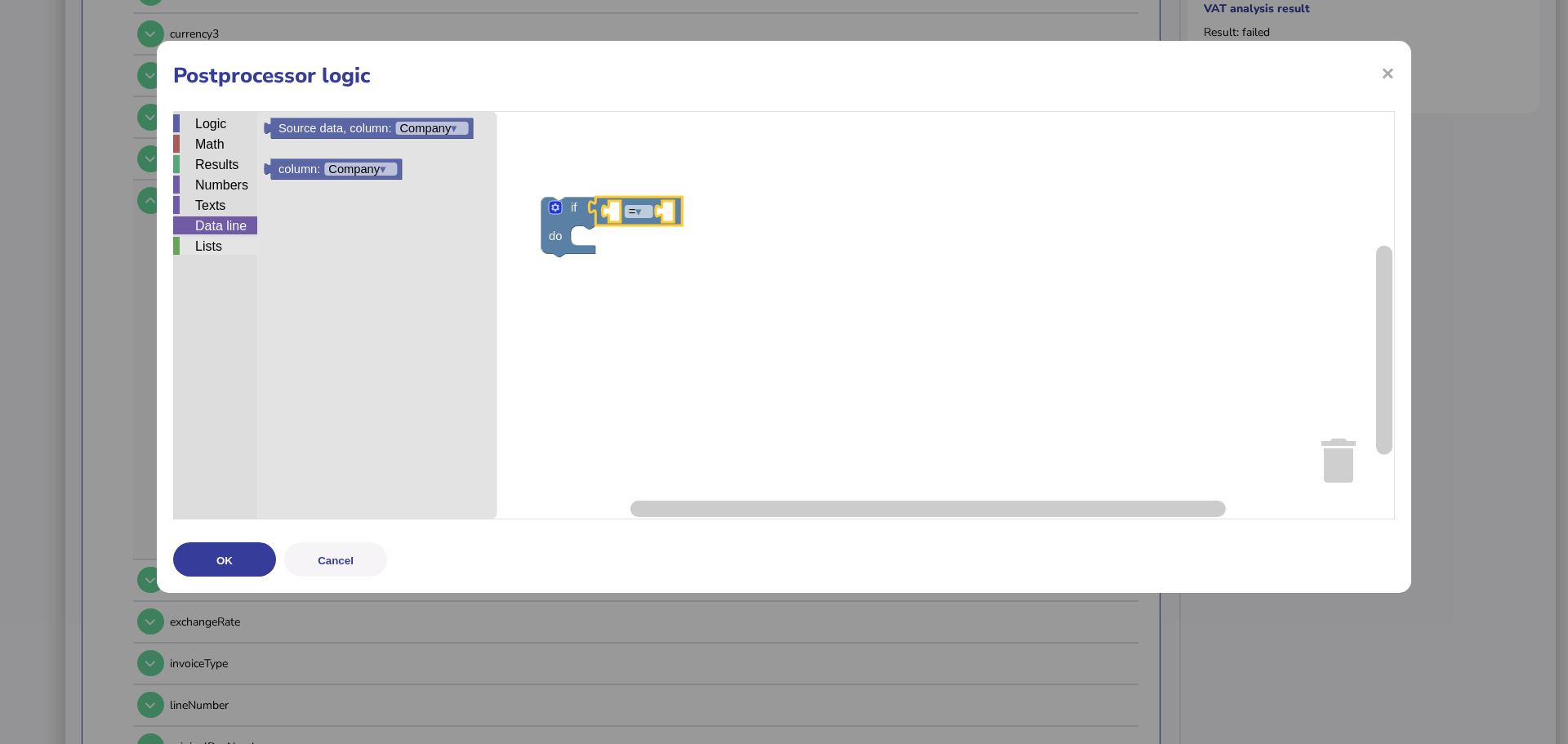
drag, startPoint x: 214, startPoint y: 220, endPoint x: 220, endPoint y: 237, distance: 18.0
click at [214, 220] on div "Data line" at bounding box center [215, 225] width 84 height 18
click at [220, 252] on div "Lists" at bounding box center [215, 246] width 84 height 18
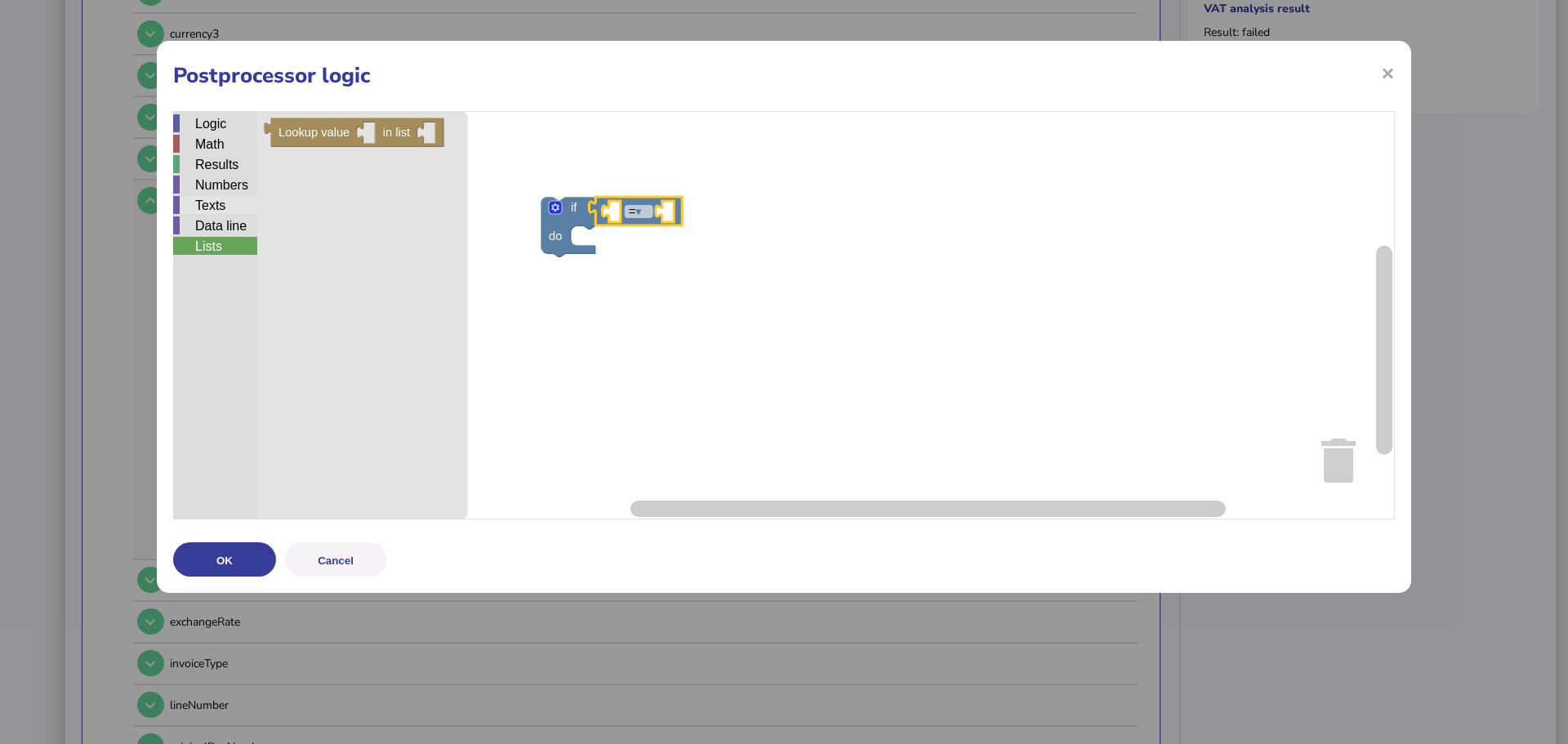
click at [211, 207] on div "Texts" at bounding box center [215, 205] width 84 height 18
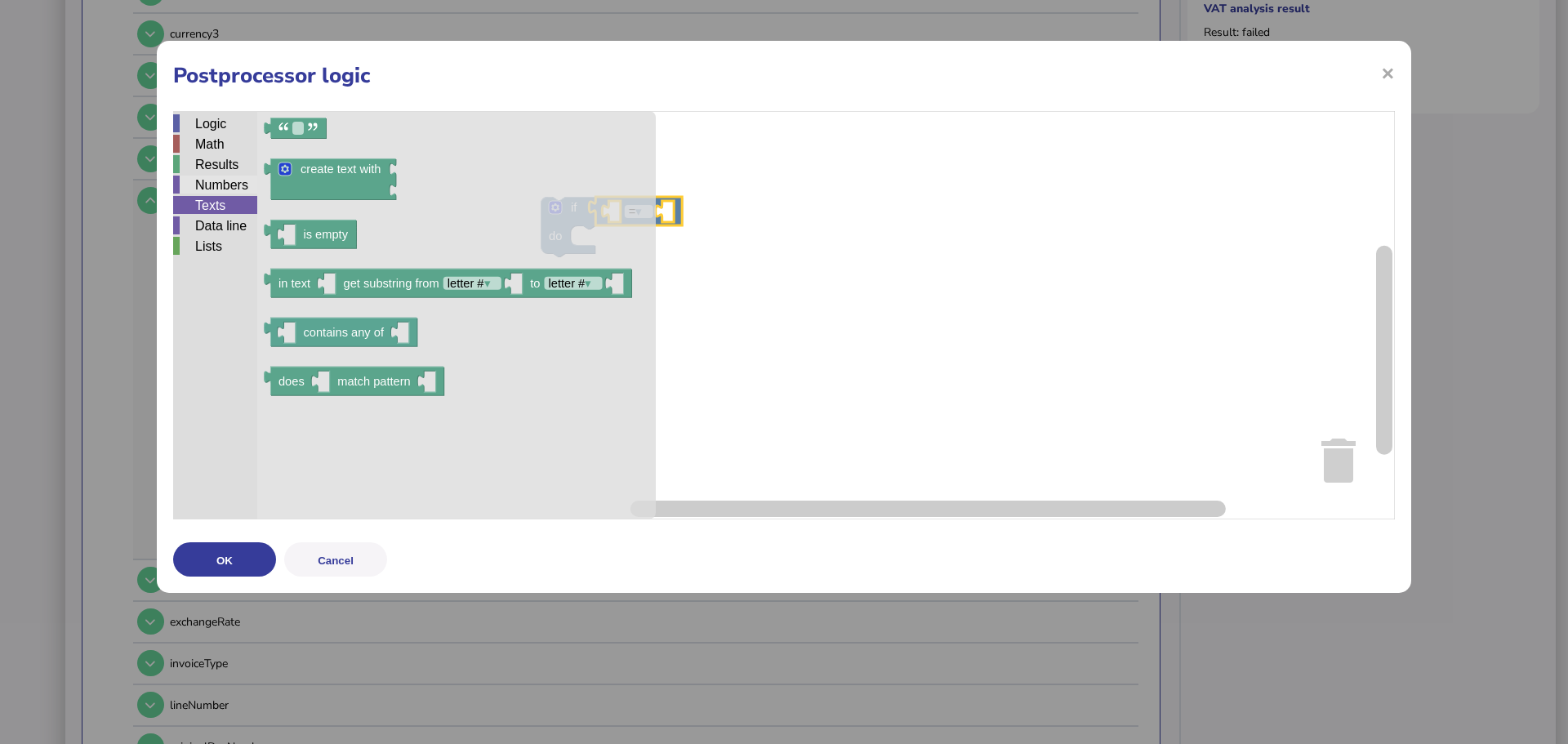
click at [211, 192] on div "Numbers" at bounding box center [215, 184] width 84 height 18
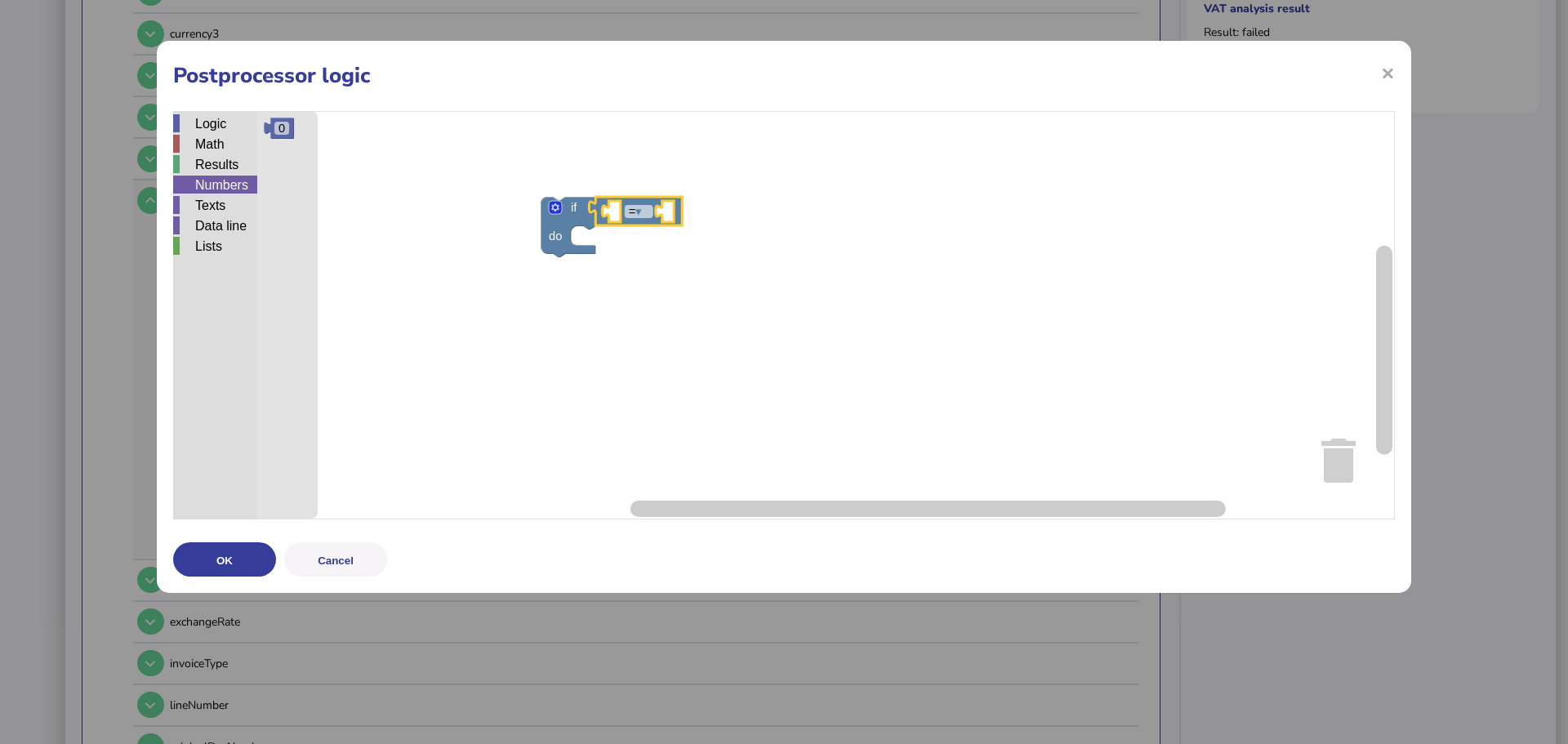
click at [212, 176] on div "Numbers" at bounding box center [215, 184] width 84 height 18
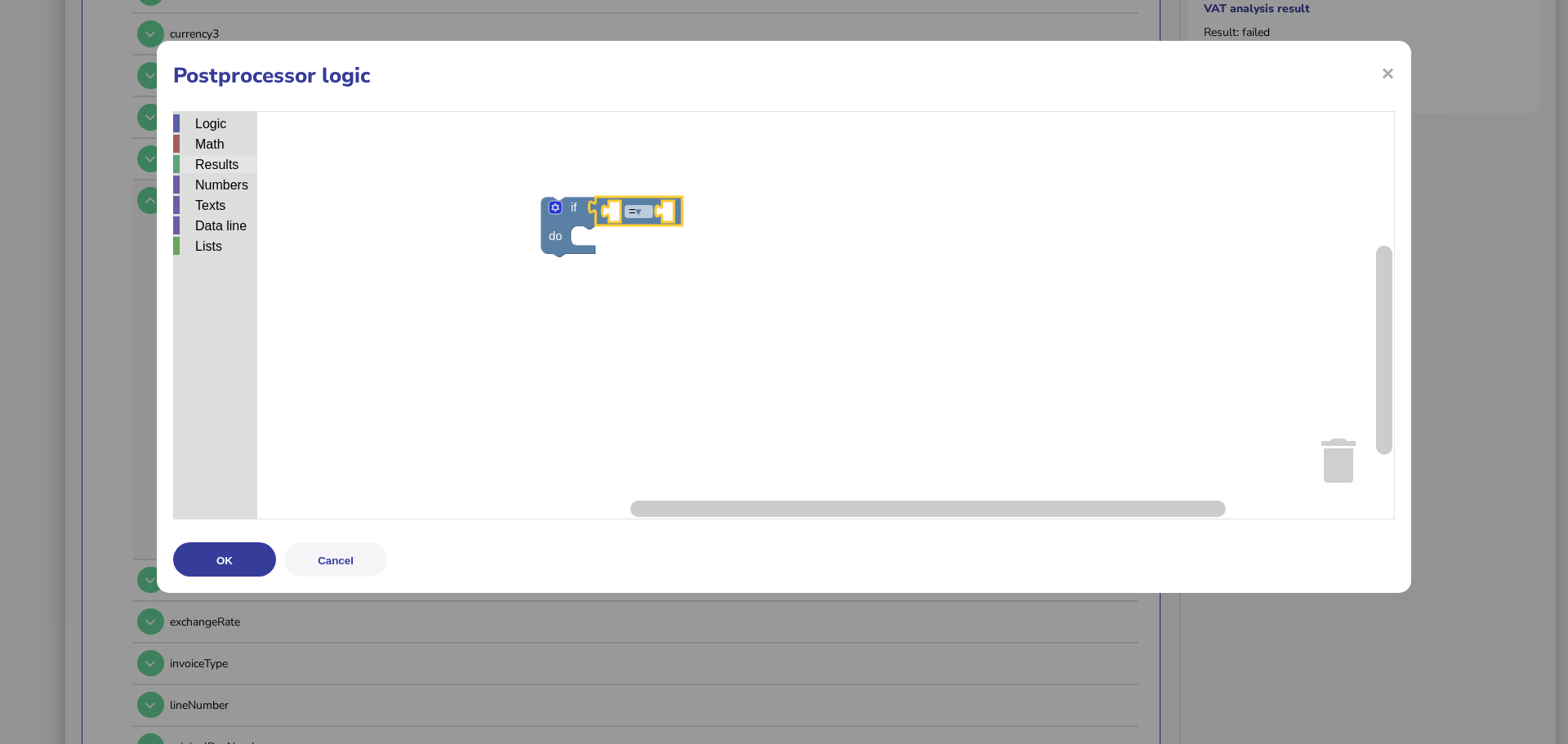
click at [212, 169] on div "Results" at bounding box center [215, 164] width 84 height 18
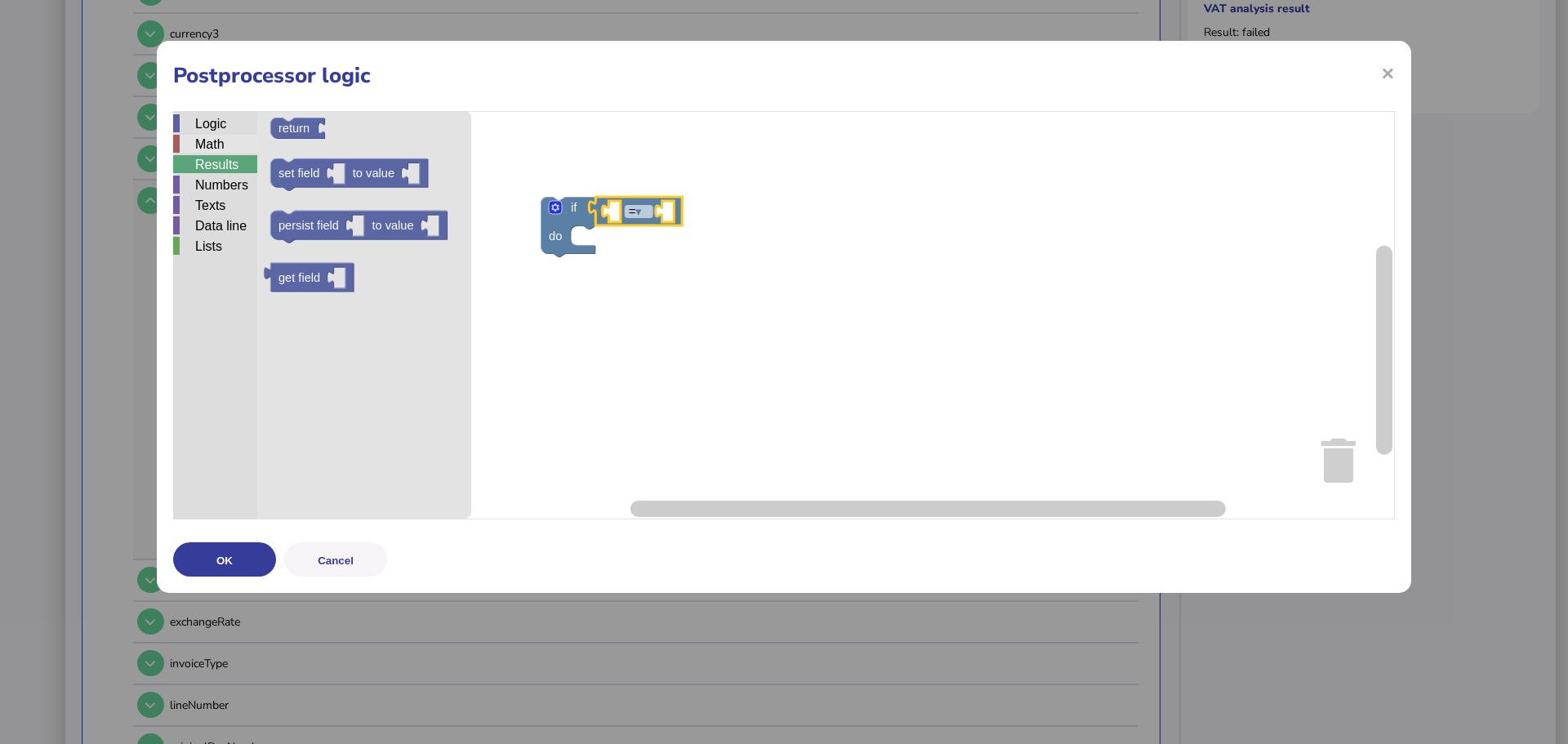
click at [214, 146] on div "Math" at bounding box center [215, 143] width 84 height 18
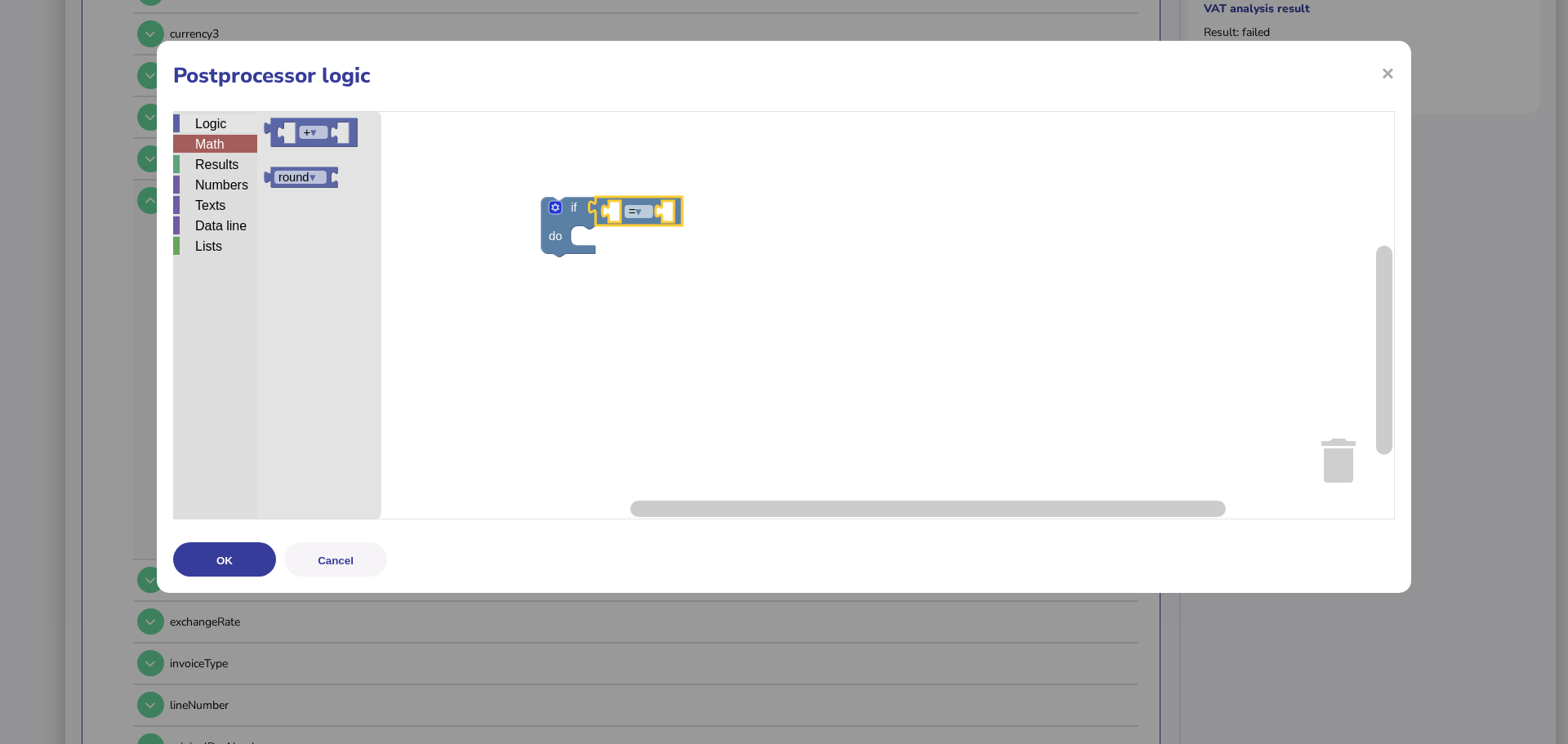
click at [216, 129] on div "Logic" at bounding box center [215, 123] width 84 height 18
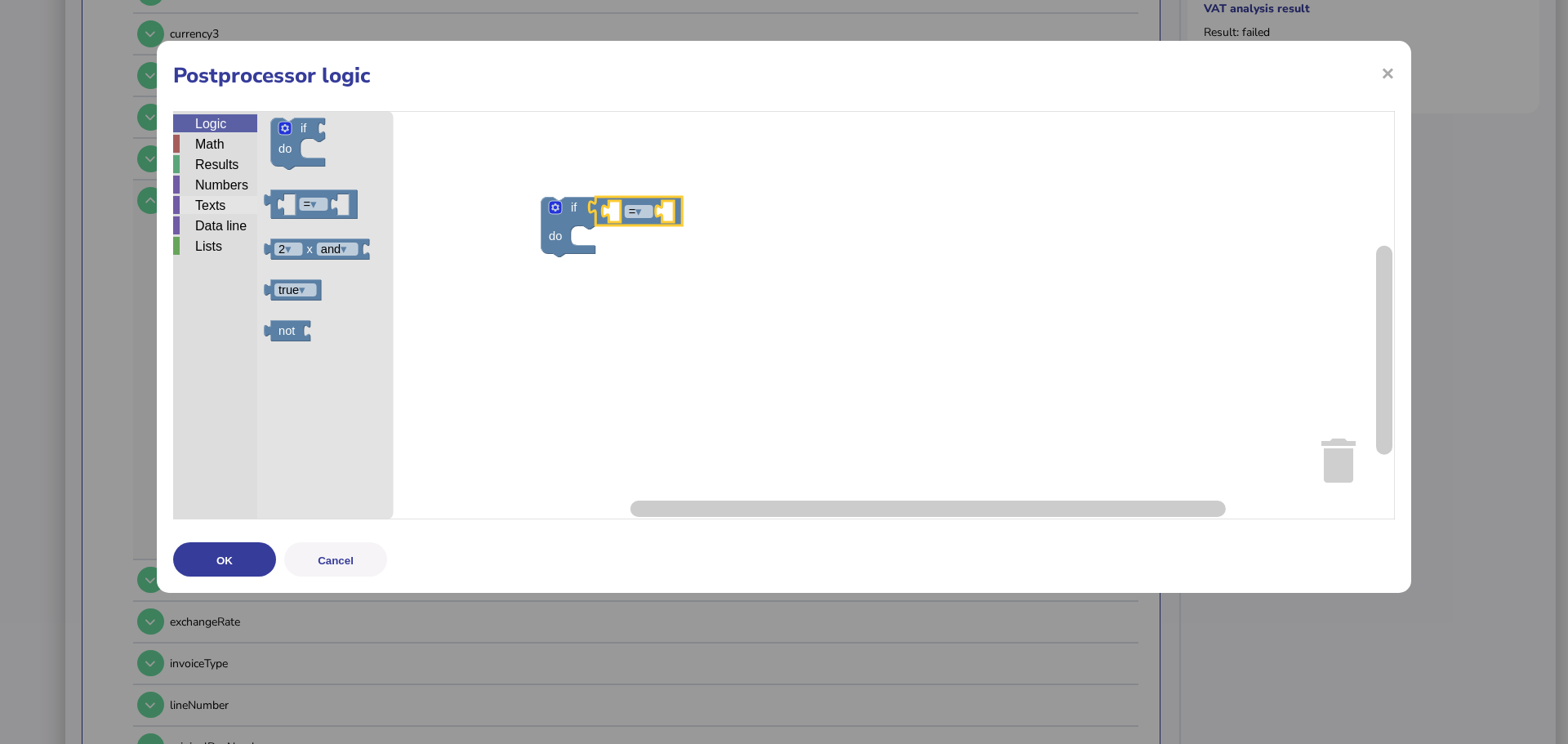
click at [223, 203] on div "Texts" at bounding box center [215, 205] width 84 height 18
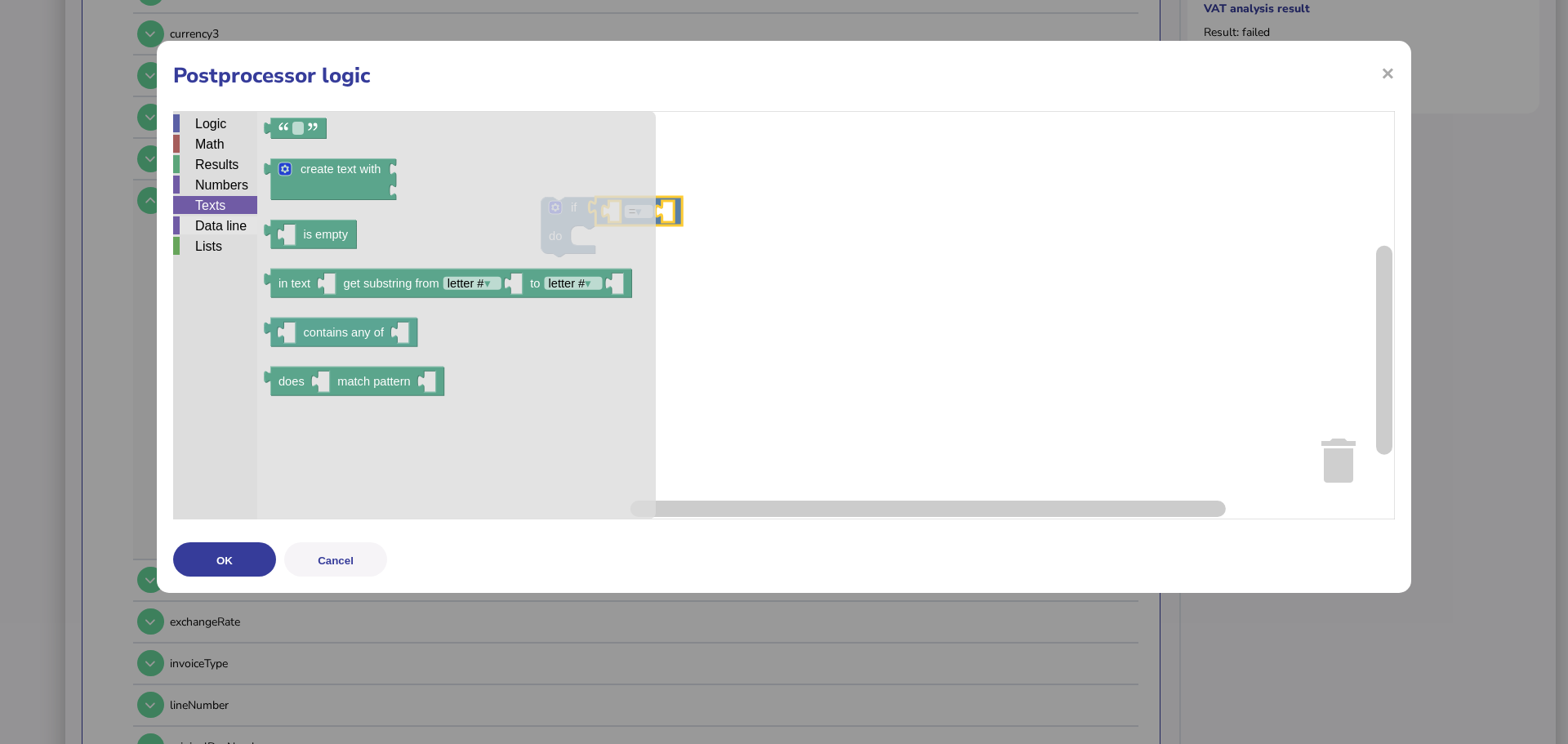
click at [223, 220] on div "Data line" at bounding box center [215, 225] width 84 height 18
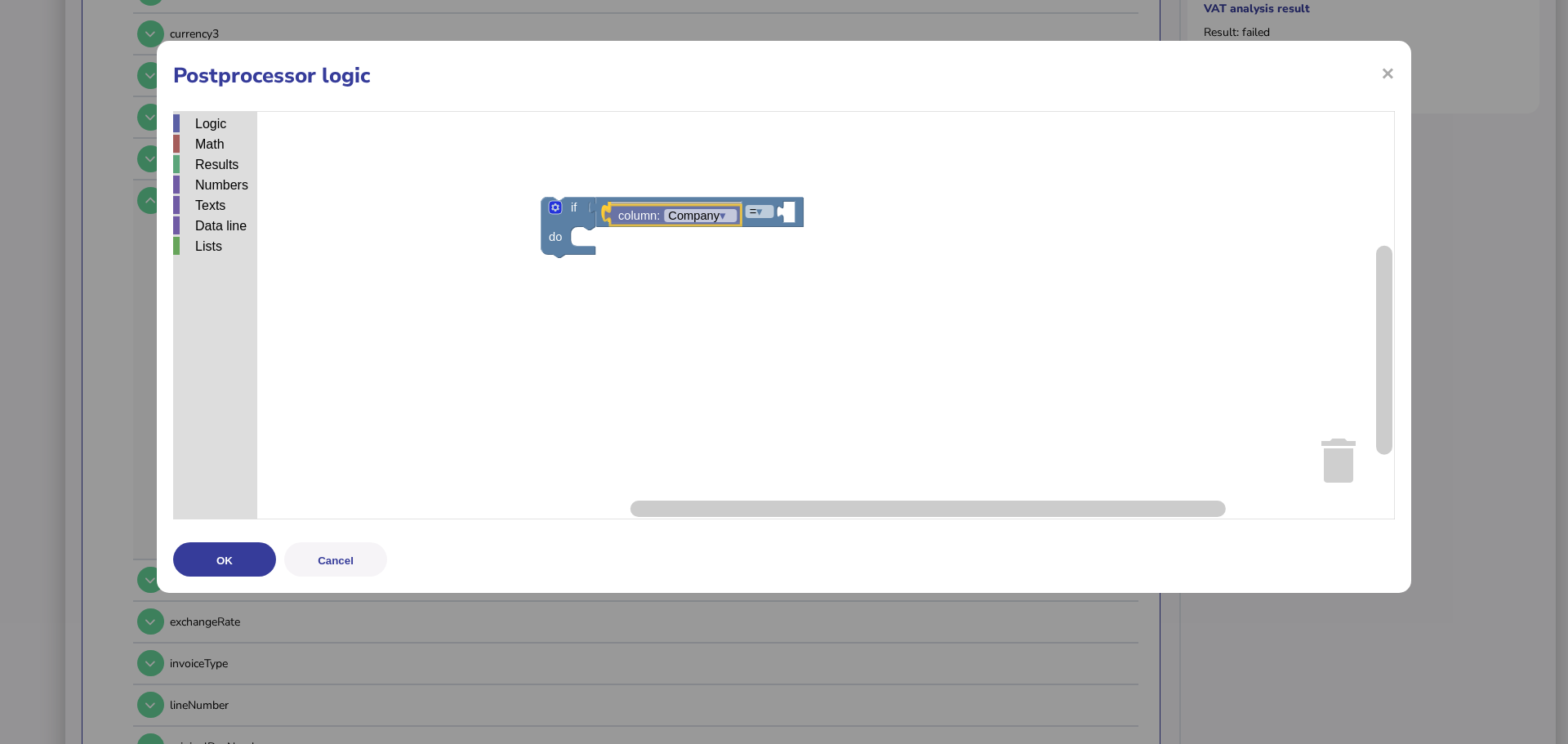
click at [611, 222] on div "Logic Math Results Numbers Texts Data line Lists if do = ▾ column: Company ▾ So…" at bounding box center [784, 315] width 1221 height 409
click at [718, 220] on icon "Blockly Workspace" at bounding box center [672, 211] width 137 height 20
click at [718, 217] on text "Company ▾" at bounding box center [696, 212] width 58 height 13
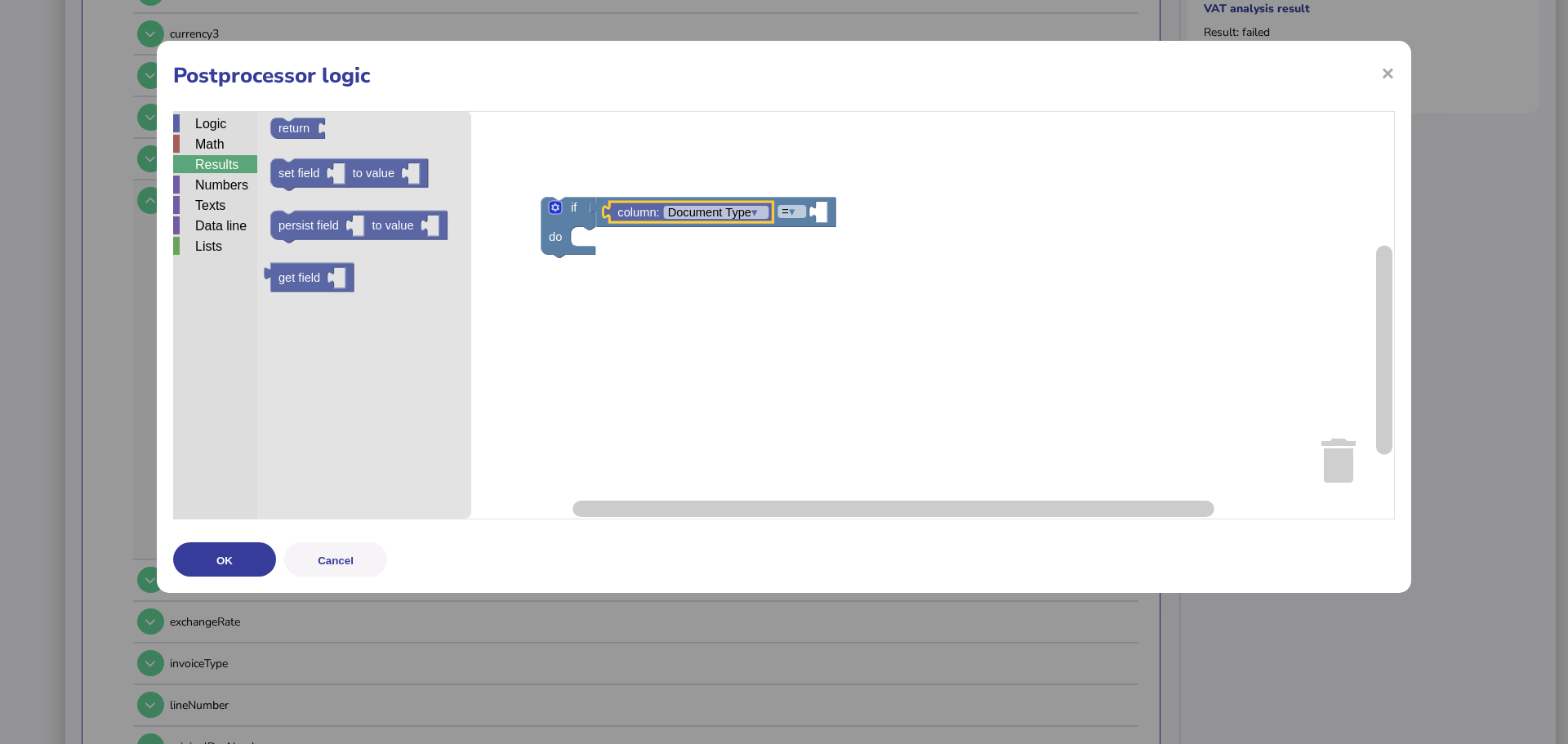
click at [205, 166] on div "Results" at bounding box center [215, 164] width 84 height 18
click at [204, 190] on div "Numbers" at bounding box center [215, 184] width 84 height 18
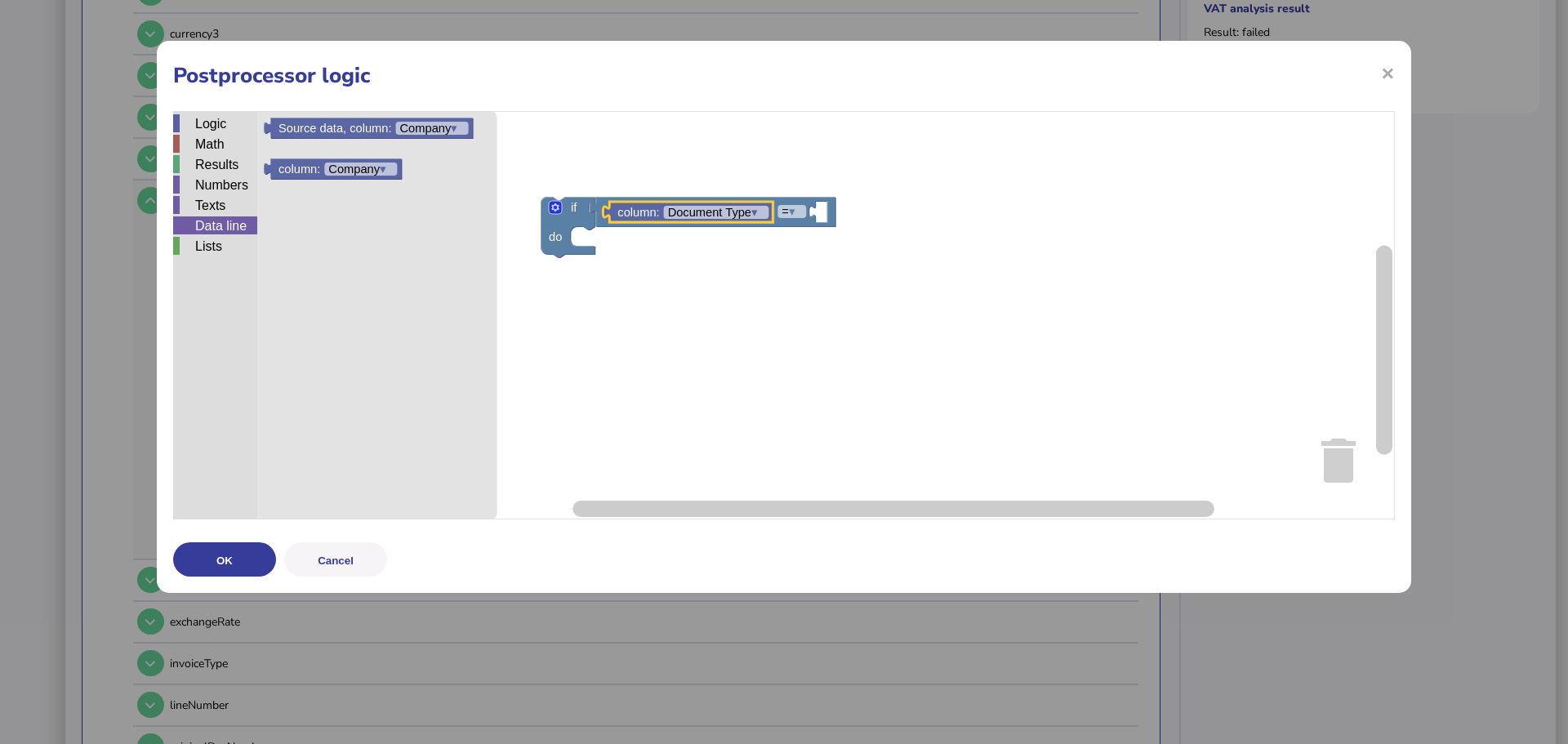
click at [209, 235] on div "Data line" at bounding box center [215, 226] width 84 height 20
click at [209, 249] on div "Lists" at bounding box center [215, 246] width 84 height 18
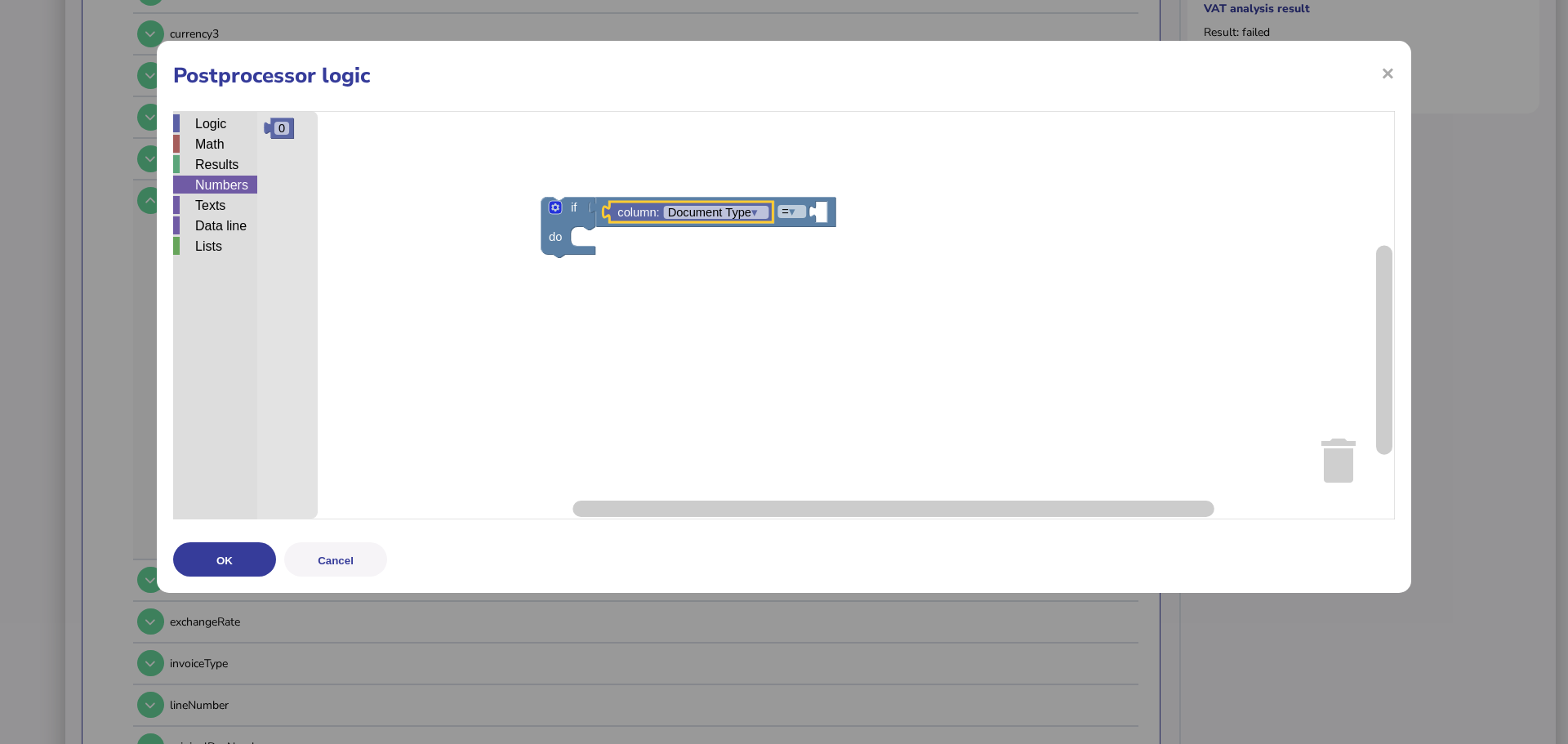
click at [201, 189] on div "Numbers" at bounding box center [215, 184] width 84 height 18
click at [204, 200] on div "Texts" at bounding box center [215, 205] width 84 height 18
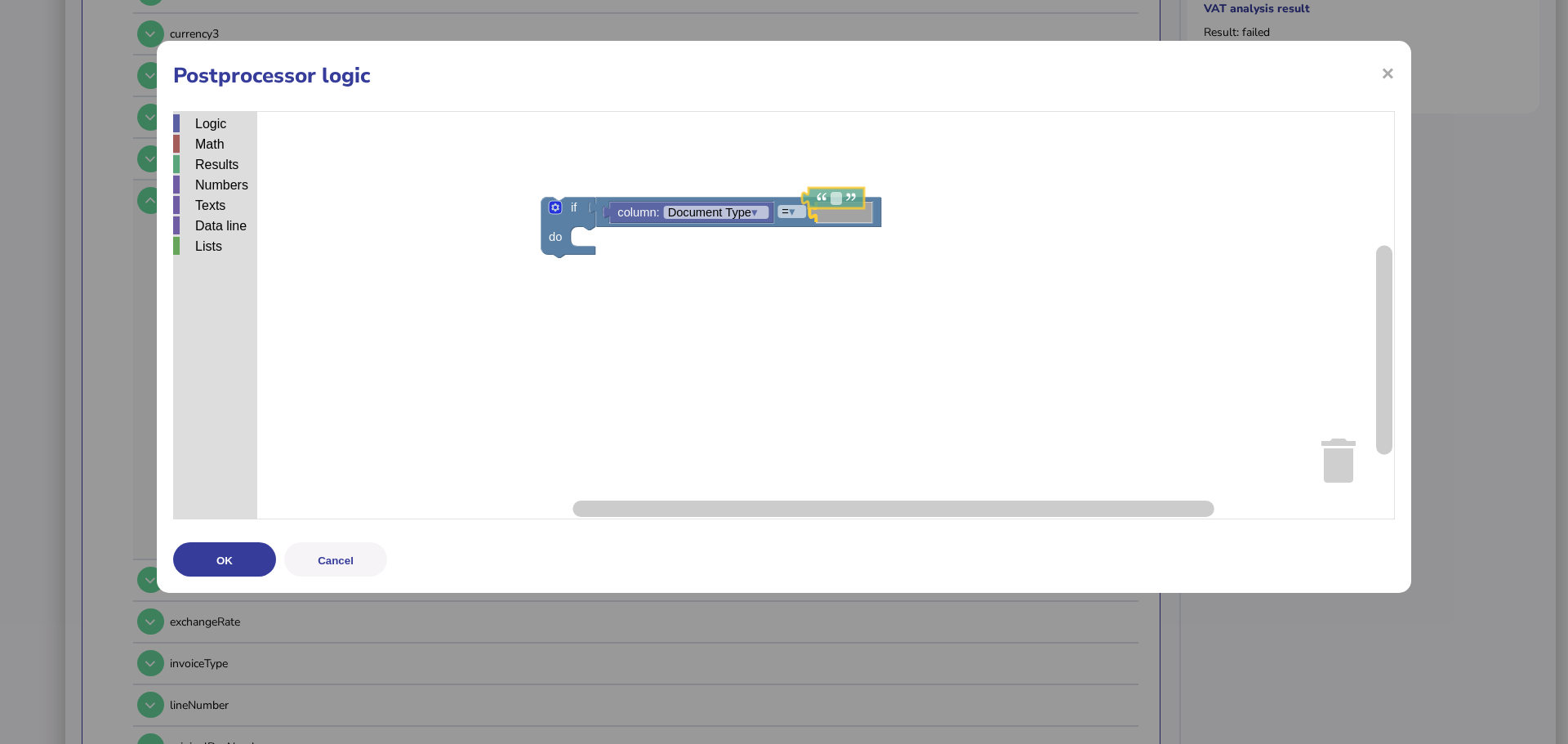
click at [833, 203] on div "Logic Math Results Numbers Texts Data line Lists if do = ▾ column: Document Typ…" at bounding box center [784, 315] width 1221 height 409
click at [843, 214] on text "Blockly Workspace" at bounding box center [843, 212] width 3 height 13
type input "**"
click at [1022, 297] on rect "Blockly Workspace" at bounding box center [784, 315] width 1221 height 409
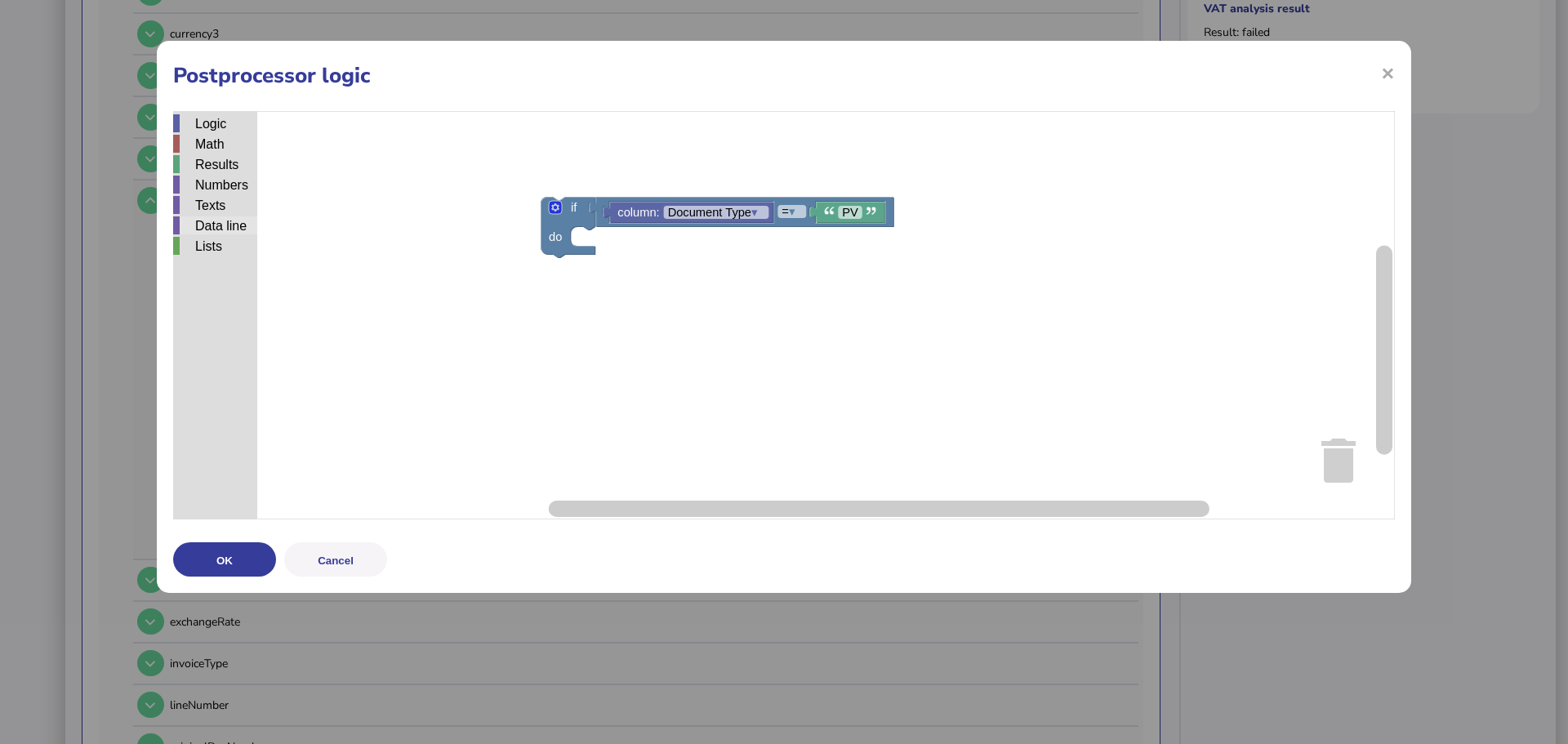
click at [229, 217] on div "Data line" at bounding box center [215, 225] width 84 height 18
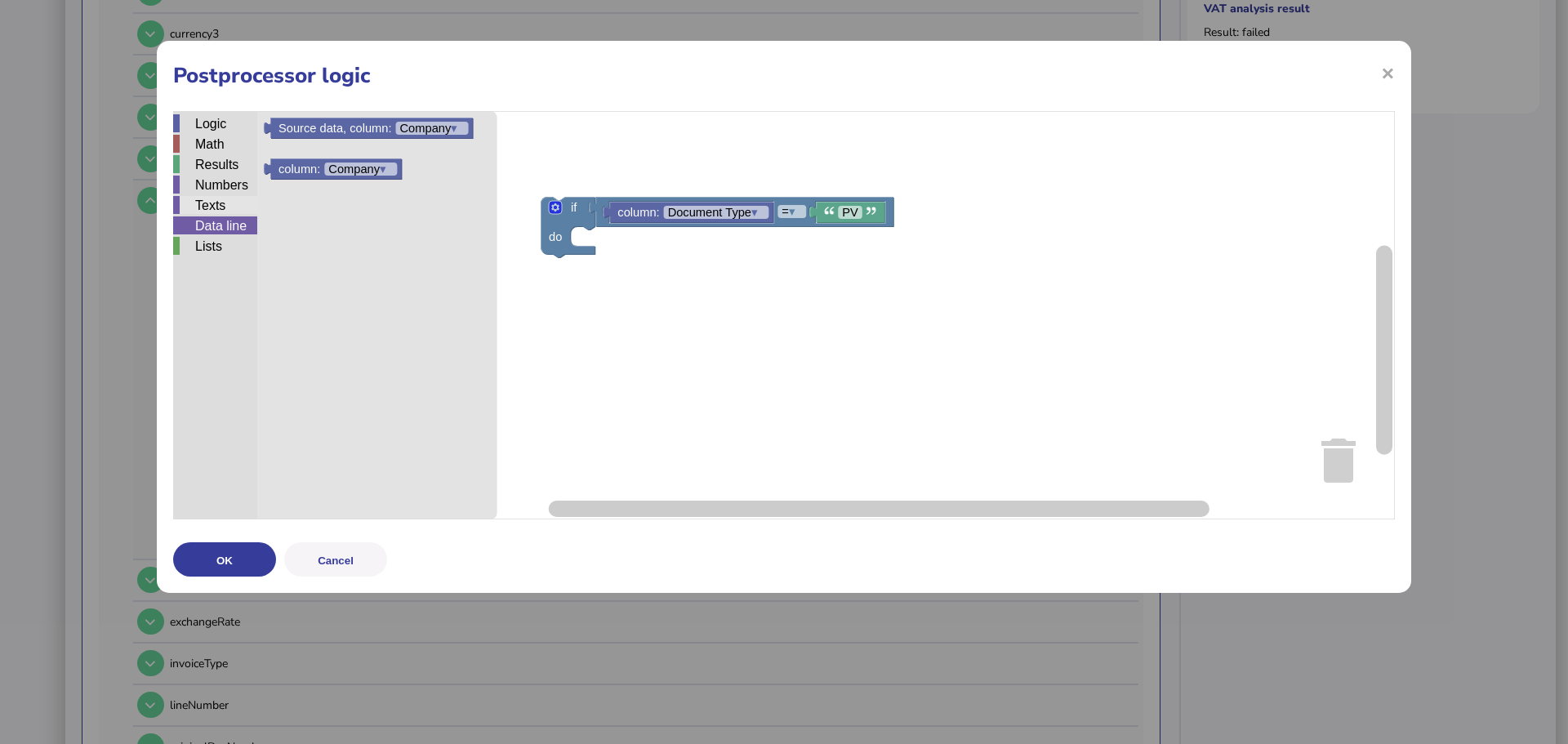
click at [227, 209] on div "Texts" at bounding box center [215, 205] width 84 height 18
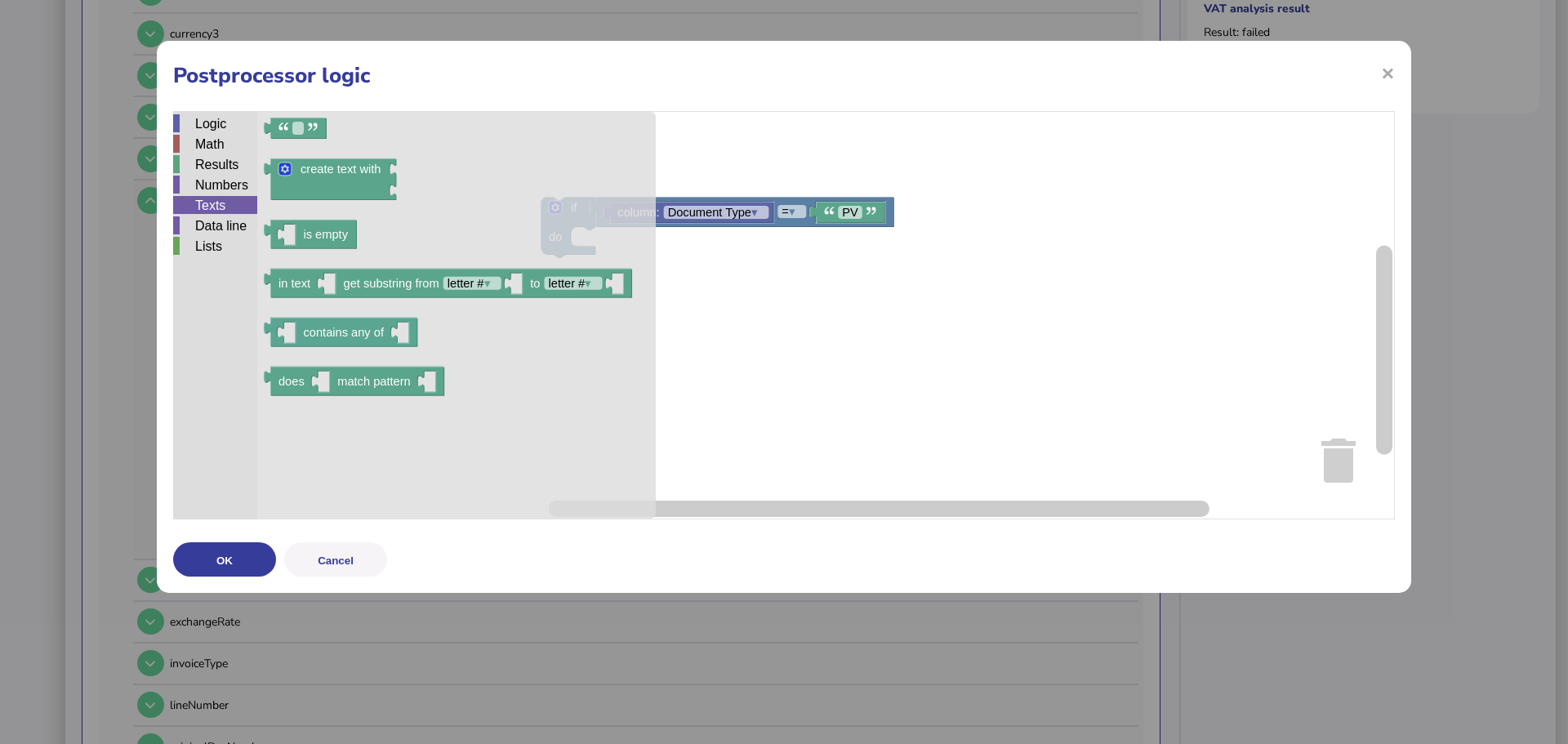
click at [222, 196] on div "Texts" at bounding box center [215, 205] width 84 height 18
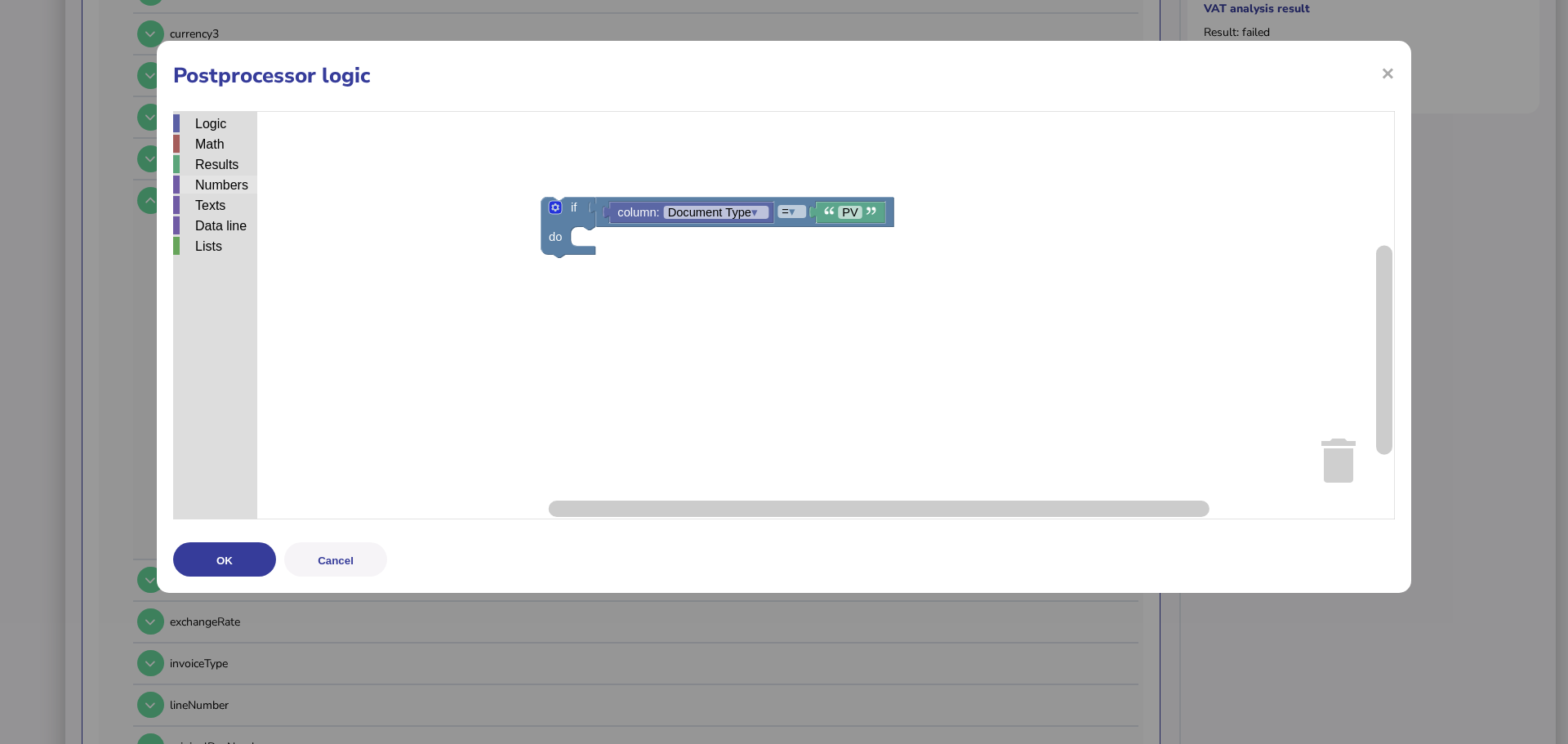
click at [223, 177] on div "Numbers" at bounding box center [215, 184] width 84 height 18
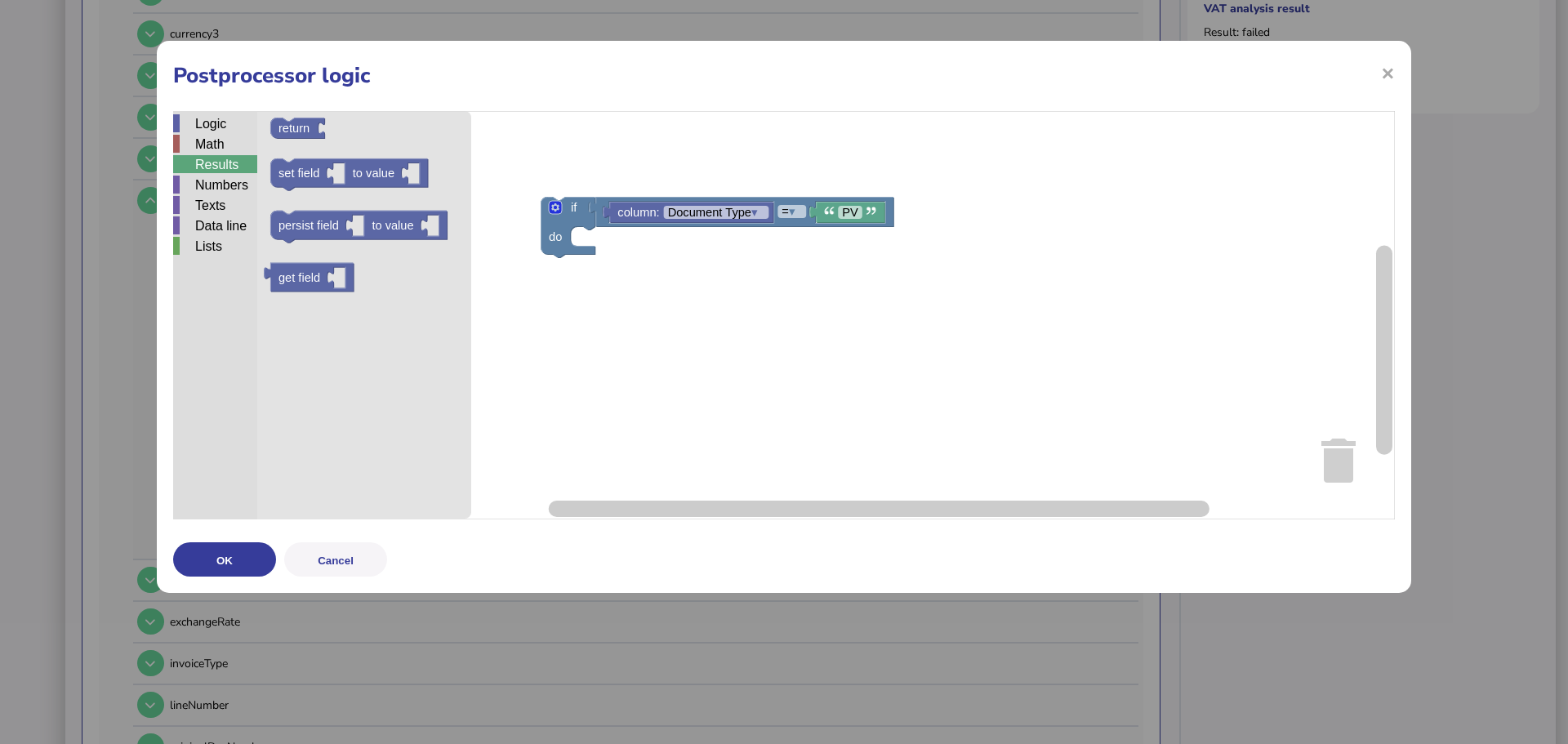
click at [223, 168] on div "Results" at bounding box center [215, 164] width 84 height 18
click at [220, 144] on div "Math" at bounding box center [215, 143] width 84 height 18
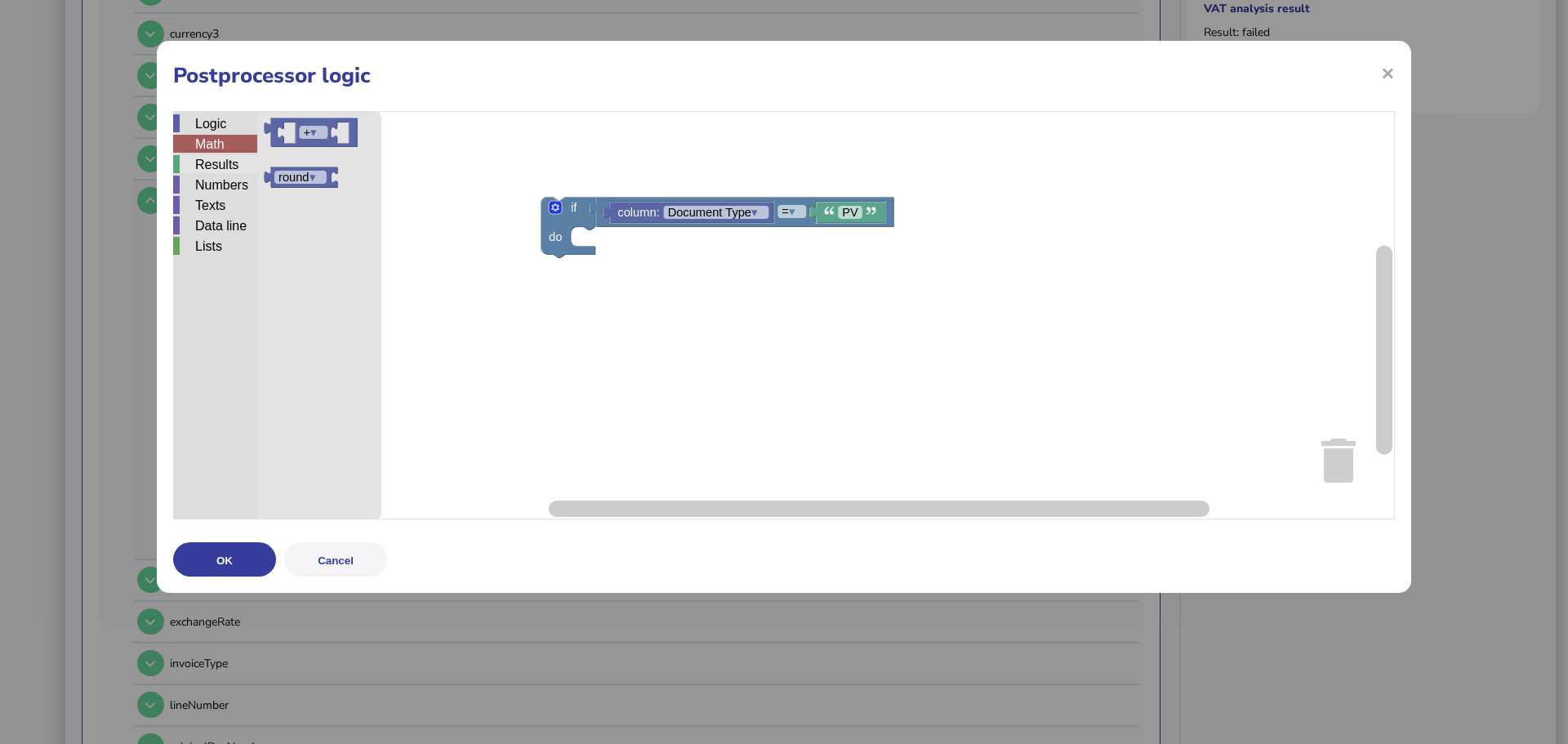
click at [221, 157] on div "Results" at bounding box center [215, 164] width 84 height 18
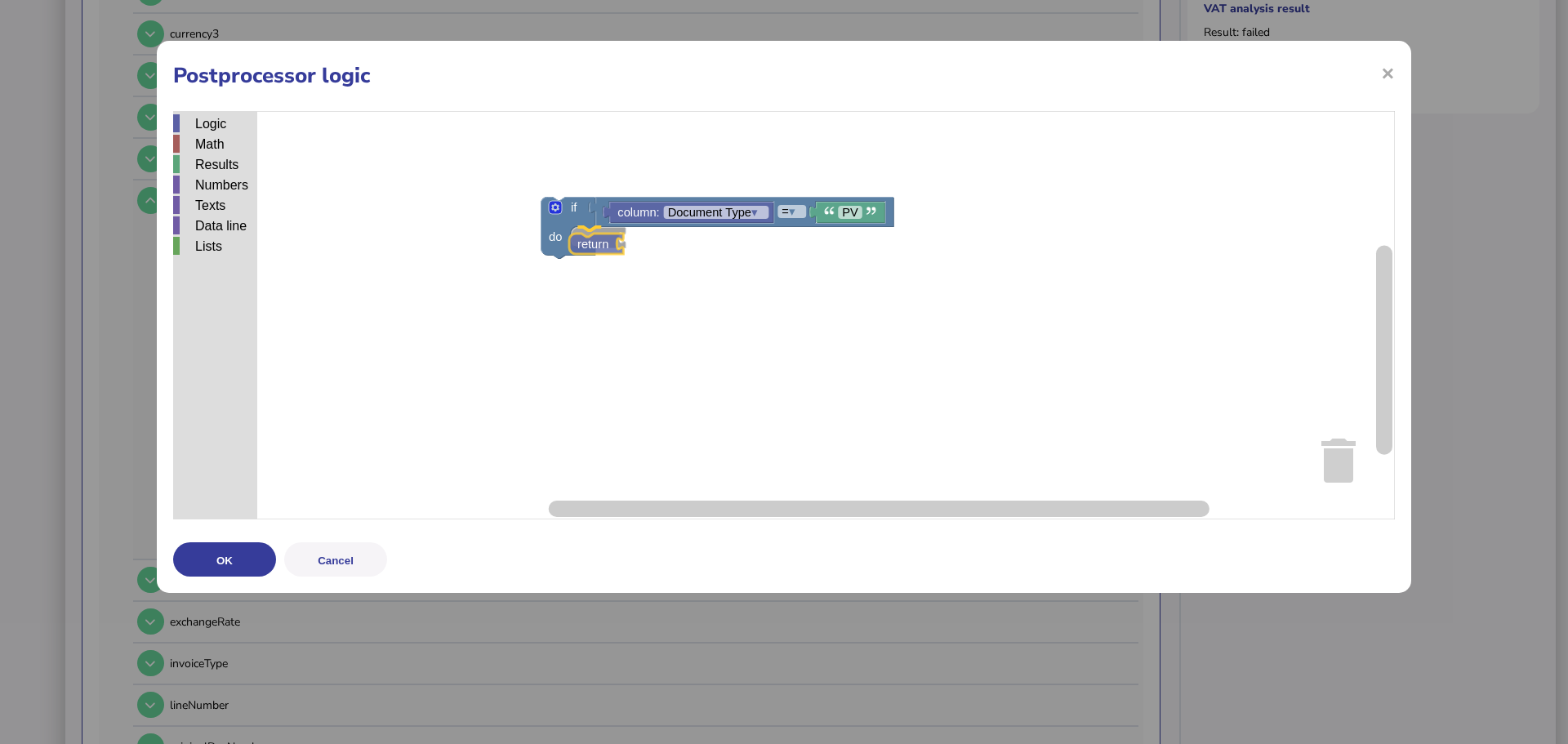
click at [592, 249] on div "Logic Math Results Numbers Texts Data line Lists if do = ▾ column: Document Typ…" at bounding box center [784, 315] width 1221 height 409
click at [830, 211] on image "Blockly Workspace" at bounding box center [829, 211] width 10 height 10
click at [794, 281] on rect "Blockly Workspace" at bounding box center [784, 315] width 1221 height 409
type input "*"
type input "**********"
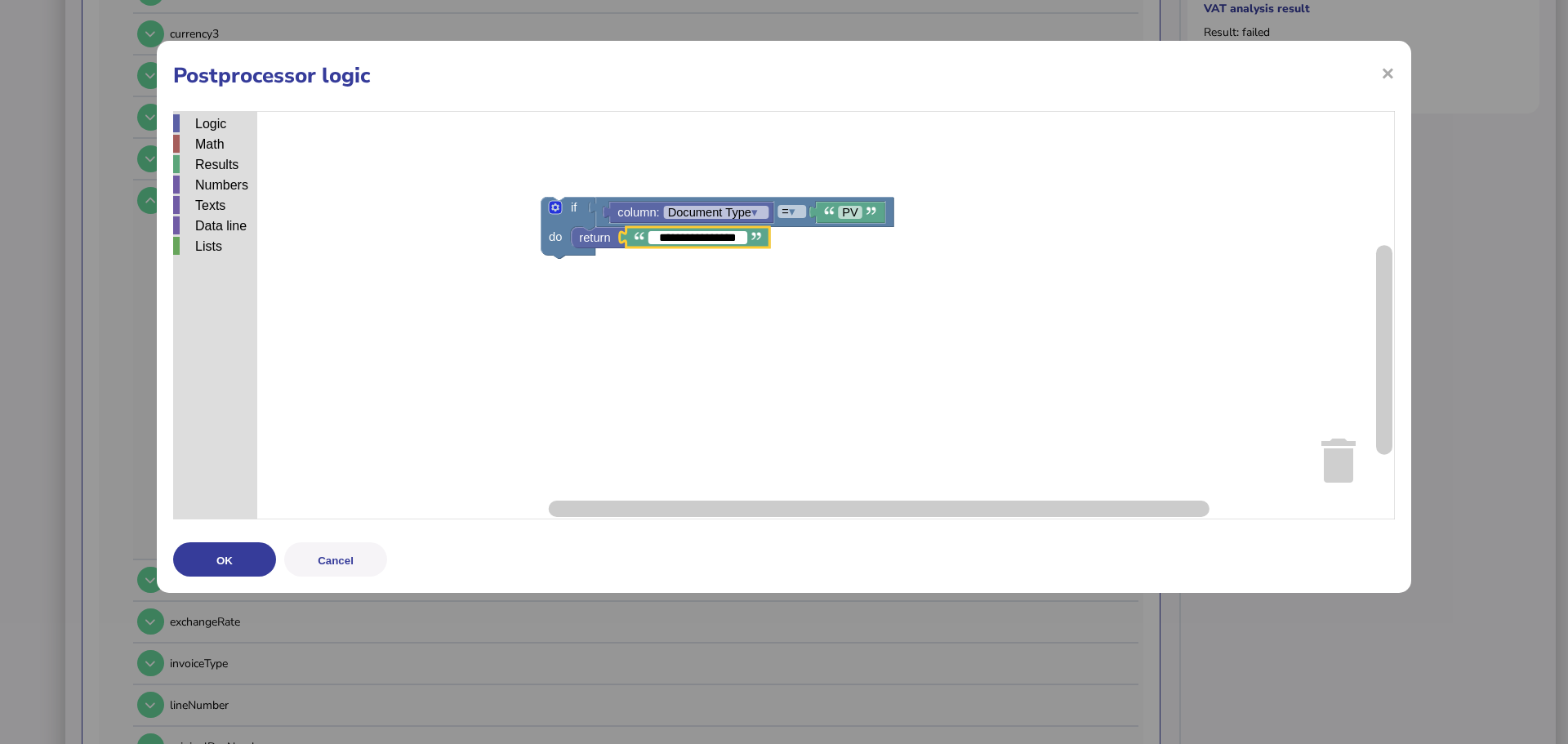
click at [732, 338] on rect "Blockly Workspace" at bounding box center [784, 315] width 1221 height 409
click at [603, 237] on text "return" at bounding box center [594, 238] width 31 height 13
click at [625, 321] on rect "Blockly Workspace" at bounding box center [784, 315] width 1221 height 409
click at [664, 265] on text "Purchase invoice" at bounding box center [667, 267] width 91 height 13
click at [664, 265] on input "**********" at bounding box center [667, 267] width 100 height 13
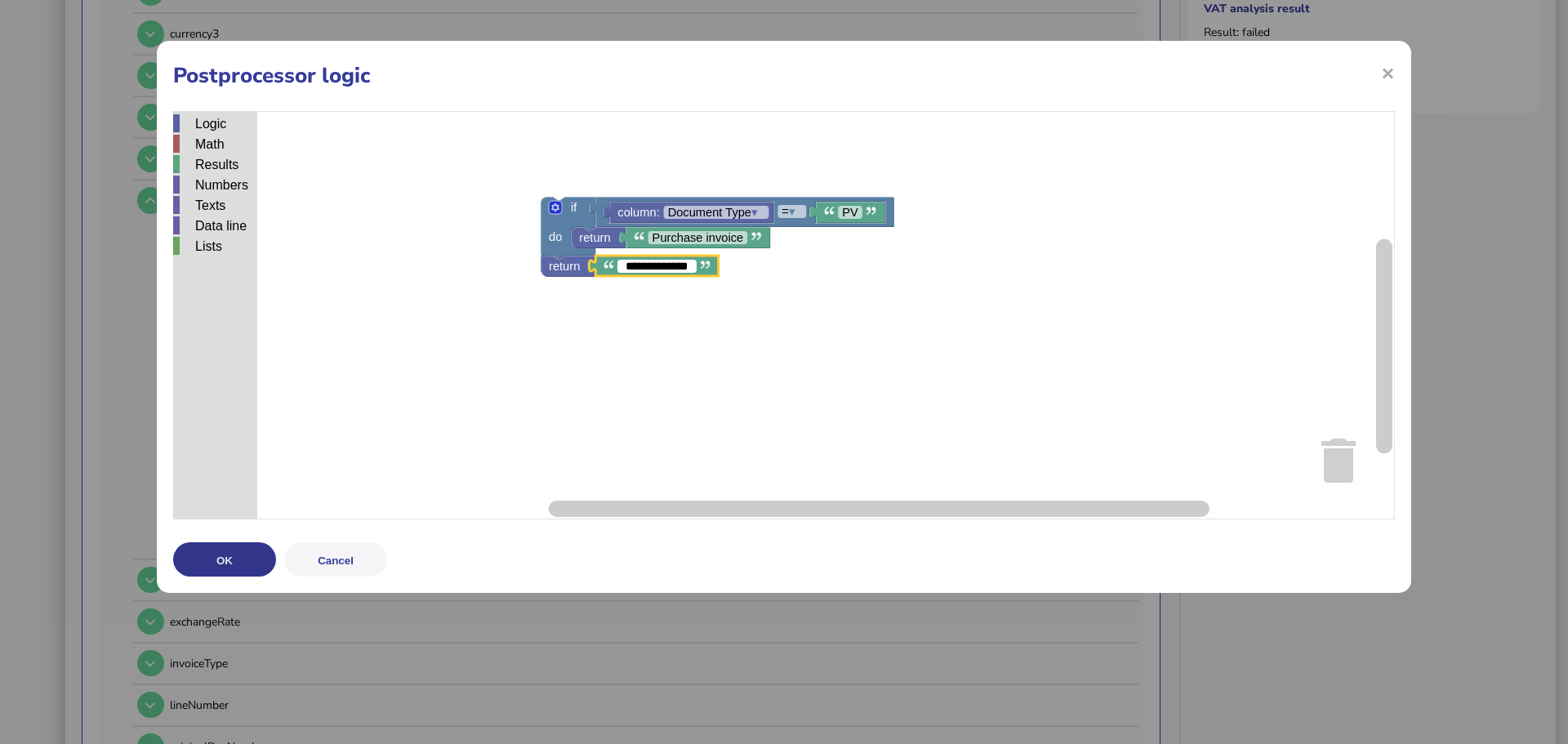
type input "**********"
click at [241, 551] on button "OK" at bounding box center [225, 559] width 103 height 34
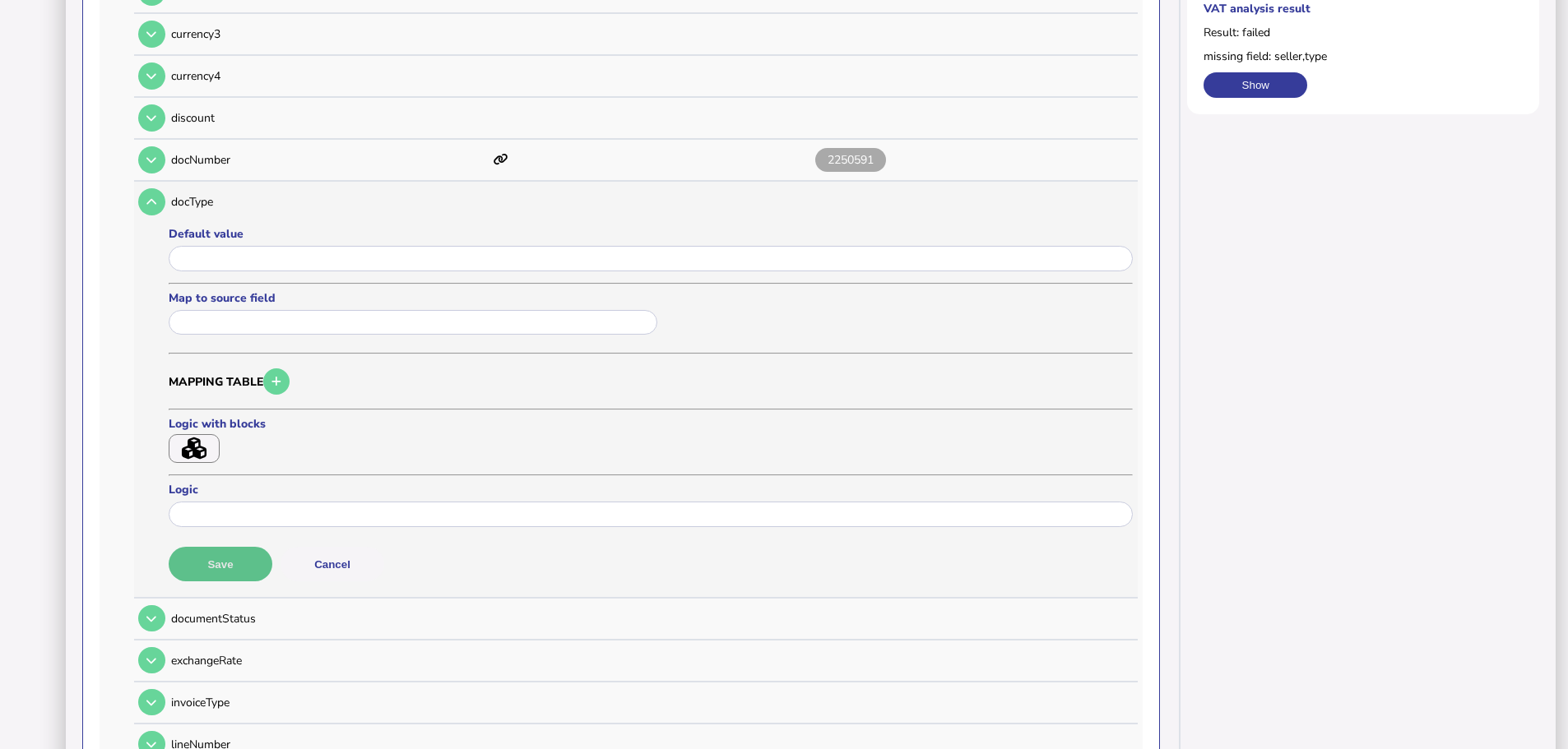
click at [239, 547] on button "Save" at bounding box center [221, 564] width 104 height 35
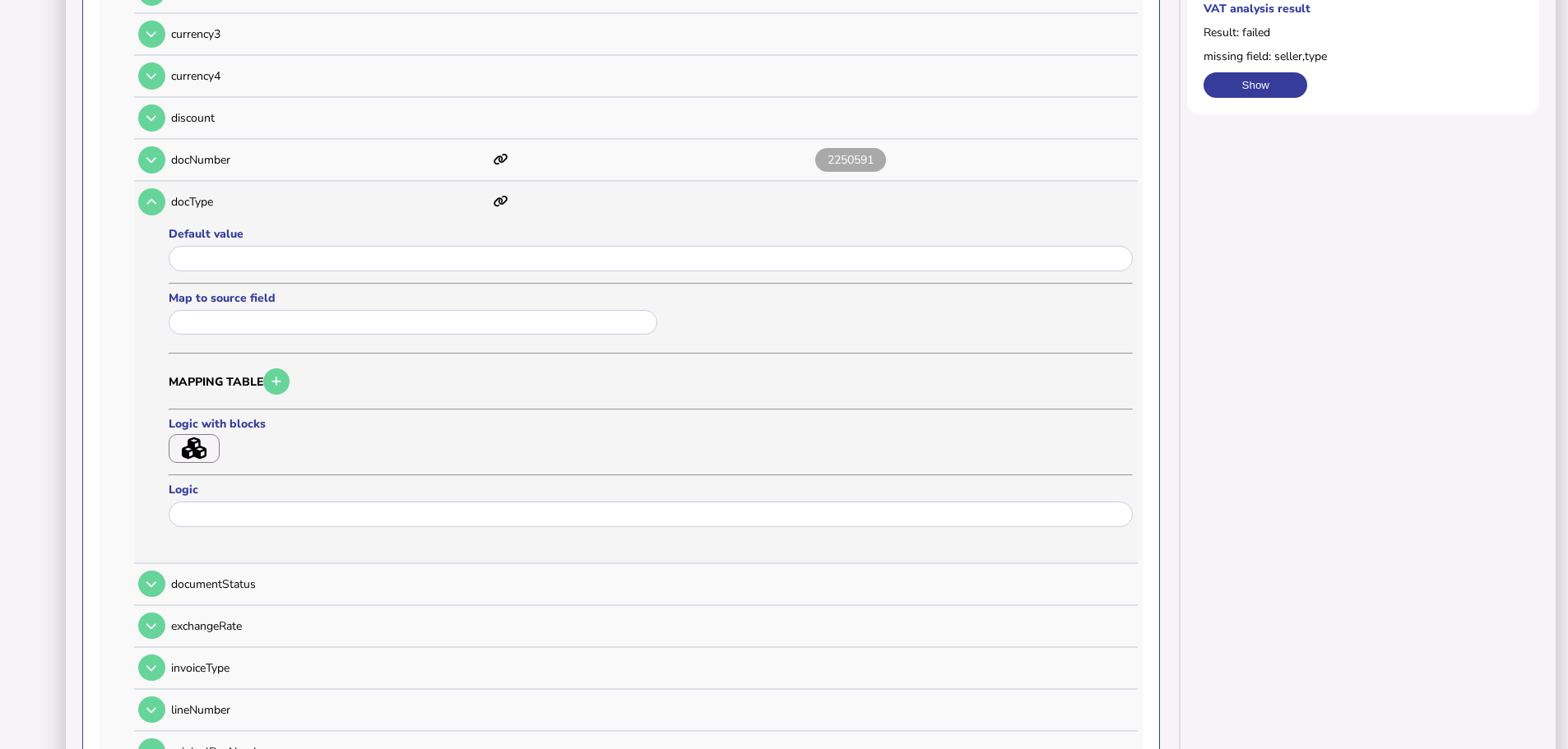
click at [317, 313] on input "text" at bounding box center [413, 322] width 488 height 26
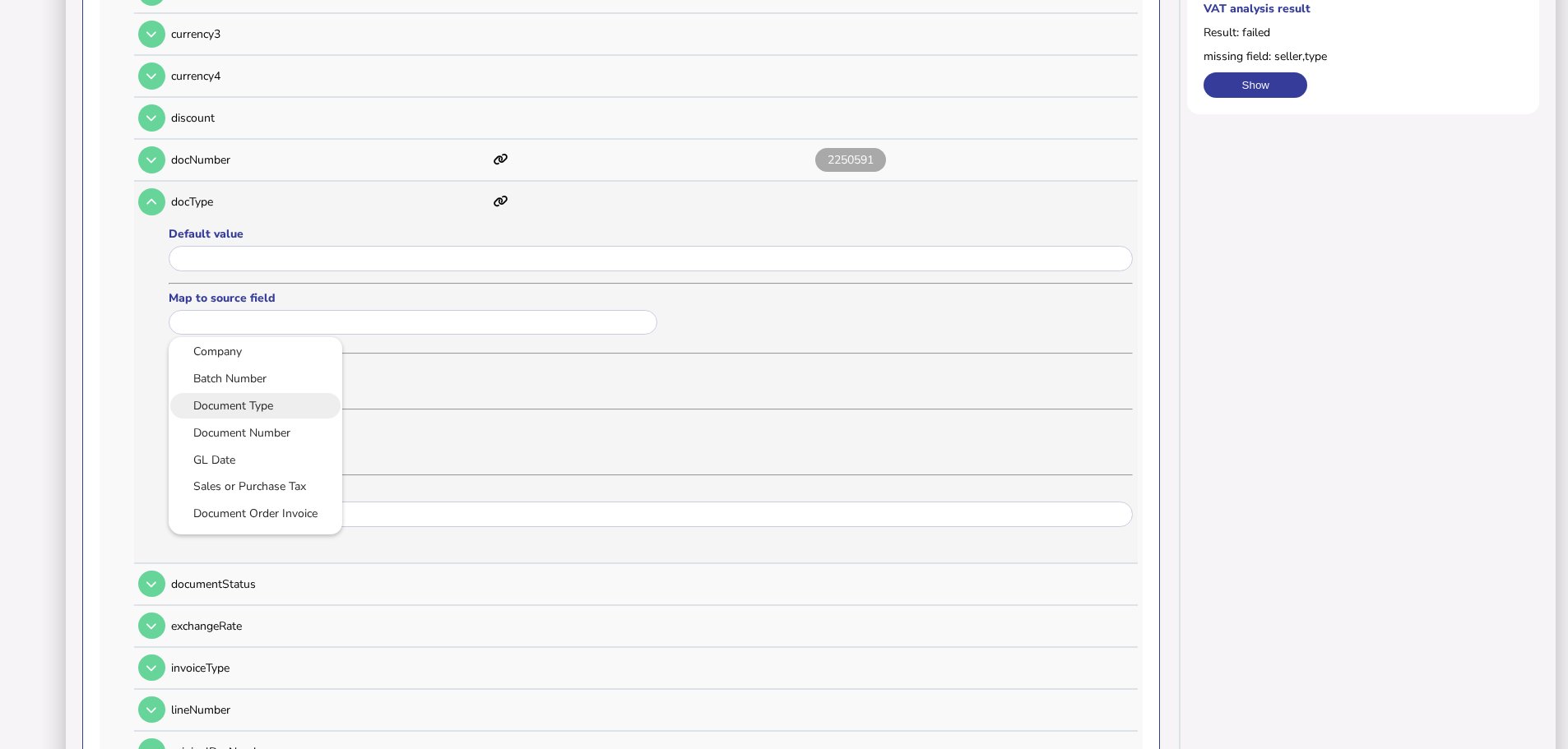
click at [285, 395] on link "Document Type" at bounding box center [254, 405] width 147 height 20
type input "**********"
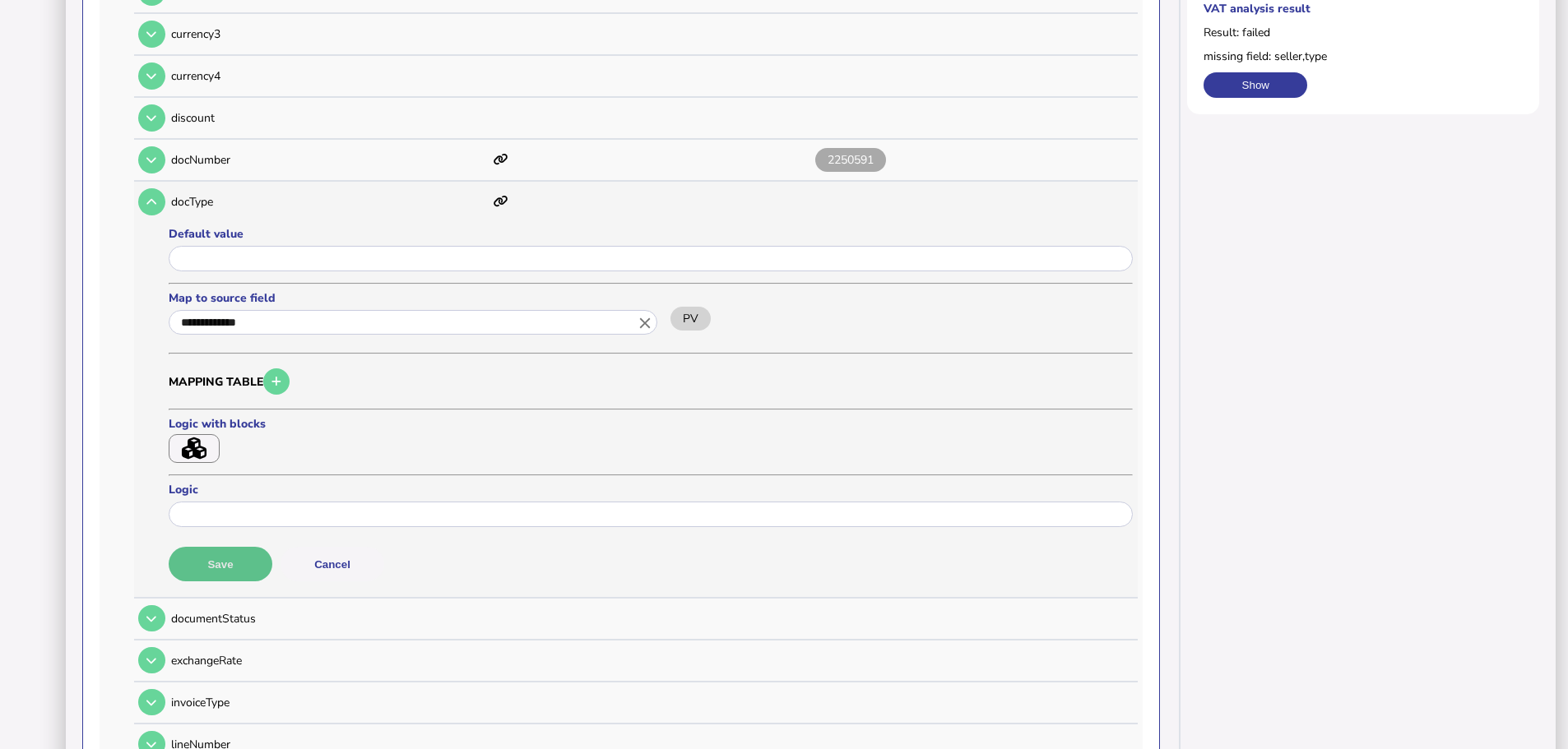
click at [244, 550] on button "Save" at bounding box center [221, 564] width 104 height 35
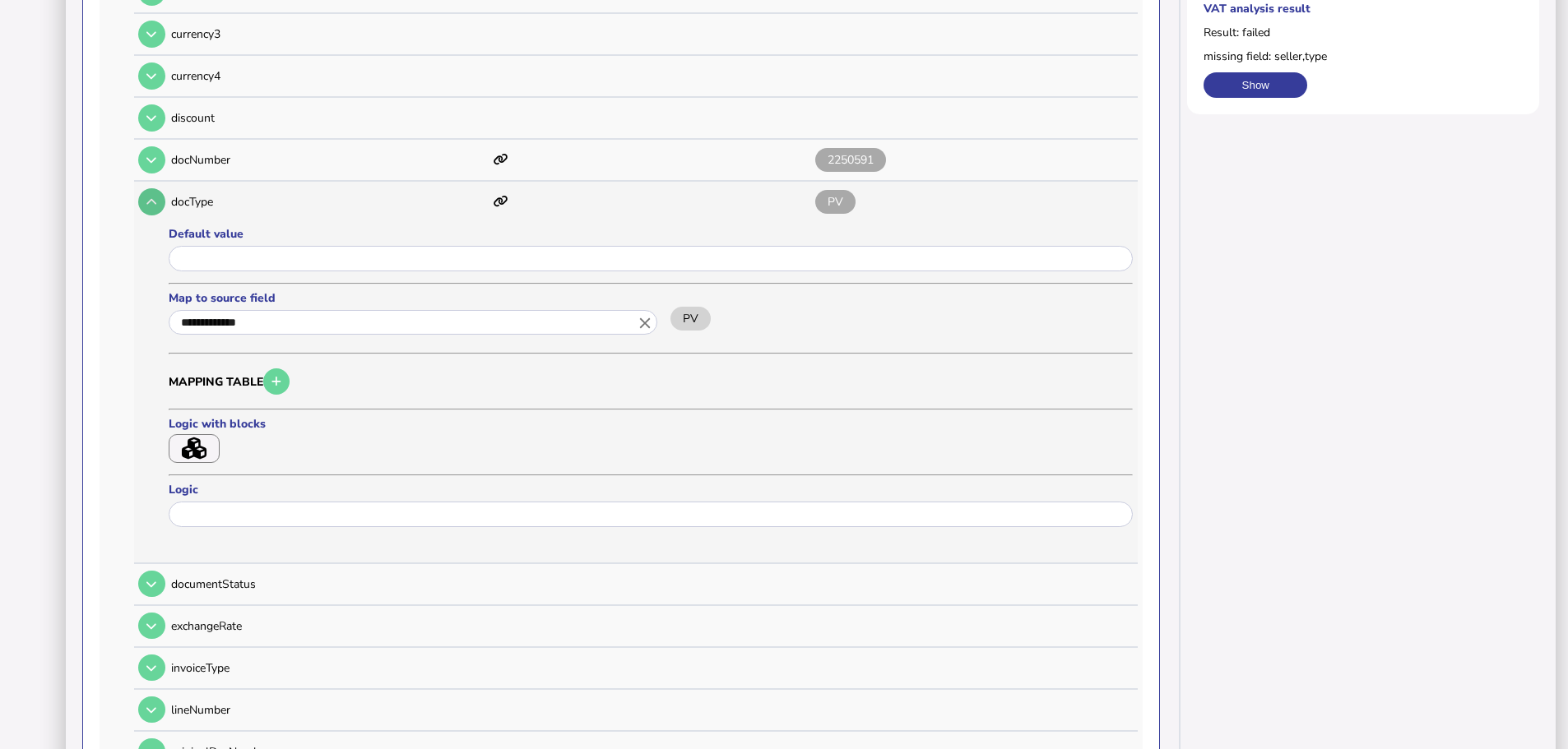
click at [161, 188] on button at bounding box center [152, 201] width 27 height 27
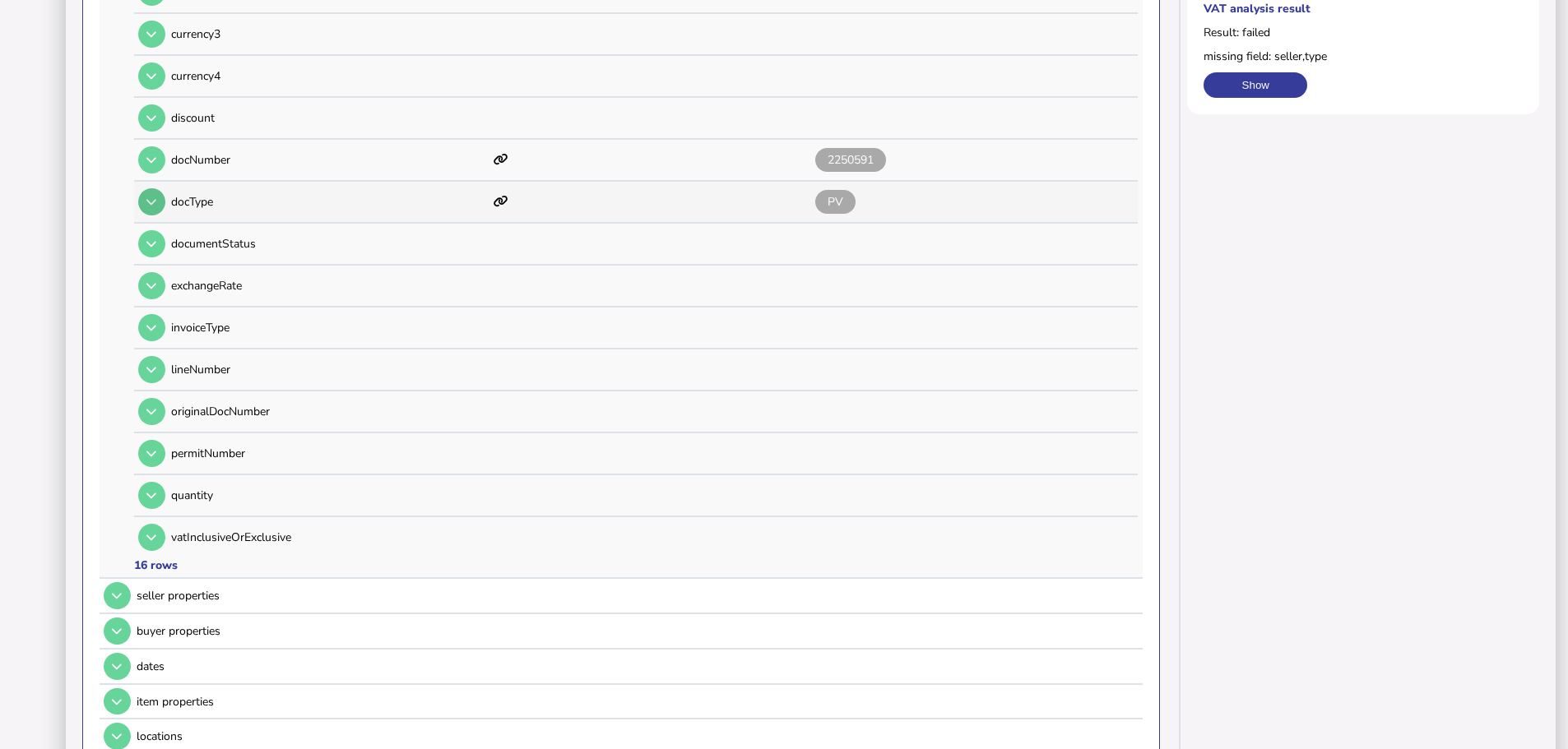
click at [161, 188] on button at bounding box center [152, 201] width 27 height 27
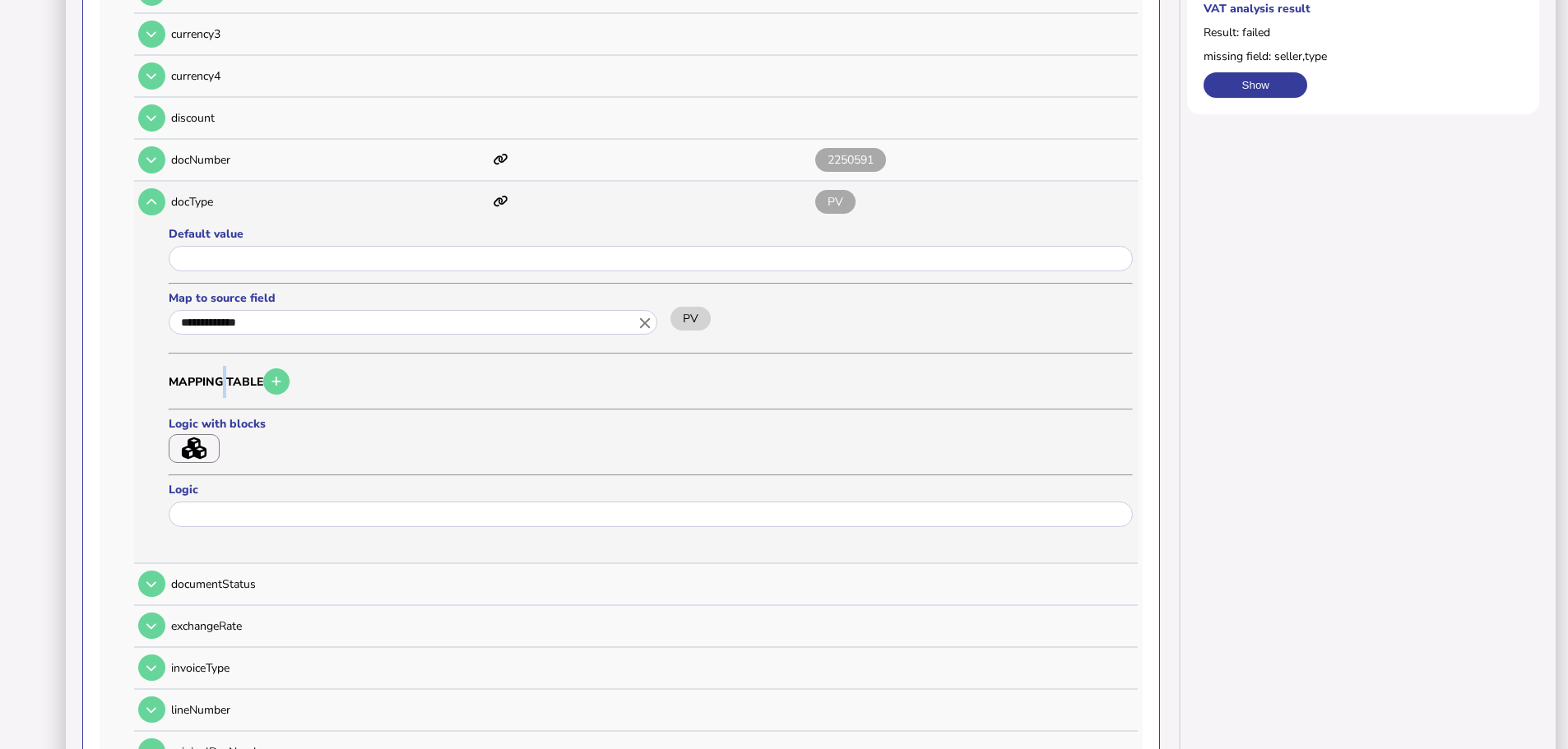
drag, startPoint x: 222, startPoint y: 377, endPoint x: 249, endPoint y: 370, distance: 27.9
click at [242, 372] on h3 "Mapping table" at bounding box center [651, 381] width 964 height 32
click at [267, 367] on h3 "Mapping table" at bounding box center [651, 381] width 964 height 32
click at [269, 368] on button "button" at bounding box center [276, 382] width 27 height 27
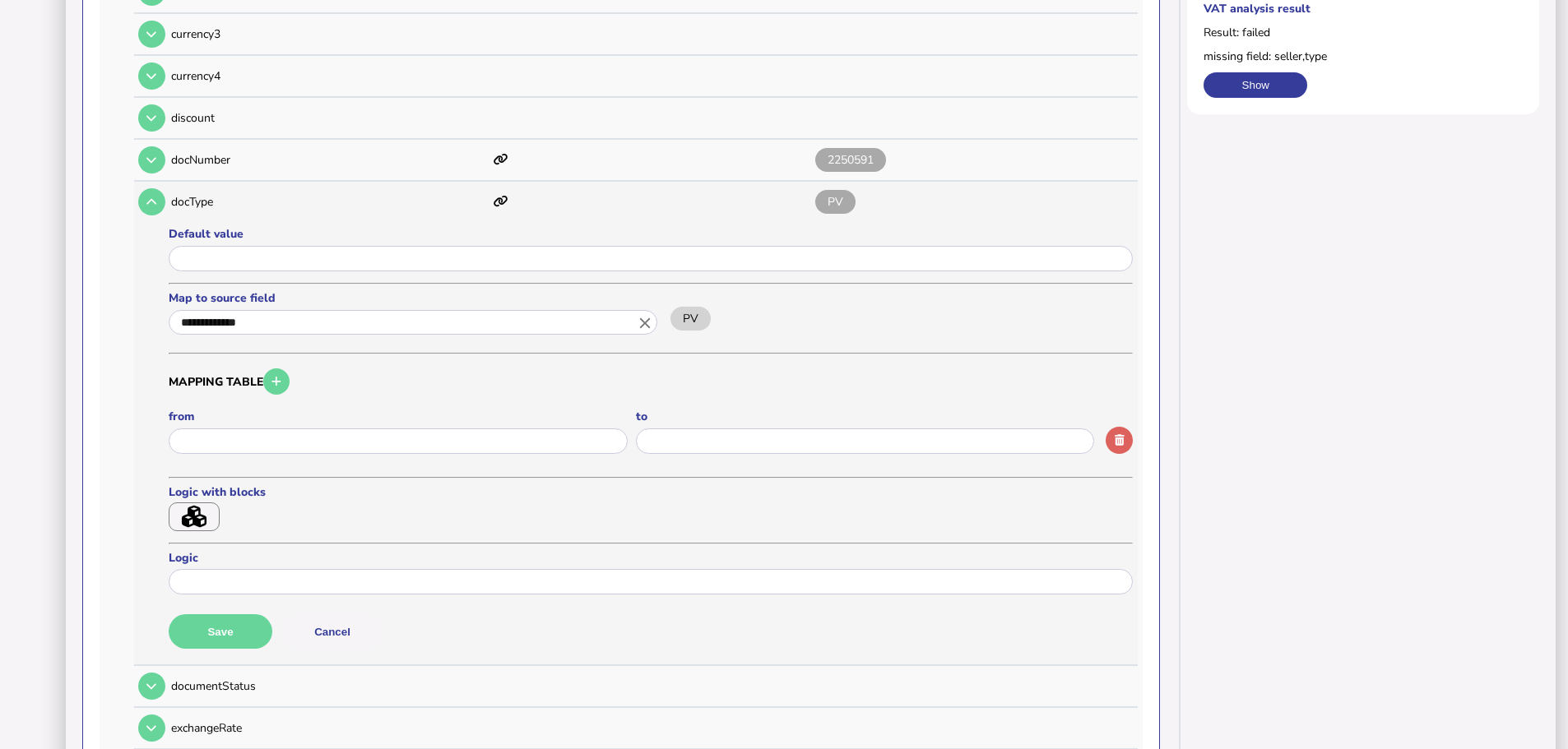
click at [649, 314] on icon "close" at bounding box center [645, 322] width 18 height 18
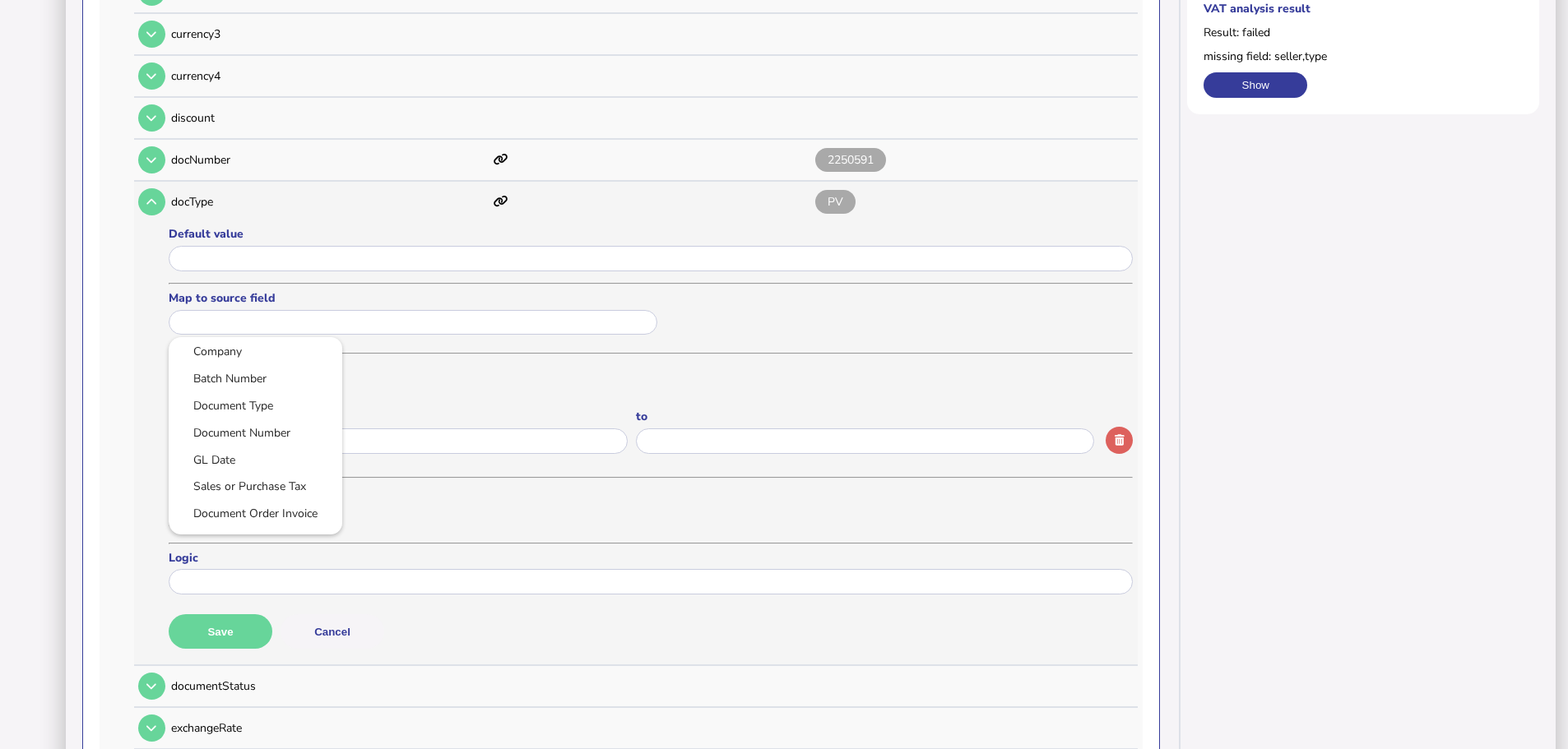
click at [506, 346] on div at bounding box center [784, 374] width 1568 height 749
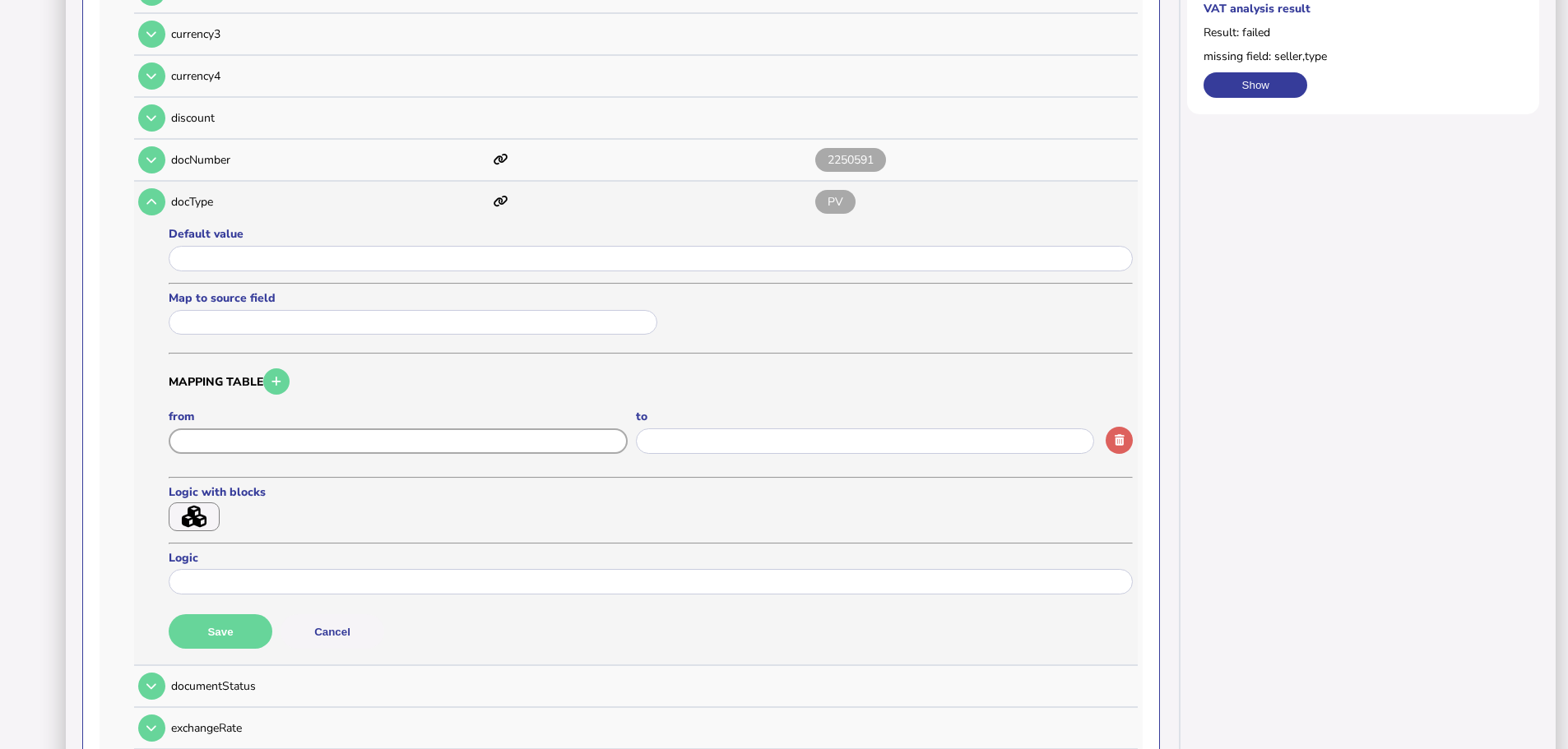
click at [394, 429] on input "input" at bounding box center [398, 441] width 459 height 26
type input "**"
click at [744, 429] on input "input" at bounding box center [866, 441] width 459 height 26
type input "**********"
click at [270, 368] on button "button" at bounding box center [276, 382] width 27 height 27
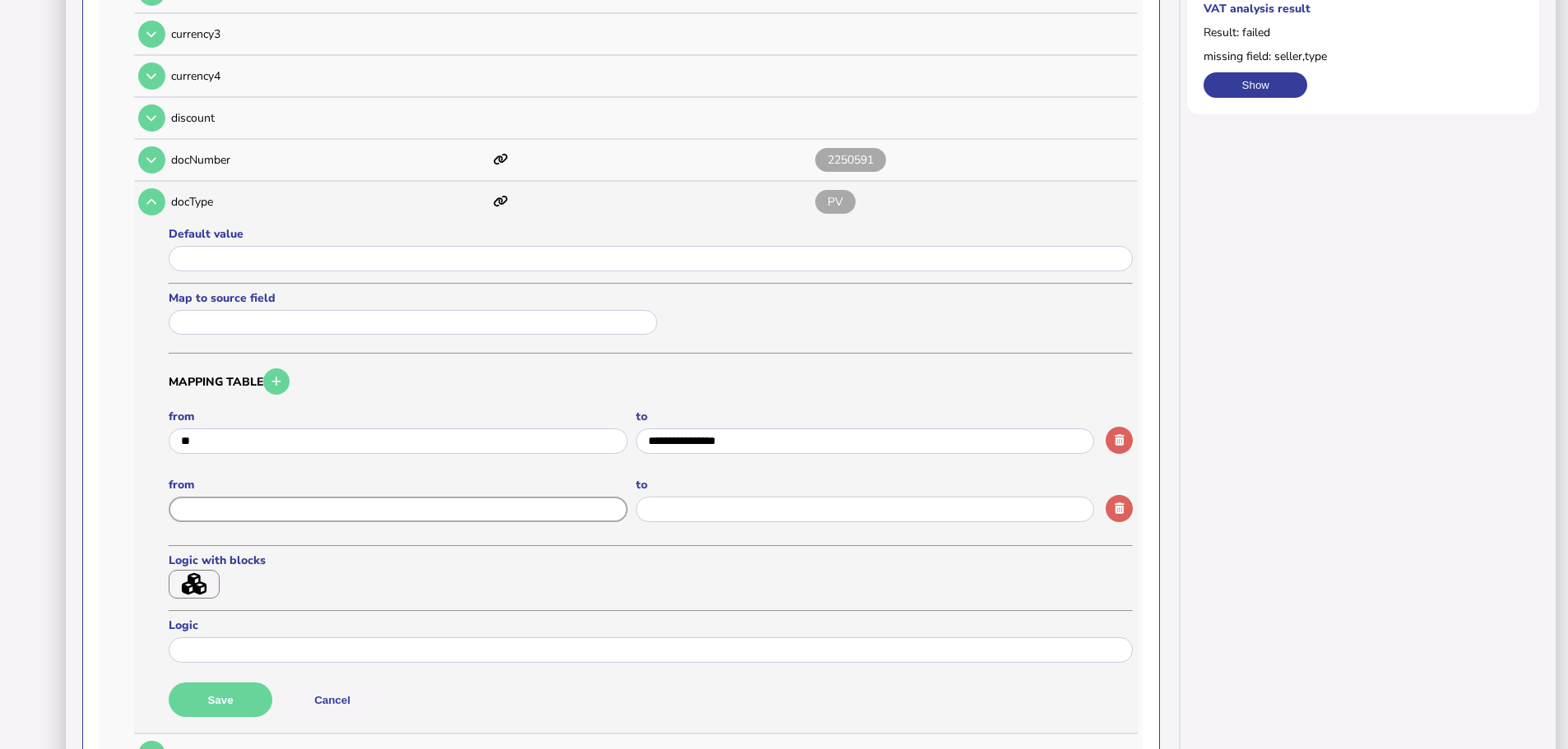
click at [273, 497] on input "input" at bounding box center [398, 509] width 459 height 26
type input "*"
type input "**"
type input "**********"
click at [228, 682] on button "Save" at bounding box center [221, 699] width 104 height 35
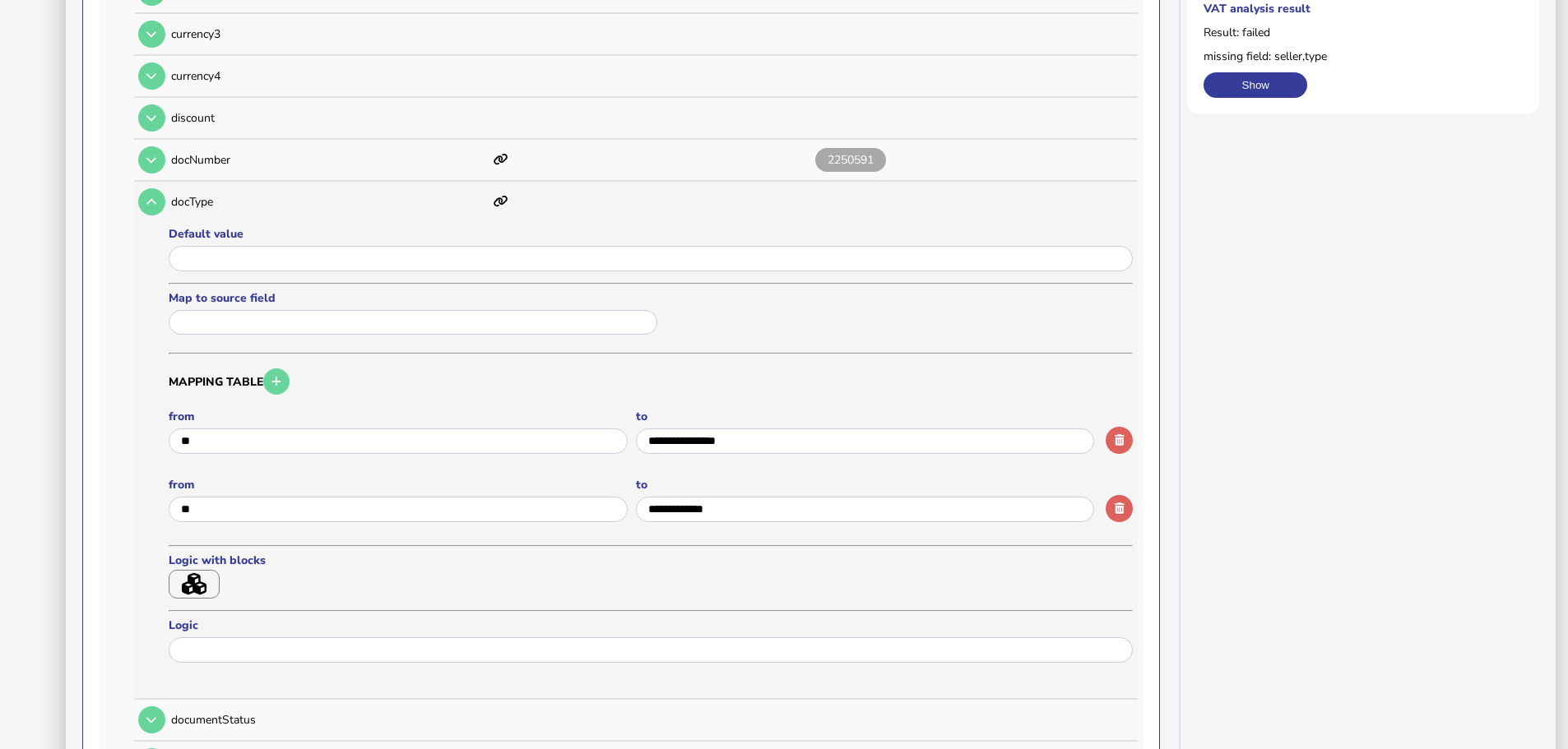
click at [270, 310] on input "text" at bounding box center [413, 322] width 488 height 26
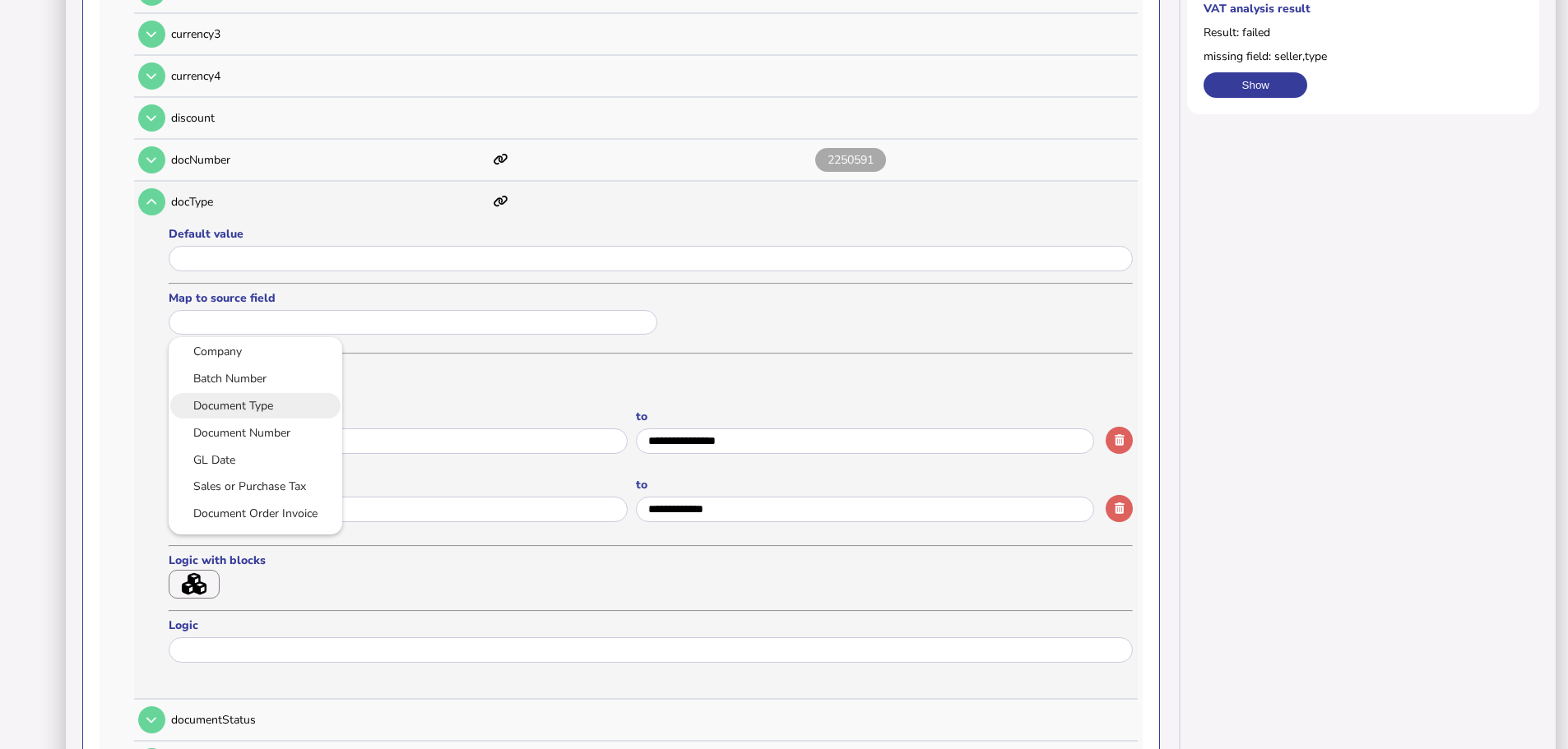
click at [245, 395] on link "Document Type" at bounding box center [254, 405] width 147 height 20
type input "**********"
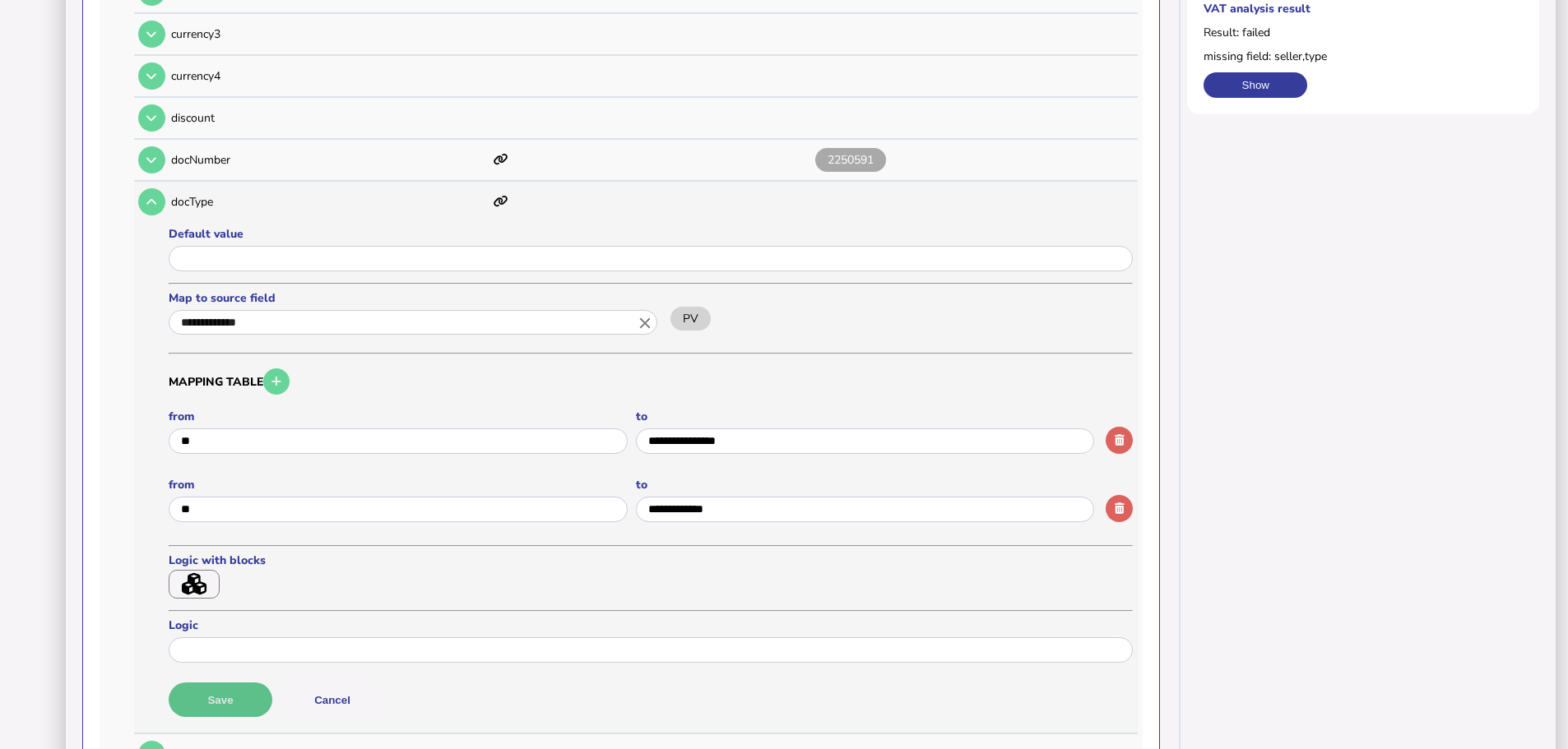
click at [241, 684] on button "Save" at bounding box center [221, 699] width 104 height 35
click at [195, 573] on icon "button" at bounding box center [194, 583] width 25 height 22
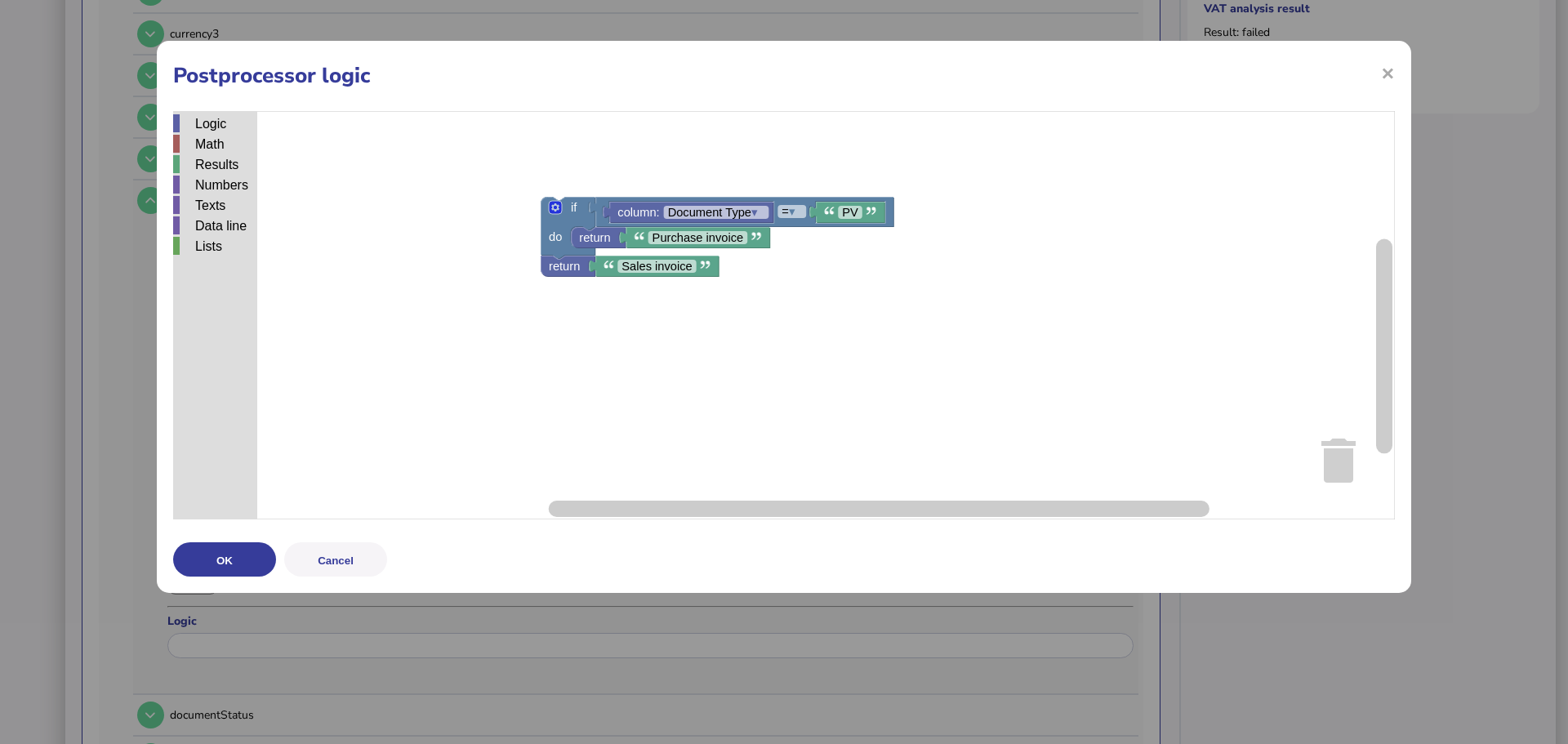
click at [1415, 75] on div "× Postprocessor logic Logic Math Results Numbers Texts Data line Lists column: …" at bounding box center [784, 372] width 1568 height 744
click at [1400, 74] on div "× Postprocessor logic Logic Math Results Numbers Texts Data line Lists column: …" at bounding box center [784, 316] width 1255 height 552
click at [1398, 74] on div "× Postprocessor logic Logic Math Results Numbers Texts Data line Lists column: …" at bounding box center [784, 316] width 1255 height 552
click at [1397, 74] on div "× Postprocessor logic Logic Math Results Numbers Texts Data line Lists column: …" at bounding box center [784, 316] width 1255 height 552
click at [1394, 76] on span "×" at bounding box center [1388, 72] width 14 height 31
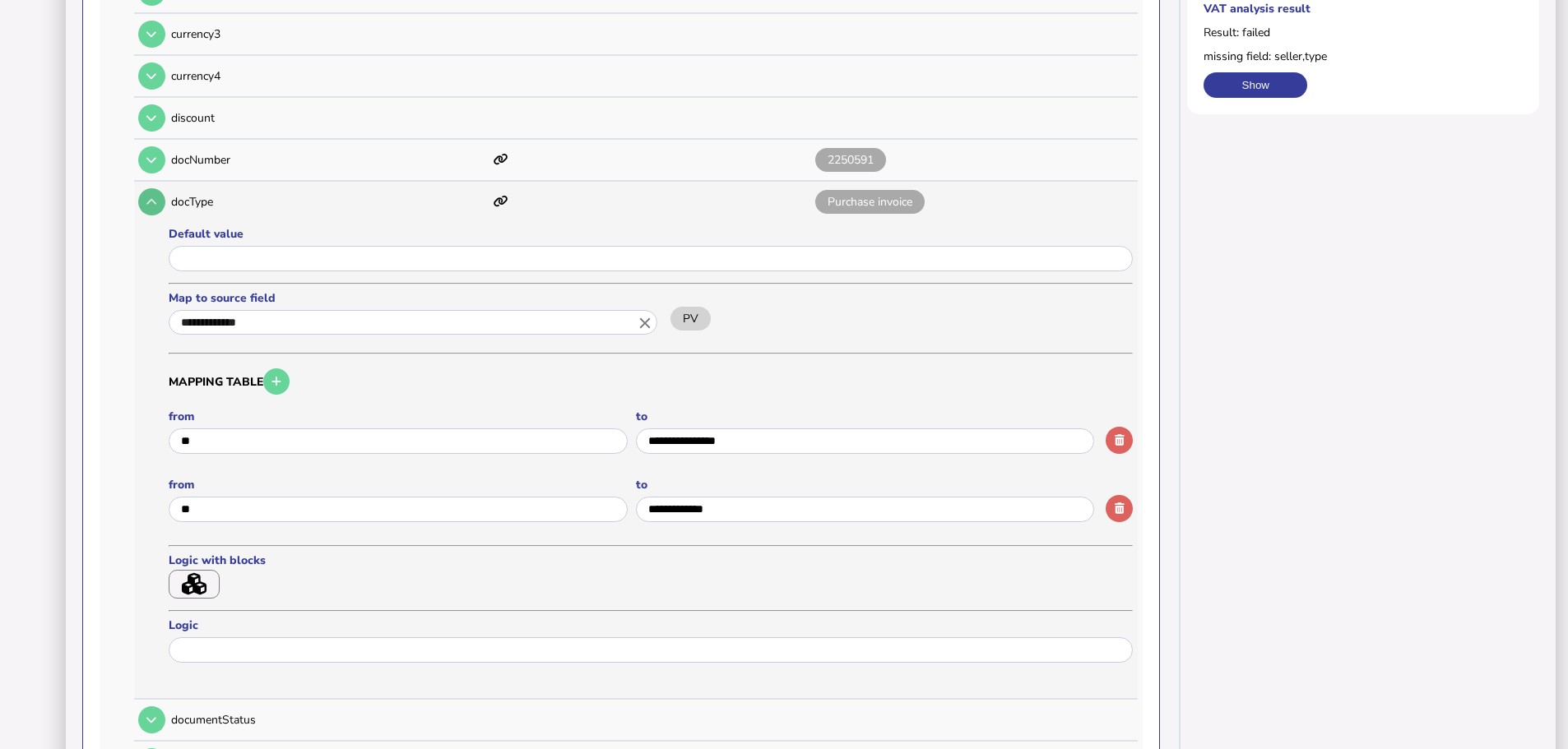
click at [154, 197] on icon at bounding box center [152, 201] width 10 height 11
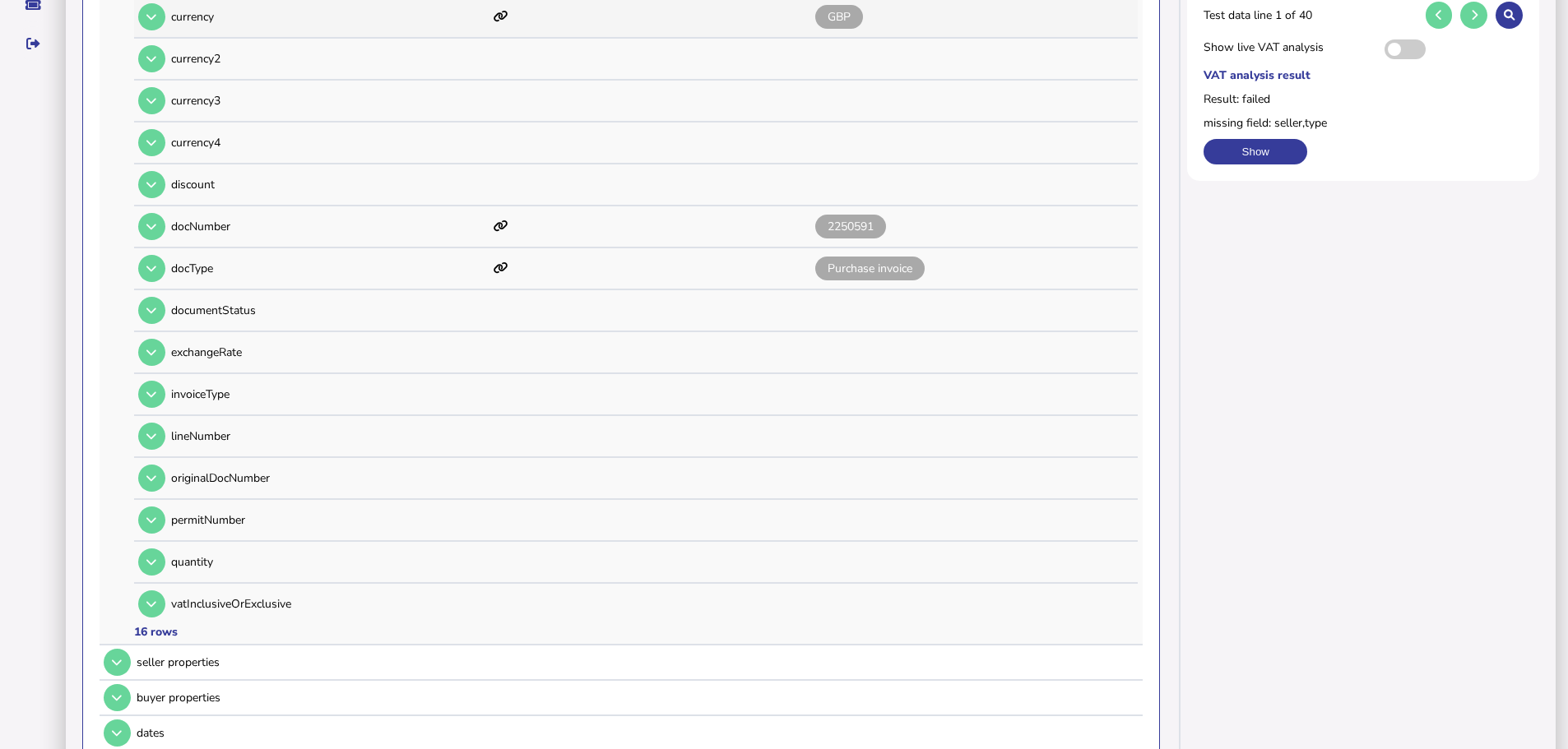
scroll to position [152, 0]
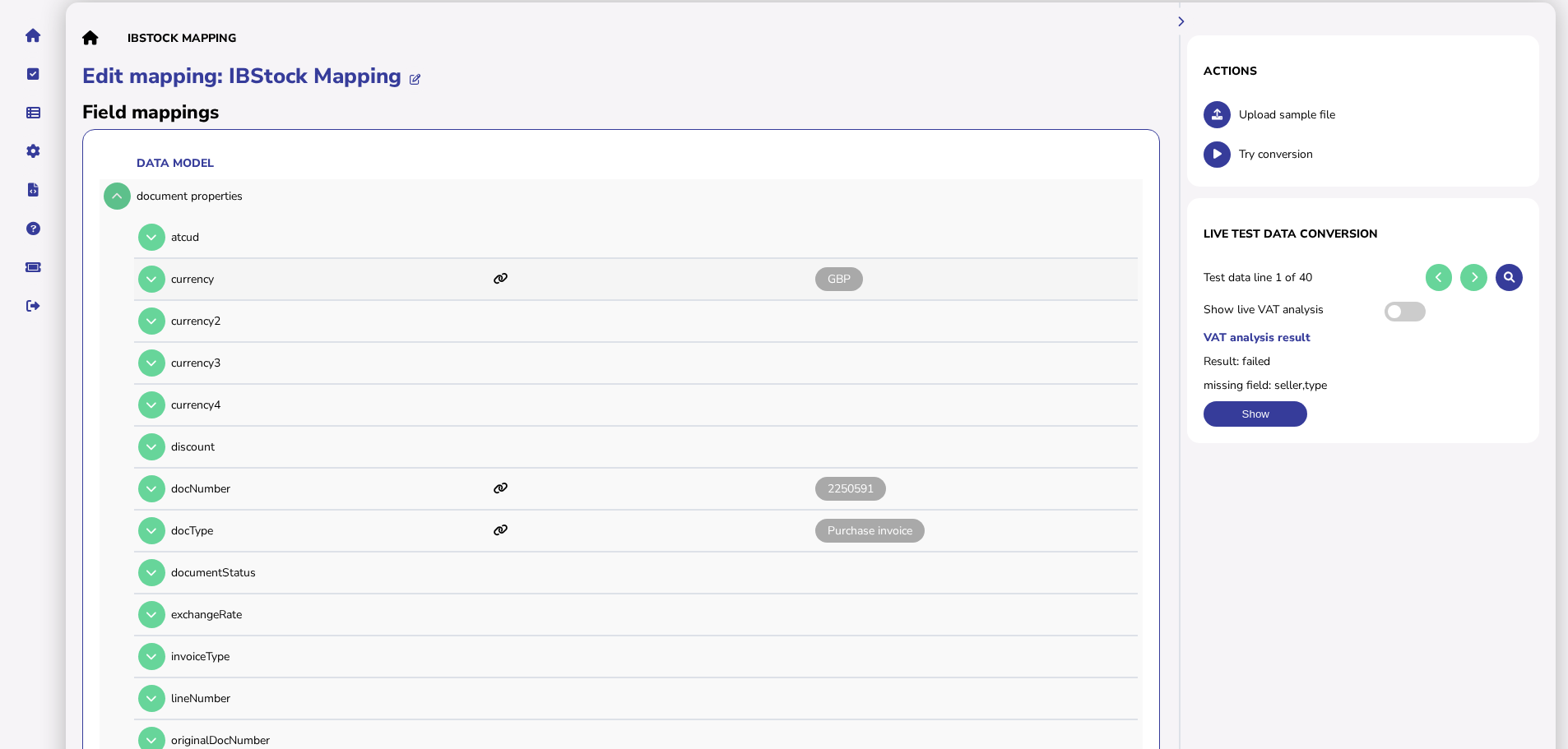
click at [125, 182] on button at bounding box center [117, 196] width 27 height 27
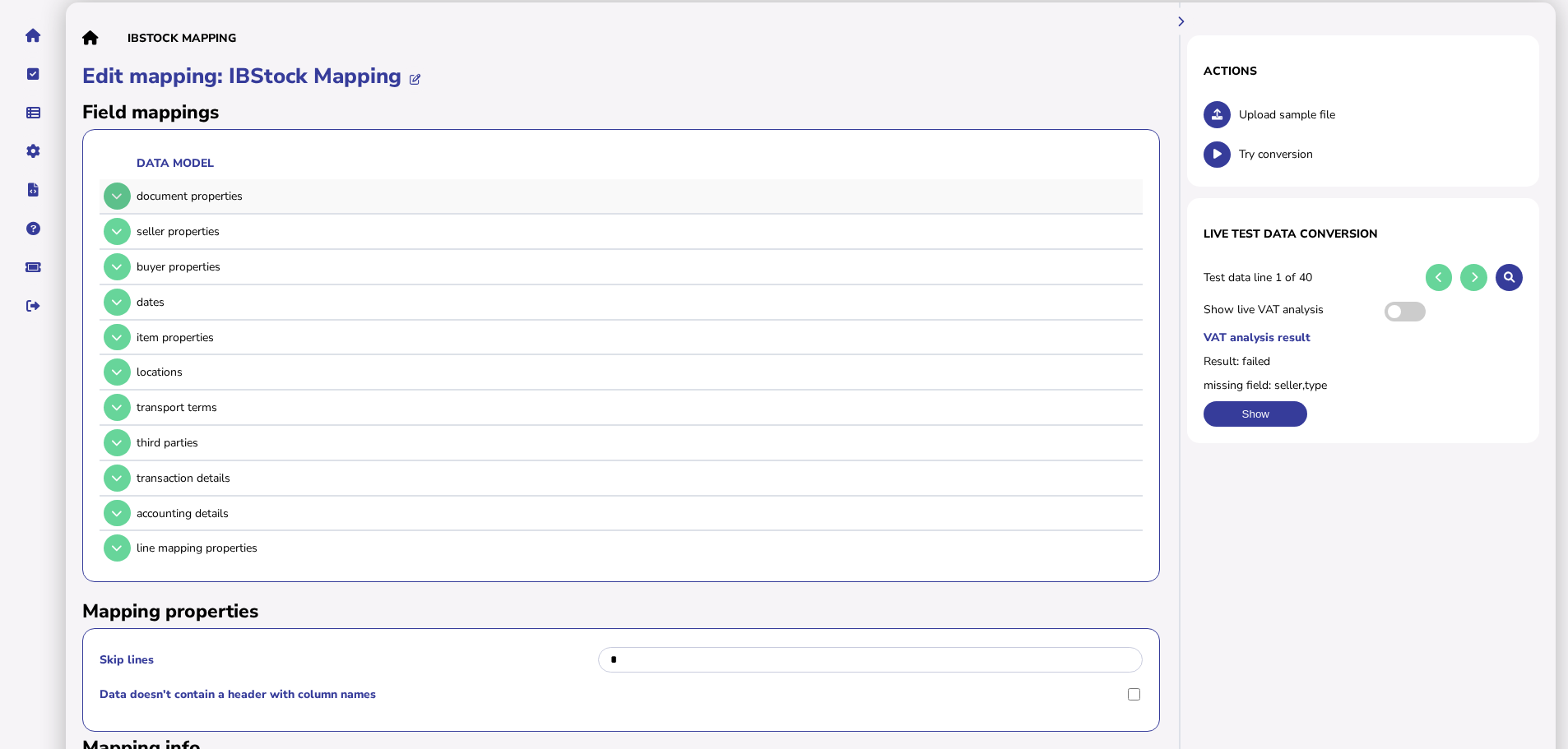
click at [121, 182] on button at bounding box center [117, 196] width 27 height 27
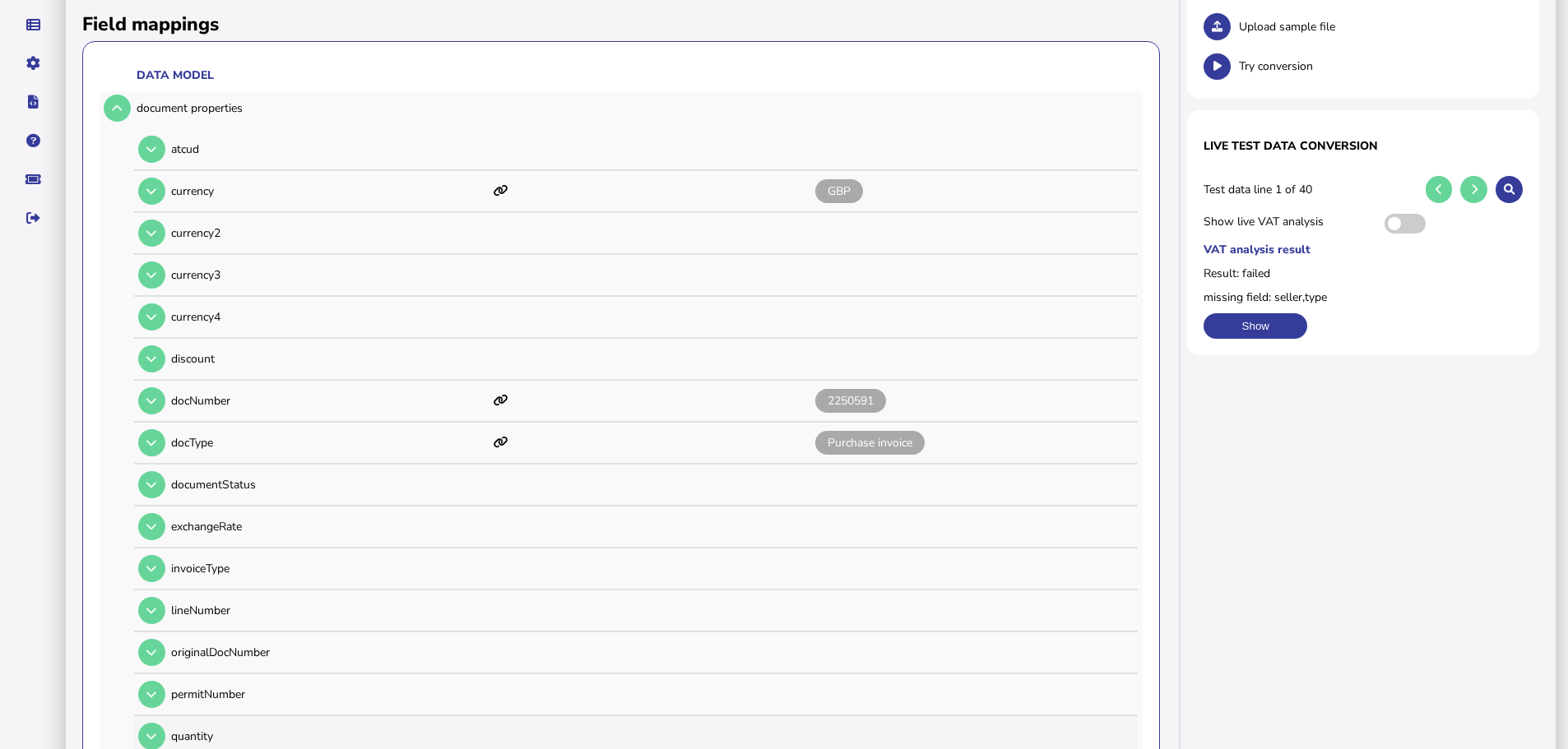
scroll to position [480, 0]
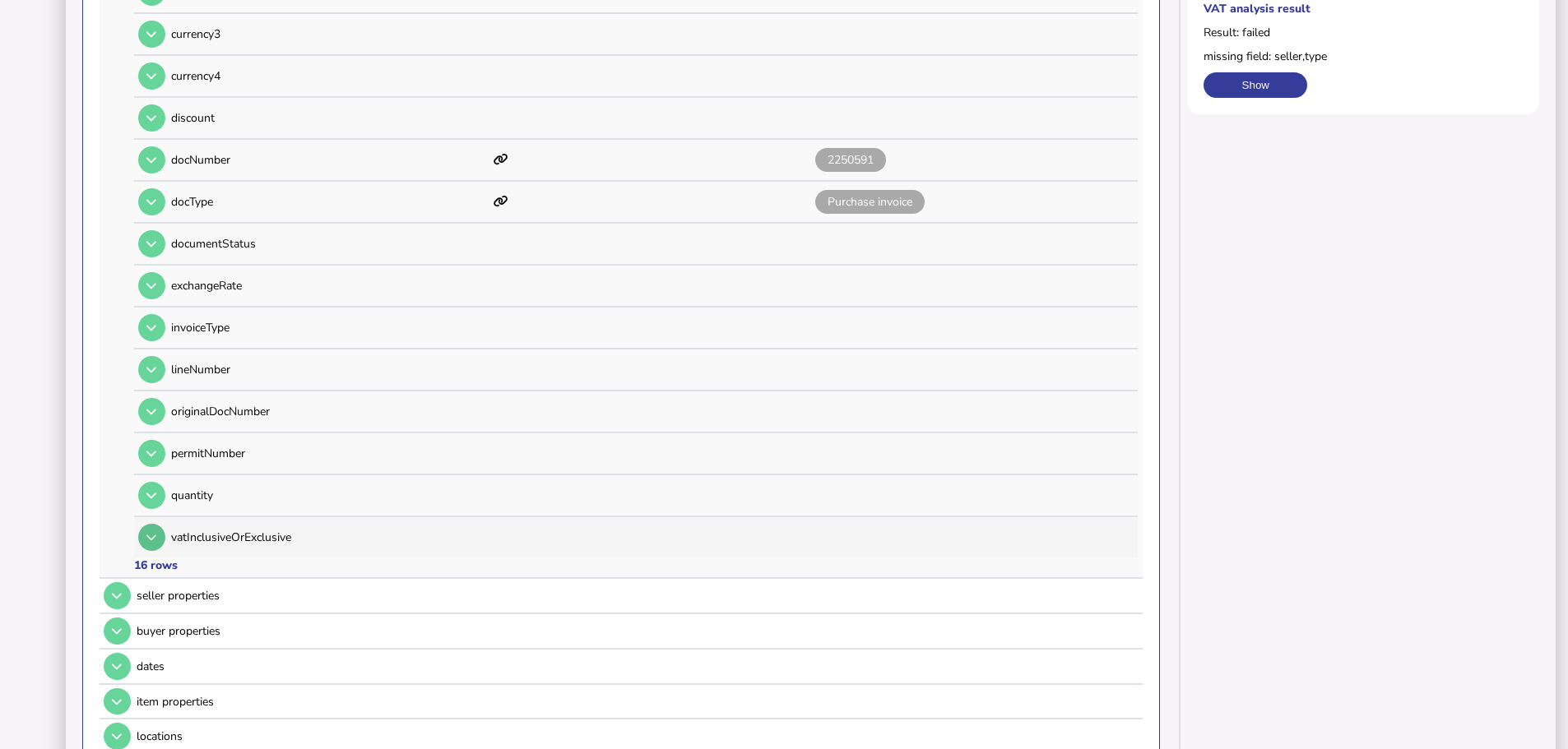
click at [149, 532] on icon at bounding box center [152, 537] width 10 height 11
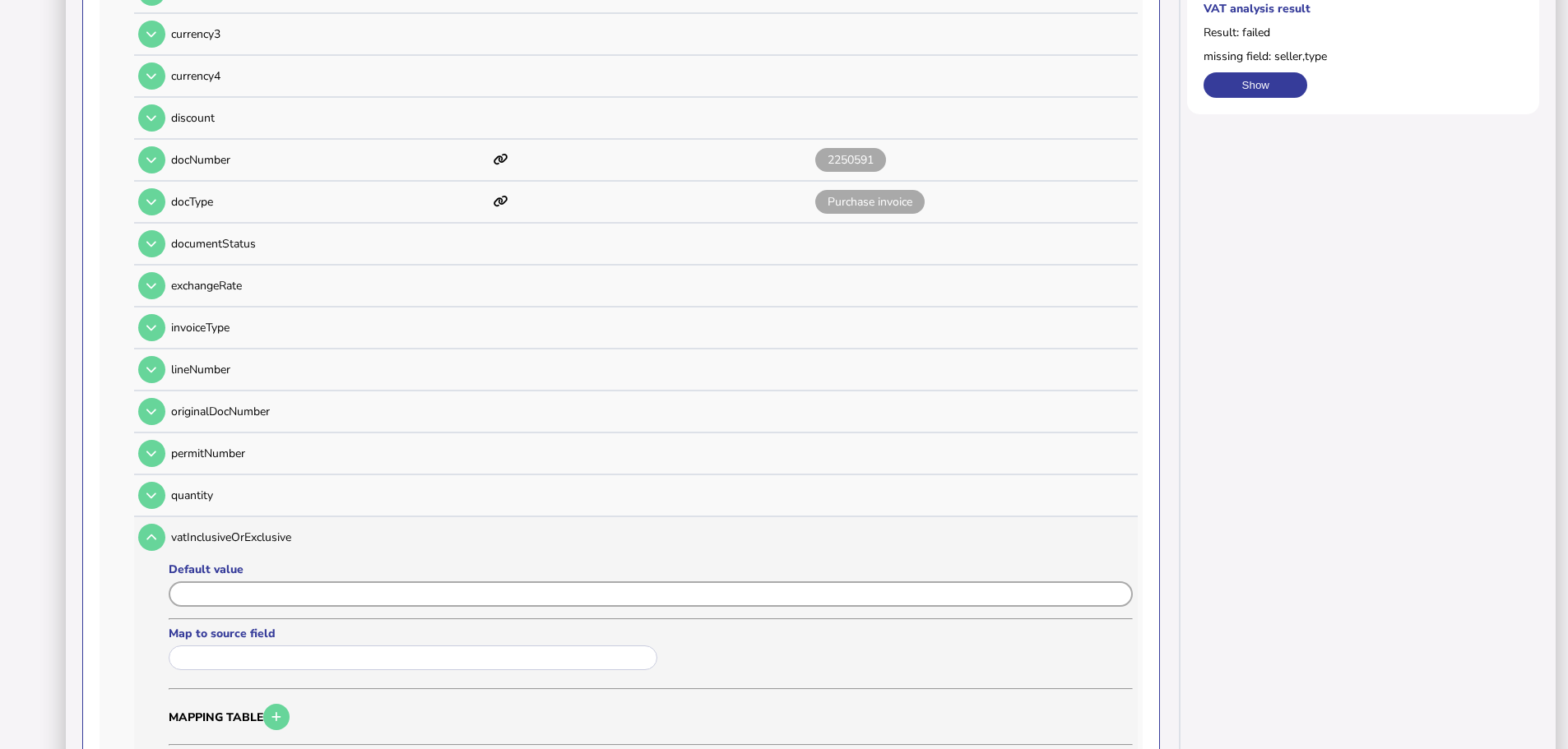
click at [245, 581] on input "input" at bounding box center [651, 594] width 964 height 26
click at [203, 581] on input "input" at bounding box center [651, 594] width 964 height 26
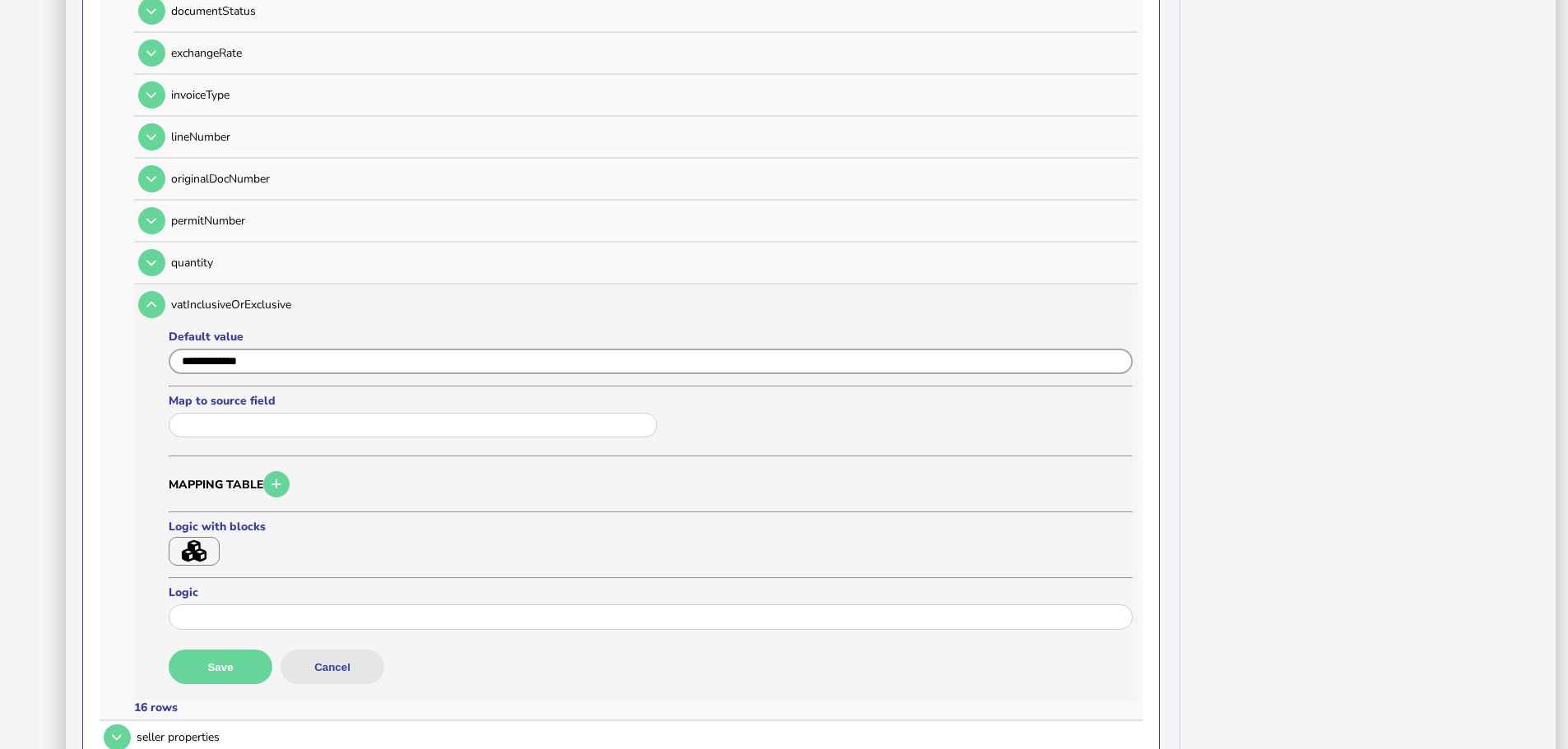
scroll to position [728, 0]
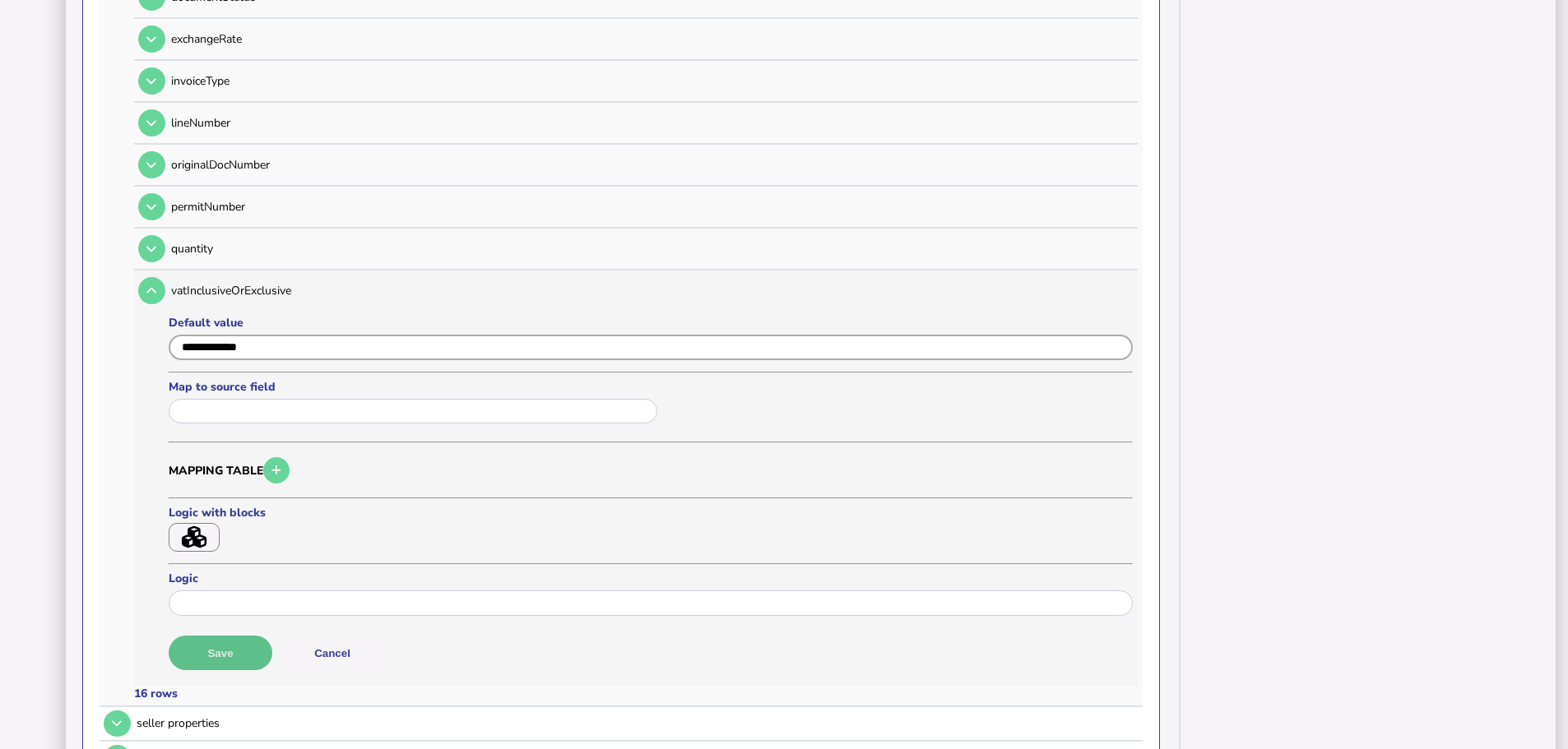
type input "**********"
click at [239, 639] on button "Save" at bounding box center [221, 653] width 104 height 35
click at [160, 279] on button at bounding box center [152, 291] width 27 height 27
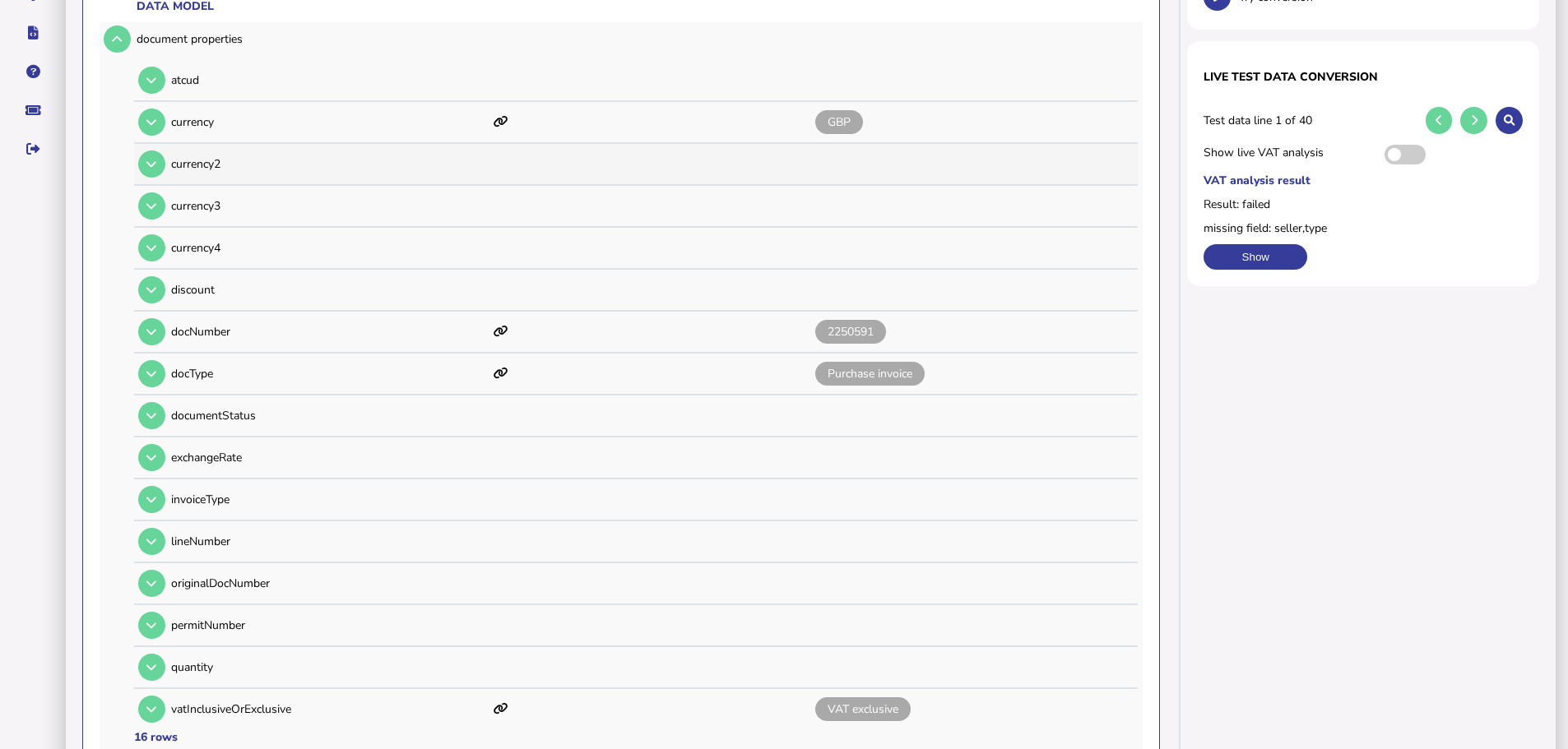
scroll to position [152, 0]
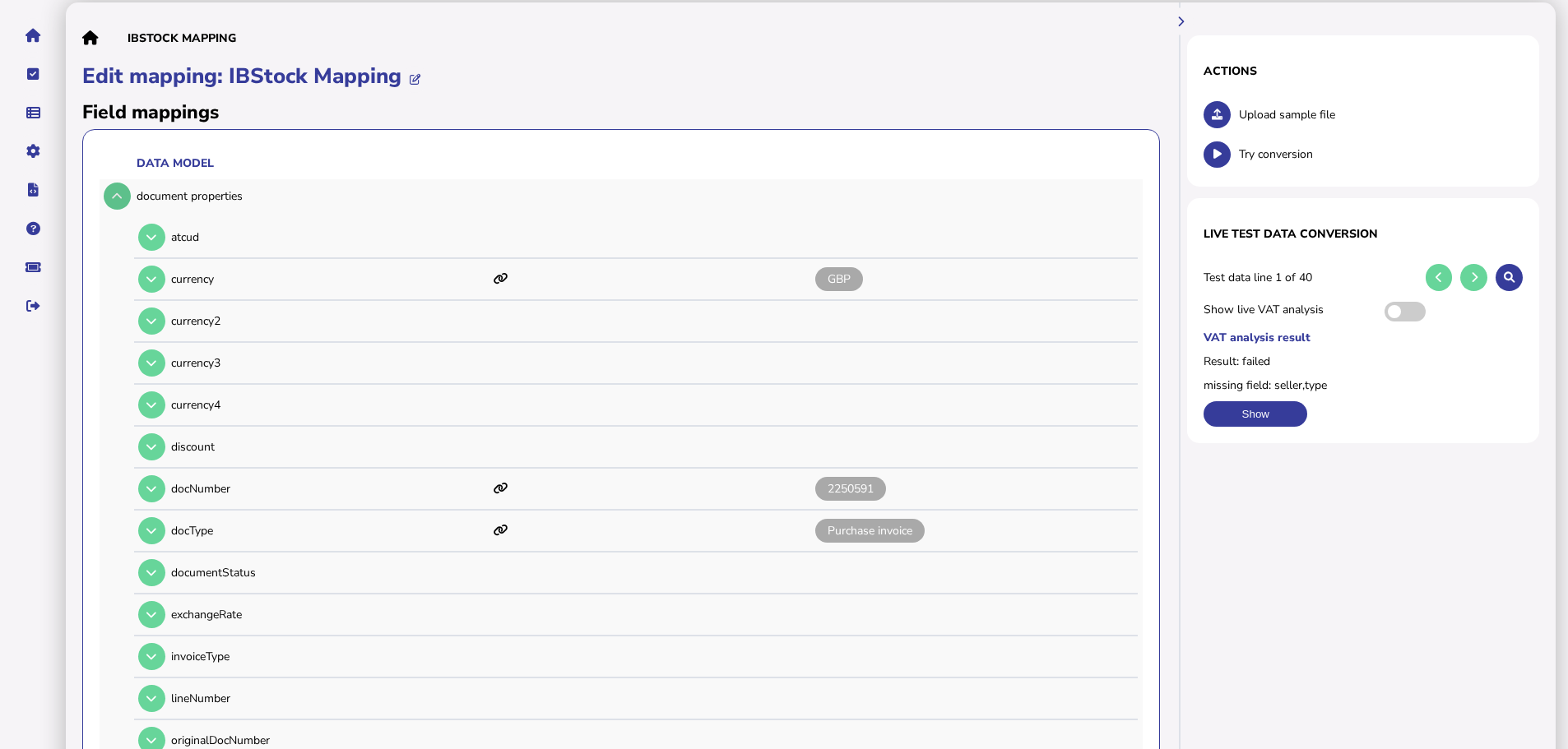
click at [124, 182] on button at bounding box center [117, 196] width 27 height 27
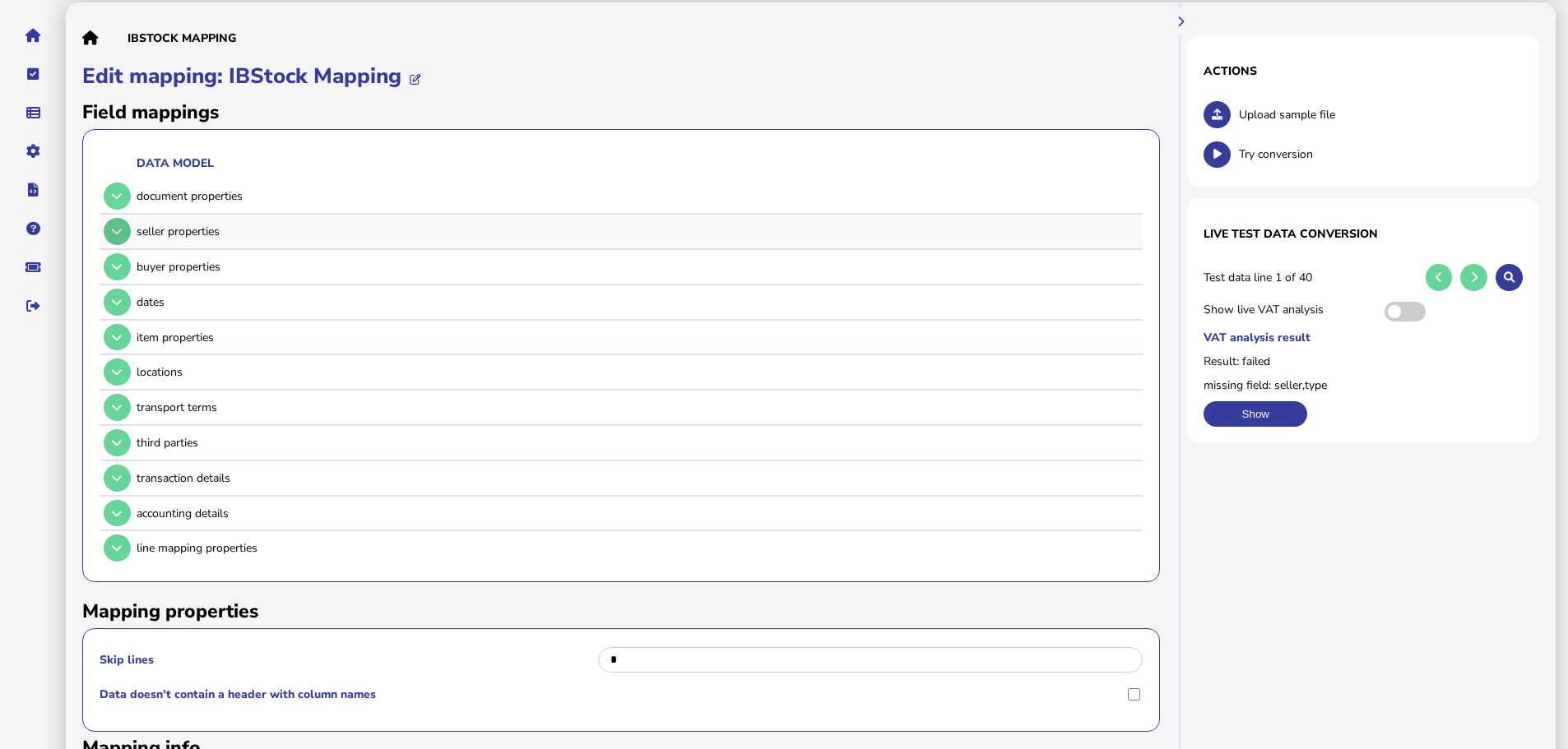
click at [110, 218] on button at bounding box center [117, 231] width 27 height 27
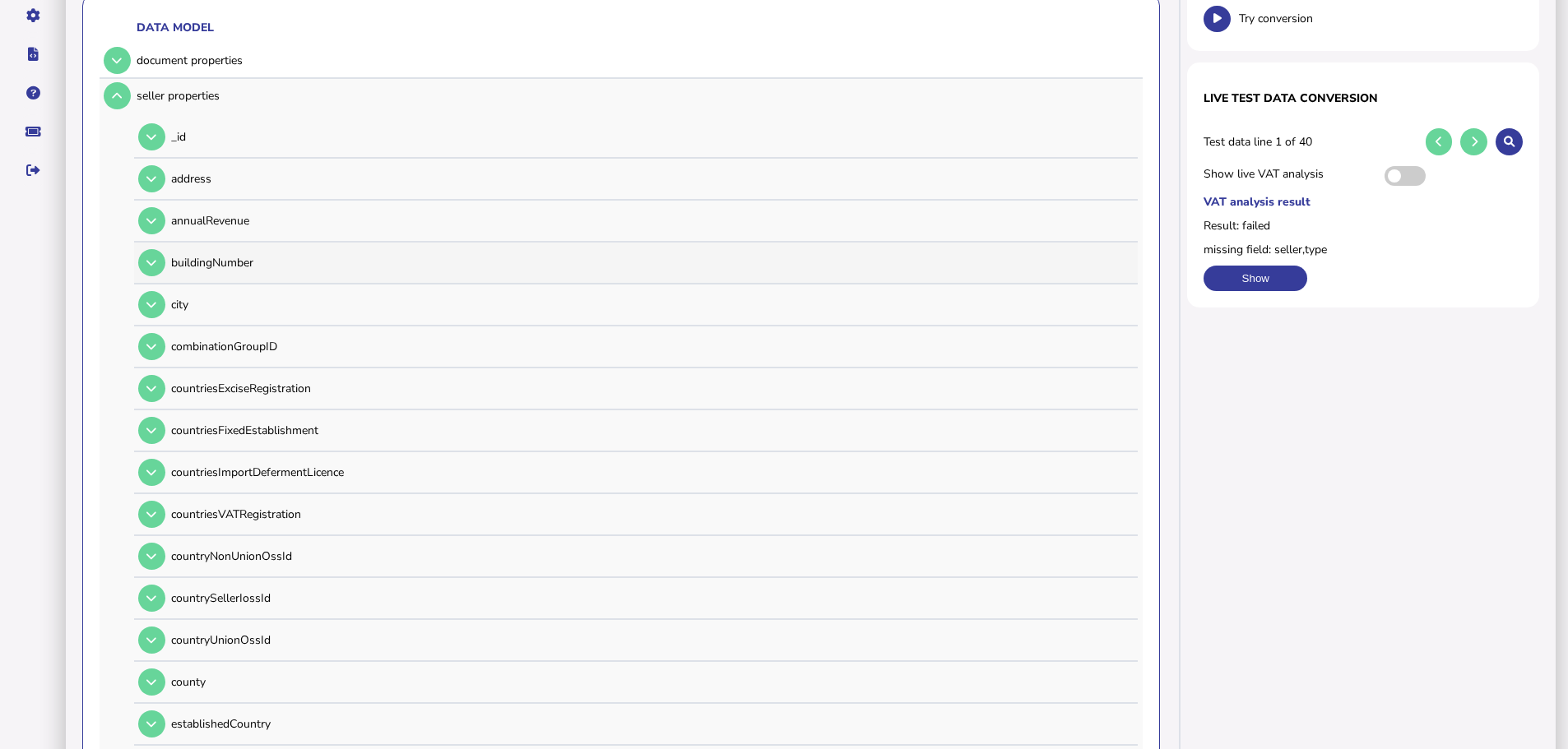
scroll to position [316, 0]
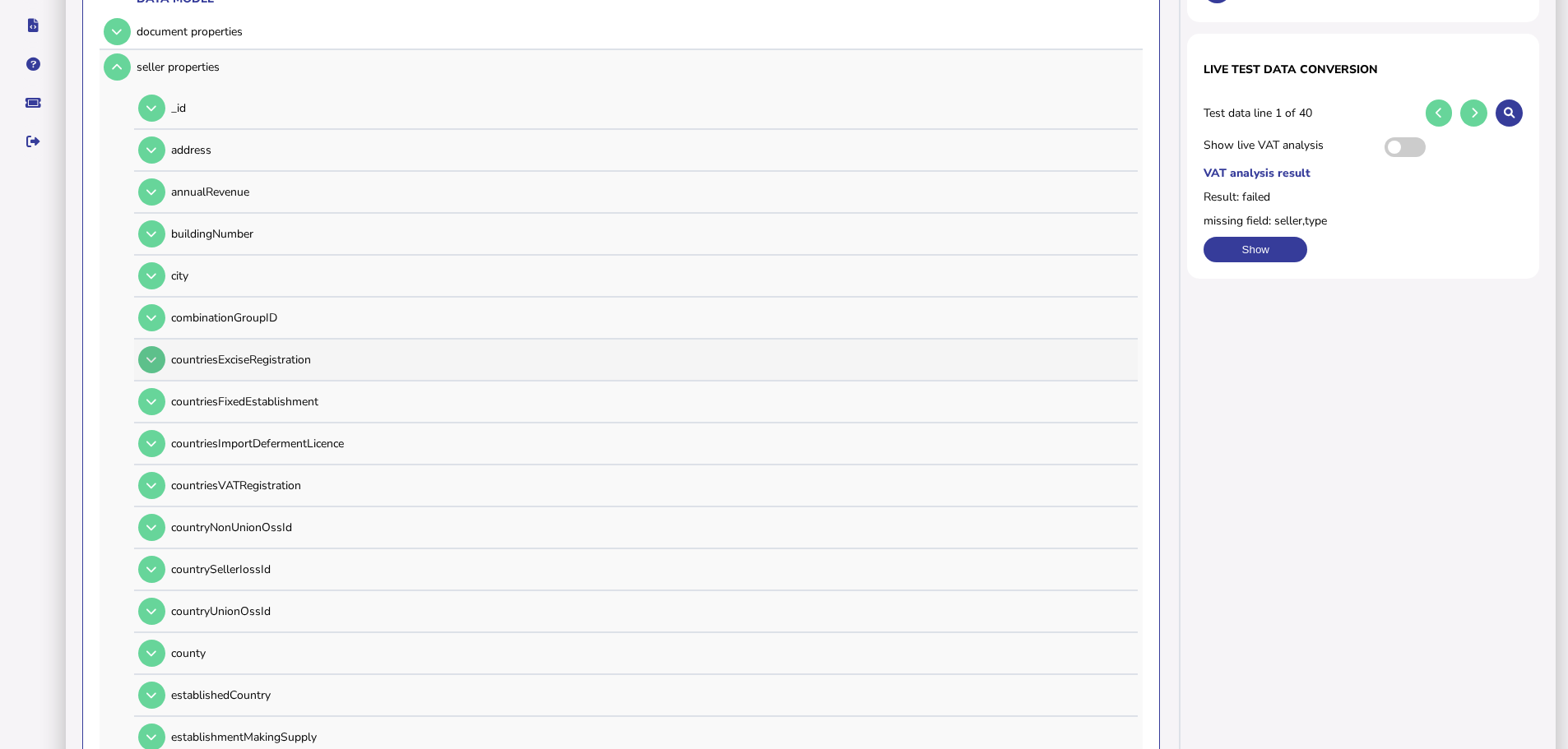
click at [151, 354] on icon at bounding box center [152, 359] width 10 height 11
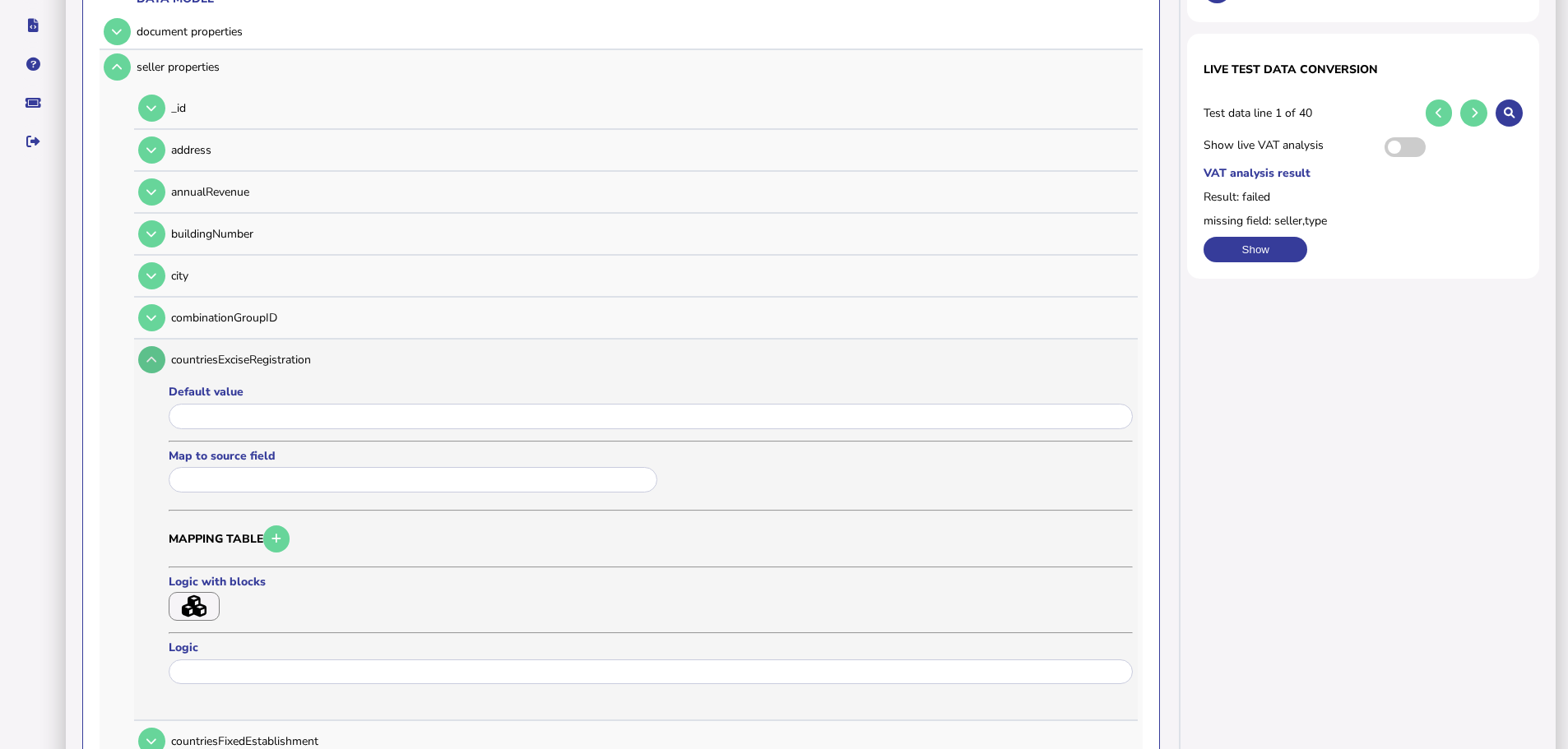
click at [149, 346] on button at bounding box center [152, 360] width 27 height 27
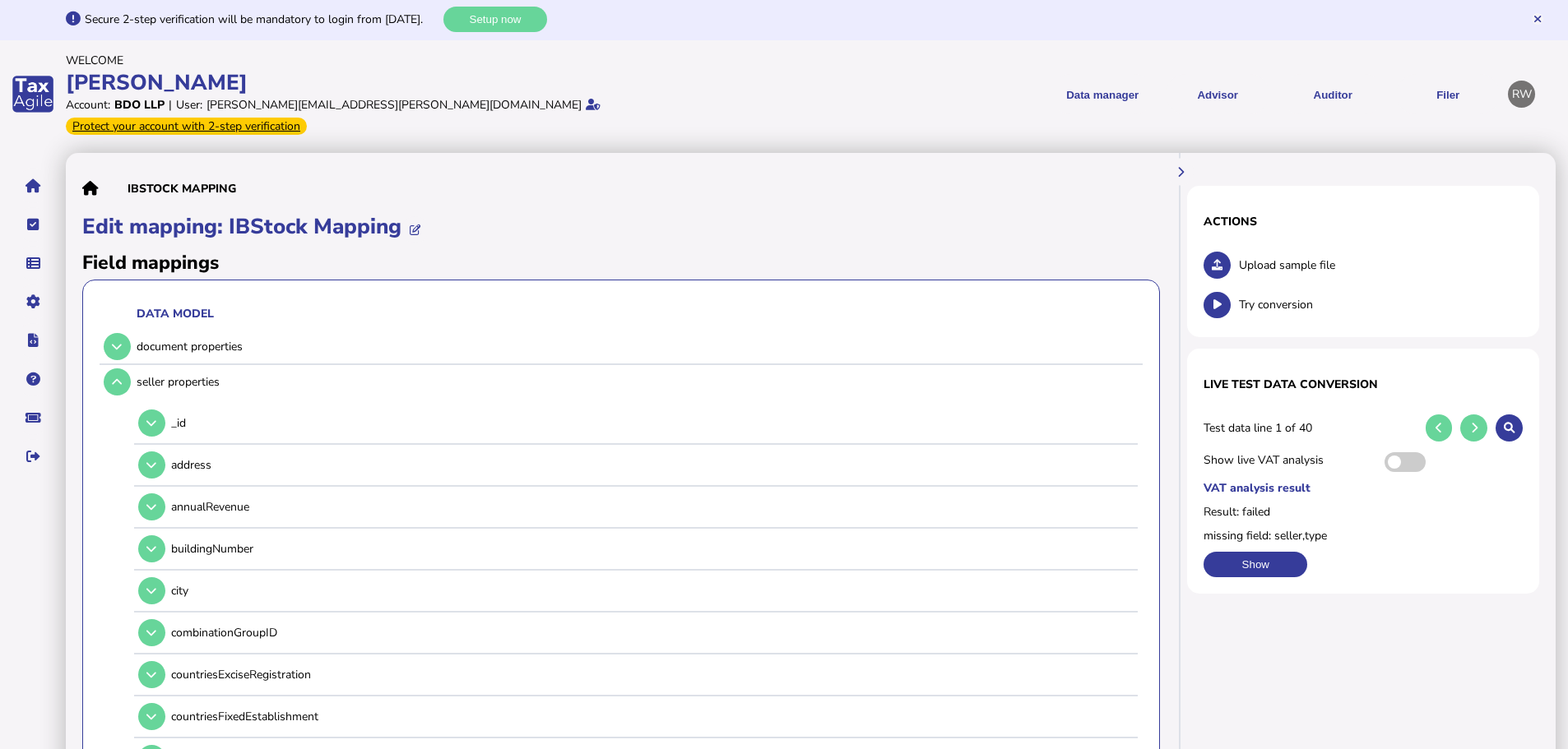
scroll to position [0, 0]
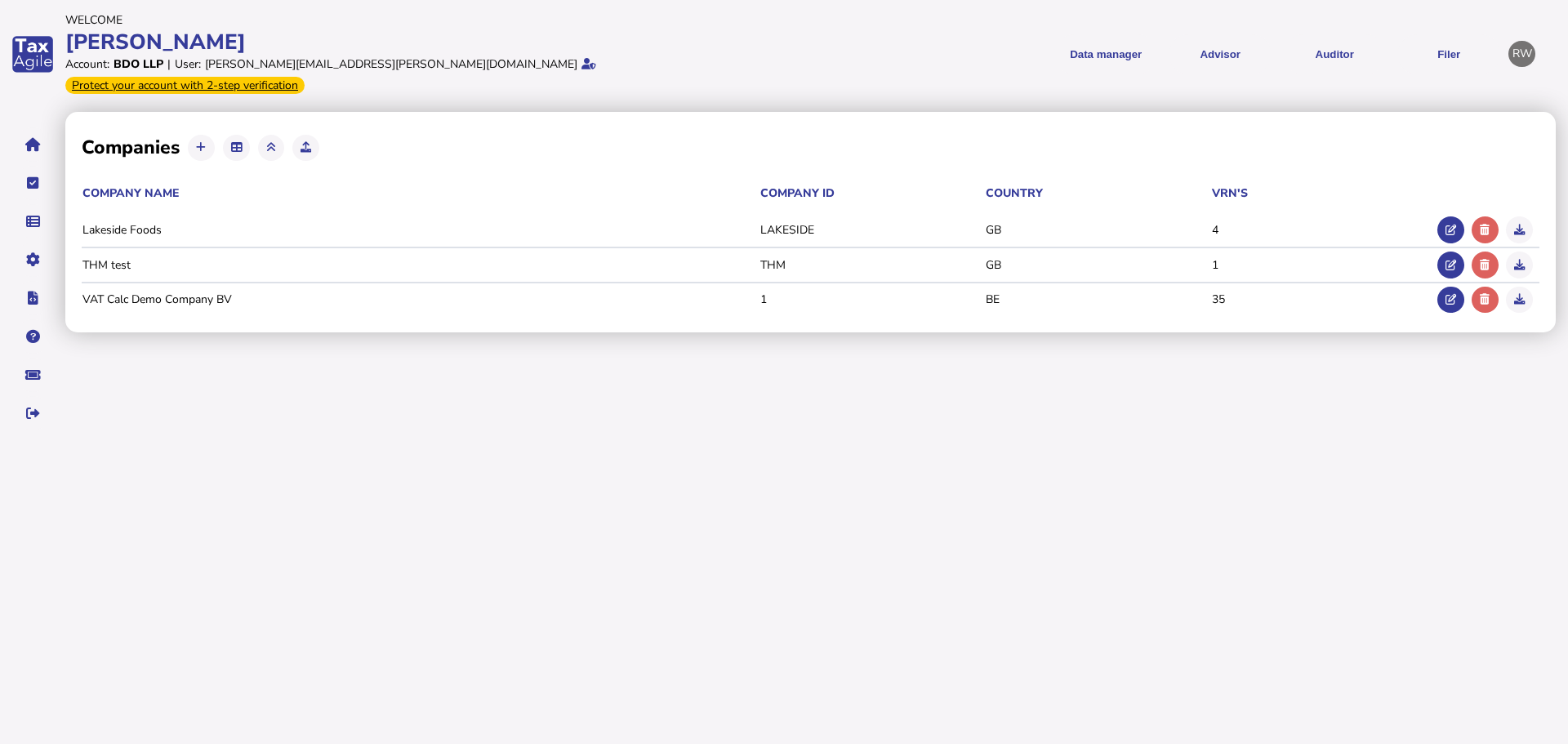
select select
click at [1444, 216] on button at bounding box center [1451, 230] width 27 height 27
type input "**********"
type input "********"
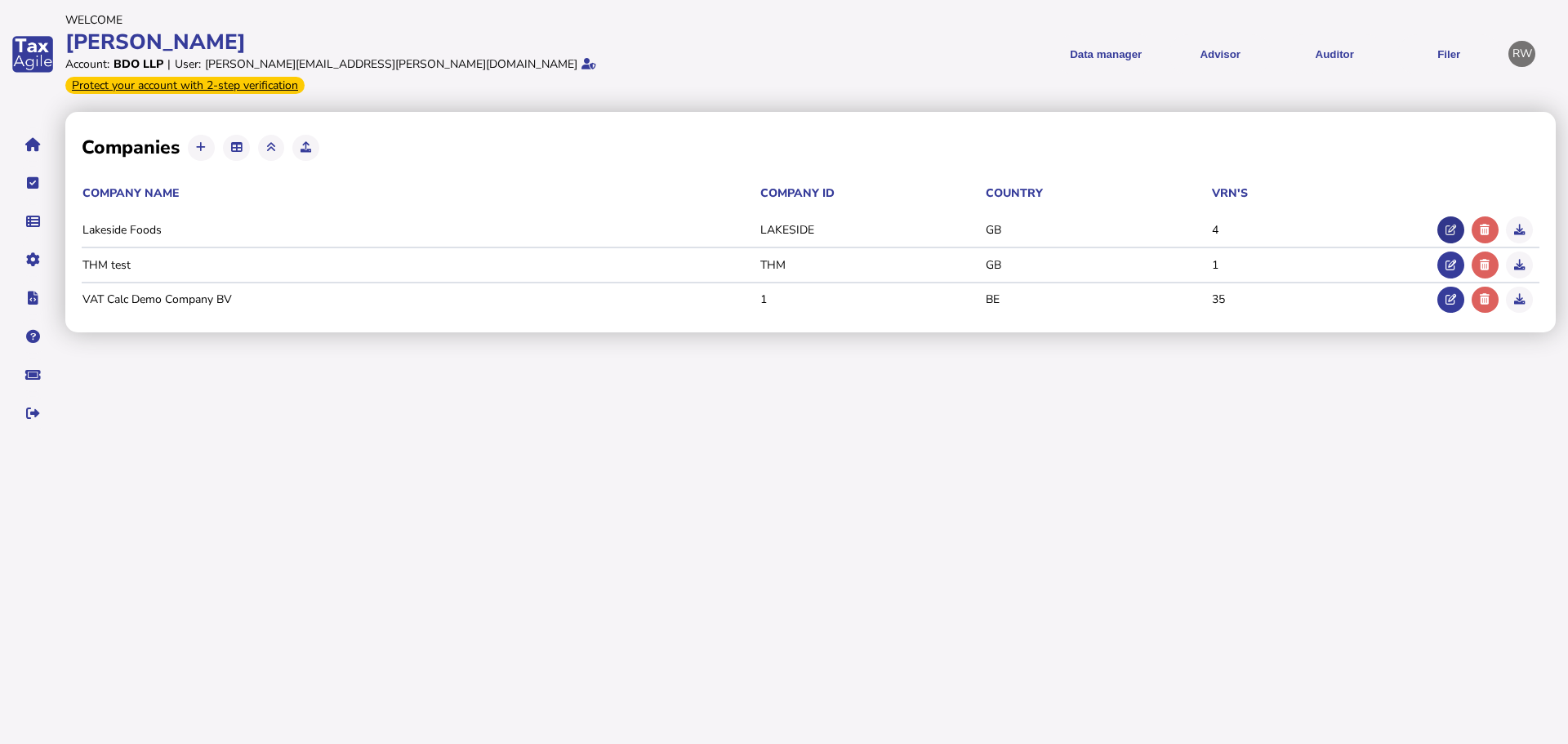
type input "**********"
select select "**"
select select "**********"
type input "**********"
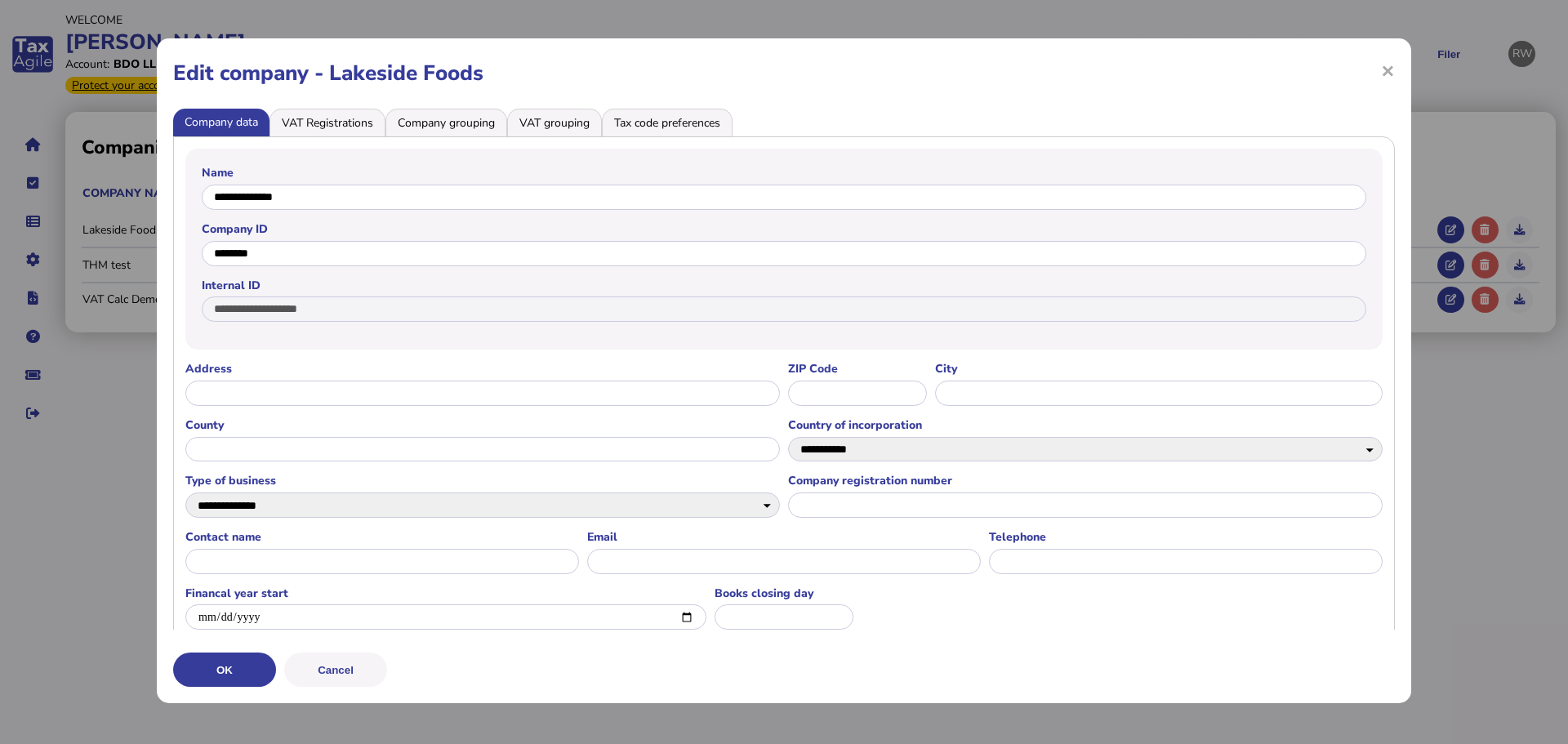
click at [337, 110] on li "VAT Registrations" at bounding box center [328, 122] width 116 height 28
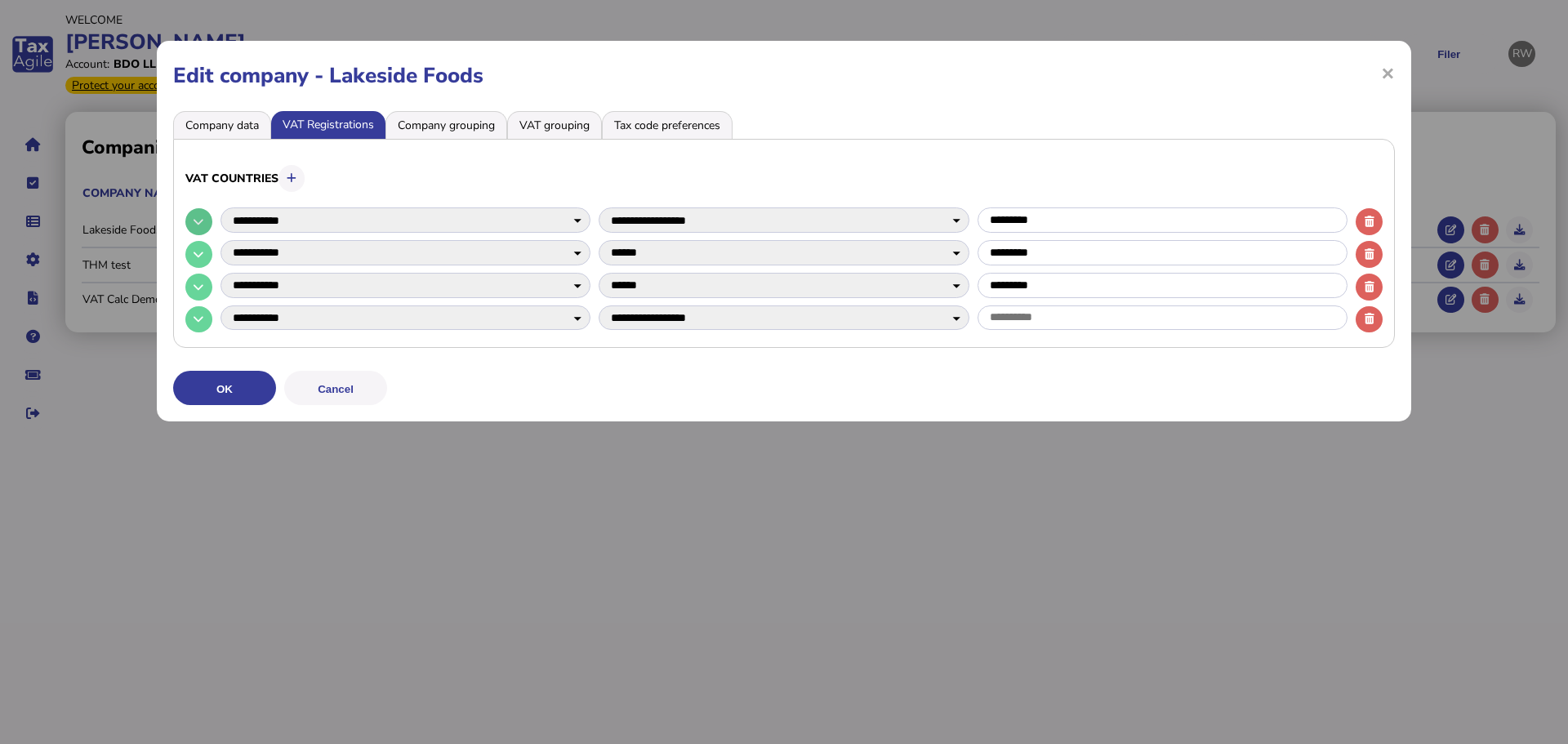
click at [199, 219] on icon at bounding box center [198, 221] width 10 height 10
select select
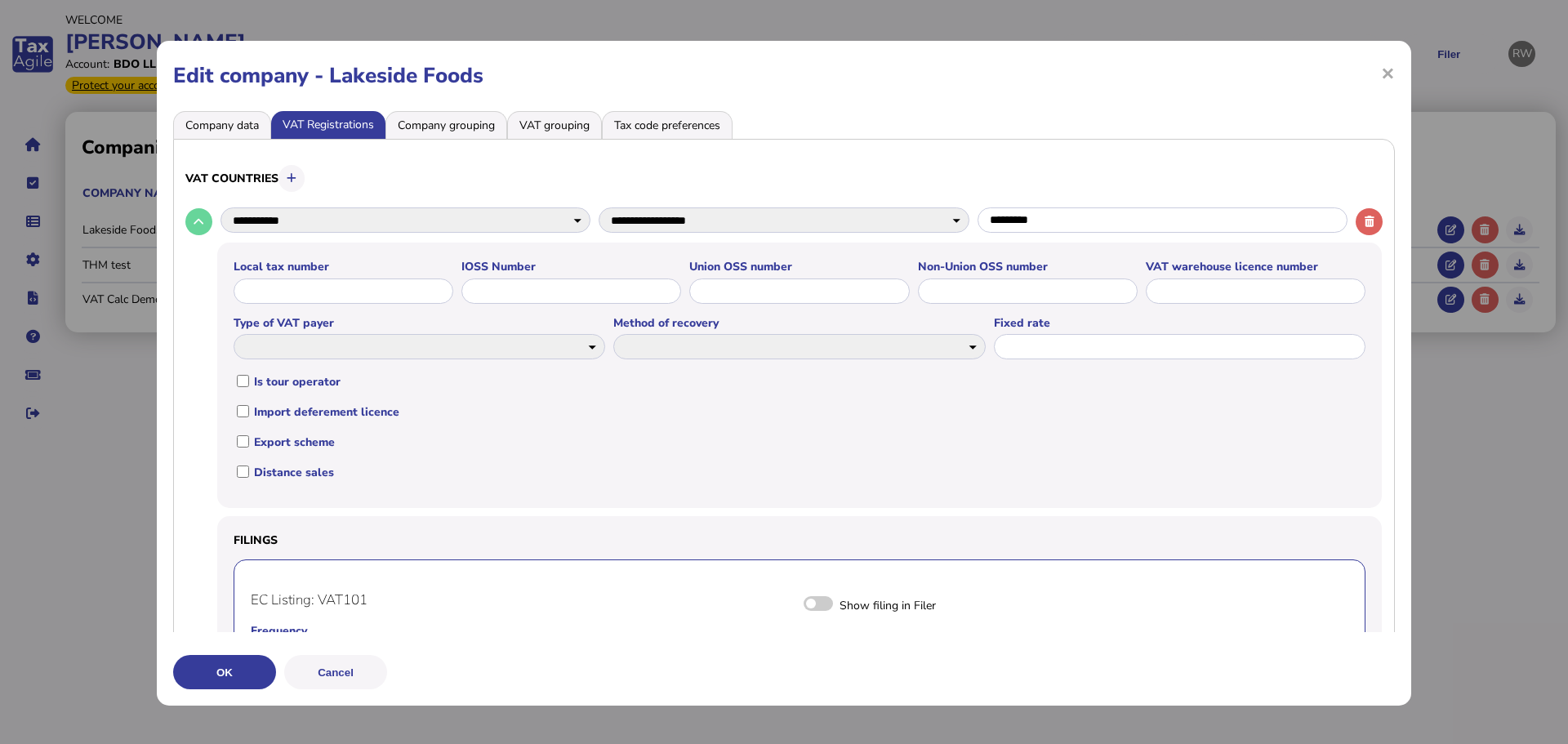
click at [453, 123] on li "Company grouping" at bounding box center [447, 125] width 122 height 28
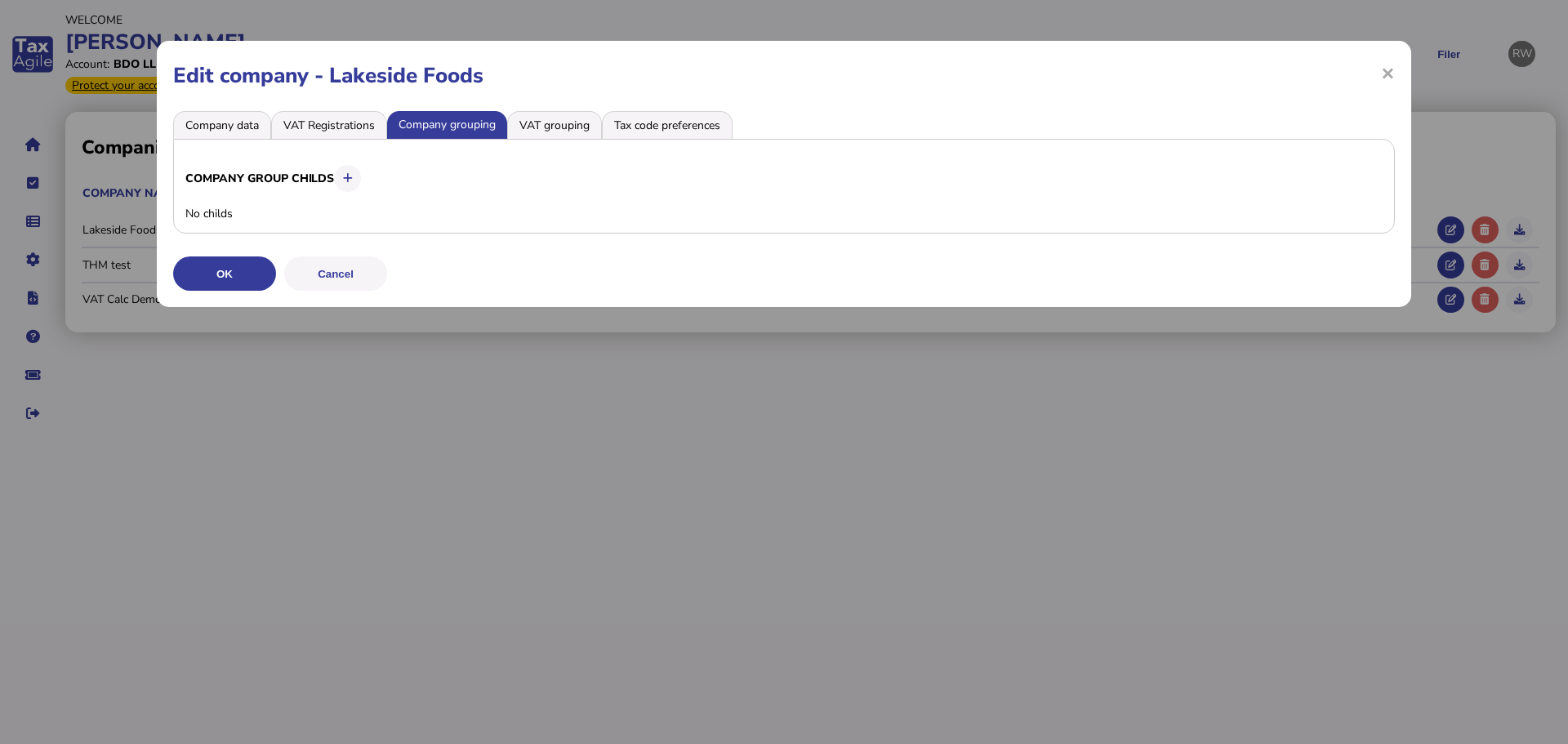
click at [548, 118] on li "VAT grouping" at bounding box center [553, 125] width 94 height 28
click at [648, 128] on li "Tax code preferences" at bounding box center [667, 125] width 131 height 28
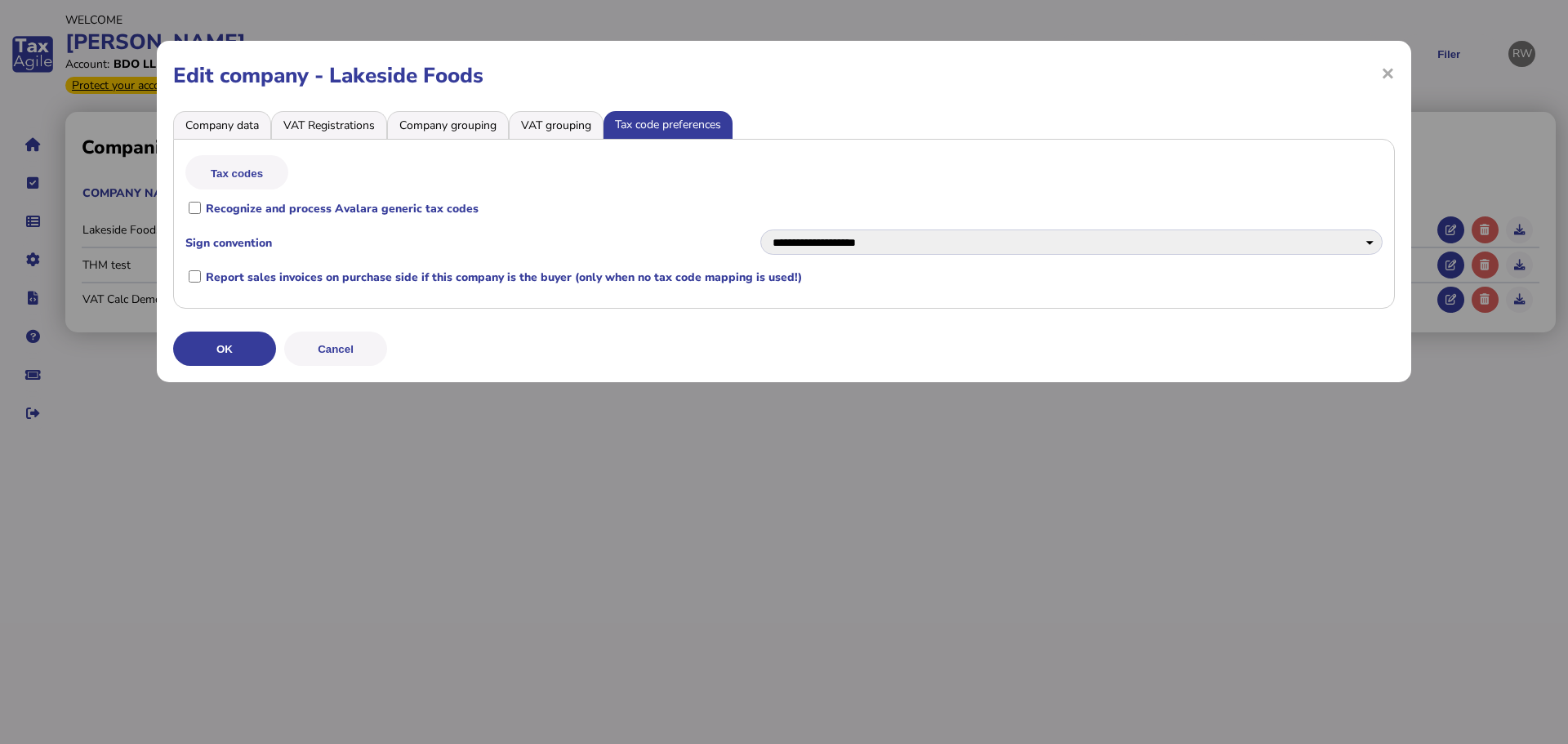
click at [231, 129] on li "Company data" at bounding box center [222, 125] width 98 height 28
